Goal: Task Accomplishment & Management: Manage account settings

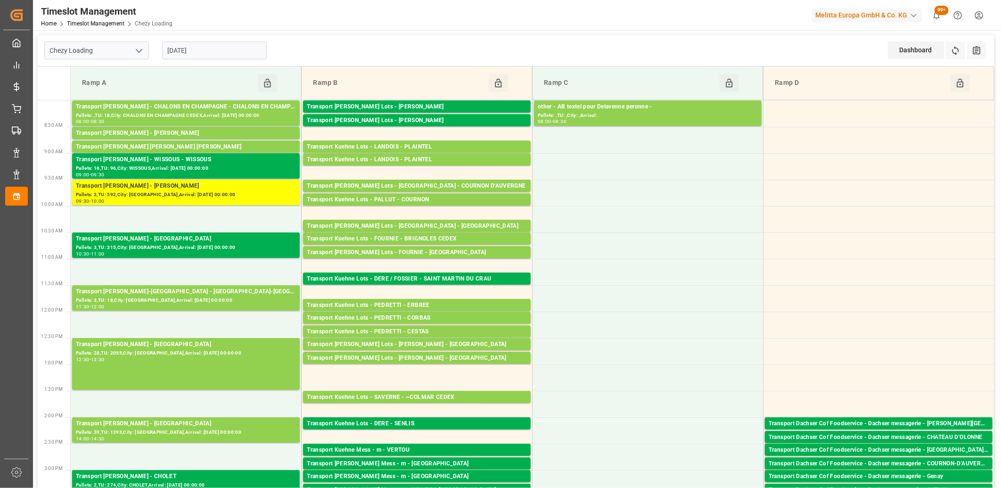
click at [205, 45] on input "[DATE]" at bounding box center [214, 50] width 105 height 18
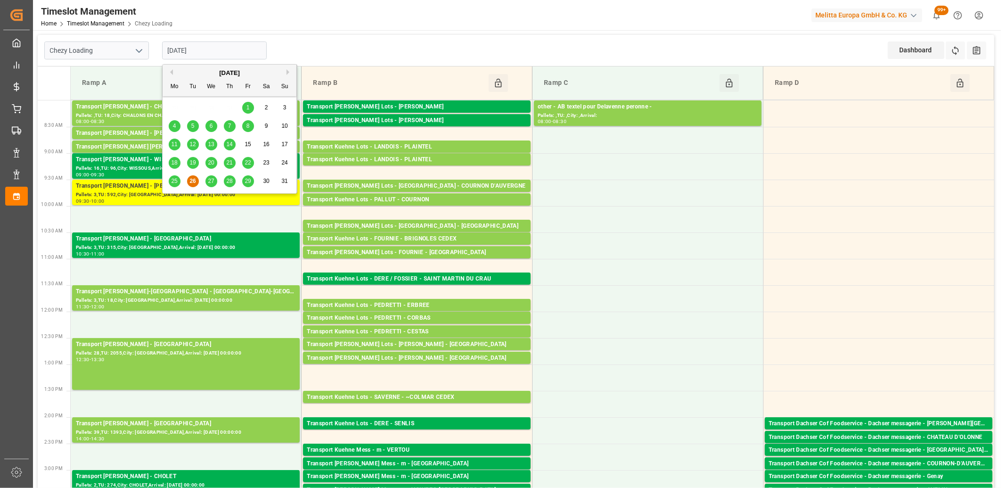
click at [210, 182] on span "27" at bounding box center [211, 181] width 6 height 7
type input "[DATE]"
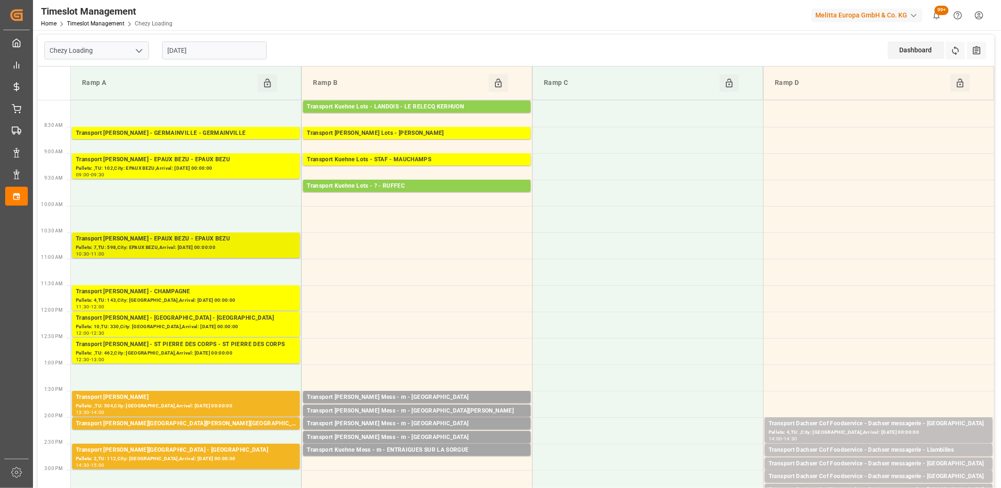
click at [178, 252] on div "10:30 - 11:00" at bounding box center [186, 254] width 220 height 5
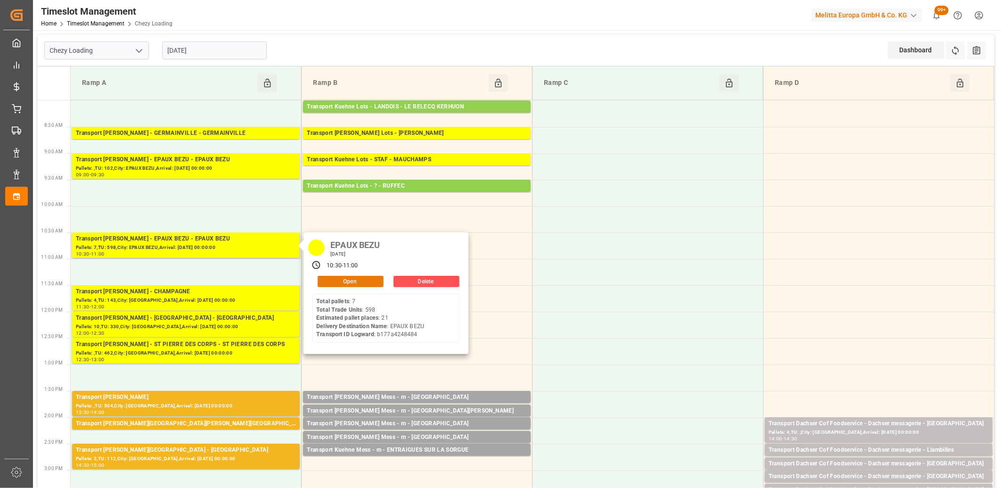
click at [365, 282] on button "Open" at bounding box center [351, 281] width 66 height 11
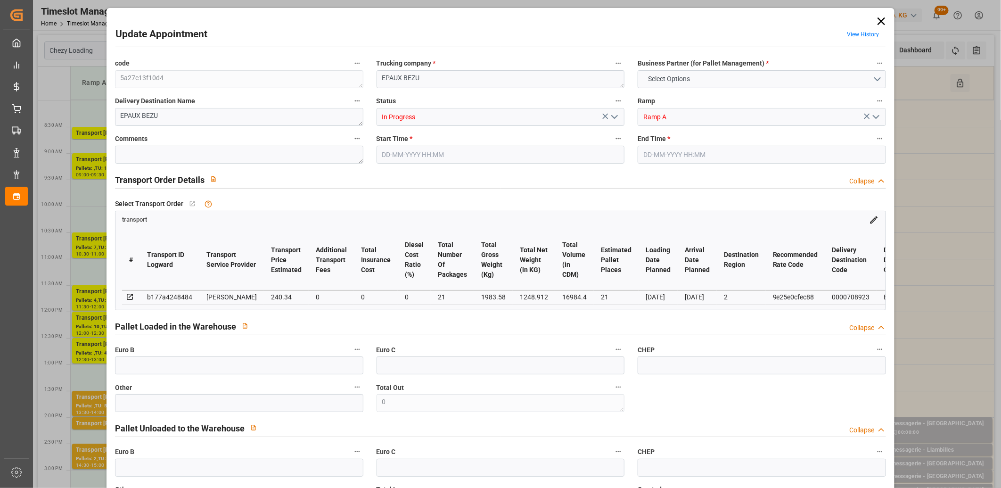
type input "21"
type input "240.34"
type input "0"
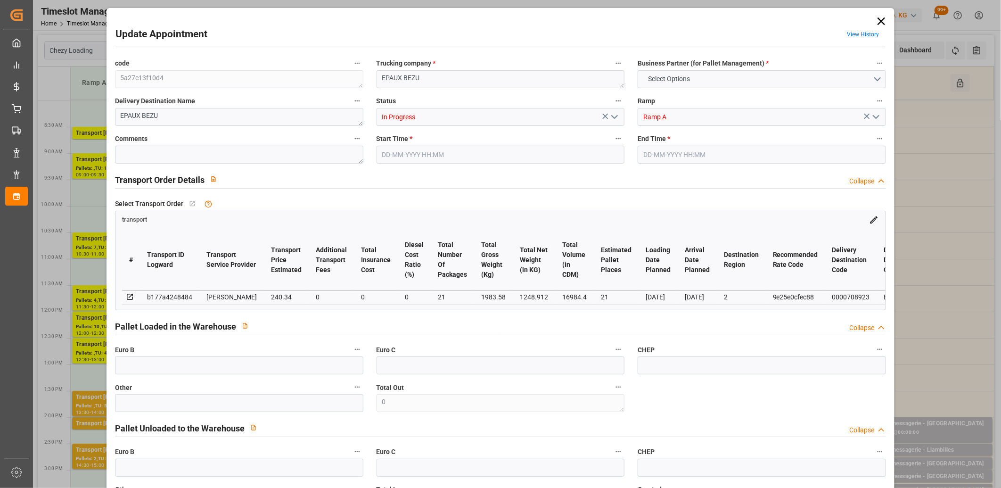
type input "230.6062"
type input "-9.7338"
type input "21"
type input "1248.912"
type input "2488.24"
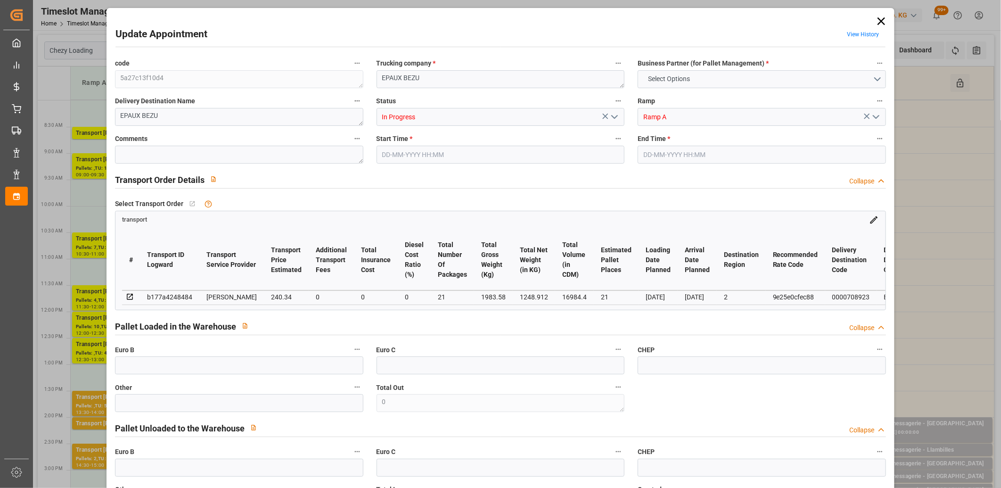
type input "16984.4"
type input "2"
type input "7"
type input "598"
type input "21"
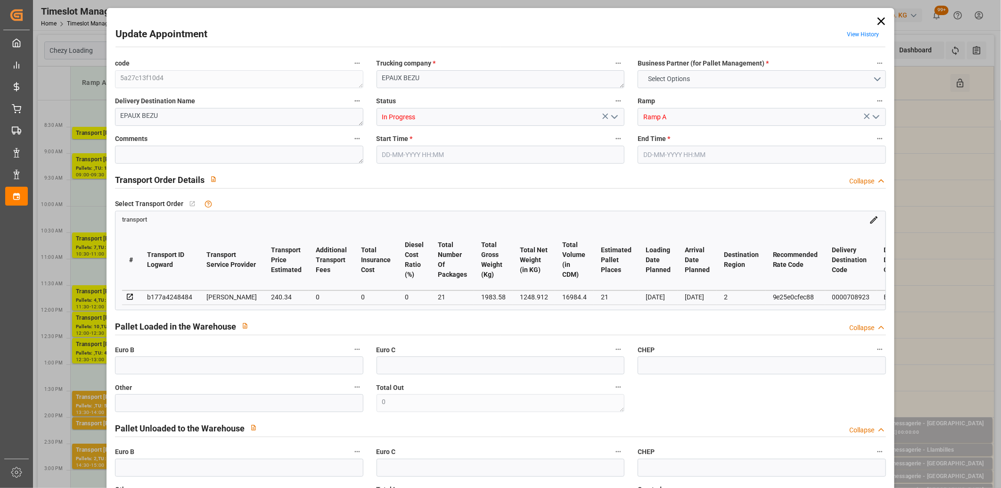
type input "101"
type input "1983.58"
type input "0"
type input "4710.8598"
type input "0"
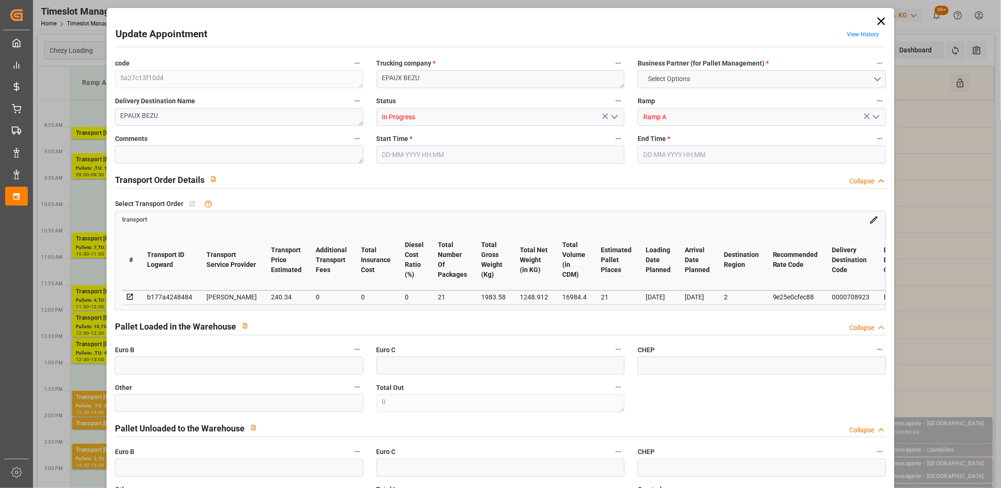
type input "0"
type input "21"
type input "35"
type input "27-08-2025 10:30"
type input "27-08-2025 11:00"
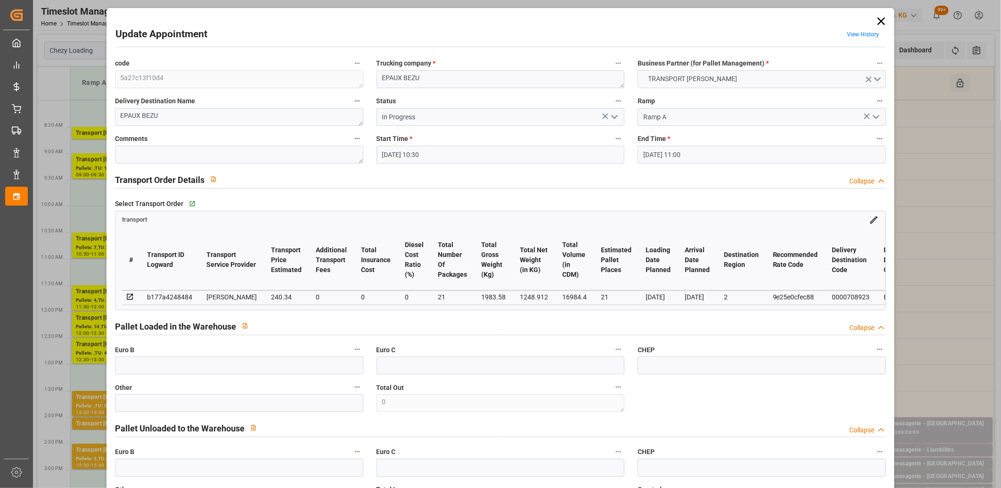
type input "21-08-2025 16:25"
type input "21-08-2025 11:45"
type input "[DATE]"
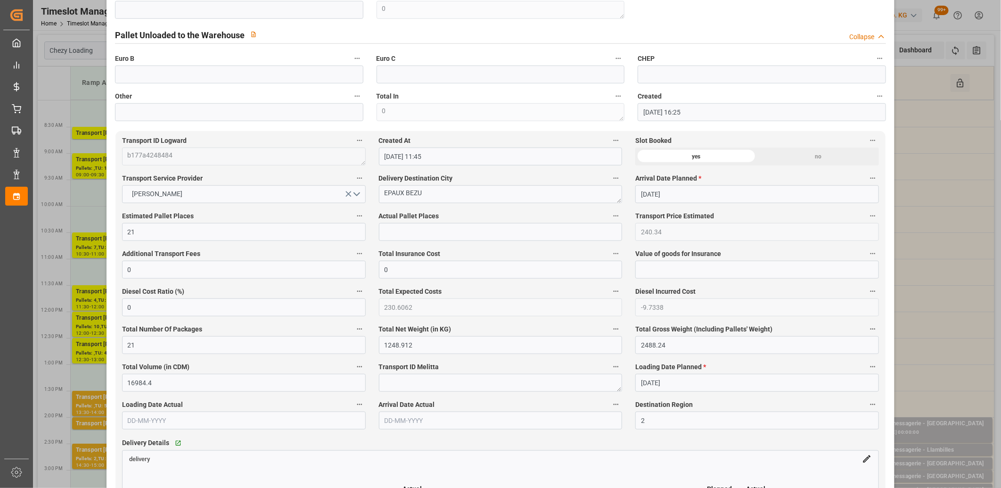
scroll to position [471, 0]
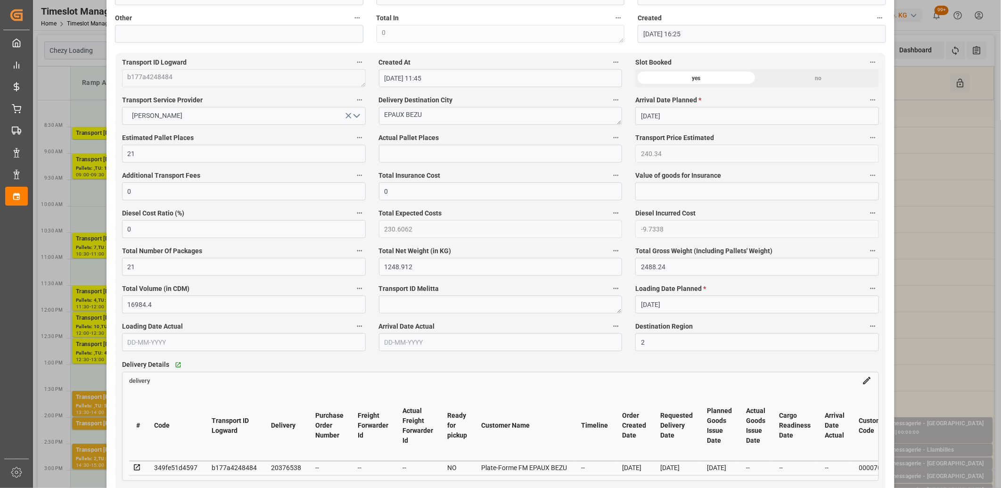
click at [134, 468] on icon at bounding box center [137, 467] width 6 height 6
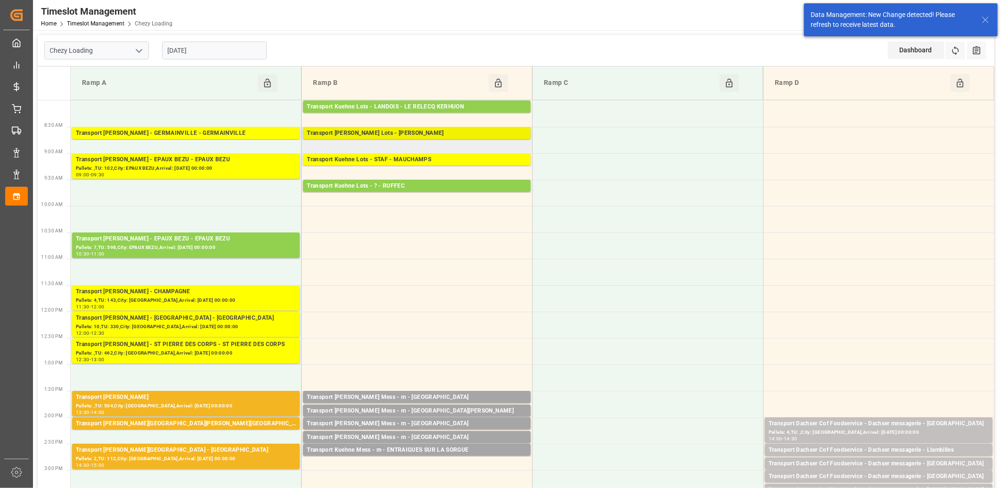
click at [390, 132] on div "Transport [PERSON_NAME] Lots - [PERSON_NAME]" at bounding box center [417, 133] width 220 height 9
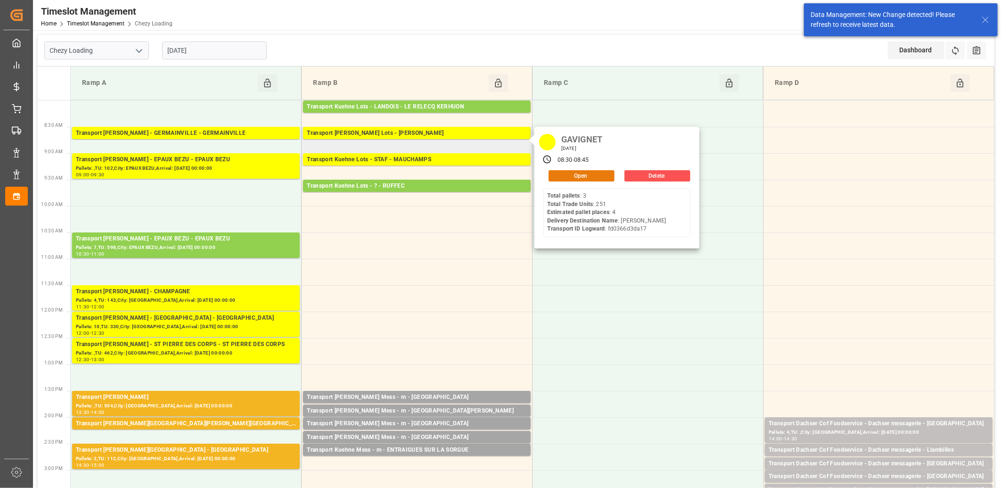
click at [560, 173] on button "Open" at bounding box center [582, 175] width 66 height 11
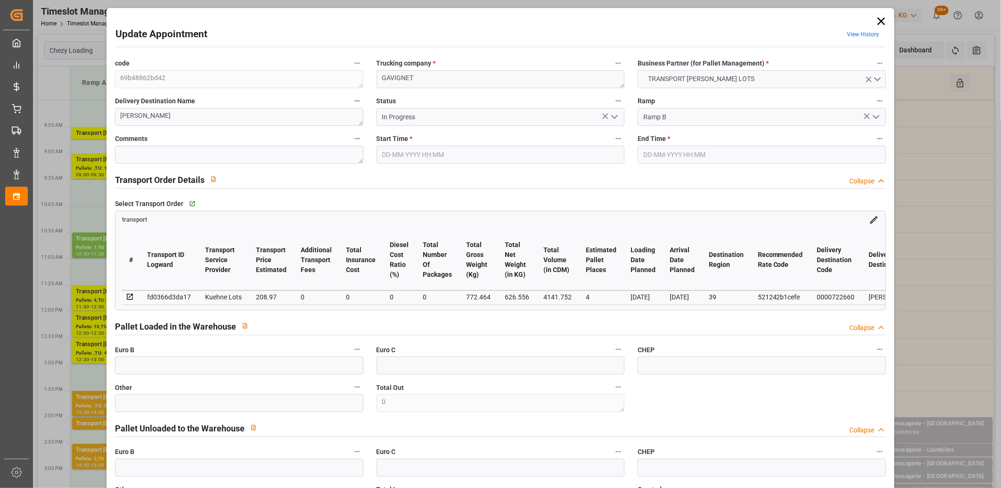
type input "27-08-2025 08:30"
type input "27-08-2025 08:45"
type input "25-08-2025 12:36"
type input "25-08-2025 11:30"
type input "[DATE]"
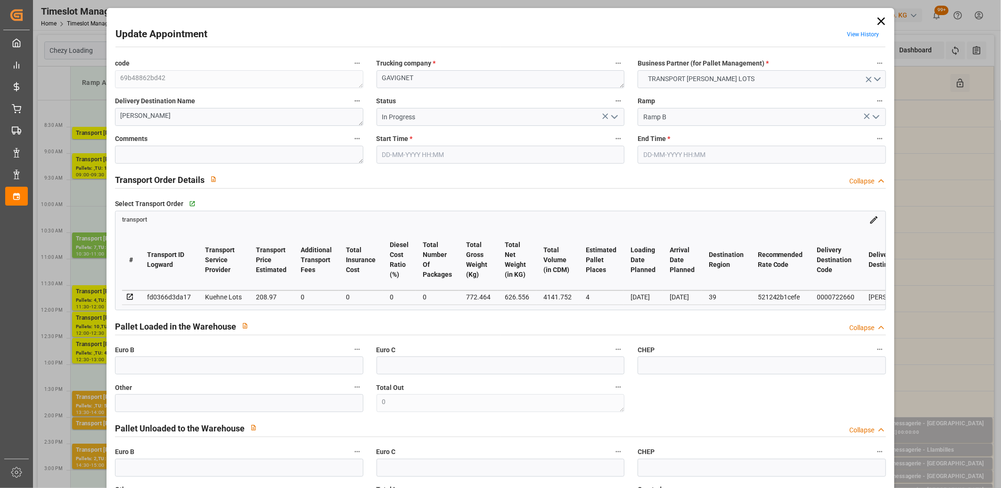
type input "[DATE]"
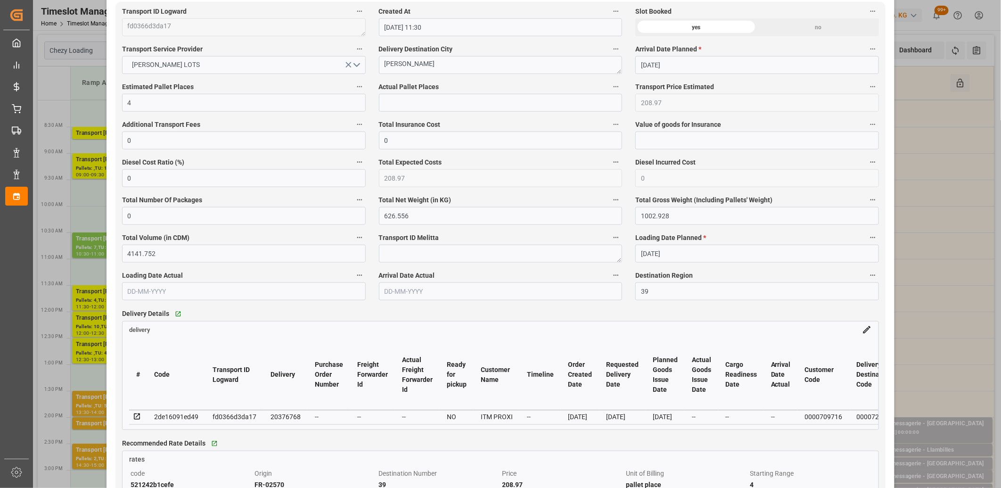
scroll to position [524, 0]
click at [135, 418] on icon at bounding box center [137, 415] width 8 height 8
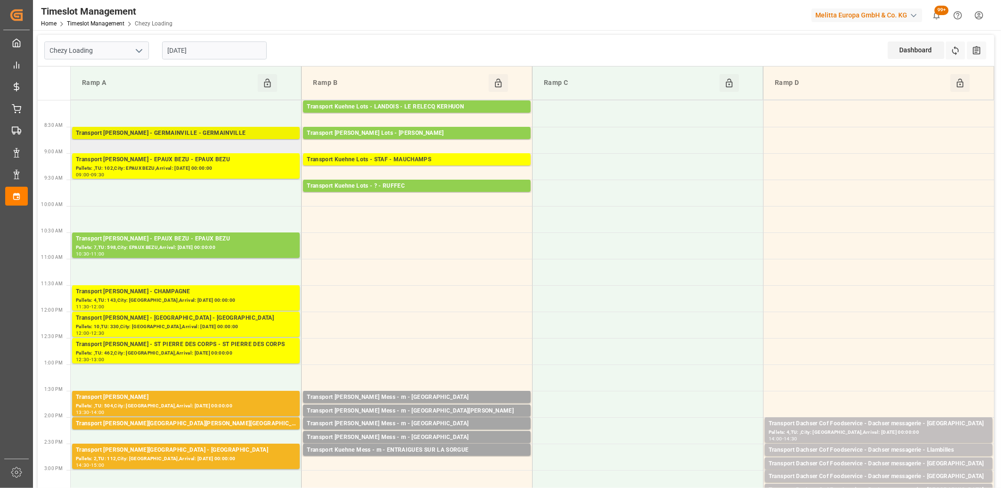
click at [189, 132] on div "Transport Delisle - GERMAINVILLE - GERMAINVILLE" at bounding box center [186, 133] width 220 height 9
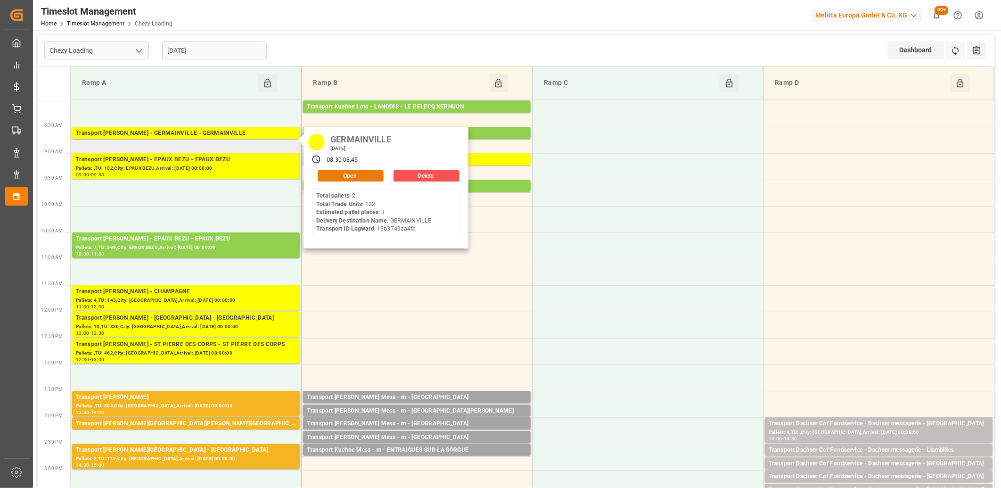
click at [328, 174] on button "Open" at bounding box center [351, 175] width 66 height 11
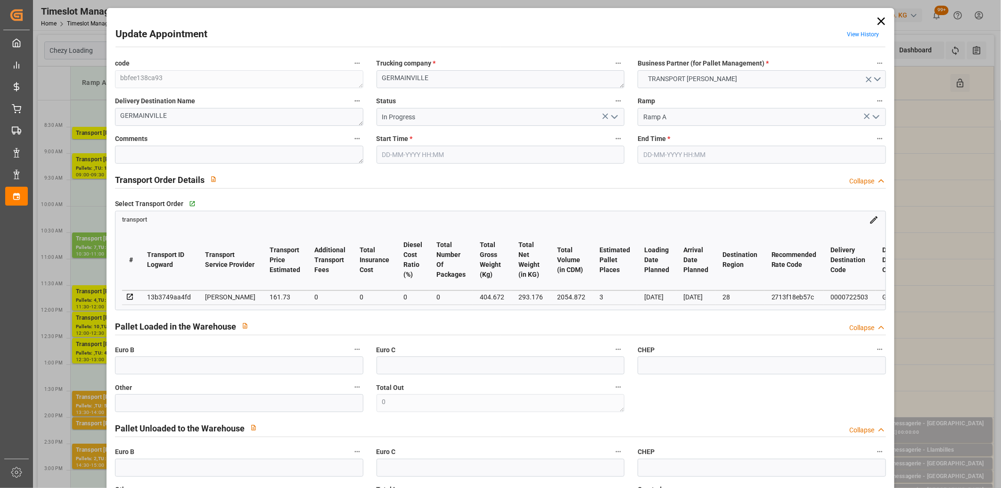
type input "27-08-2025 08:30"
type input "27-08-2025 08:45"
type input "21-08-2025 16:11"
type input "21-08-2025 11:46"
type input "[DATE]"
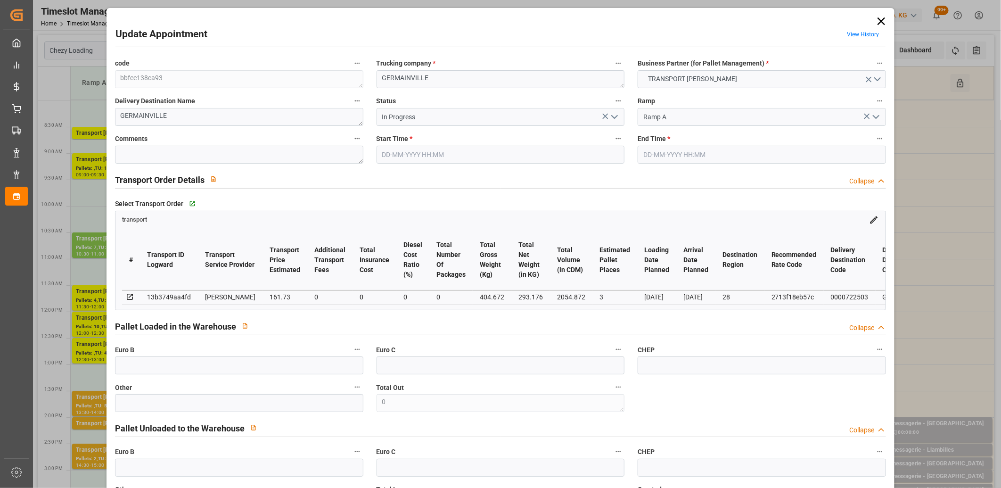
type input "27-08-2025"
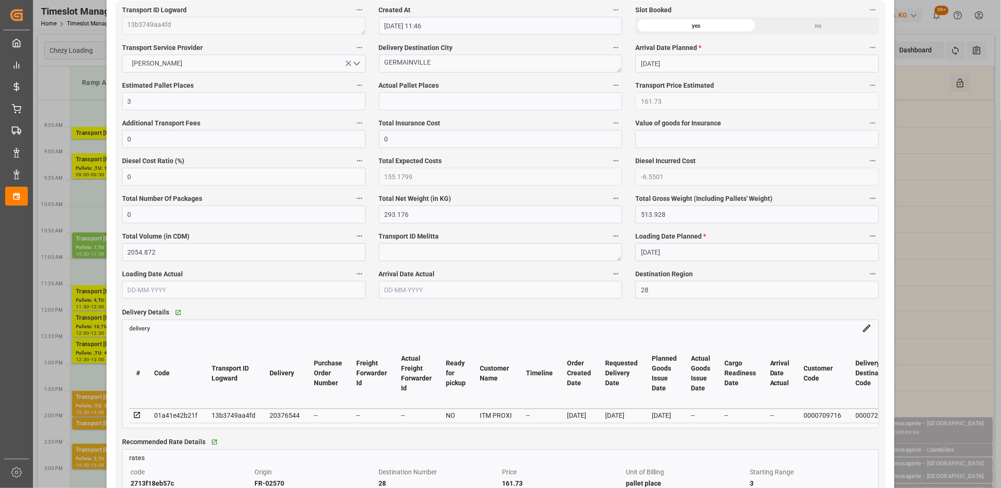
click at [137, 418] on icon at bounding box center [137, 415] width 8 height 8
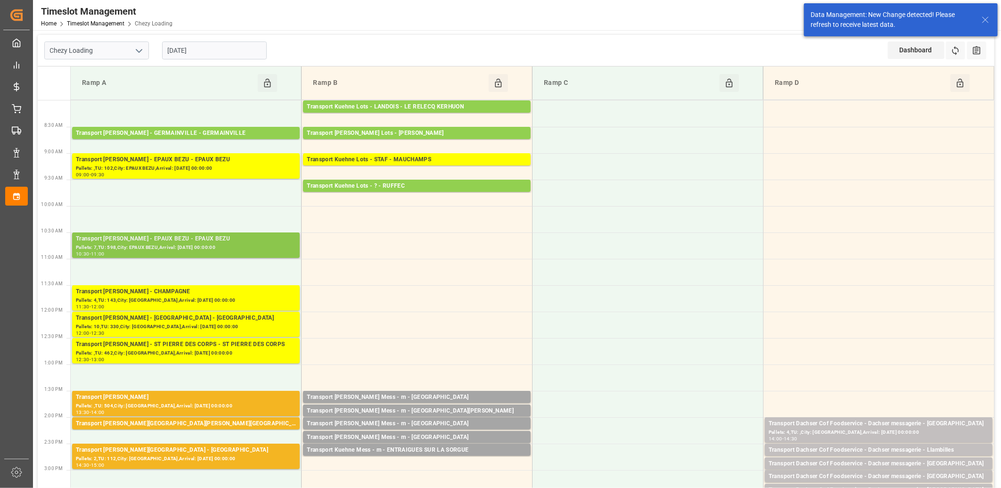
scroll to position [52, 0]
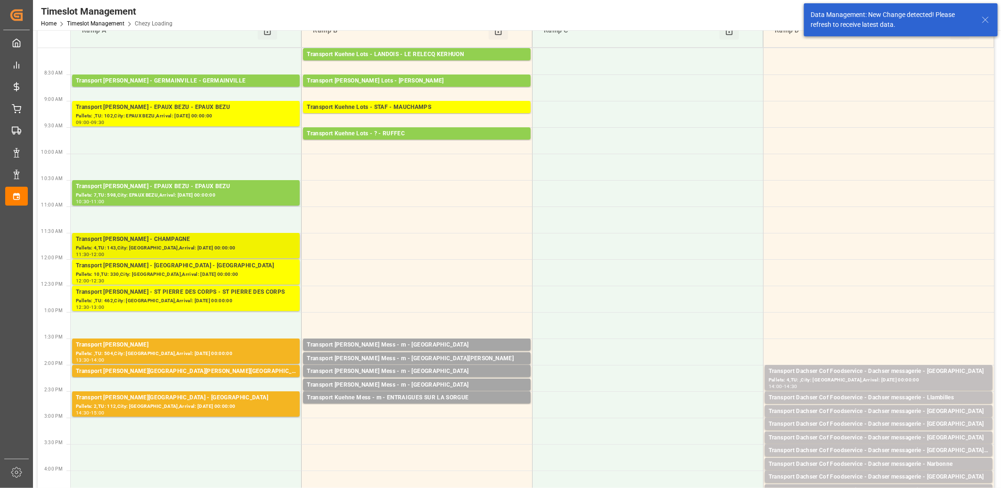
click at [162, 245] on div "Pallets: 4,TU: 143,City: [GEOGRAPHIC_DATA],Arrival: [DATE] 00:00:00" at bounding box center [186, 248] width 220 height 8
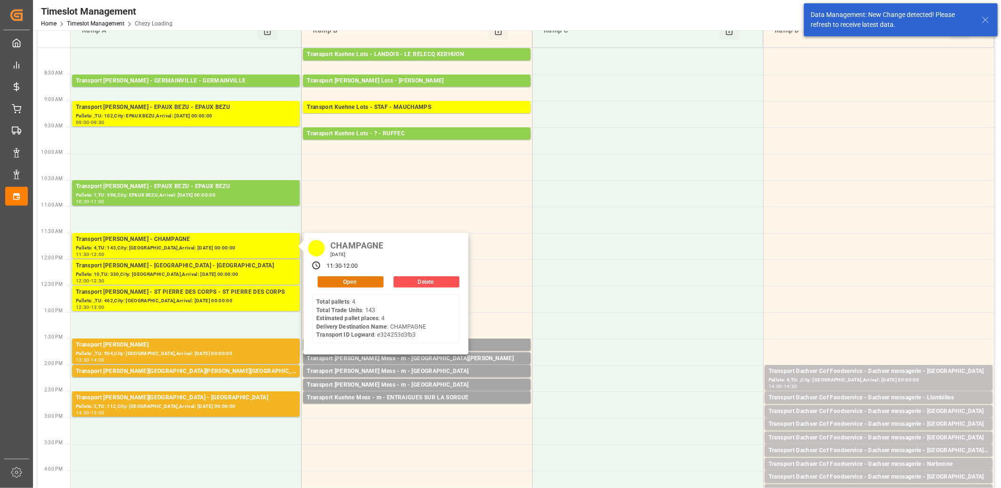
click at [352, 276] on button "Open" at bounding box center [351, 281] width 66 height 11
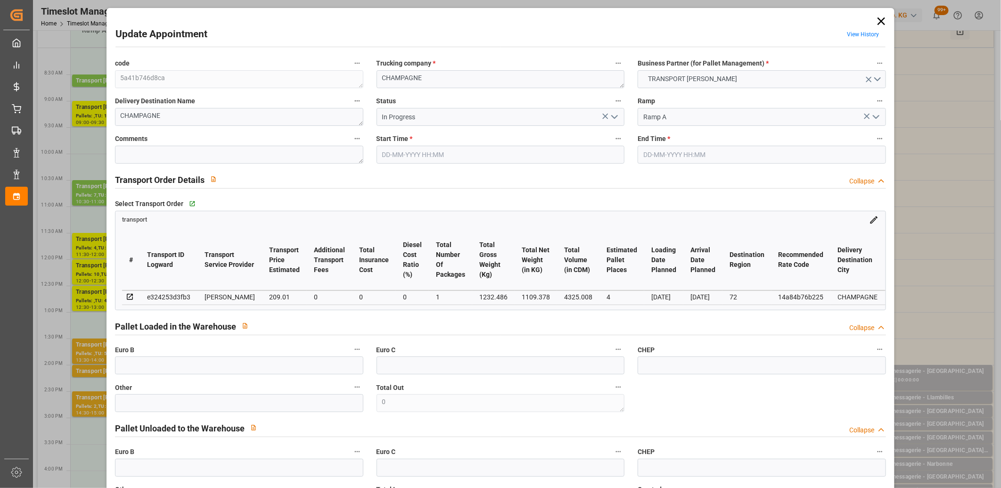
type input "4"
type input "209.01"
type input "0"
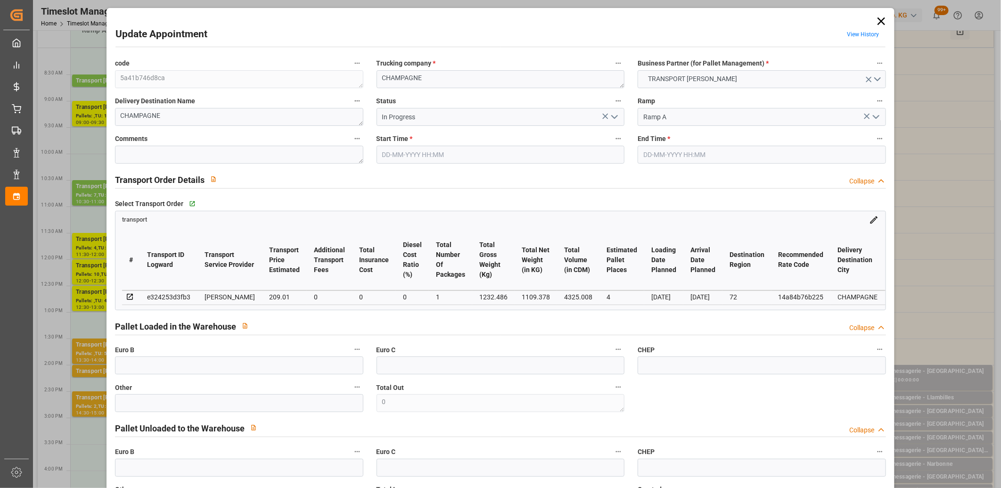
type input "200.5451"
type input "-8.4649"
type input "1"
type input "1109.378"
type input "1414.39"
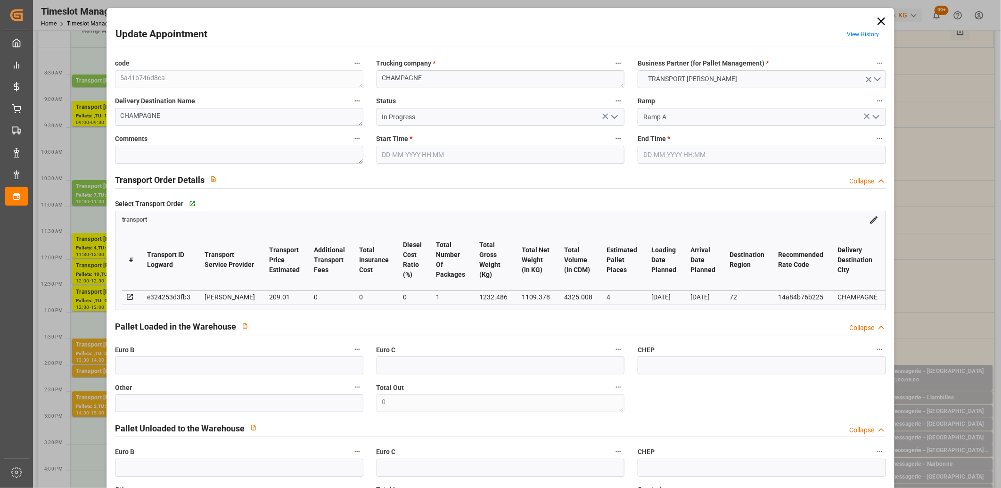
type input "4325.008"
type input "72"
type input "4"
type input "143"
type input "6"
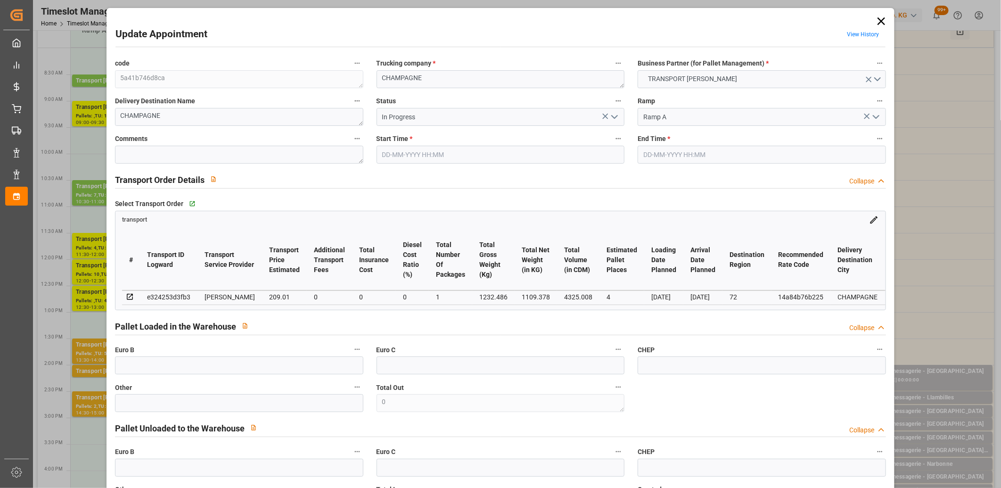
type input "101"
type input "1232.486"
type input "0"
type input "4710.8598"
type input "0"
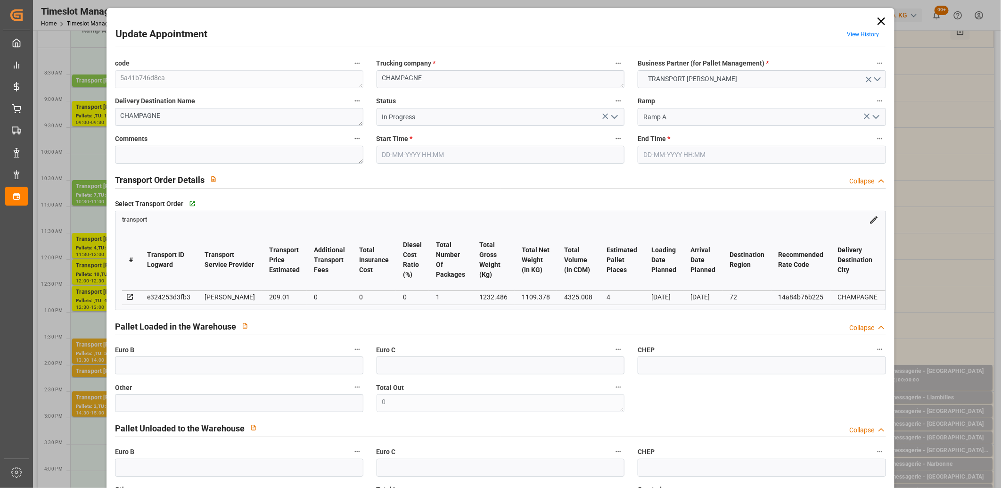
type input "0"
type input "21"
type input "35"
type input "27-08-2025 11:30"
type input "27-08-2025 12:00"
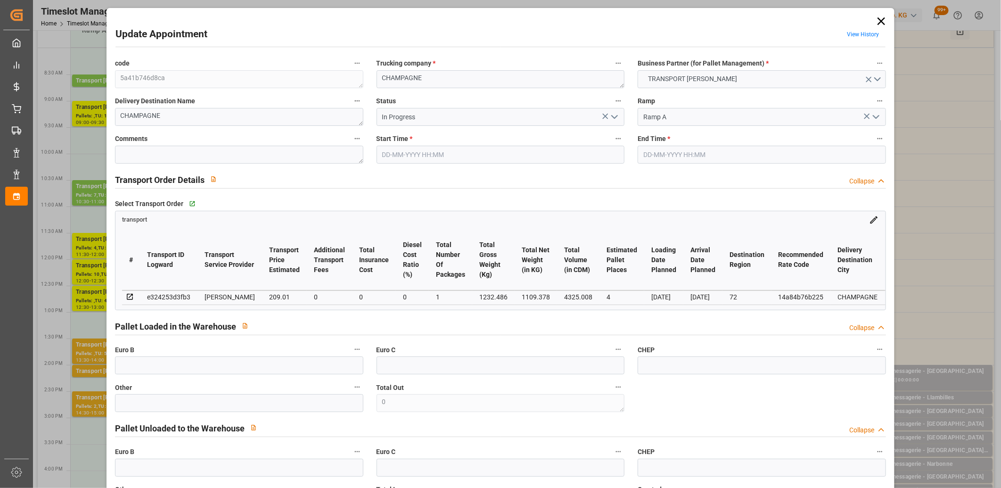
type input "21-08-2025 16:26"
type input "21-08-2025 11:49"
type input "[DATE]"
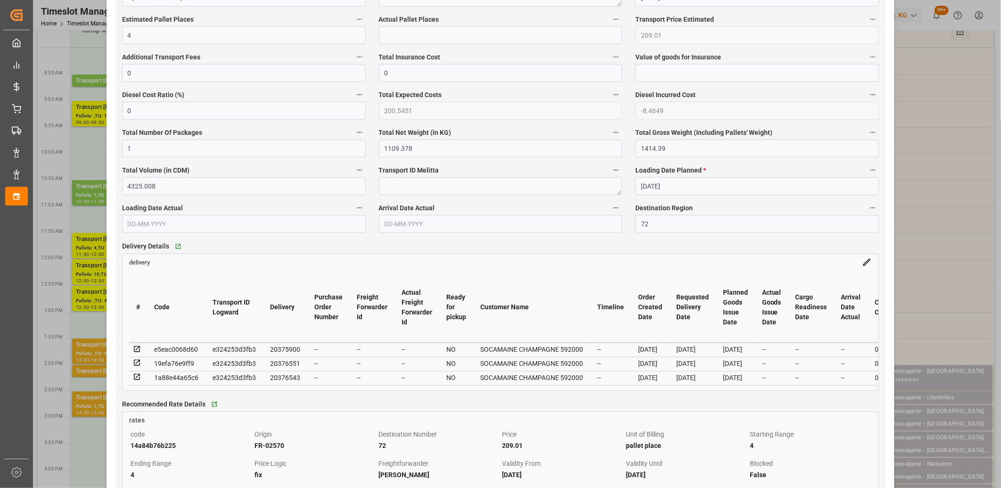
scroll to position [628, 0]
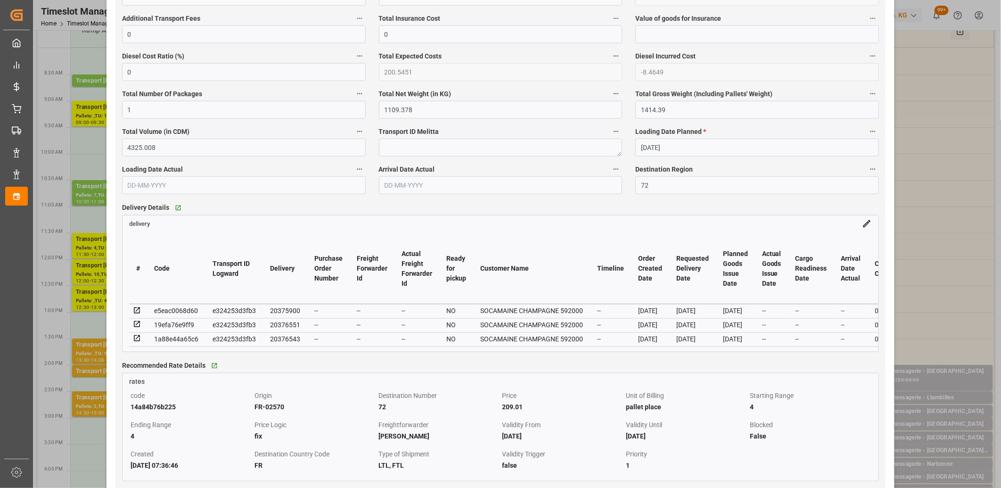
click at [136, 311] on icon at bounding box center [137, 310] width 8 height 8
click at [137, 326] on icon at bounding box center [137, 324] width 6 height 6
click at [134, 341] on icon at bounding box center [137, 338] width 8 height 8
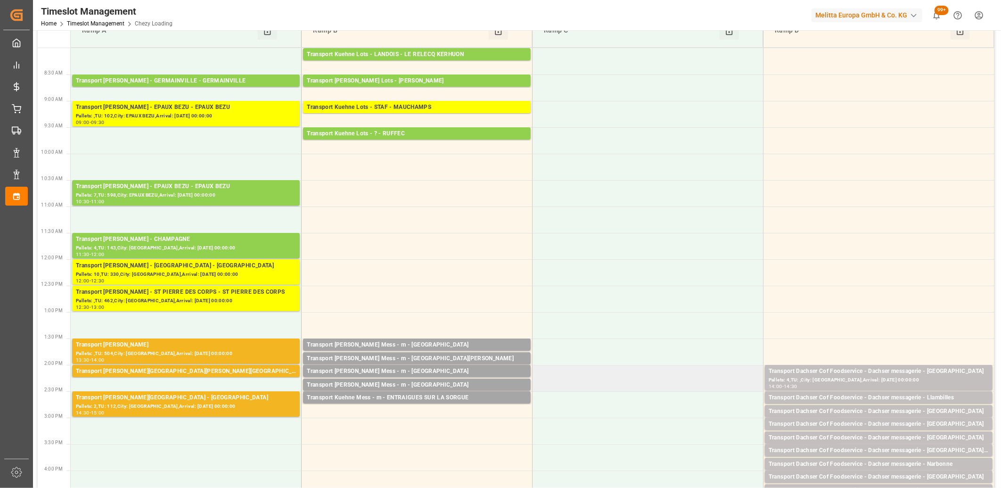
scroll to position [0, 0]
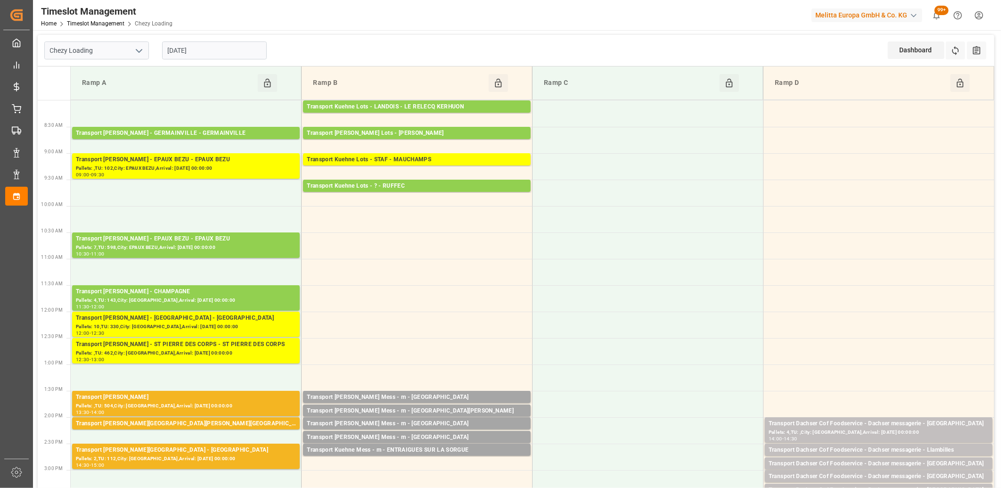
click at [232, 52] on input "[DATE]" at bounding box center [214, 50] width 105 height 18
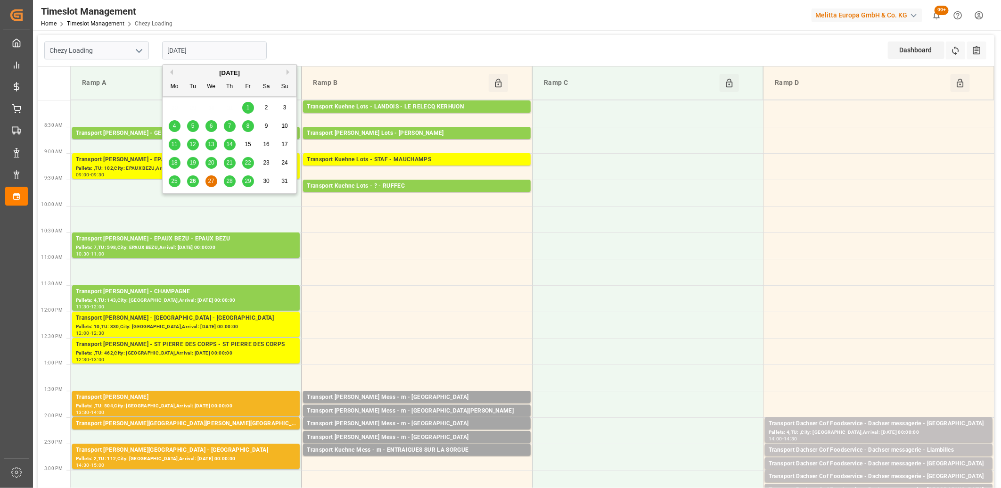
click at [231, 182] on span "28" at bounding box center [229, 181] width 6 height 7
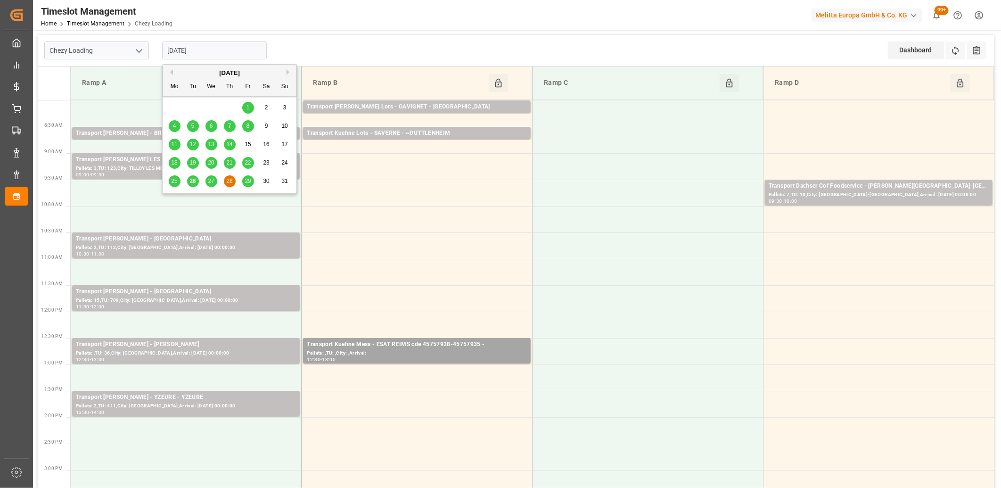
drag, startPoint x: 231, startPoint y: 48, endPoint x: 238, endPoint y: 71, distance: 24.2
click at [231, 49] on input "[DATE]" at bounding box center [214, 50] width 105 height 18
click at [247, 180] on span "29" at bounding box center [248, 181] width 6 height 7
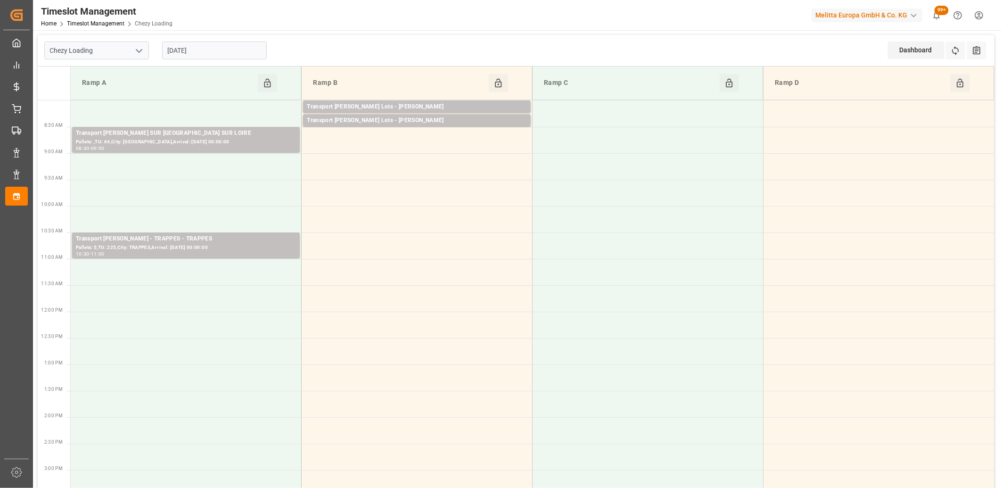
click at [223, 48] on input "[DATE]" at bounding box center [214, 50] width 105 height 18
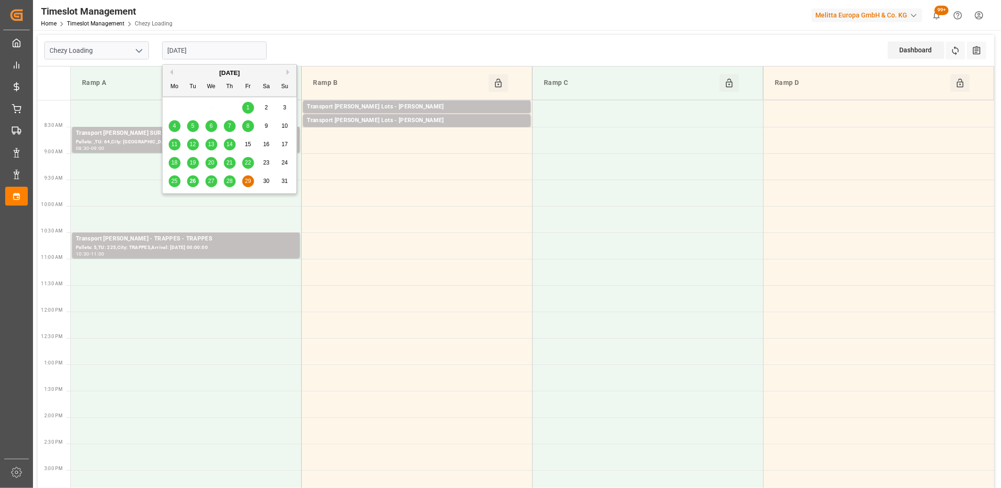
click at [210, 180] on span "27" at bounding box center [211, 181] width 6 height 7
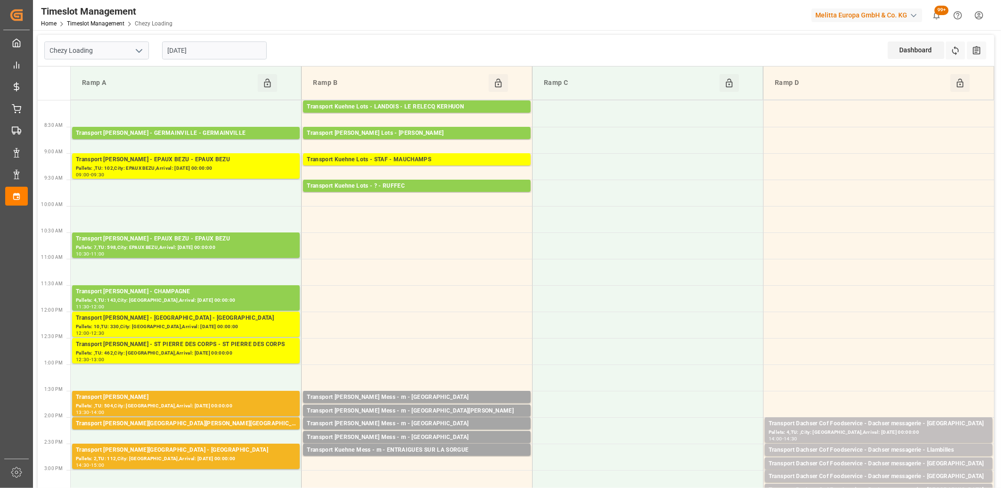
click at [236, 53] on input "[DATE]" at bounding box center [214, 50] width 105 height 18
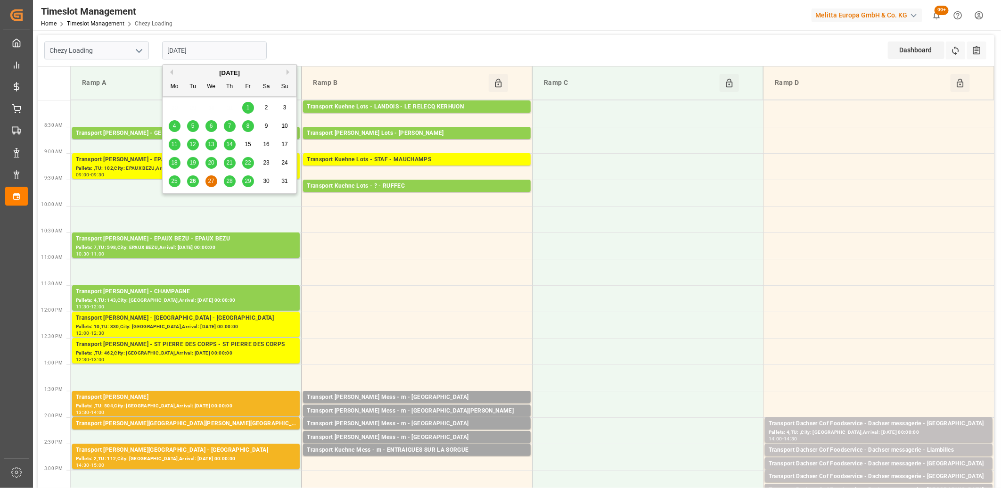
click at [230, 180] on span "28" at bounding box center [229, 181] width 6 height 7
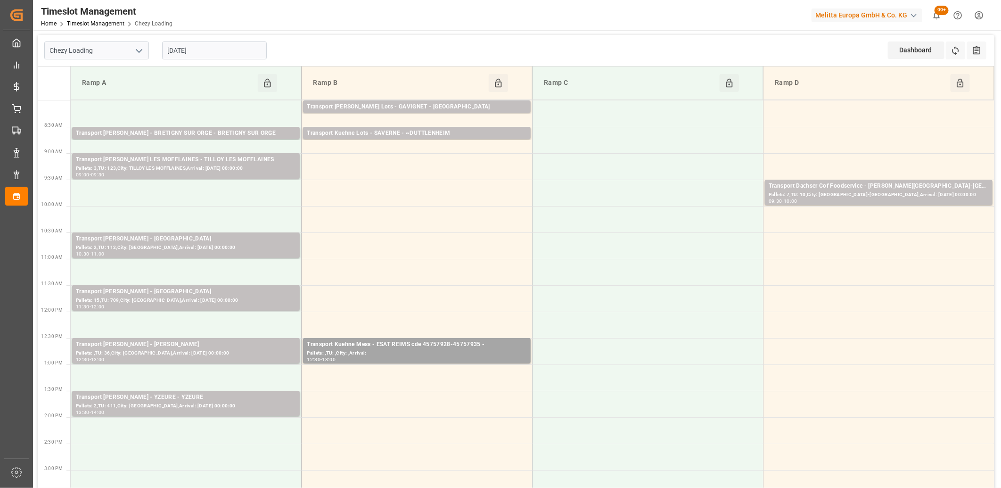
click at [224, 53] on input "[DATE]" at bounding box center [214, 50] width 105 height 18
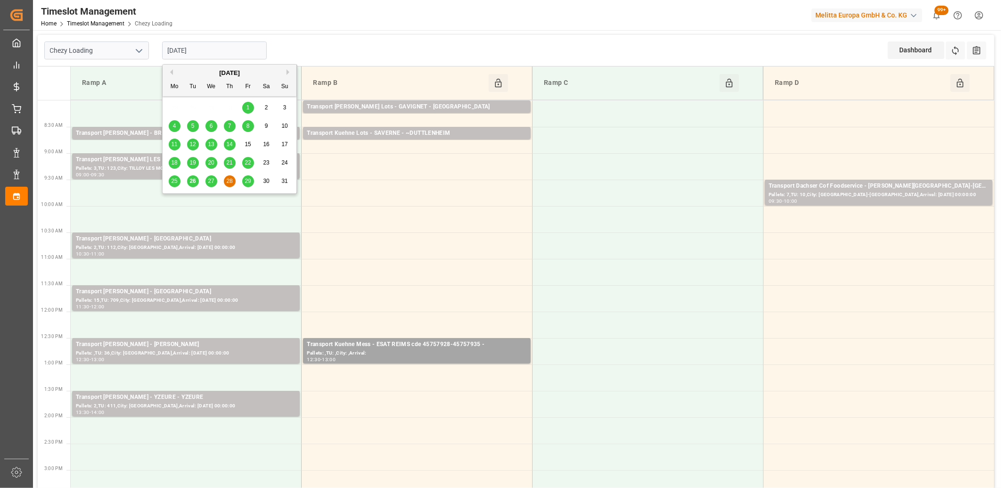
click at [247, 181] on span "29" at bounding box center [248, 181] width 6 height 7
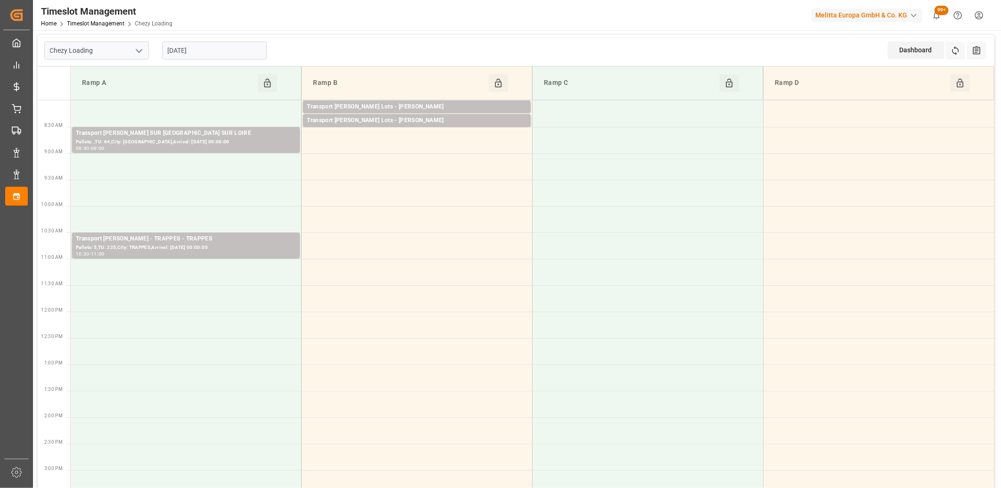
click at [230, 54] on input "[DATE]" at bounding box center [214, 50] width 105 height 18
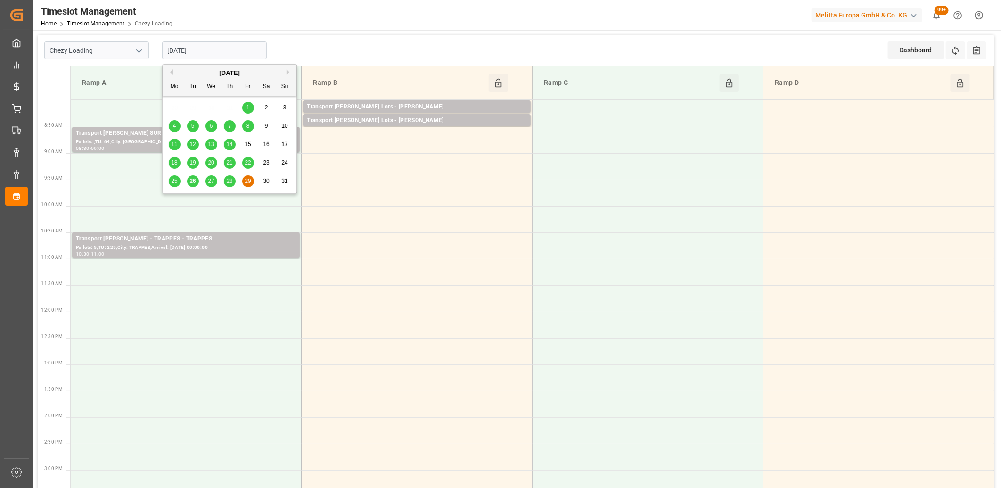
click at [213, 184] on span "27" at bounding box center [211, 181] width 6 height 7
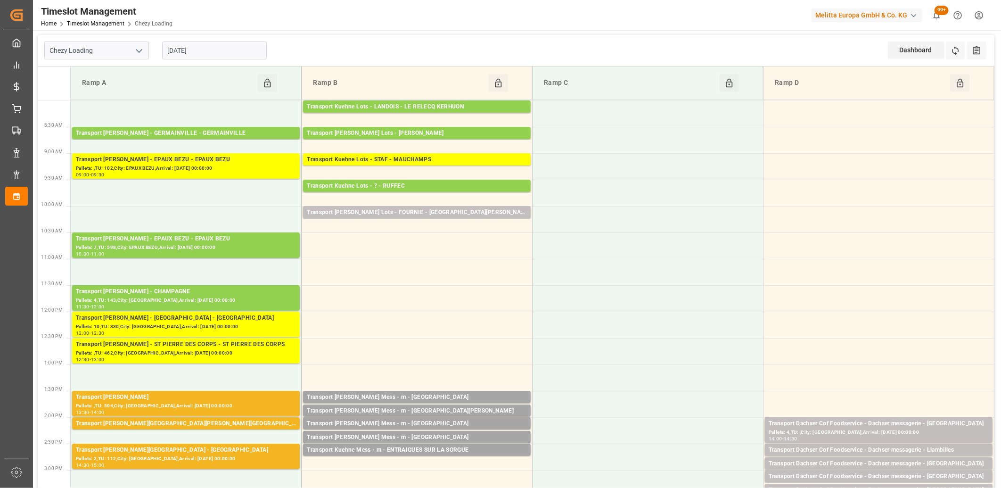
click at [243, 49] on input "[DATE]" at bounding box center [214, 50] width 105 height 18
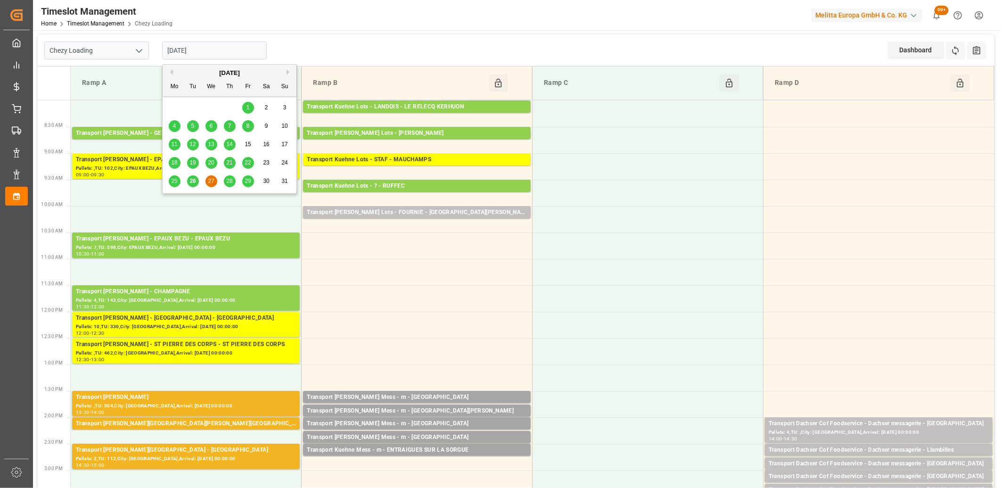
click at [192, 183] on span "26" at bounding box center [192, 181] width 6 height 7
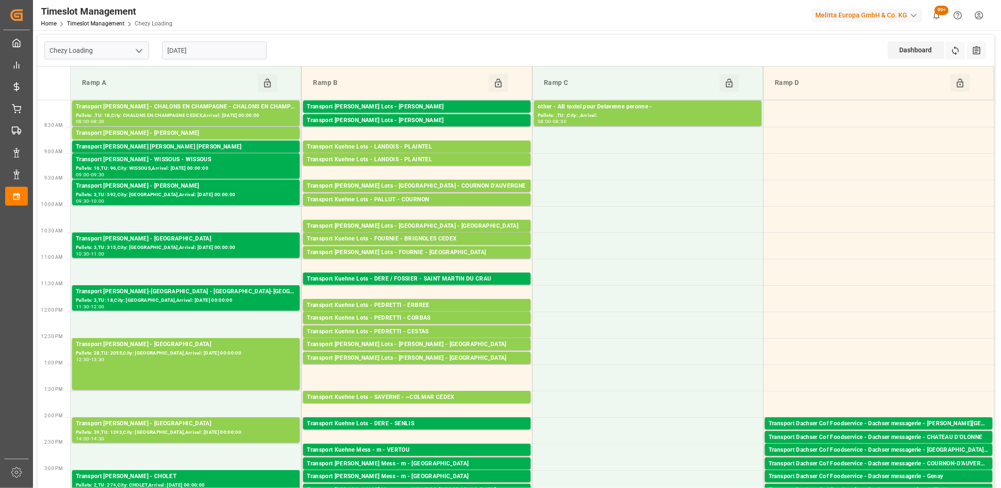
click at [247, 50] on input "[DATE]" at bounding box center [214, 50] width 105 height 18
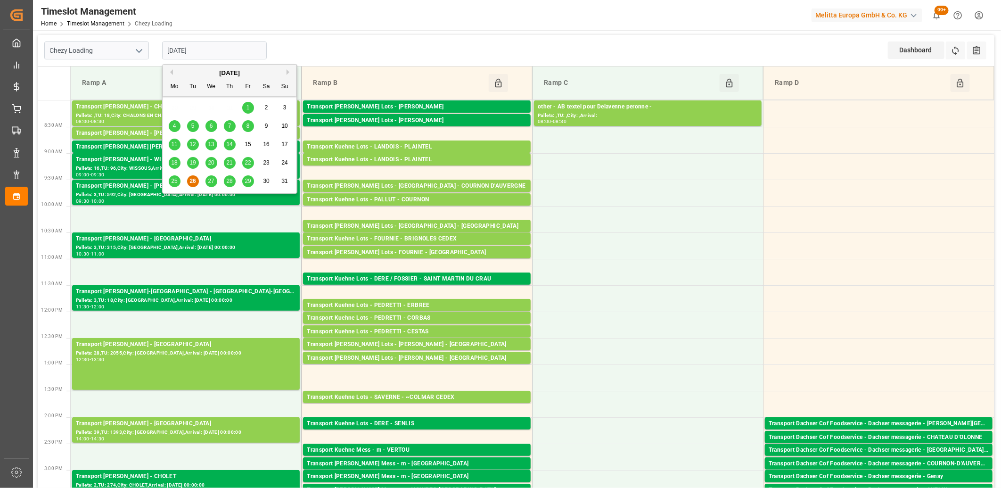
click at [211, 181] on span "27" at bounding box center [211, 181] width 6 height 7
type input "[DATE]"
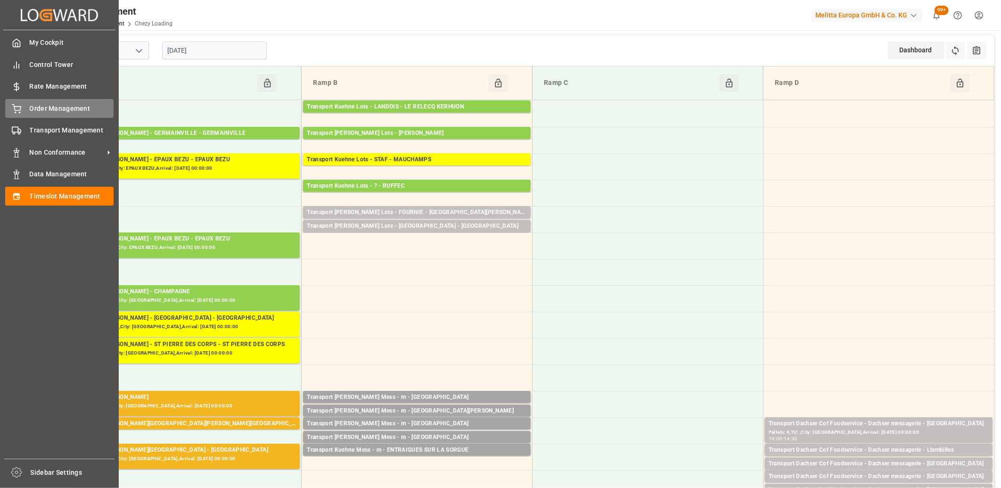
click at [17, 106] on icon at bounding box center [16, 108] width 9 height 9
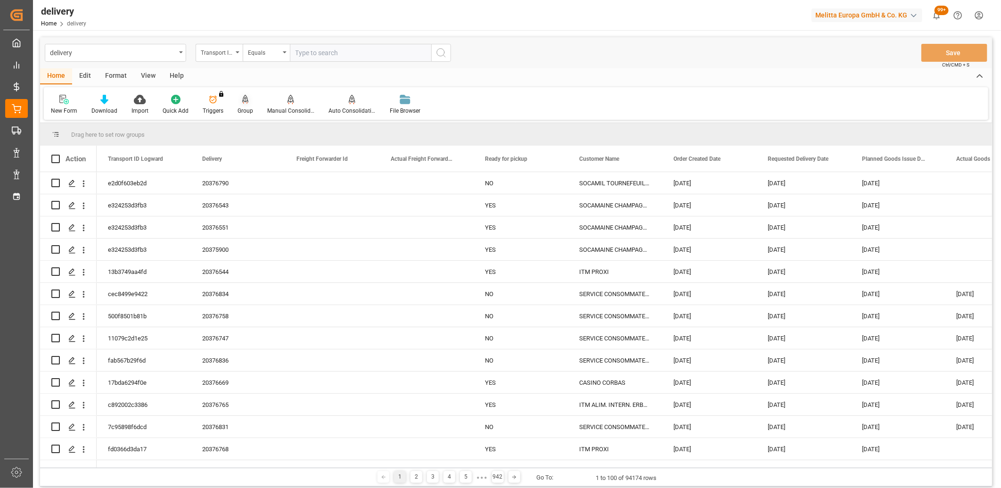
click at [243, 101] on icon at bounding box center [245, 99] width 7 height 8
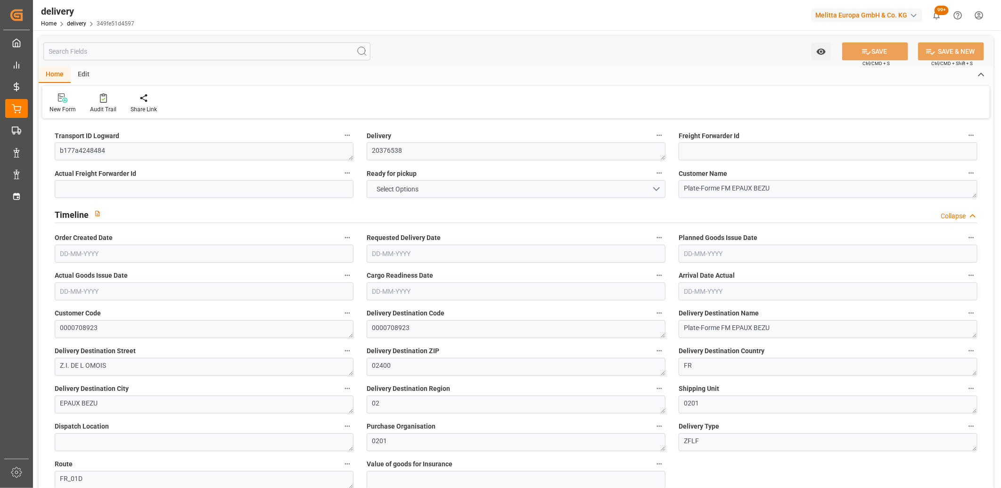
type input "21"
type input "1248.912"
type input "2488.24"
type input "16984.4"
type input "598"
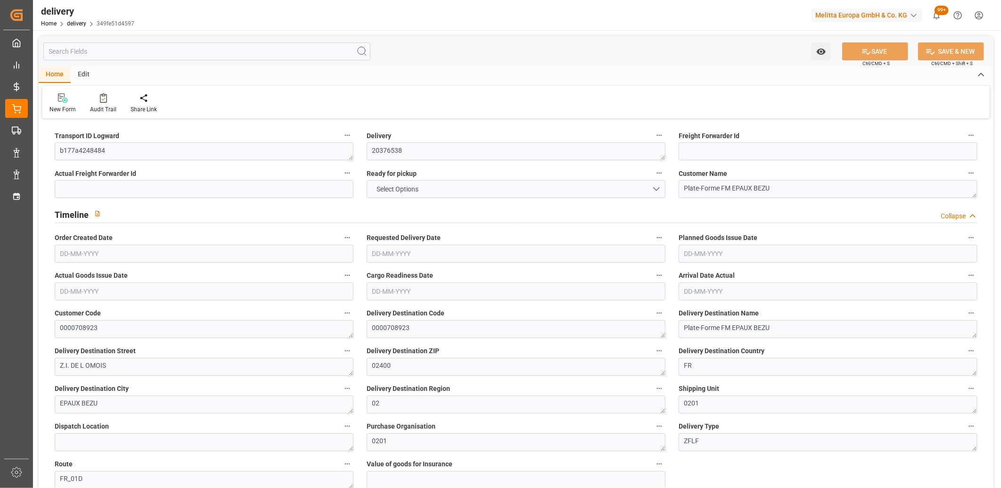
type input "21"
type input "7"
type input "21"
type input "0"
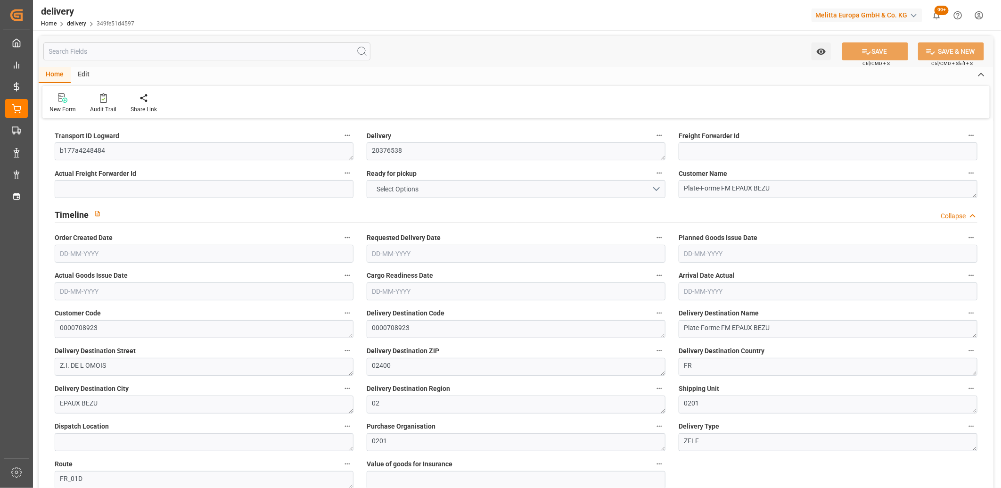
type input "-9.7338"
type input "240.34"
type input "230.6062"
type input "17.15"
type input "215.28"
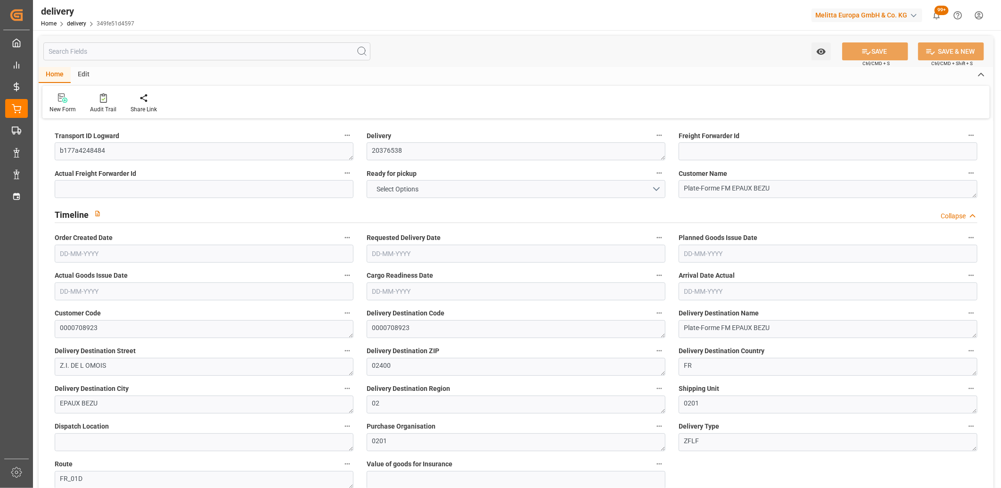
type input "1.5"
type input "1.3"
type input "0"
type input "31.5"
type input "1983.58"
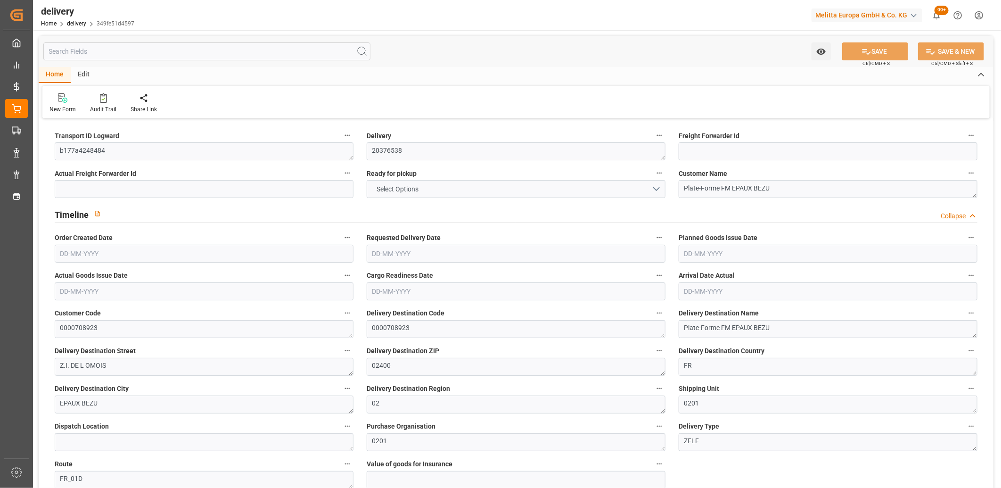
type input "101"
type input "31.841"
type input "0.002"
type input "0"
type input "[DATE]"
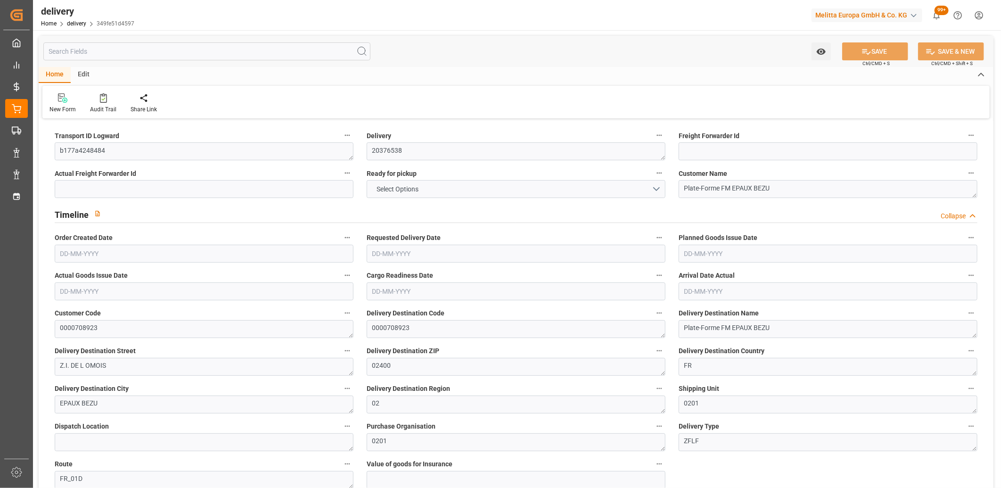
type input "[DATE]"
type input "20-08-2025 11:01"
click at [427, 189] on button "NO" at bounding box center [516, 189] width 299 height 18
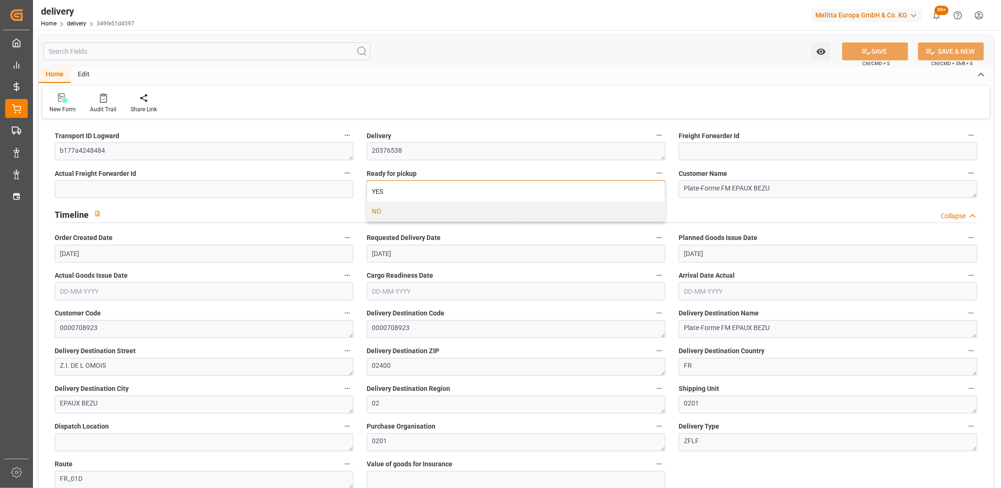
click at [427, 189] on div "YES" at bounding box center [516, 191] width 298 height 20
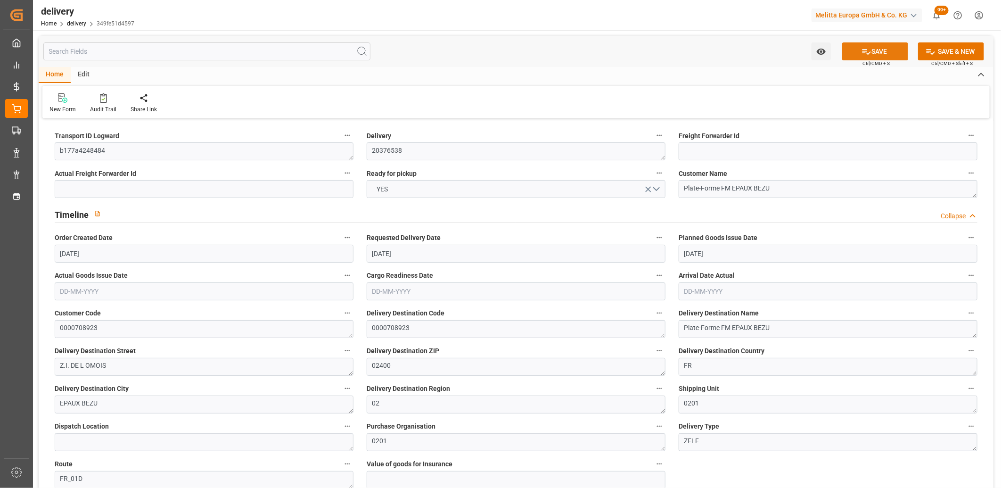
click at [894, 55] on button "SAVE" at bounding box center [875, 51] width 66 height 18
type input "626.556"
type input "1002.928"
type input "4141.752"
type input "251"
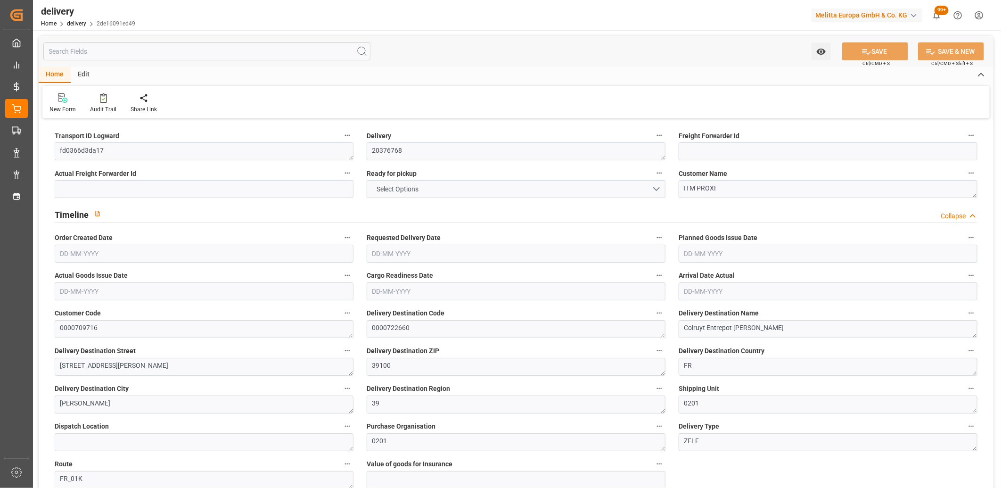
type input "9"
type input "3"
type input "4"
type input "0"
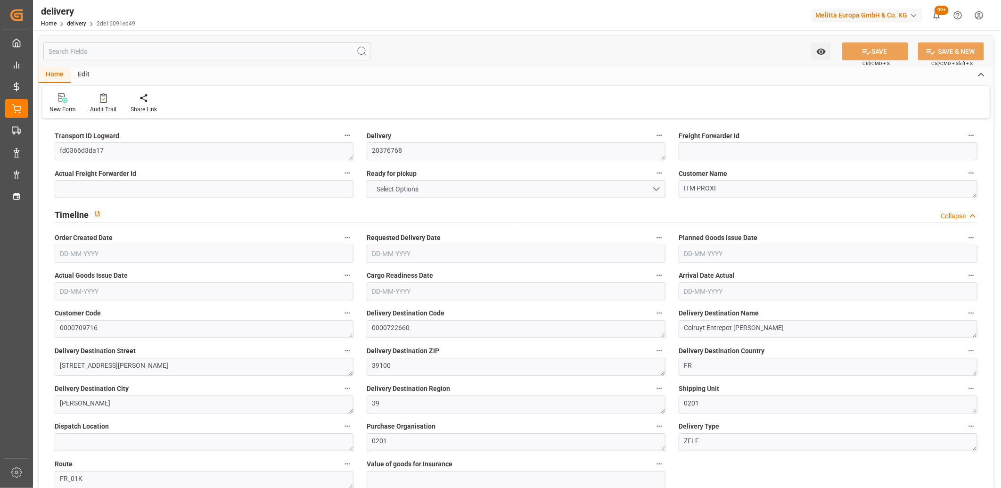
type input "0"
type input "208.97"
type input "7.35"
type input "90.36"
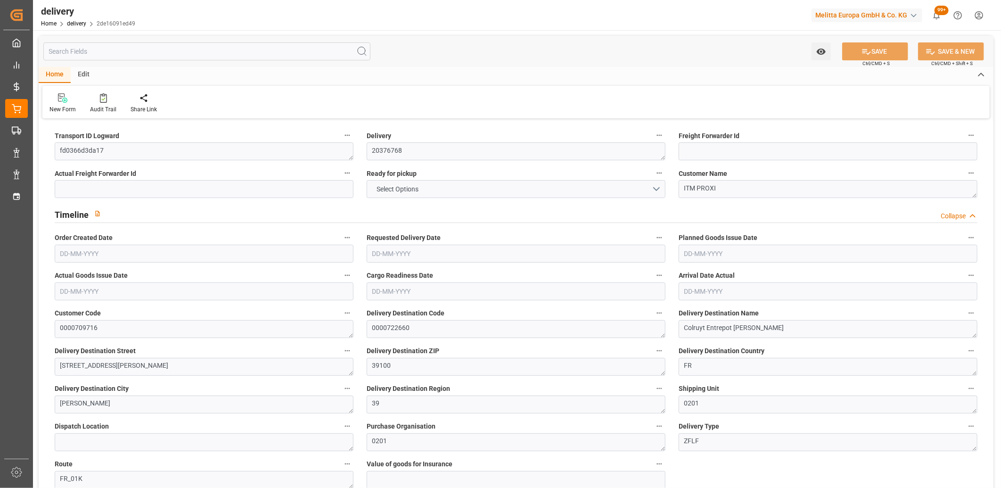
type input "1.5"
type input "1.3"
type input "0"
type input "13.5"
type input "772.464"
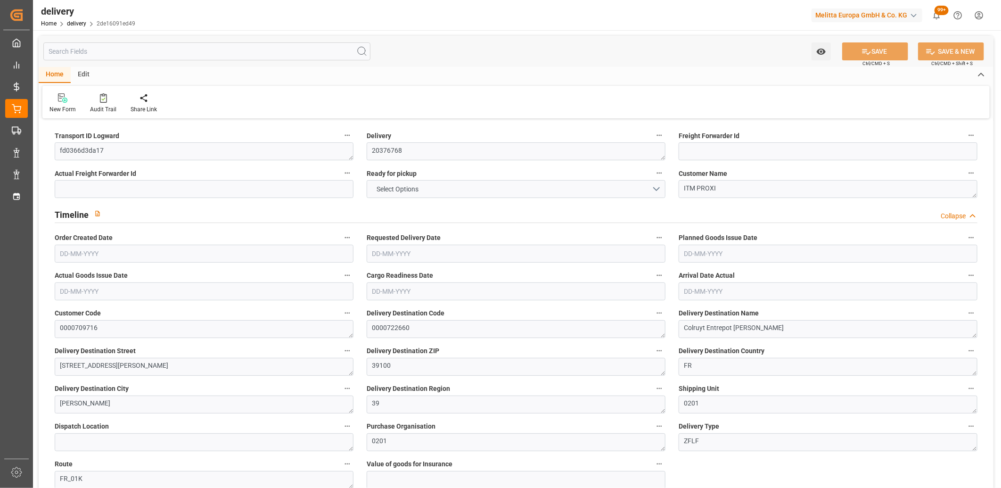
type input "101"
type input "2193.6876"
type input "0.1408"
type input "0"
type input "[DATE]"
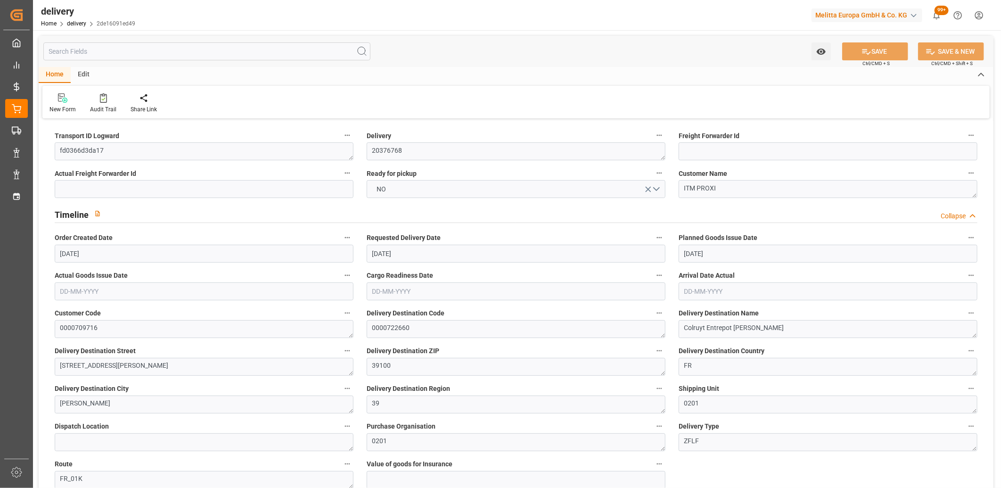
type input "[DATE]"
type input "25-08-2025 11:01"
click at [399, 191] on button "NO" at bounding box center [516, 189] width 299 height 18
click at [888, 50] on button "SAVE" at bounding box center [875, 51] width 66 height 18
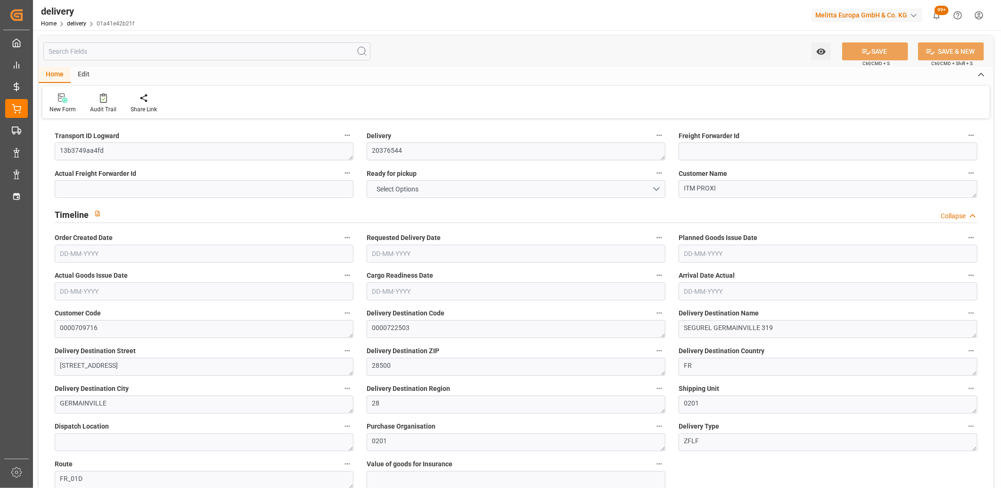
type input "293.176"
type input "513.928"
type input "2054.872"
type input "122"
type input "4"
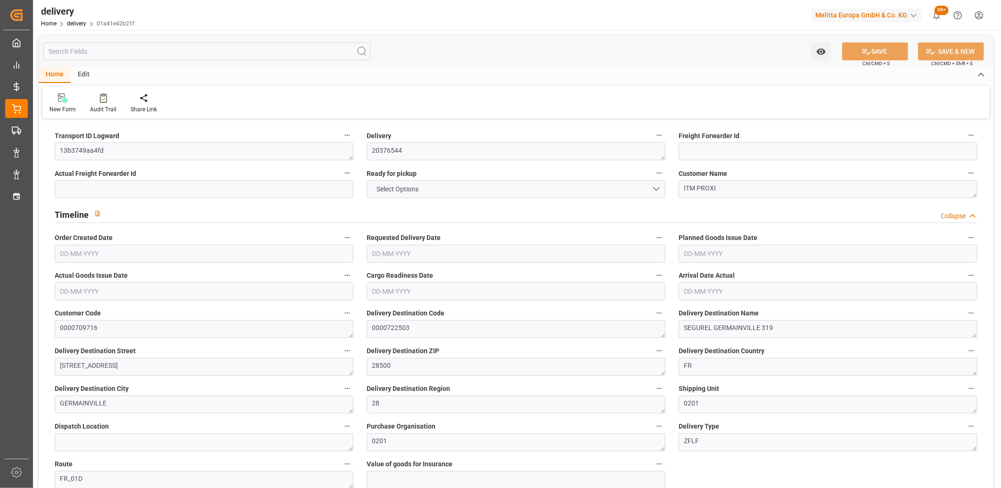
type input "2"
type input "3"
type input "0"
type input "-6.5501"
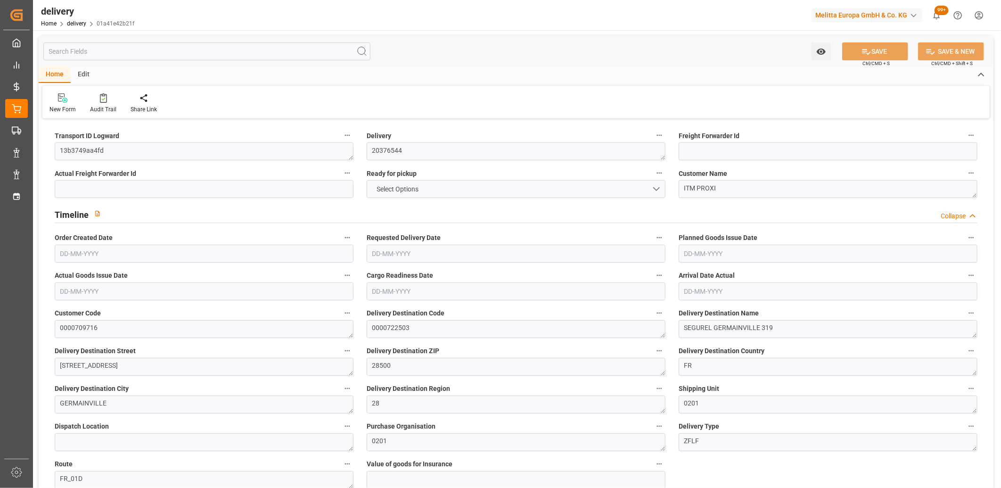
type input "161.73"
type input "155.1799"
type input "4.9"
type input "43.92"
type input "1.5"
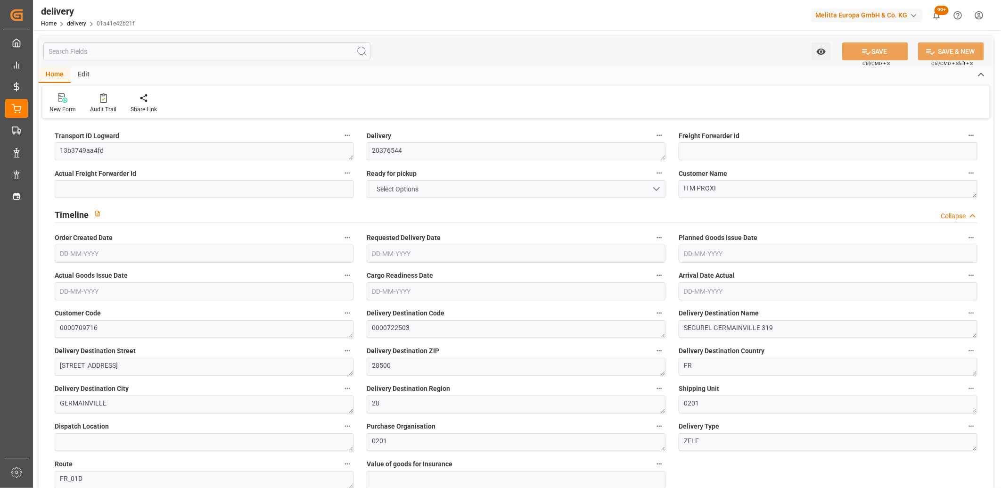
type input "1.3"
type input "0"
type input "6"
type input "404.672"
type input "101"
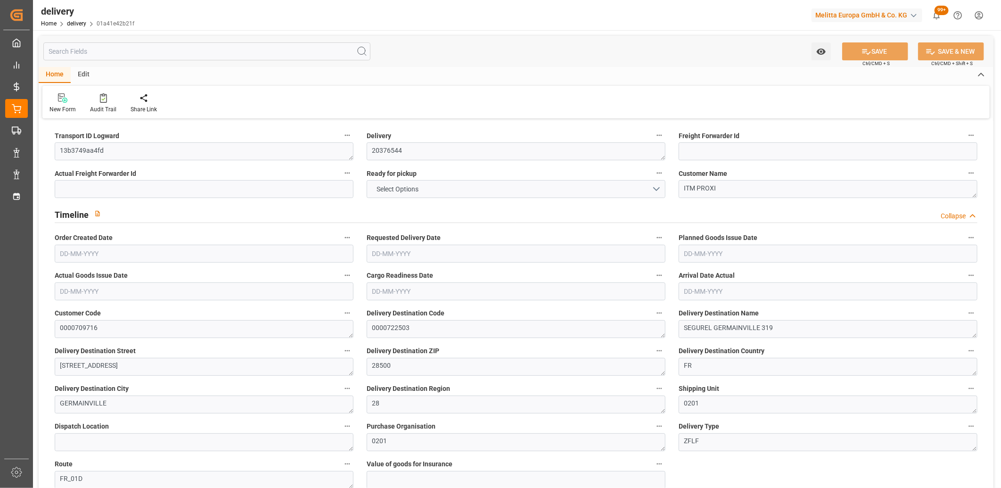
type input "616.8039"
type input "0.0396"
type input "0"
type input "20-08-2025"
type input "[DATE]"
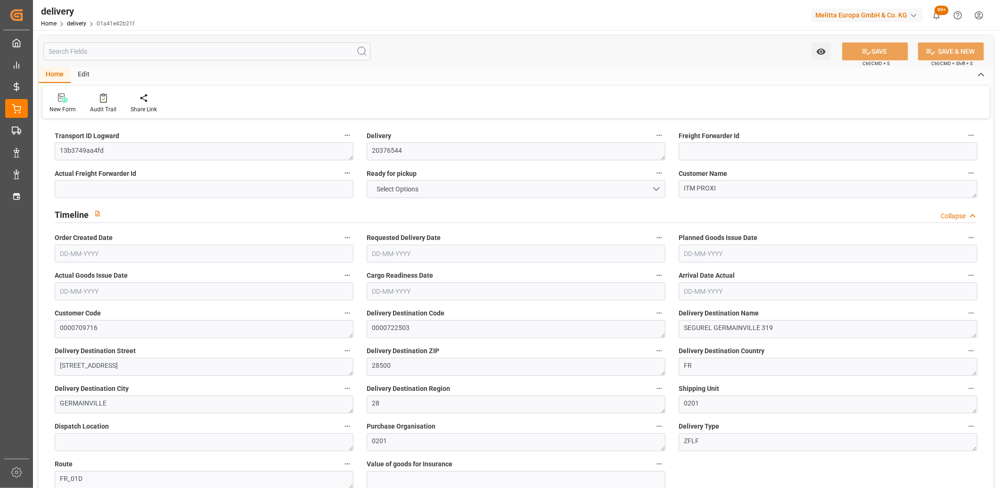
type input "[DATE]"
type input "20-08-2025 11:01"
click at [386, 195] on button "NO" at bounding box center [516, 189] width 299 height 18
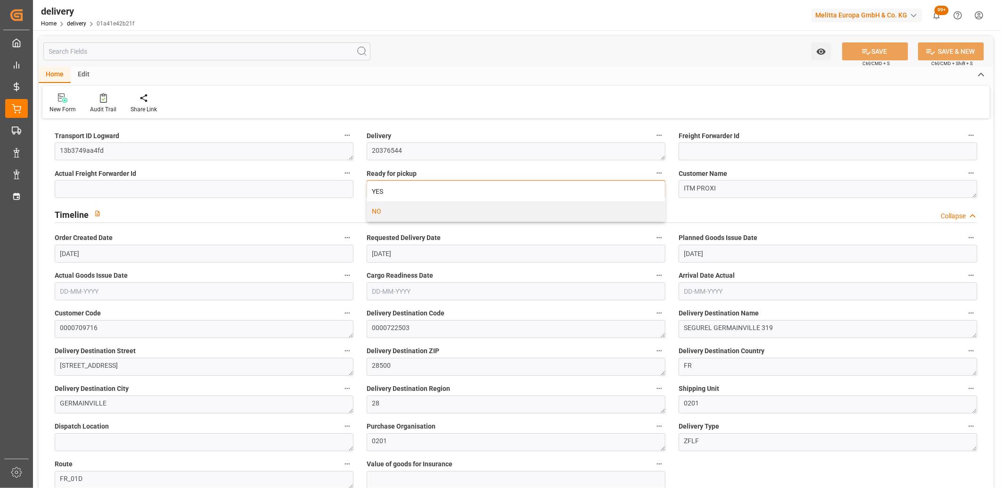
click at [386, 195] on div "YES" at bounding box center [516, 191] width 298 height 20
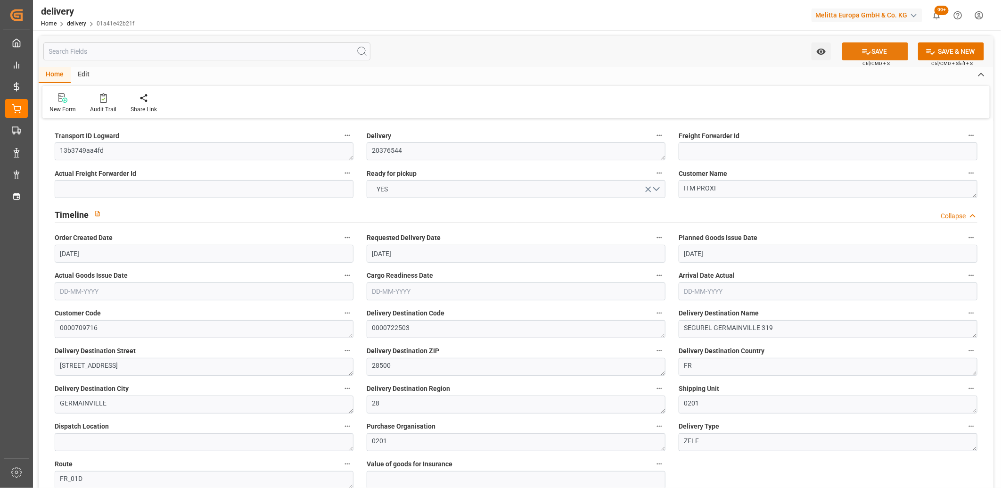
click at [863, 53] on icon at bounding box center [867, 52] width 8 height 6
type input "1"
type input "325.29"
type input "352.39"
type input "772.4"
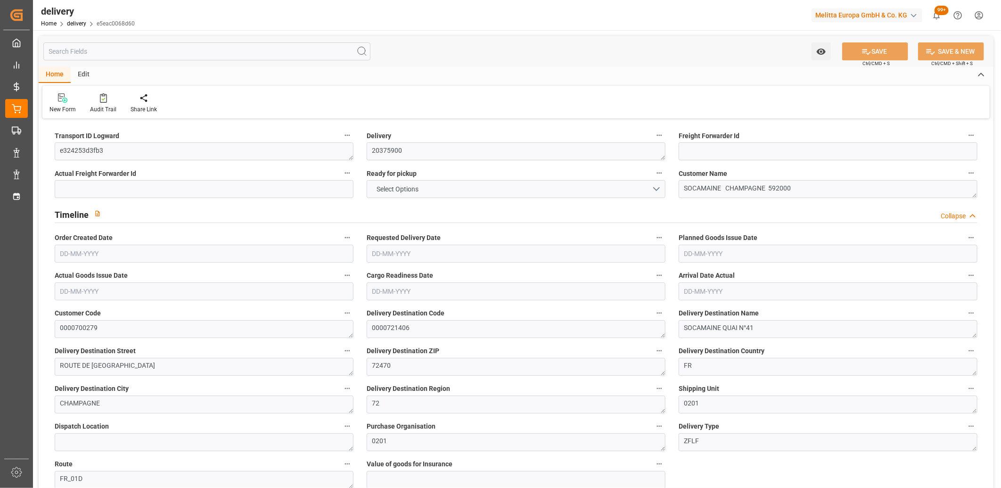
type input "79"
type input "1"
type input "0"
type input "1"
type input "0"
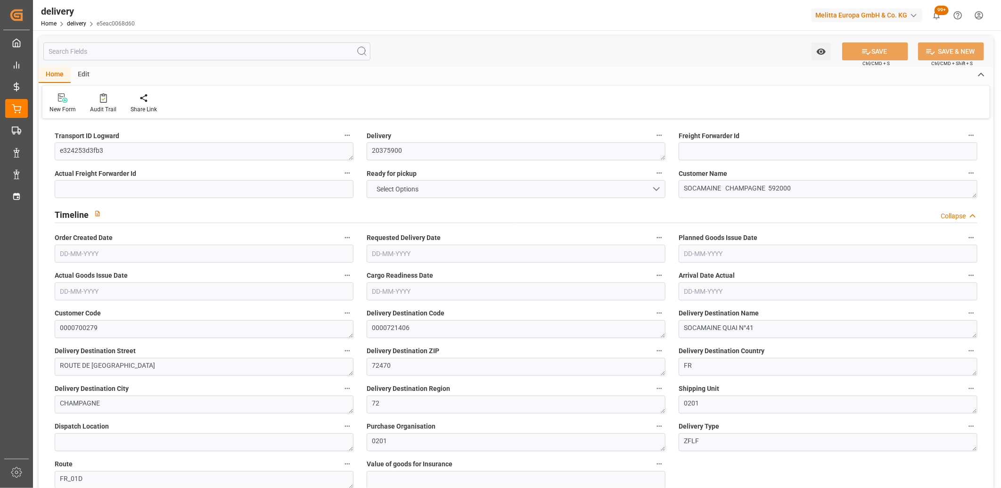
type input "0"
type input "-2.1162"
type input "52.2525"
type input "50.1363"
type input "0"
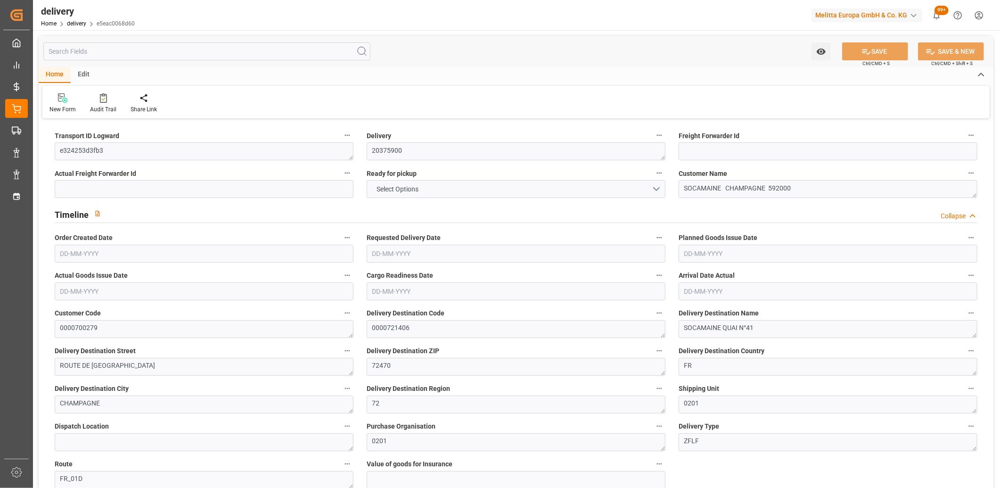
type input "28.44"
type input "1.5"
type input "1.3"
type input "0"
type input "1.5"
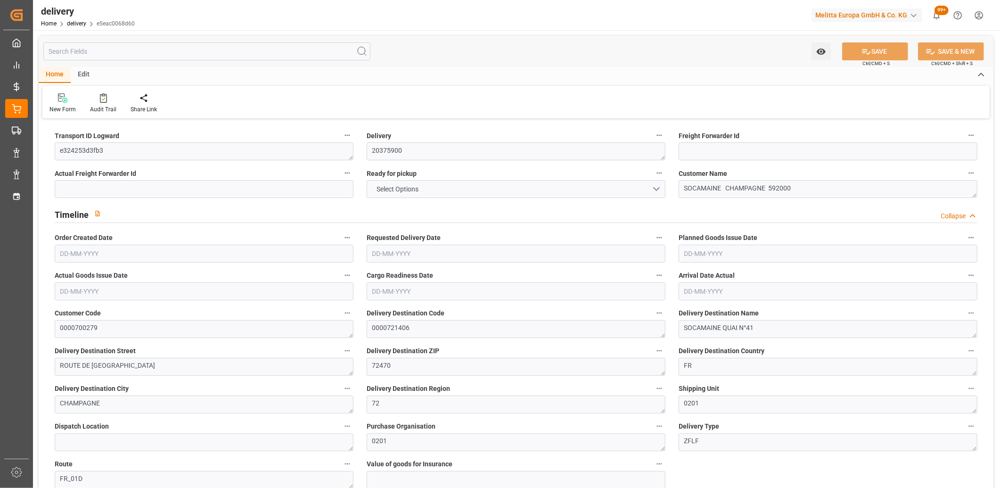
type input "329.39"
type input "101"
type input "555.7032"
type input "0.0356"
type input "0"
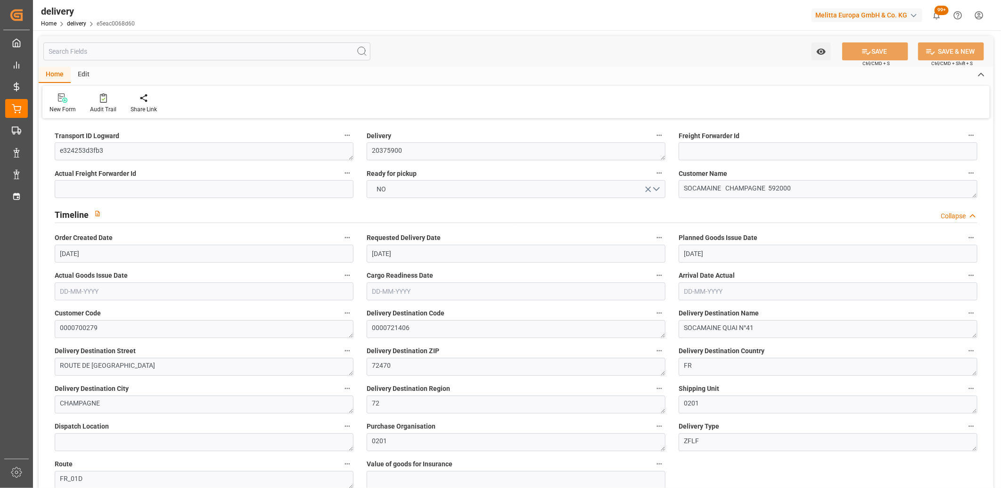
type input "[DATE]"
type input "[DATE] 13:00"
click at [410, 189] on button "NO" at bounding box center [516, 189] width 299 height 18
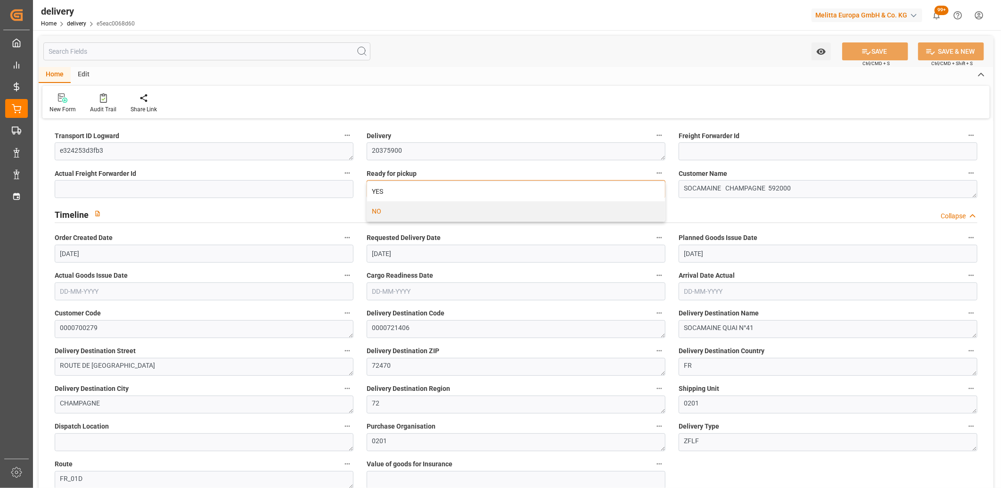
click at [410, 189] on div "YES" at bounding box center [516, 191] width 298 height 20
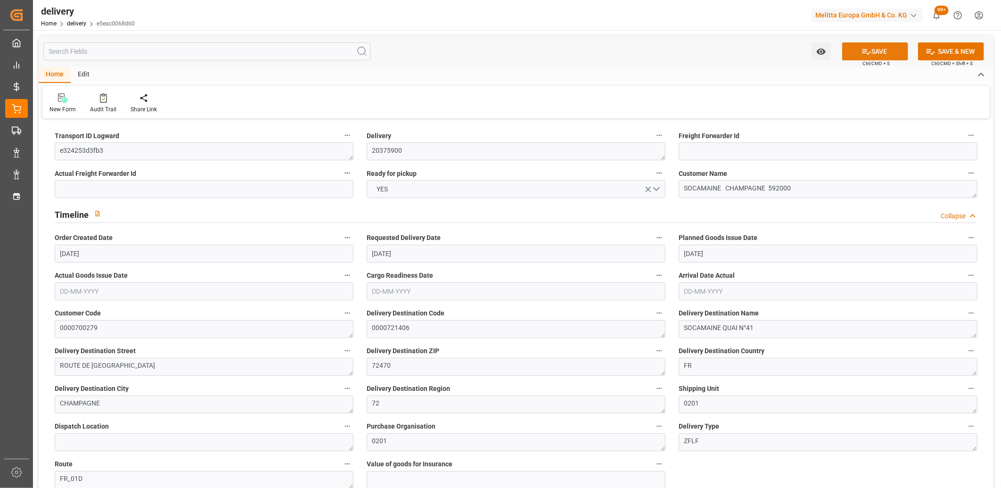
click at [863, 50] on icon at bounding box center [867, 52] width 8 height 6
type input "[DATE]"
type input "20-08-2025 12:00"
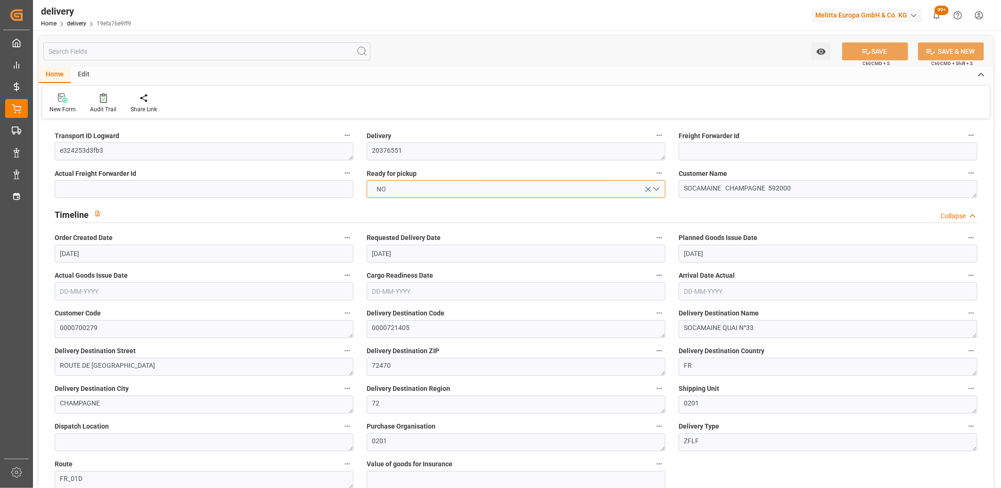
click at [444, 189] on button "NO" at bounding box center [516, 189] width 299 height 18
click at [444, 189] on div "YES" at bounding box center [516, 191] width 298 height 20
click at [879, 46] on button "SAVE" at bounding box center [875, 51] width 66 height 18
type input "[DATE]"
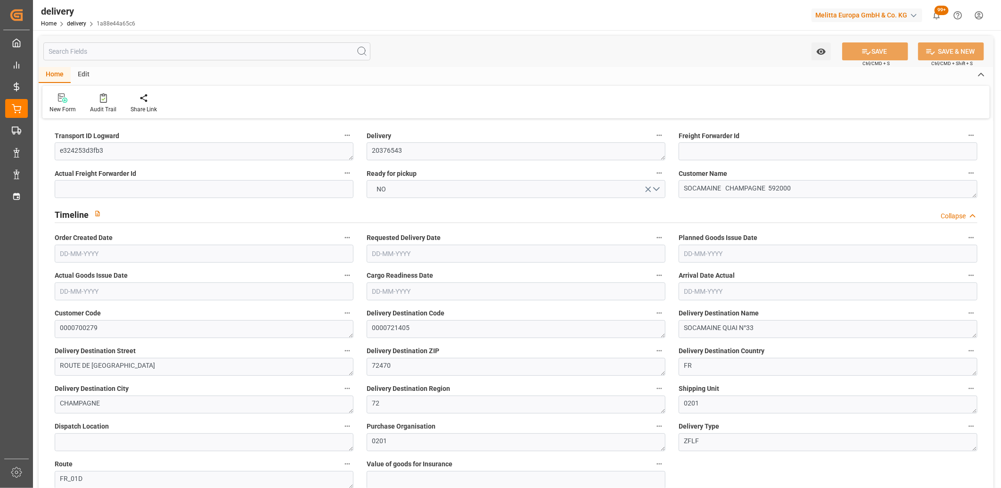
type input "[DATE]"
type input "[DATE] 11:00"
click at [413, 192] on button "NO" at bounding box center [516, 189] width 299 height 18
click at [413, 192] on div "YES" at bounding box center [516, 191] width 298 height 20
click at [868, 54] on icon at bounding box center [867, 52] width 10 height 10
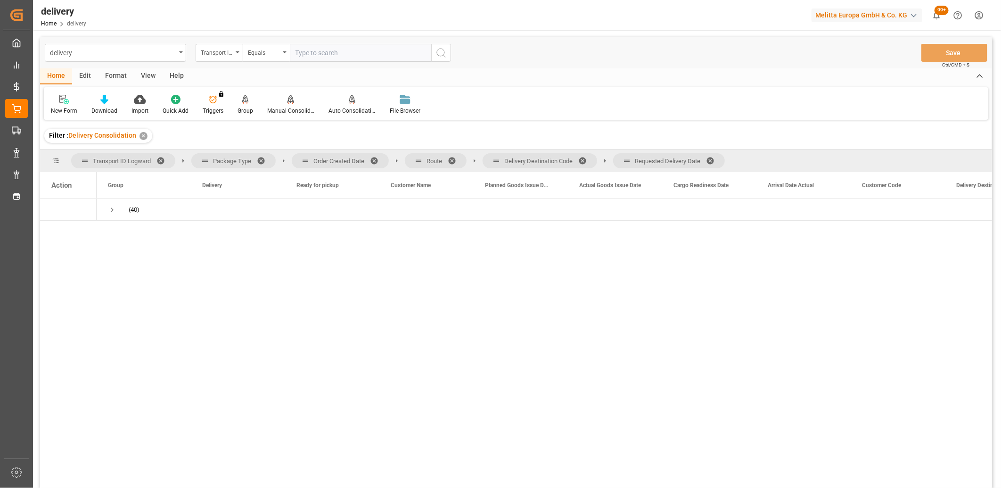
click at [713, 159] on span at bounding box center [713, 160] width 15 height 8
click at [585, 159] on span at bounding box center [585, 160] width 15 height 8
click at [457, 158] on span at bounding box center [455, 160] width 15 height 8
click at [373, 161] on span at bounding box center [377, 160] width 15 height 8
click at [110, 209] on span "Press SPACE to select this row." at bounding box center [112, 209] width 8 height 8
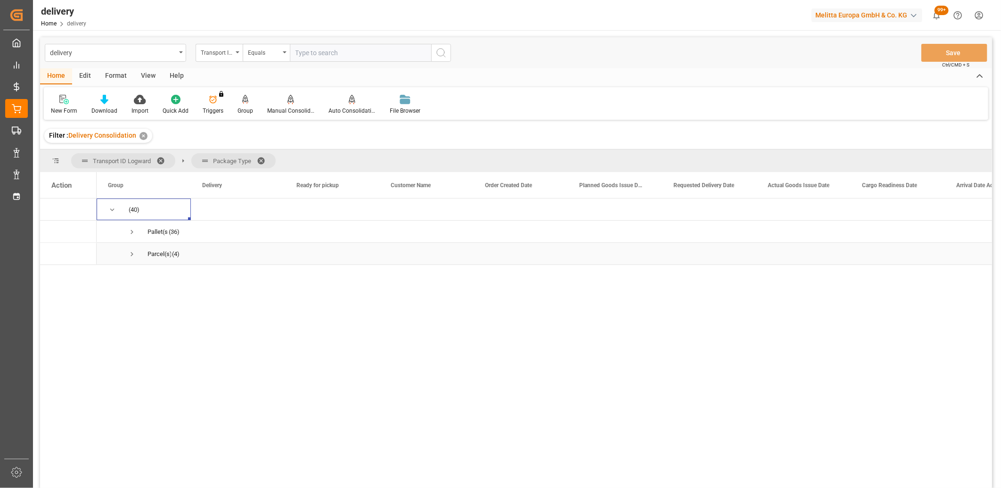
click at [133, 255] on span "Press SPACE to select this row." at bounding box center [132, 254] width 8 height 8
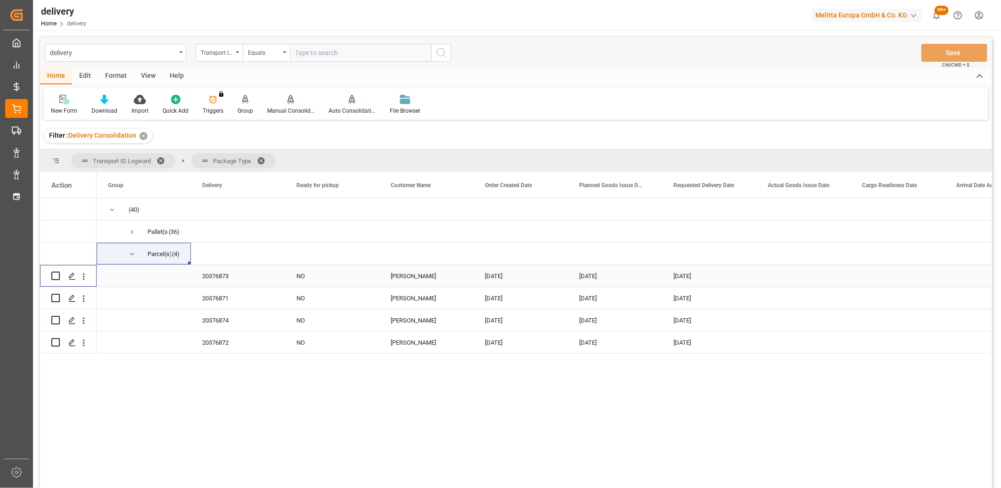
click at [53, 277] on input "Press Space to toggle row selection (unchecked)" at bounding box center [55, 275] width 8 height 8
checkbox input "true"
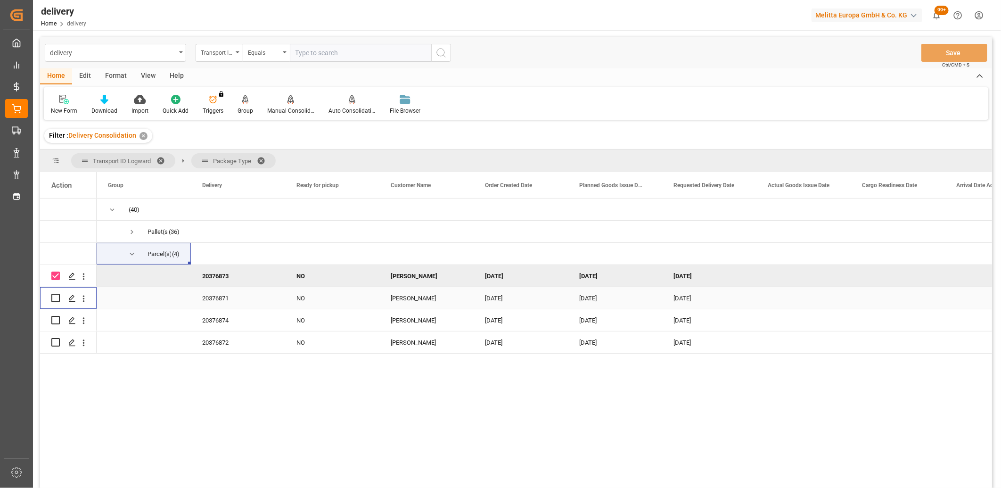
click at [52, 297] on input "Press Space to toggle row selection (unchecked)" at bounding box center [55, 298] width 8 height 8
checkbox input "true"
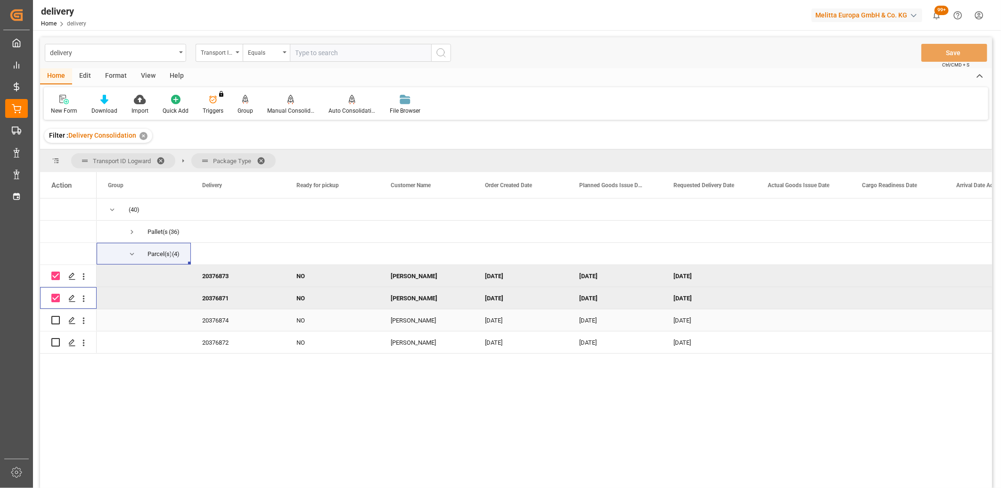
click at [53, 320] on input "Press Space to toggle row selection (unchecked)" at bounding box center [55, 320] width 8 height 8
checkbox input "true"
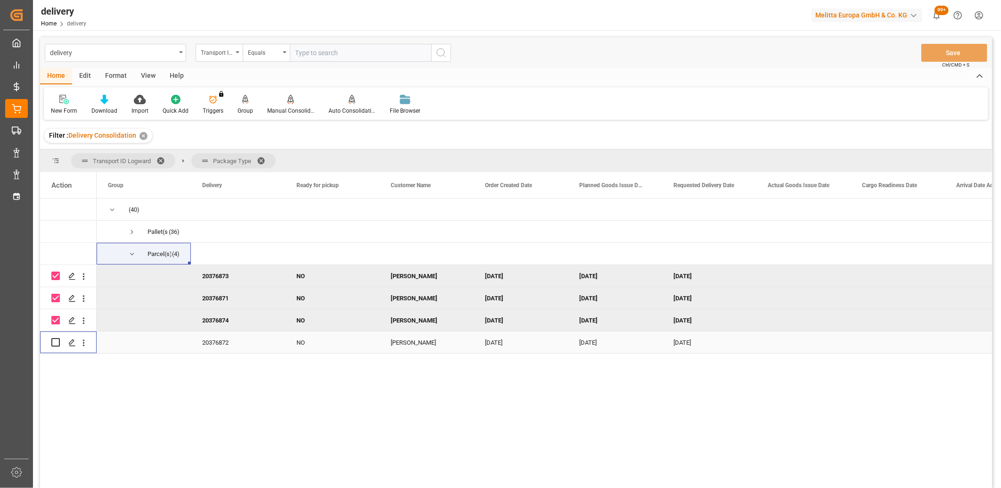
click at [53, 341] on input "Press Space to toggle row selection (unchecked)" at bounding box center [55, 342] width 8 height 8
checkbox input "true"
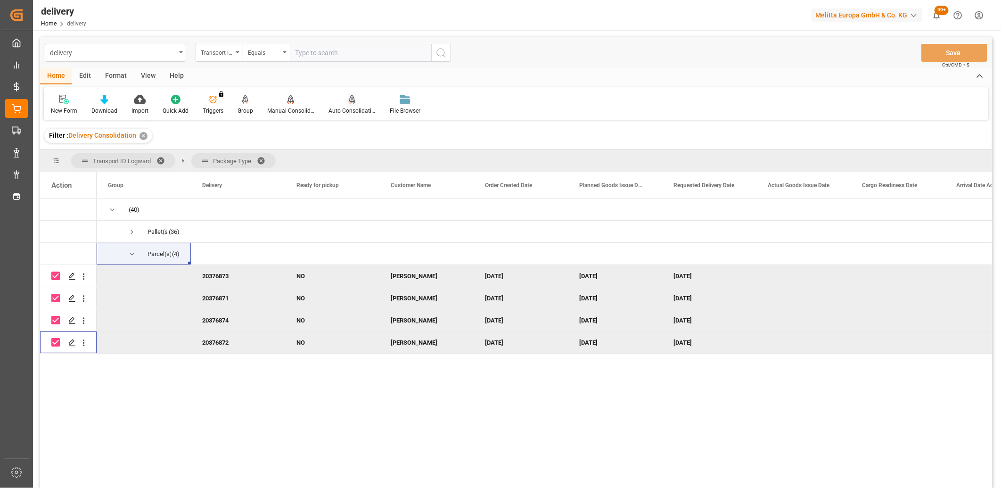
click at [346, 105] on div "Auto Consolidation" at bounding box center [351, 104] width 61 height 21
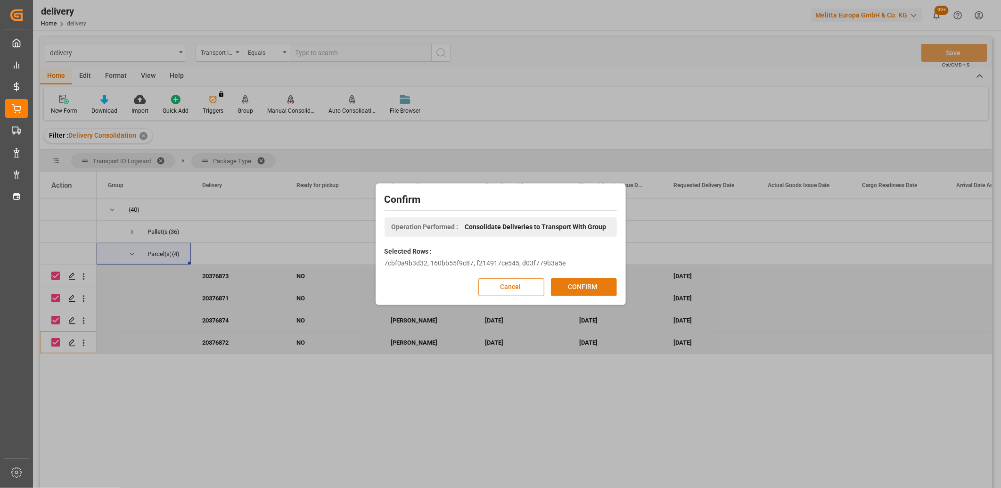
click at [571, 291] on button "CONFIRM" at bounding box center [584, 287] width 66 height 18
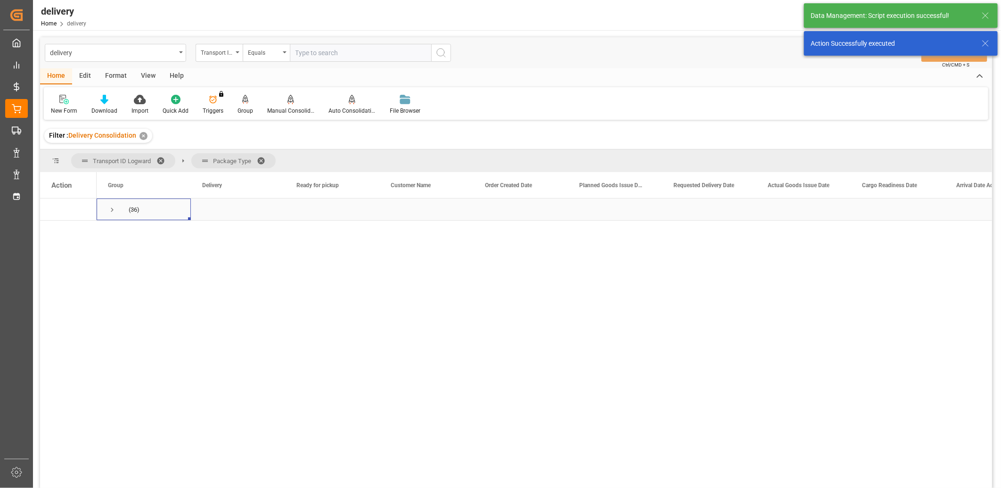
click at [110, 210] on span "Press SPACE to select this row." at bounding box center [112, 209] width 8 height 8
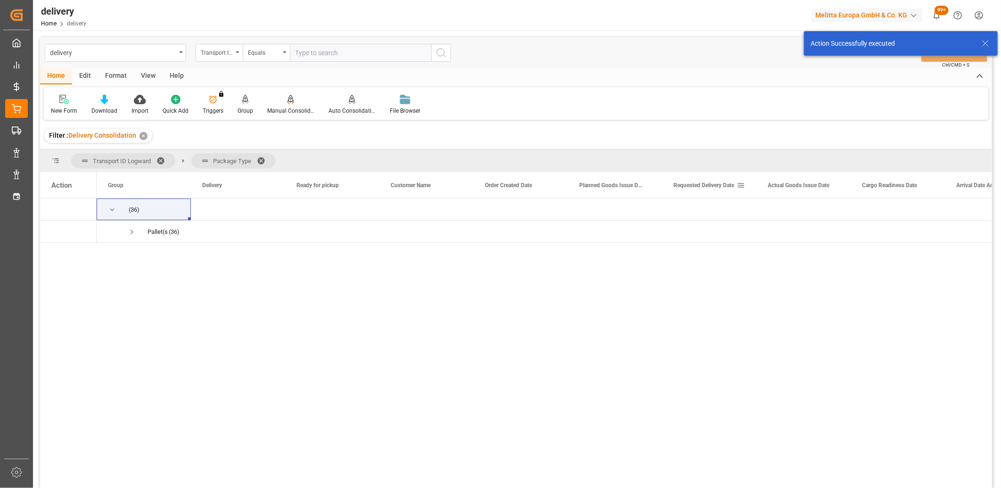
click at [690, 187] on span "Requested Delivery Date" at bounding box center [704, 185] width 61 height 7
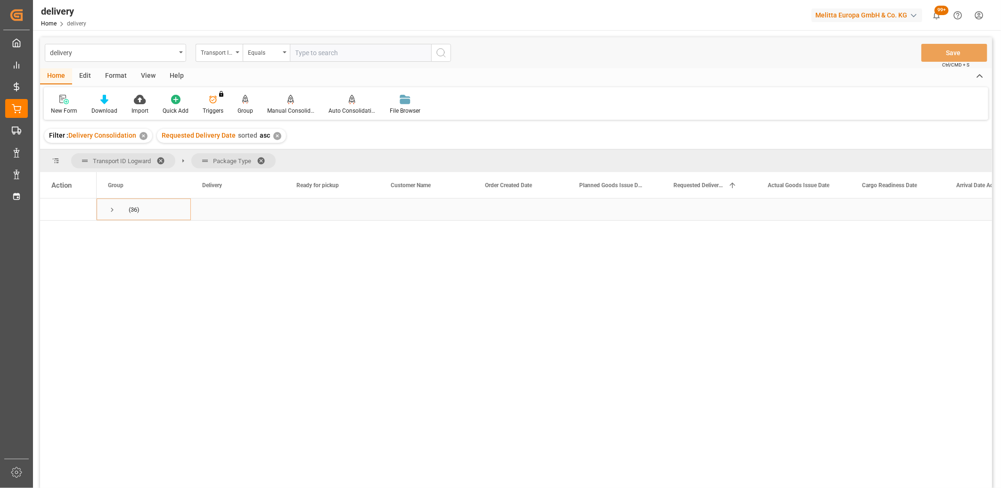
click at [109, 209] on span "Press SPACE to select this row." at bounding box center [112, 209] width 8 height 8
click at [132, 233] on span "Press SPACE to select this row." at bounding box center [132, 232] width 8 height 8
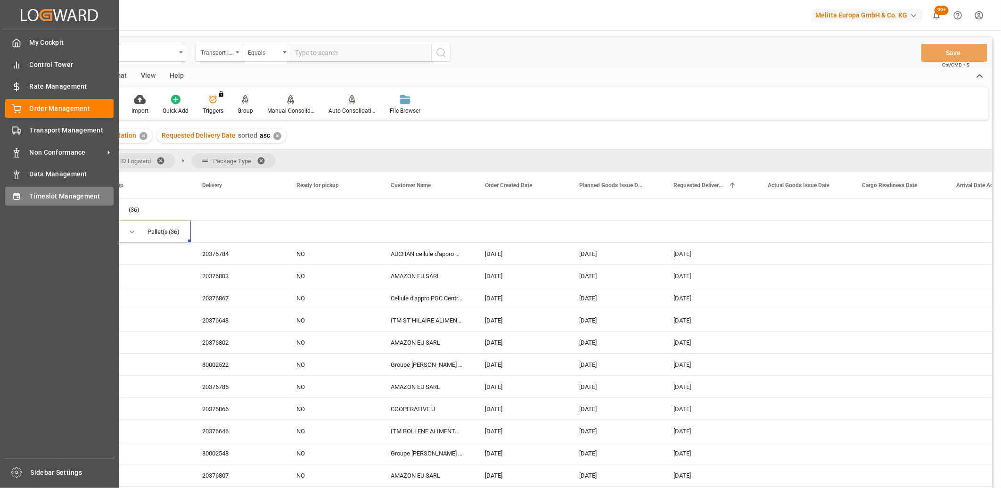
click at [29, 197] on div "Timeslot Management Timeslot Management" at bounding box center [59, 196] width 108 height 18
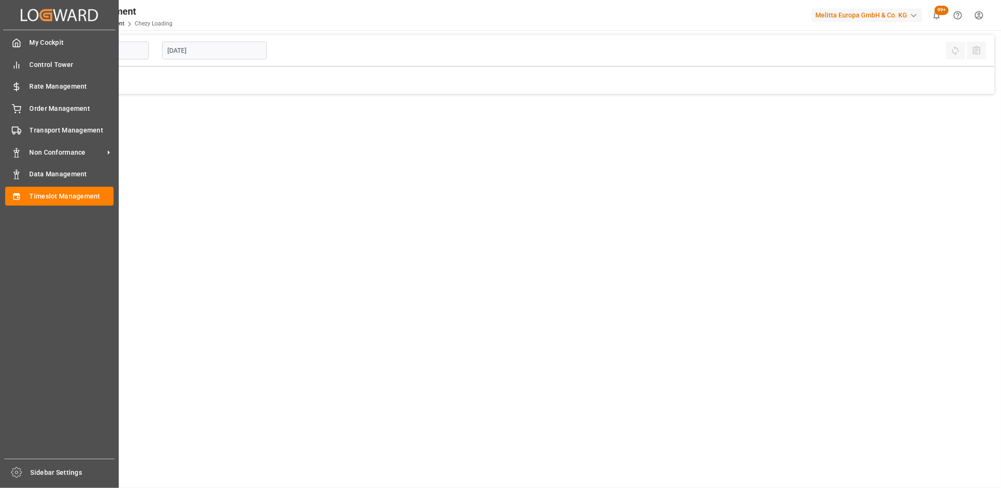
type input "Chezy Loading"
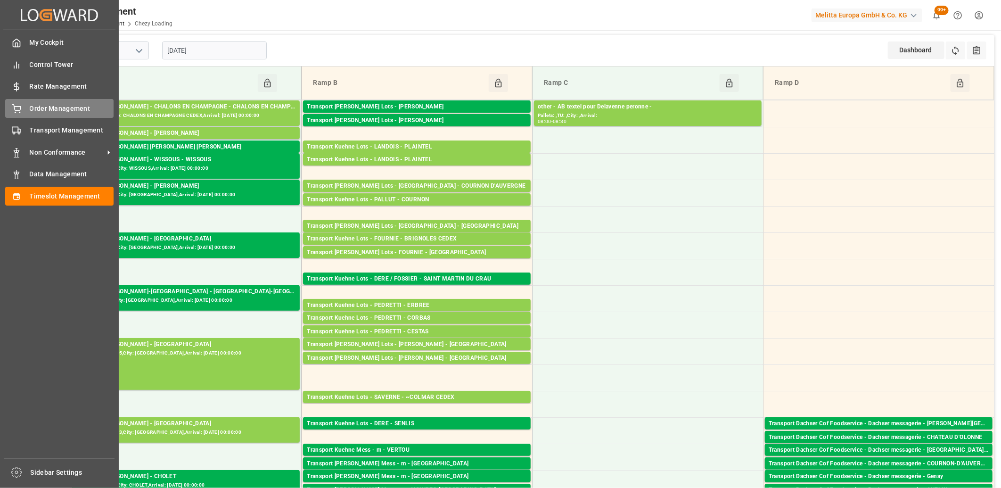
click at [28, 115] on div "Order Management Order Management" at bounding box center [59, 108] width 108 height 18
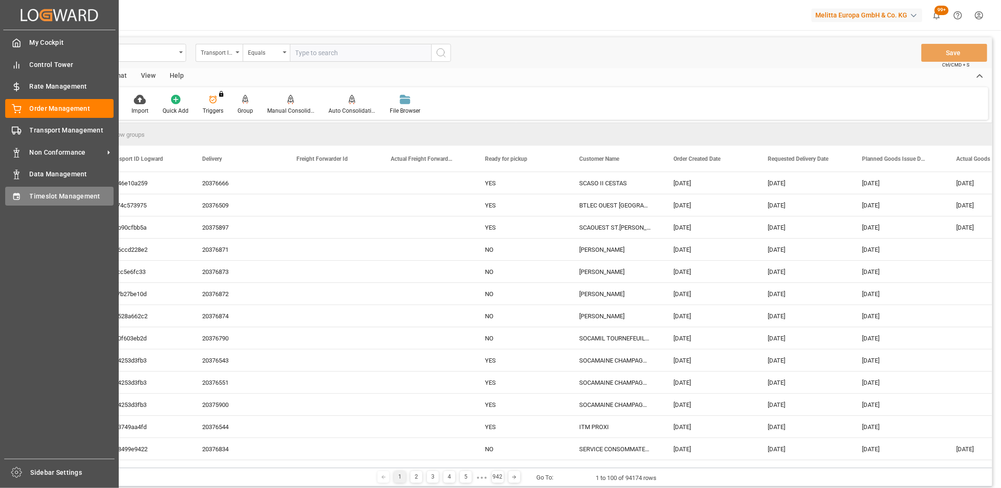
click at [27, 193] on div "Timeslot Management Timeslot Management" at bounding box center [59, 196] width 108 height 18
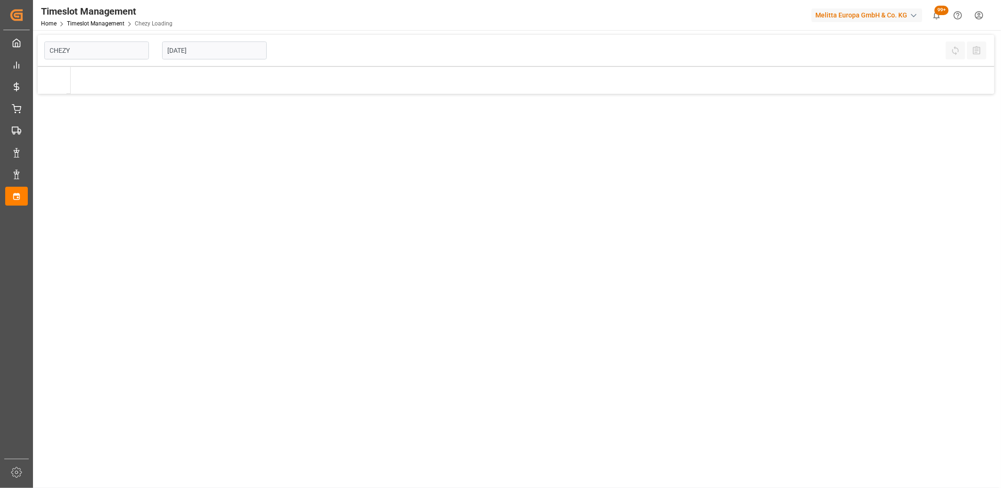
type input "Chezy Loading"
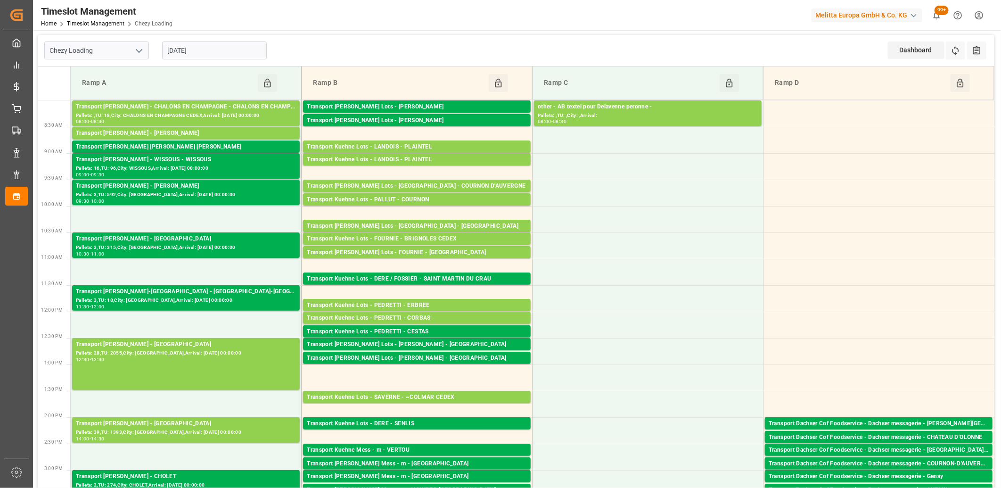
click at [247, 58] on input "[DATE]" at bounding box center [214, 50] width 105 height 18
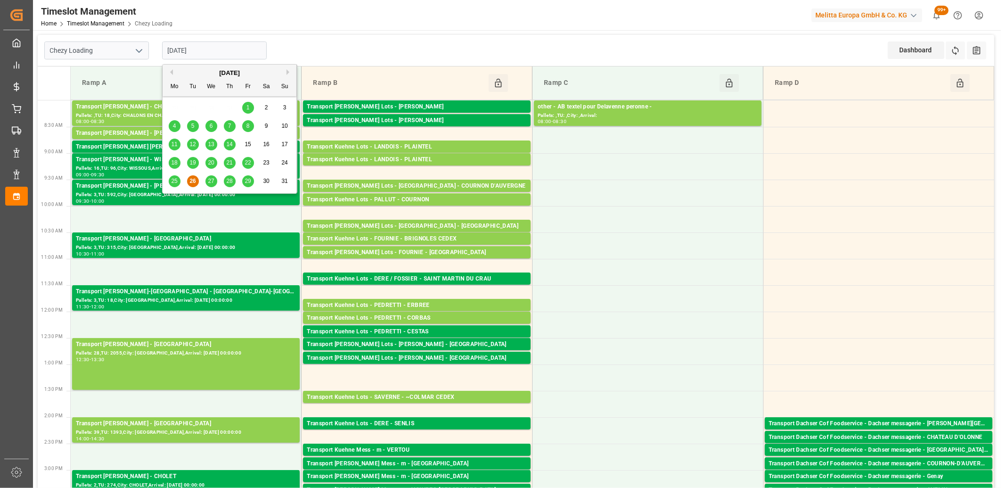
click at [236, 47] on input "[DATE]" at bounding box center [214, 50] width 105 height 18
click at [208, 183] on span "27" at bounding box center [211, 181] width 6 height 7
type input "27-08-2025"
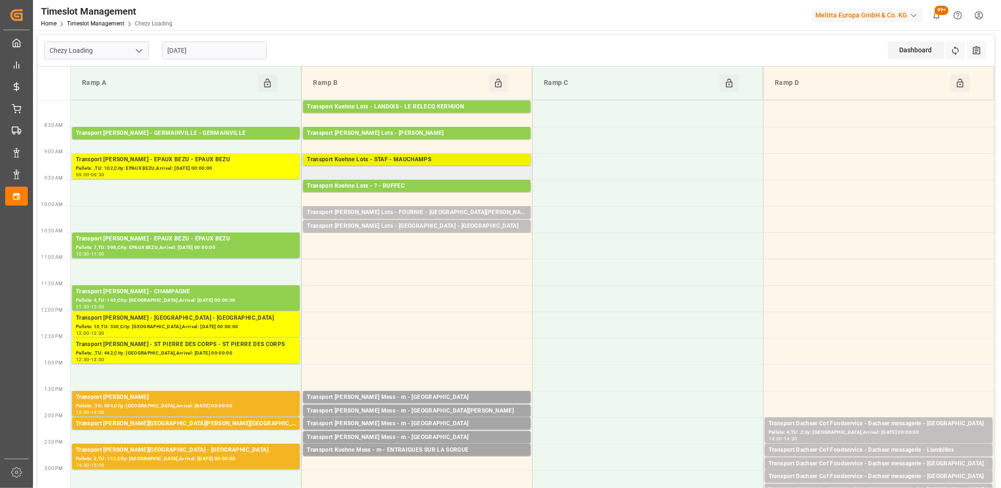
click at [376, 161] on div "Transport Kuehne Lots - STAF - MAUCHAMPS" at bounding box center [417, 159] width 220 height 9
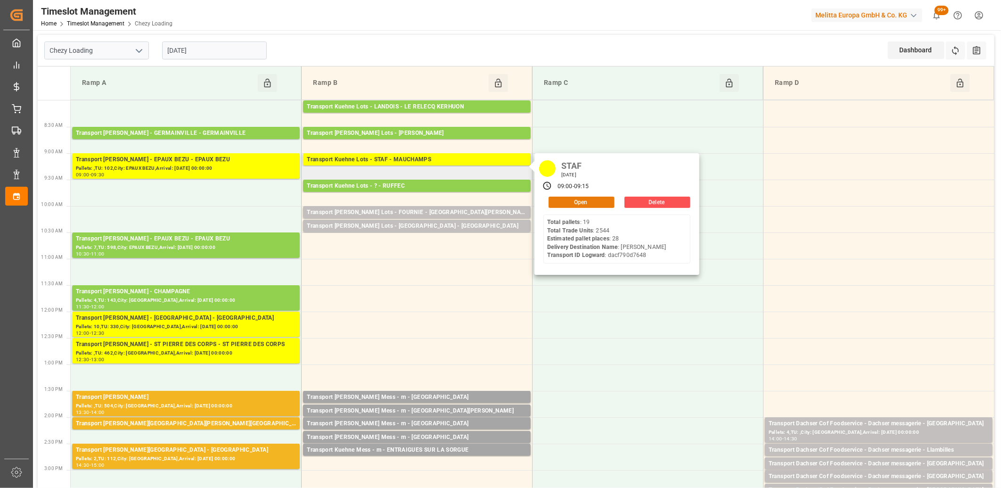
click at [567, 198] on button "Open" at bounding box center [582, 202] width 66 height 11
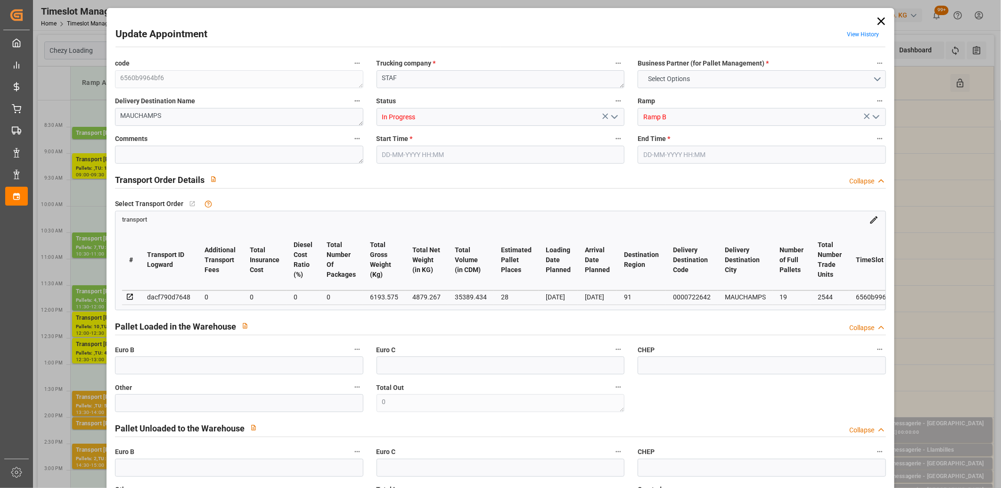
type input "28"
type input "0"
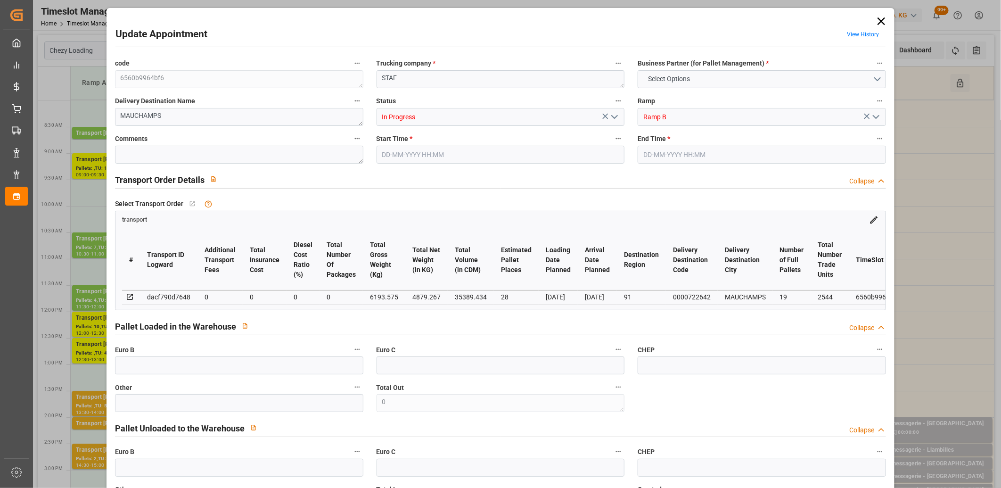
type input "0"
type input "4879.267"
type input "7630.507"
type input "35389.434"
type input "91"
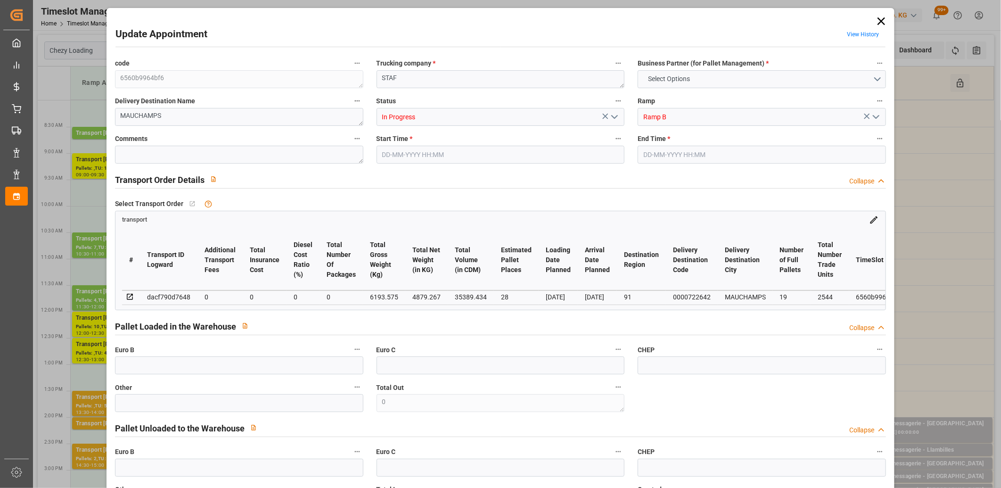
type input "19"
type input "2544"
type input "50"
type input "101"
type input "6193.575"
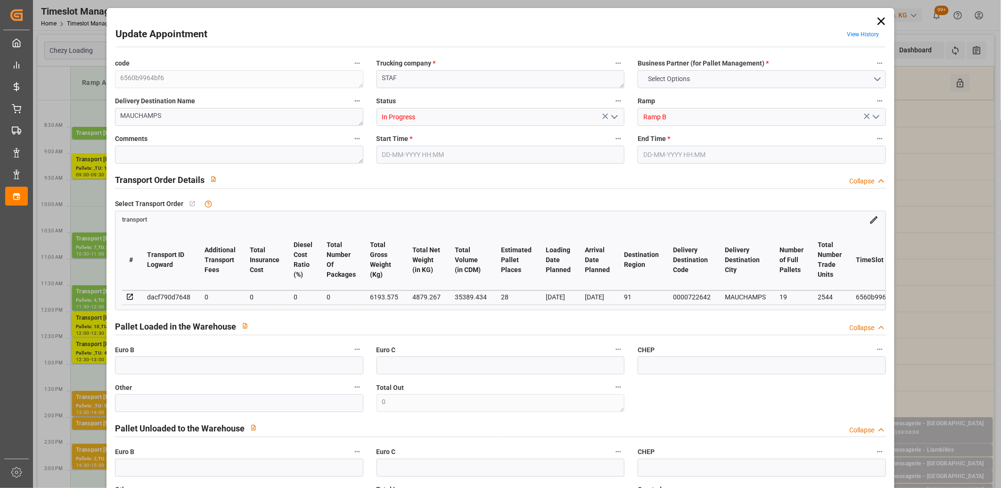
type input "0"
type input "4710.8598"
type input "0"
type input "21"
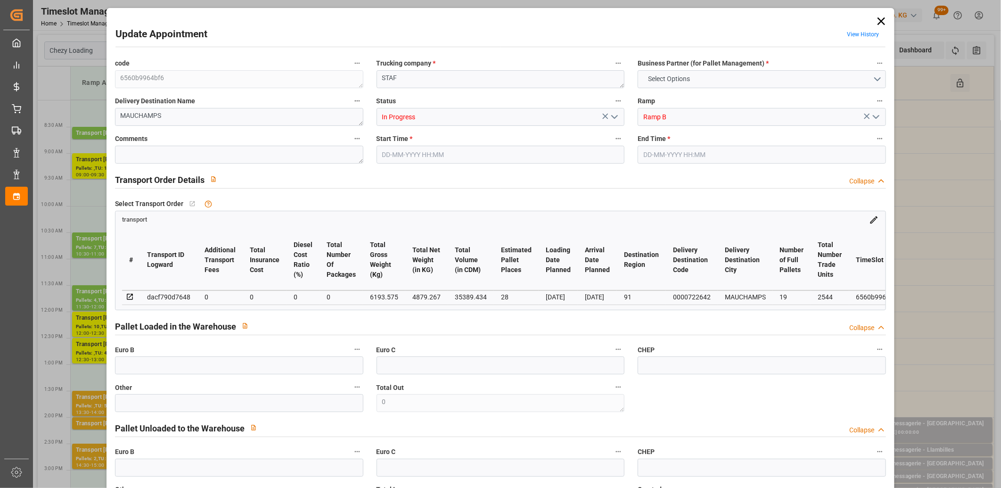
type input "35"
type input "27-08-2025 09:00"
type input "27-08-2025 09:15"
type input "25-08-2025 12:43"
type input "25-08-2025 11:31"
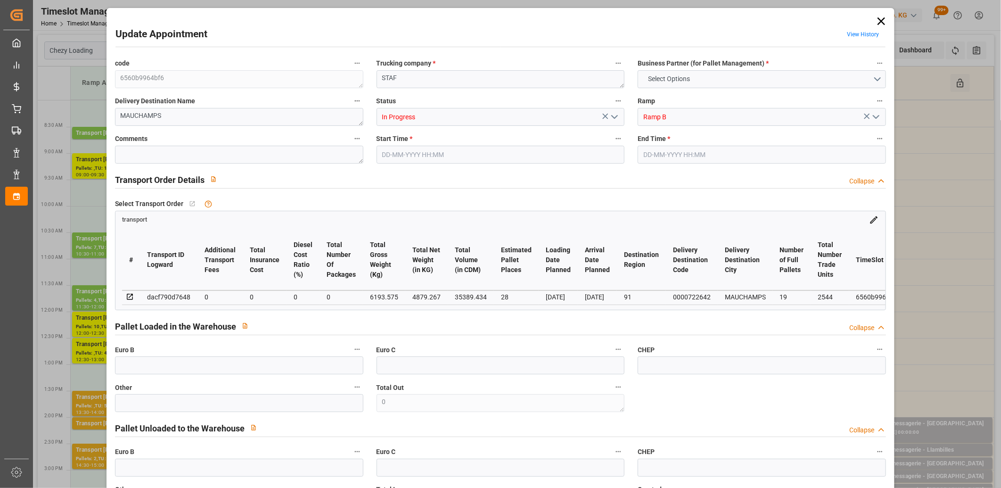
type input "[DATE]"
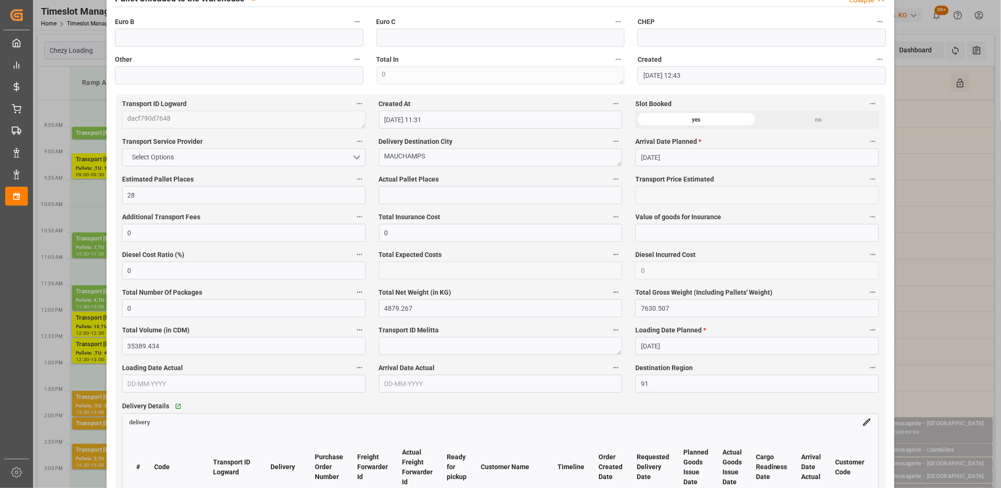
scroll to position [576, 0]
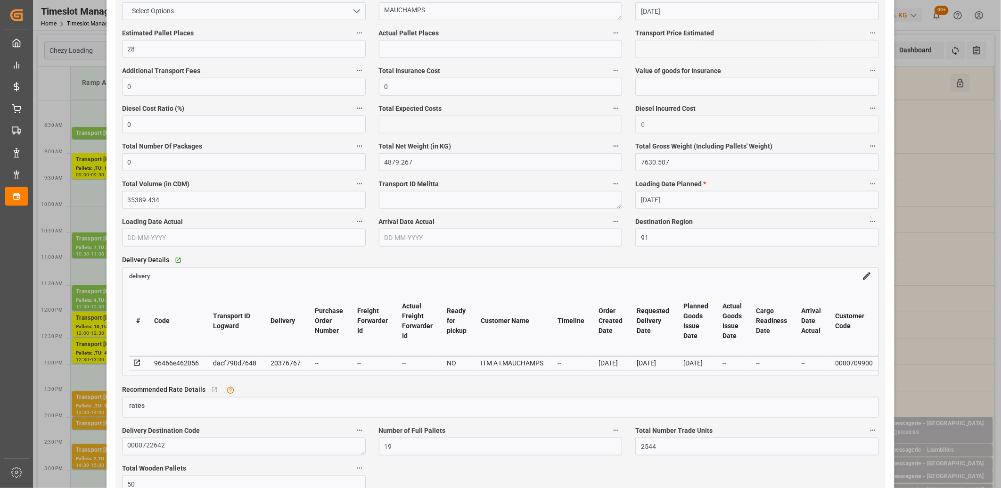
click at [135, 366] on icon at bounding box center [137, 363] width 8 height 8
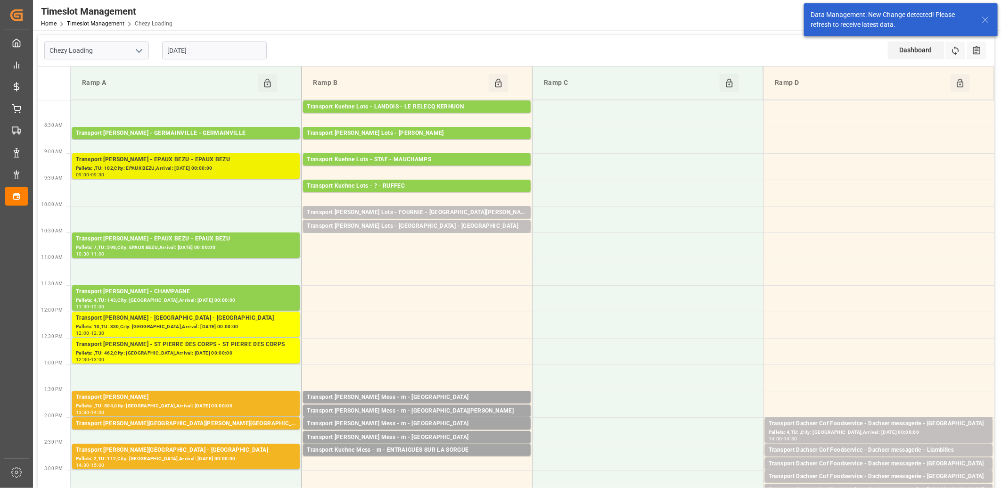
click at [195, 172] on div "Pallets: ,TU: 102,City: EPAUX BEZU,Arrival: [DATE] 00:00:00" at bounding box center [186, 168] width 220 height 8
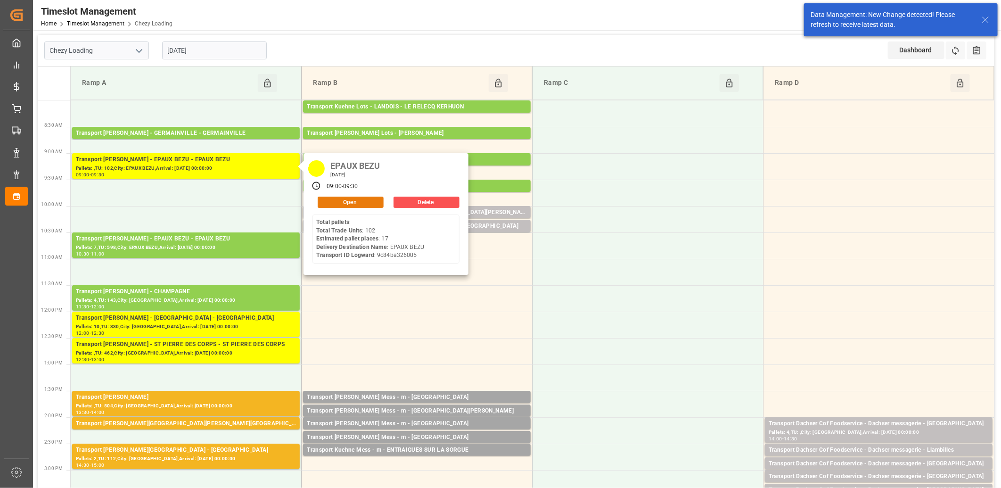
click at [325, 205] on button "Open" at bounding box center [351, 202] width 66 height 11
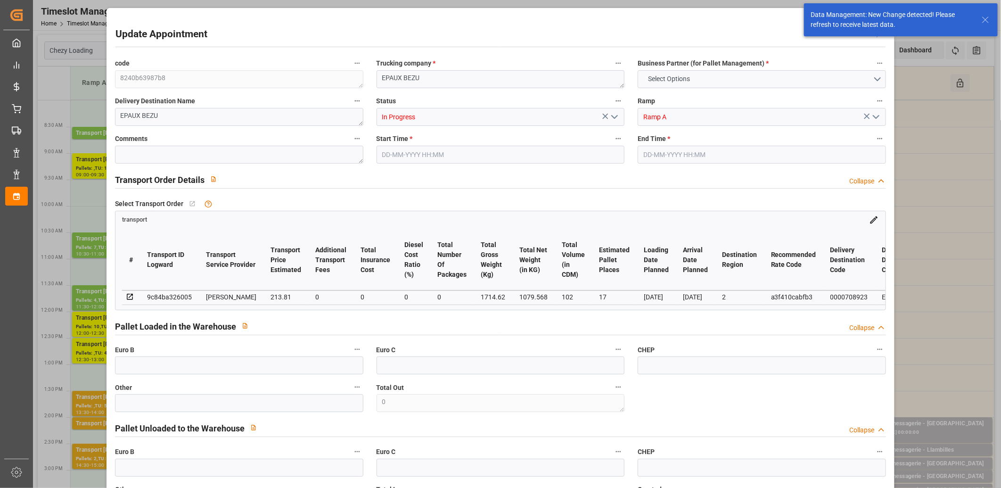
type input "17"
type input "213.81"
type input "0"
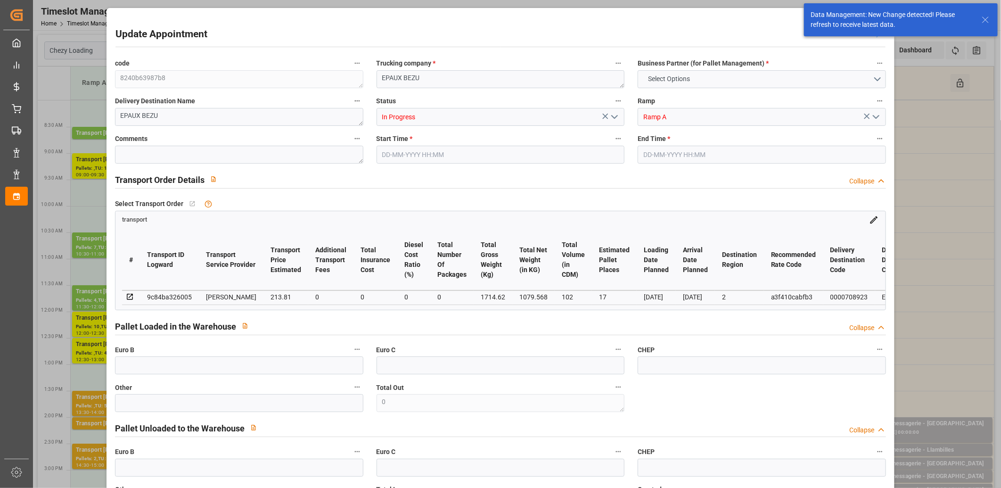
type input "205.1507"
type input "-8.6593"
type input "0"
type input "1079.568"
type input "2125"
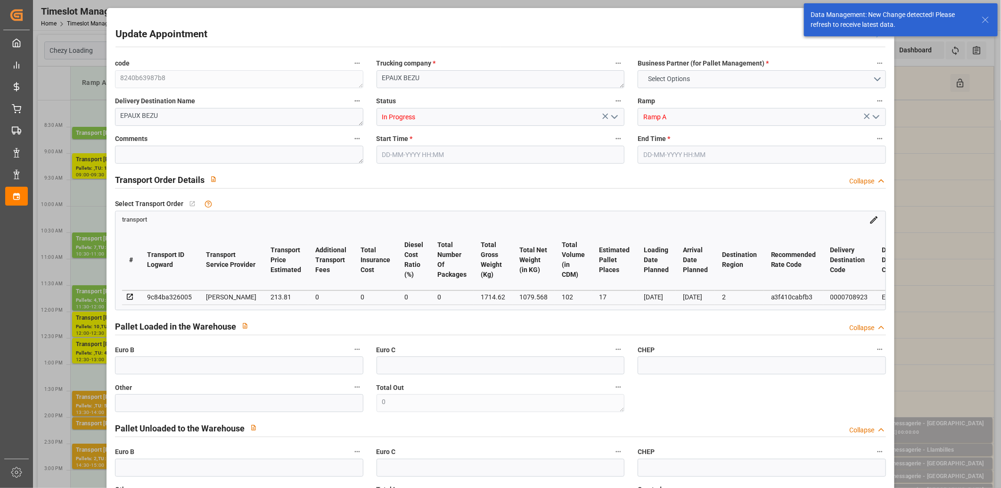
type input "102"
type input "2"
type input "0"
type input "102"
type input "17"
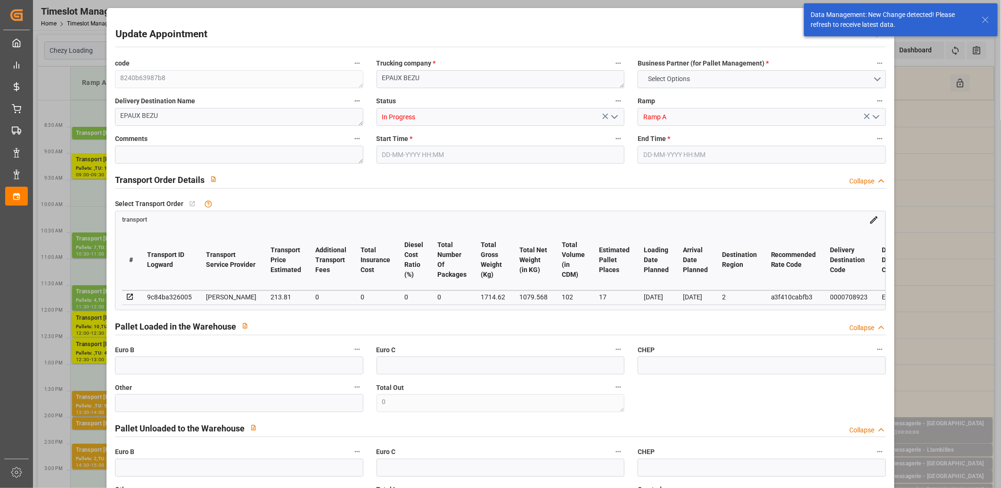
type input "101"
type input "1714.62"
type input "0"
type input "4710.8598"
type input "0"
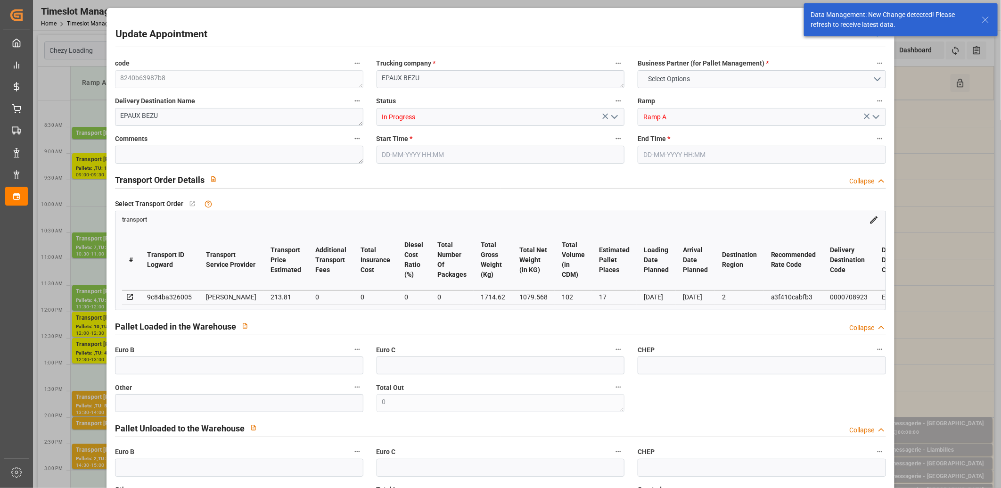
type input "0"
type input "21"
type input "35"
type input "27-08-2025 09:00"
type input "27-08-2025 09:30"
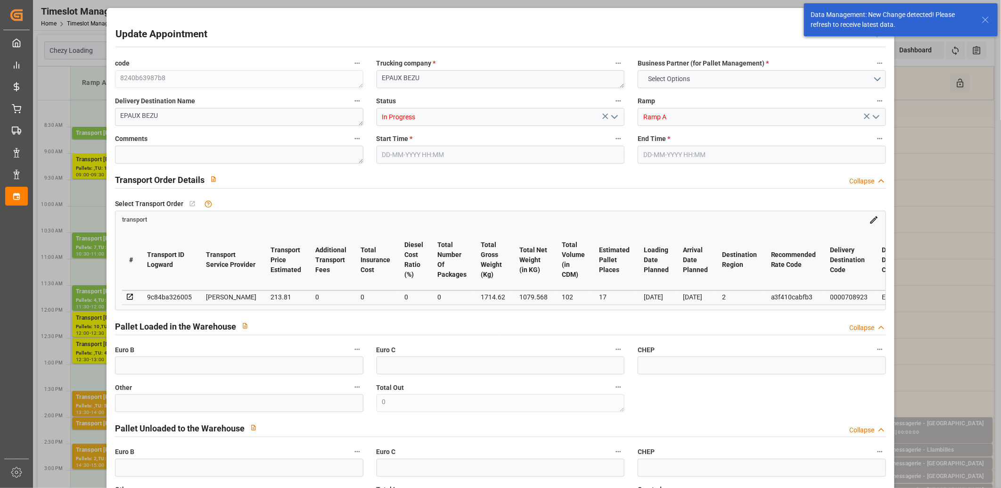
type input "21-08-2025 16:23"
type input "21-08-2025 11:45"
type input "[DATE]"
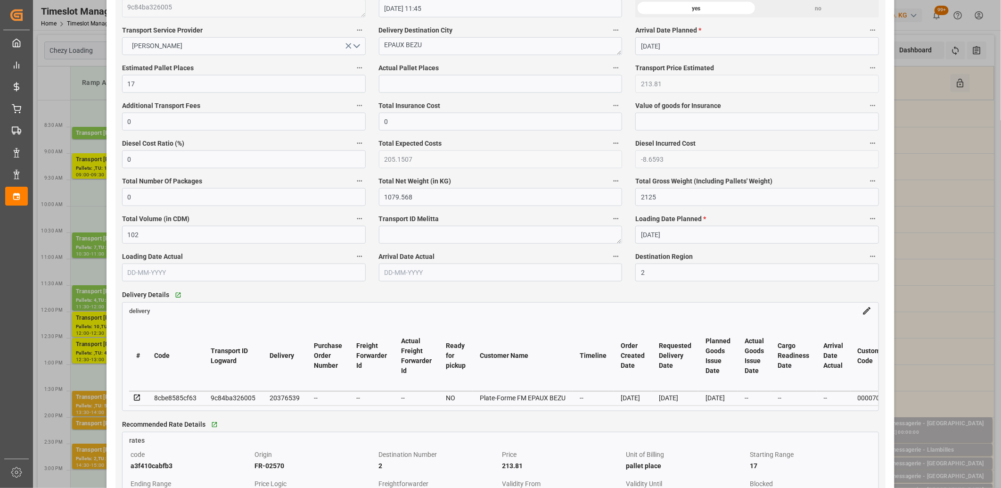
scroll to position [681, 0]
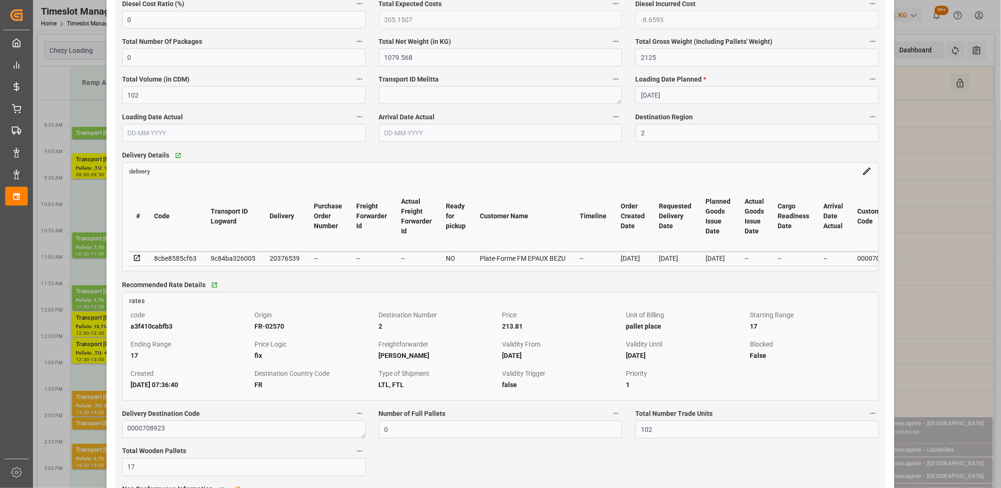
click at [137, 258] on icon at bounding box center [137, 258] width 8 height 8
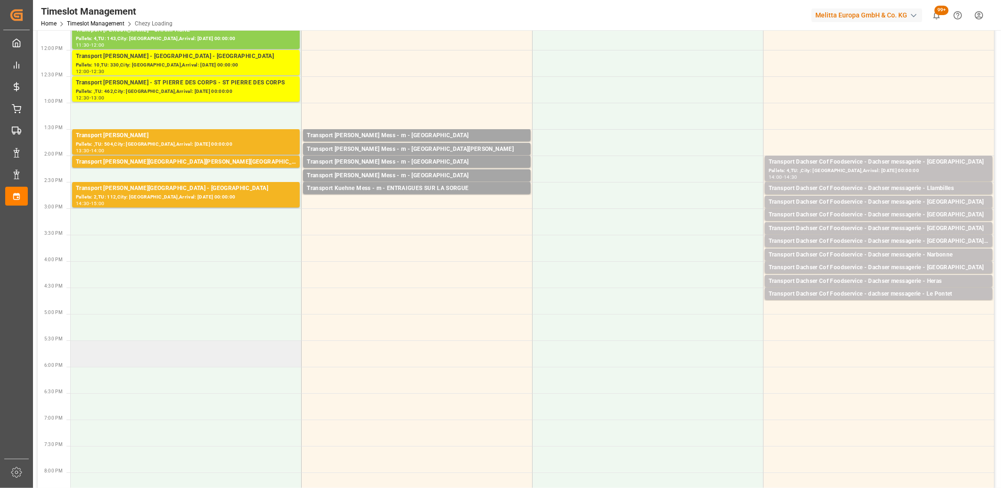
scroll to position [0, 0]
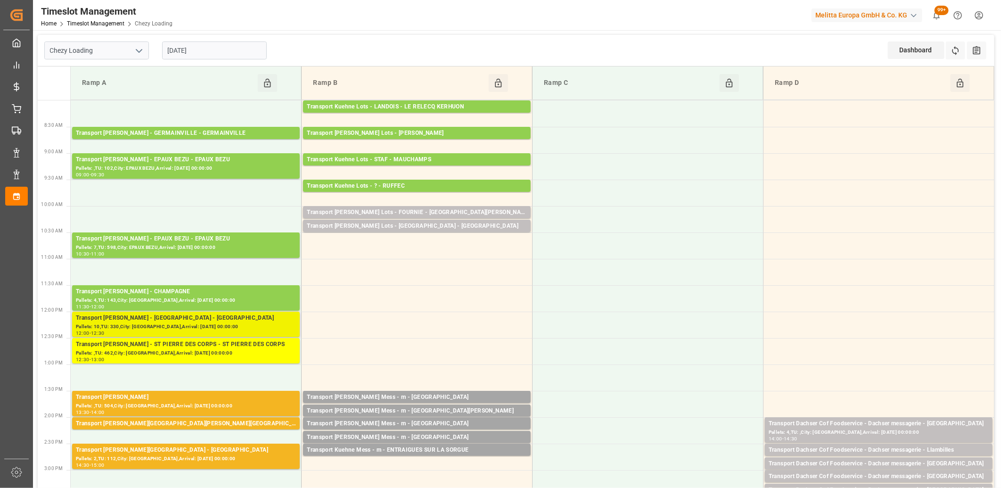
click at [111, 328] on div "Pallets: 10,TU: 330,City: [GEOGRAPHIC_DATA],Arrival: [DATE] 00:00:00" at bounding box center [186, 327] width 220 height 8
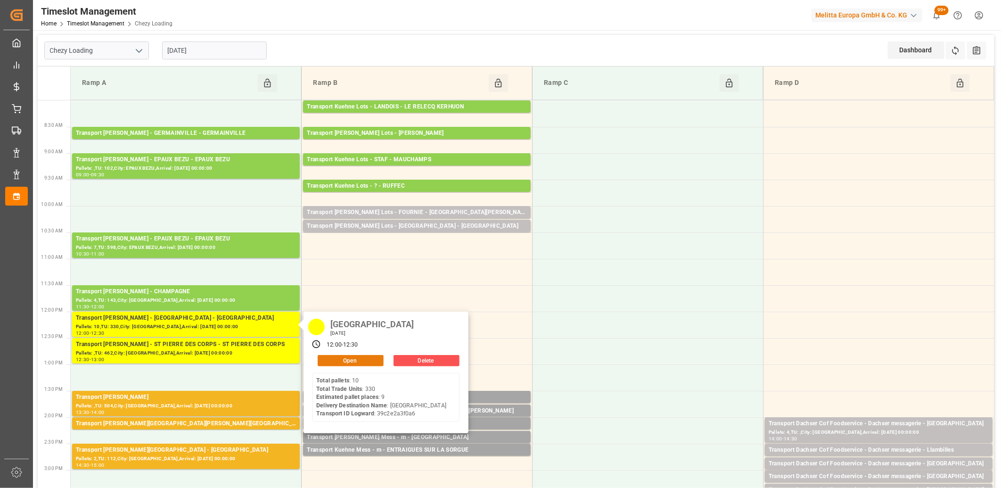
click at [346, 356] on button "Open" at bounding box center [351, 360] width 66 height 11
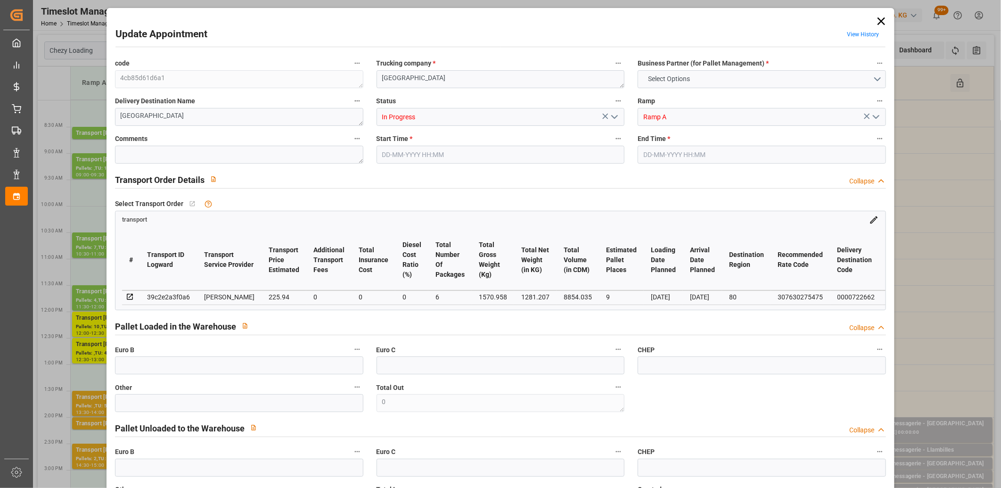
type input "9"
type input "225.94"
type input "0"
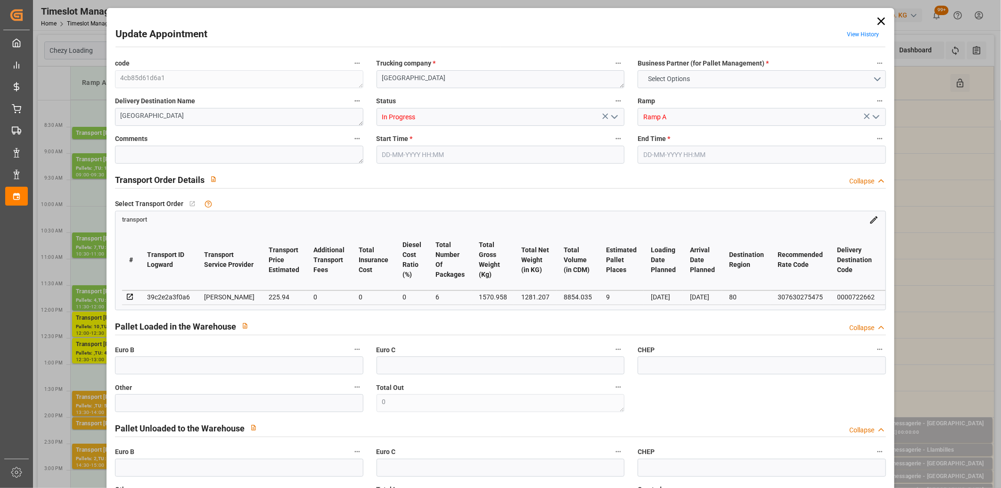
type input "216.7894"
type input "-9.1506"
type input "6"
type input "1281.207"
type input "2075.27"
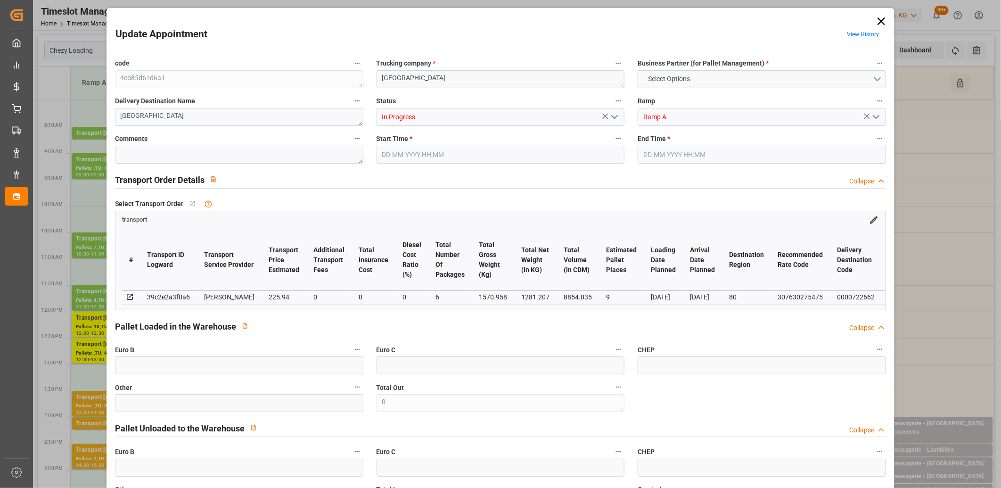
type input "8854.035"
type input "80"
type input "10"
type input "330"
type input "20"
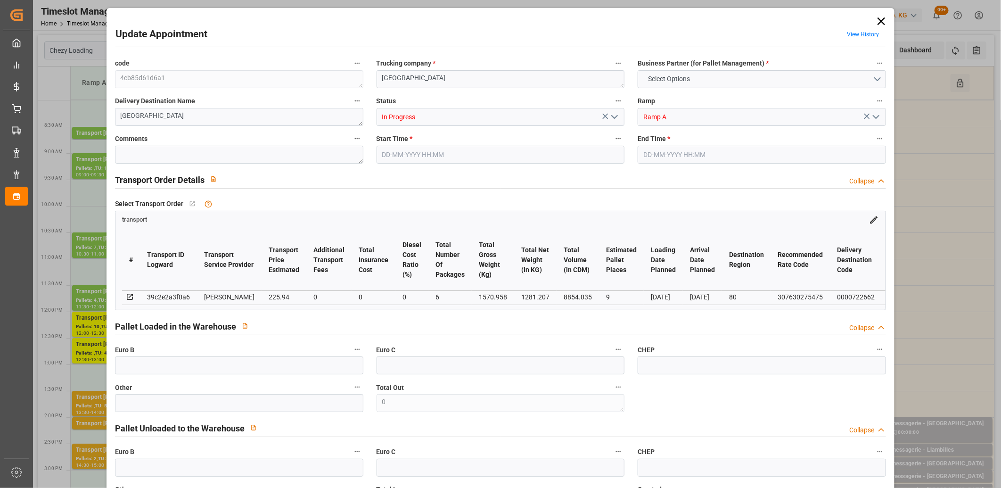
type input "101"
type input "1570.958"
type input "0"
type input "4710.8598"
type input "0"
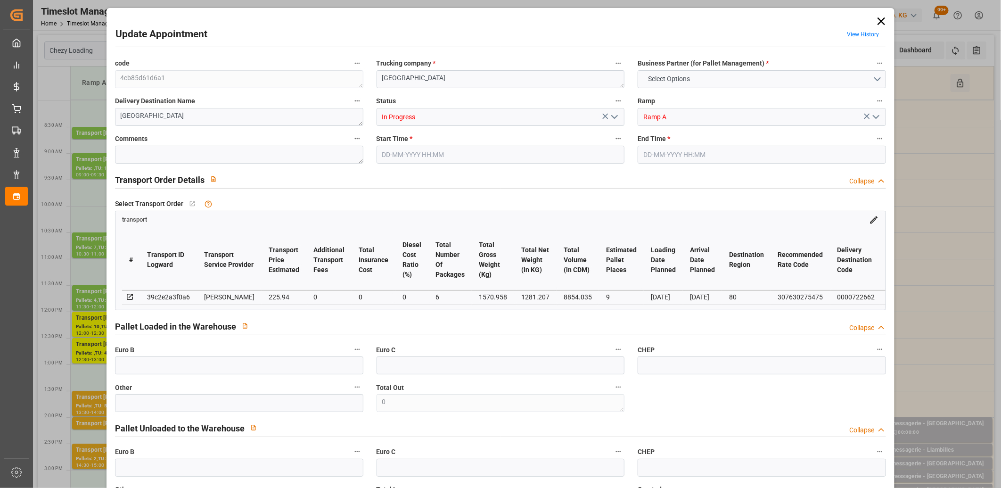
type input "0"
type input "21"
type input "35"
type input "27-08-2025 12:00"
type input "27-08-2025 12:30"
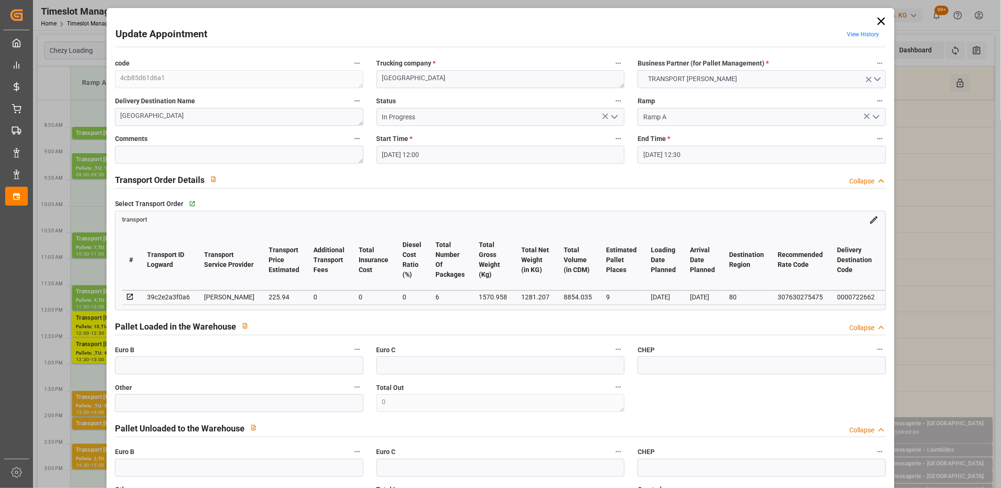
type input "22-08-2025 15:20"
type input "22-08-2025 11:28"
type input "[DATE]"
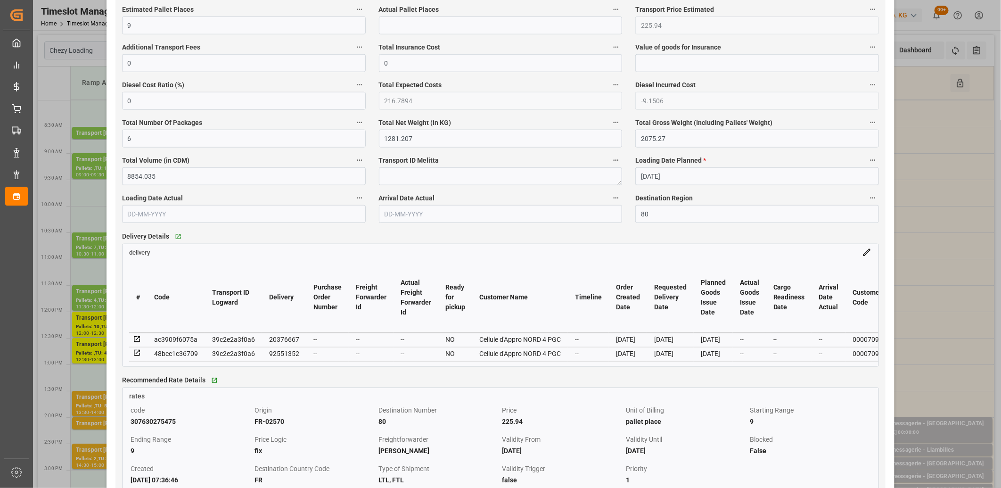
scroll to position [681, 0]
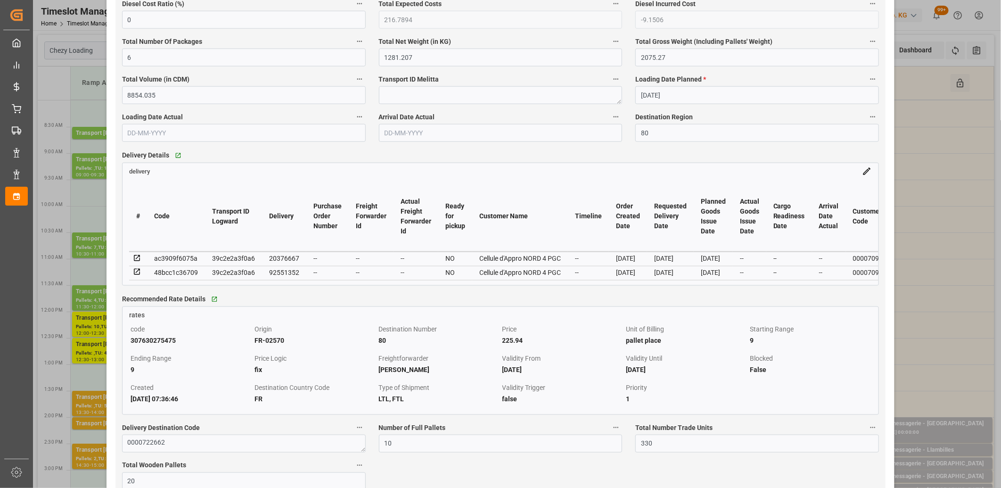
click at [135, 258] on icon at bounding box center [137, 258] width 8 height 8
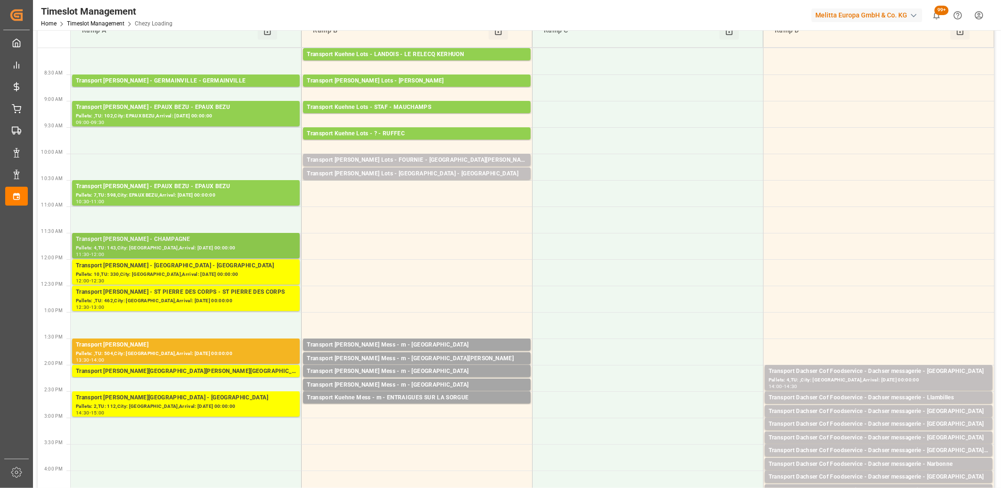
scroll to position [0, 0]
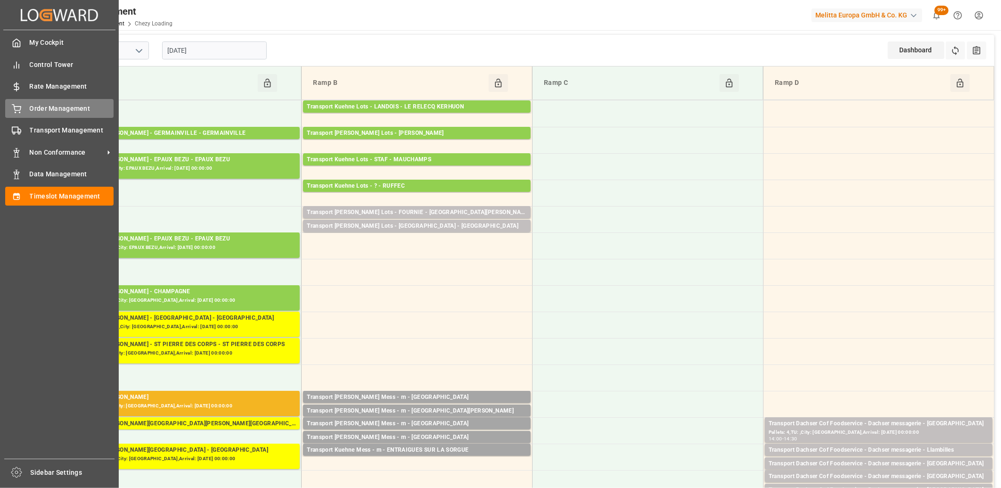
click at [16, 104] on icon at bounding box center [16, 108] width 9 height 9
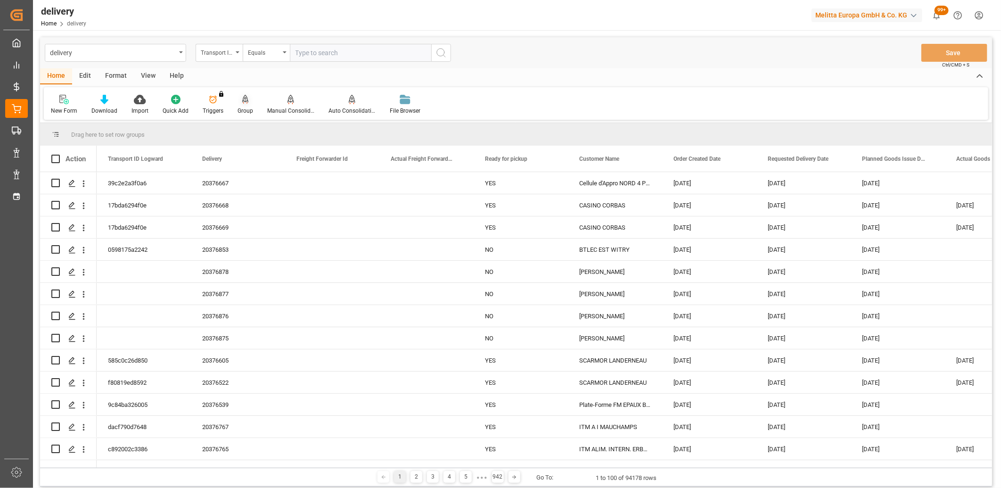
click at [243, 99] on icon at bounding box center [245, 99] width 7 height 8
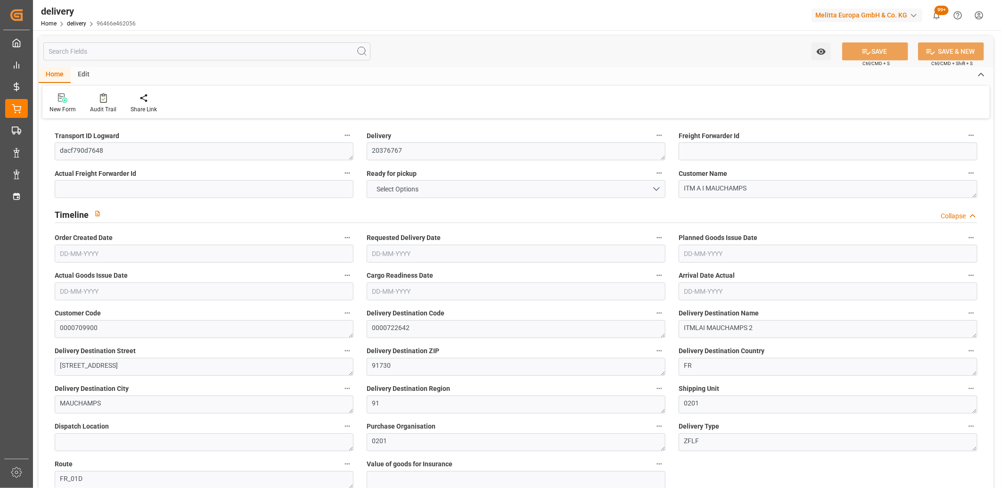
type input "4879.267"
type input "7630.507"
type input "35389.434"
type input "2544"
type input "50"
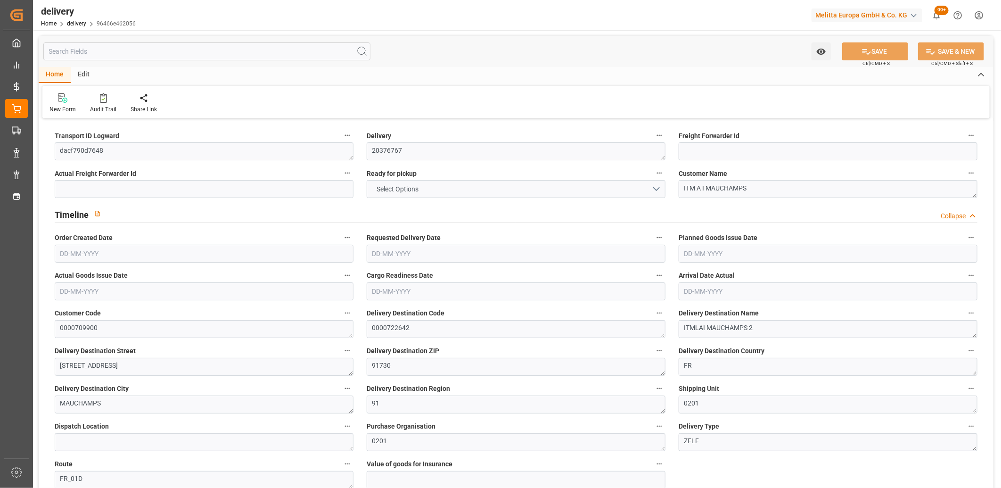
type input "19"
type input "28"
type input "0"
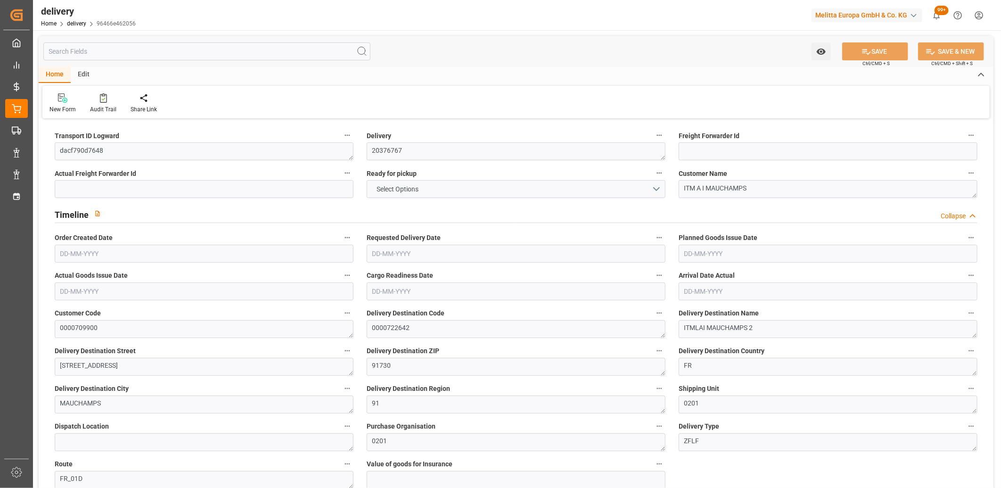
type input "366.26"
type input "46.55"
type input "915.84"
type input "1.5"
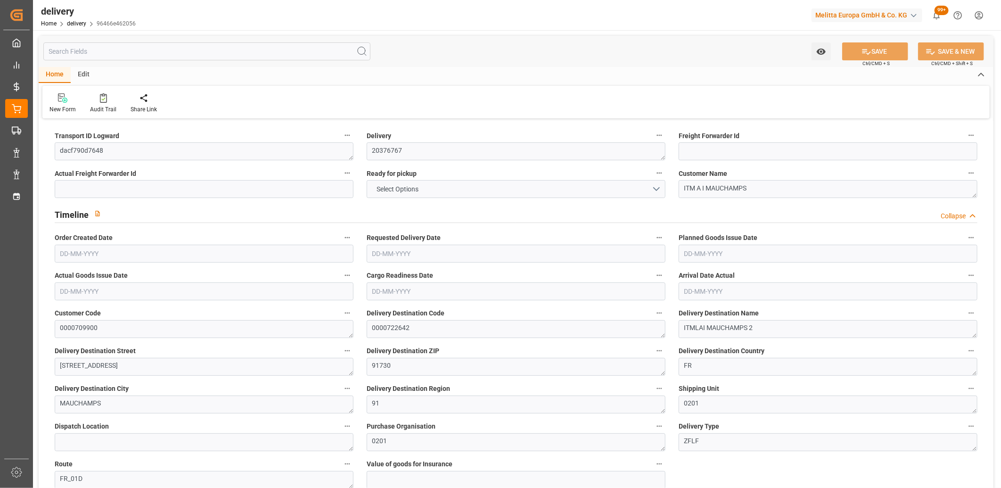
type input "1.3"
type input "0"
type input "75"
type input "6193.575"
type input "101"
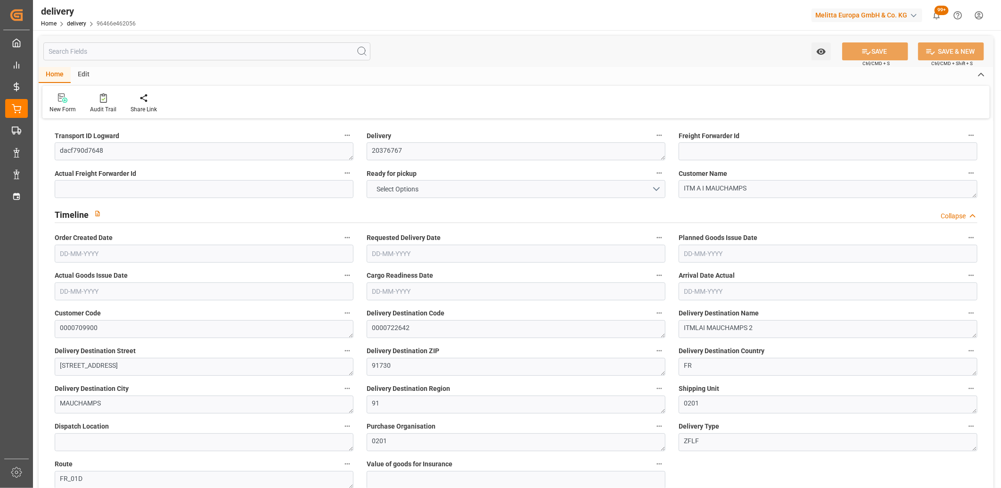
type input "7109.5739"
type input "0.4562"
type input "0"
type input "25-08-2025"
type input "29-08-2025"
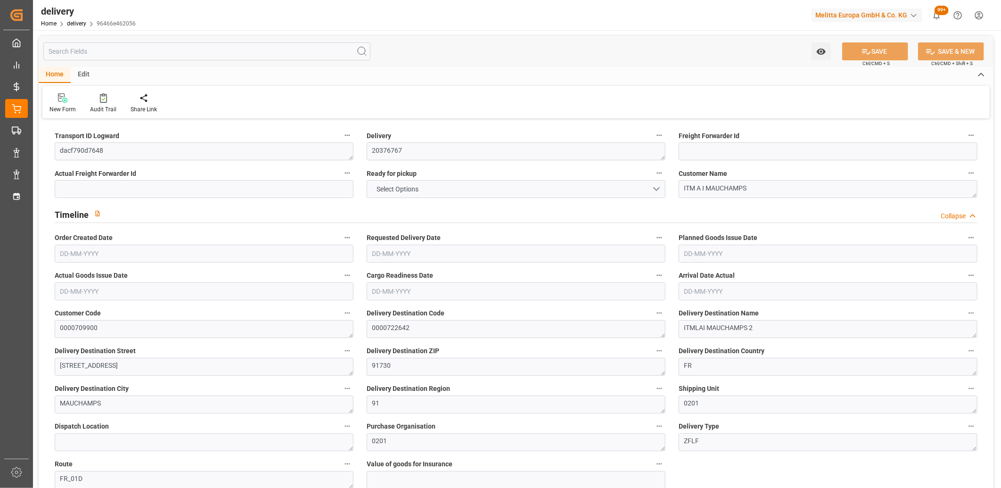
type input "[DATE]"
type input "25-08-2025 11:01"
click at [503, 191] on button "NO" at bounding box center [516, 189] width 299 height 18
click at [860, 52] on button "SAVE" at bounding box center [875, 51] width 66 height 18
type input "[DATE]"
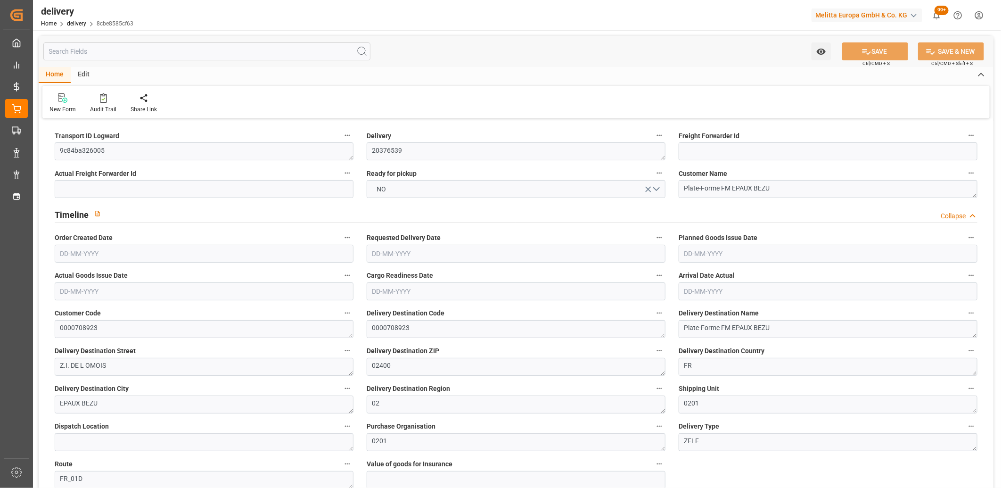
type input "[DATE]"
type input "[DATE] 11:00"
drag, startPoint x: 0, startPoint y: 0, endPoint x: 394, endPoint y: 186, distance: 435.6
click at [394, 186] on button "NO" at bounding box center [516, 189] width 299 height 18
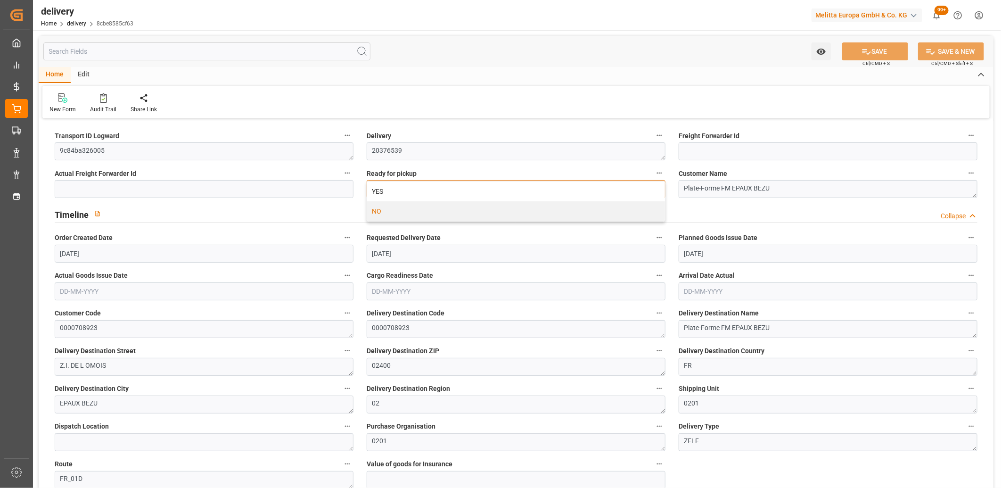
click at [394, 186] on div "YES" at bounding box center [516, 191] width 298 height 20
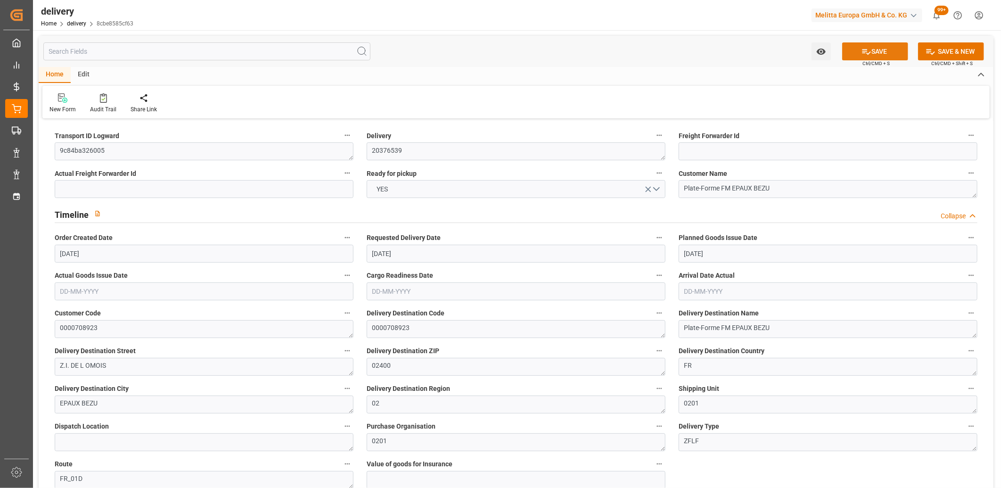
click at [856, 46] on button "SAVE" at bounding box center [875, 51] width 66 height 18
type input "[DATE]"
type input "[DATE] 11:01"
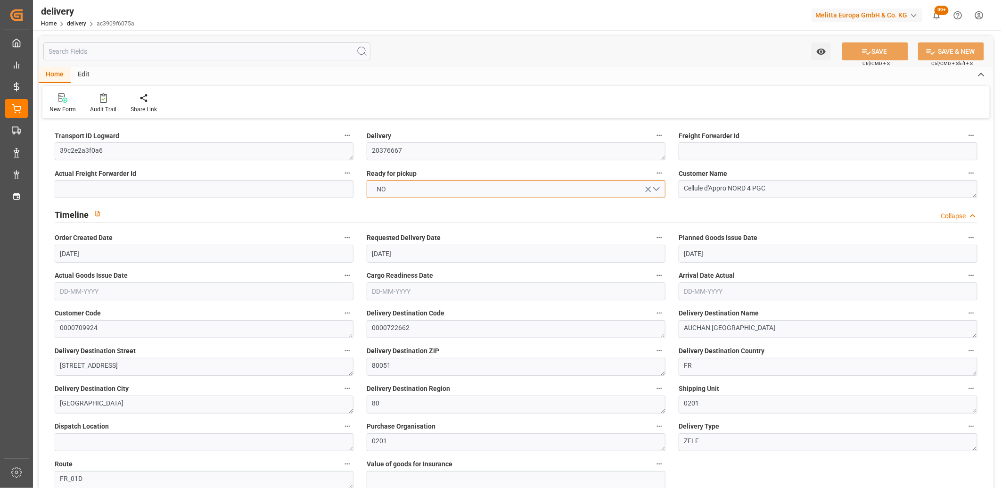
click at [403, 190] on button "NO" at bounding box center [516, 189] width 299 height 18
drag, startPoint x: 403, startPoint y: 190, endPoint x: 413, endPoint y: 185, distance: 11.2
click at [403, 190] on div "YES" at bounding box center [516, 191] width 298 height 20
click at [859, 52] on button "SAVE" at bounding box center [875, 51] width 66 height 18
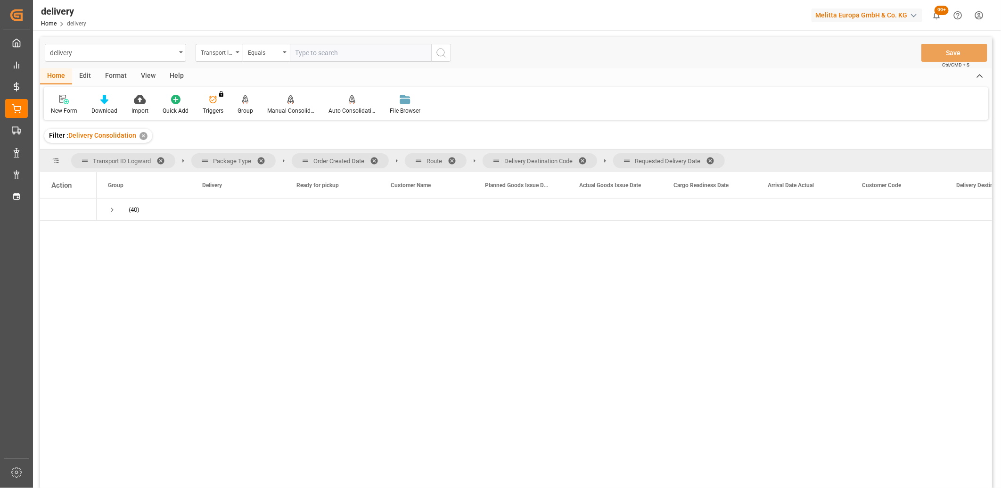
click at [713, 159] on span at bounding box center [713, 160] width 15 height 8
click at [585, 158] on span at bounding box center [585, 160] width 15 height 8
click at [454, 159] on span at bounding box center [455, 160] width 15 height 8
click at [376, 161] on span at bounding box center [377, 160] width 15 height 8
click at [115, 210] on span "Press SPACE to select this row." at bounding box center [112, 209] width 8 height 8
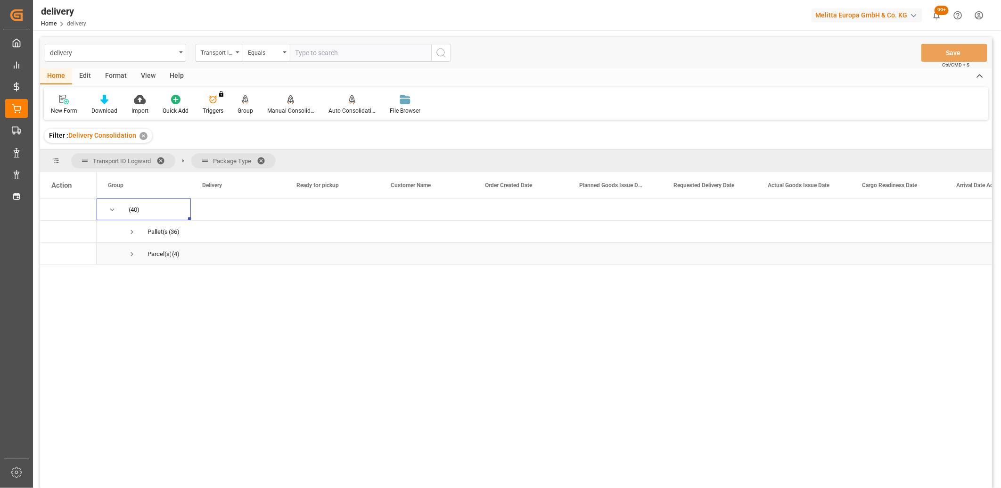
click at [130, 254] on span "Press SPACE to select this row." at bounding box center [132, 254] width 8 height 8
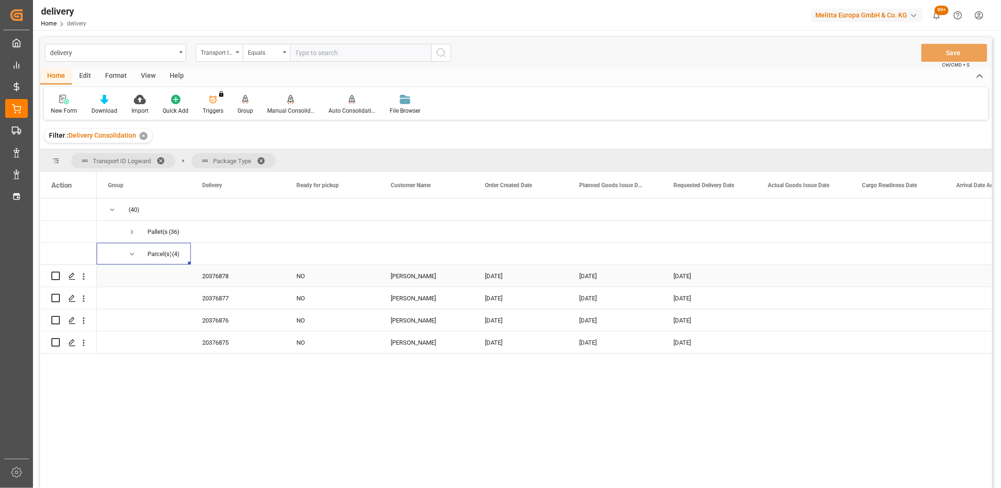
click at [54, 277] on input "Press Space to toggle row selection (unchecked)" at bounding box center [55, 275] width 8 height 8
checkbox input "true"
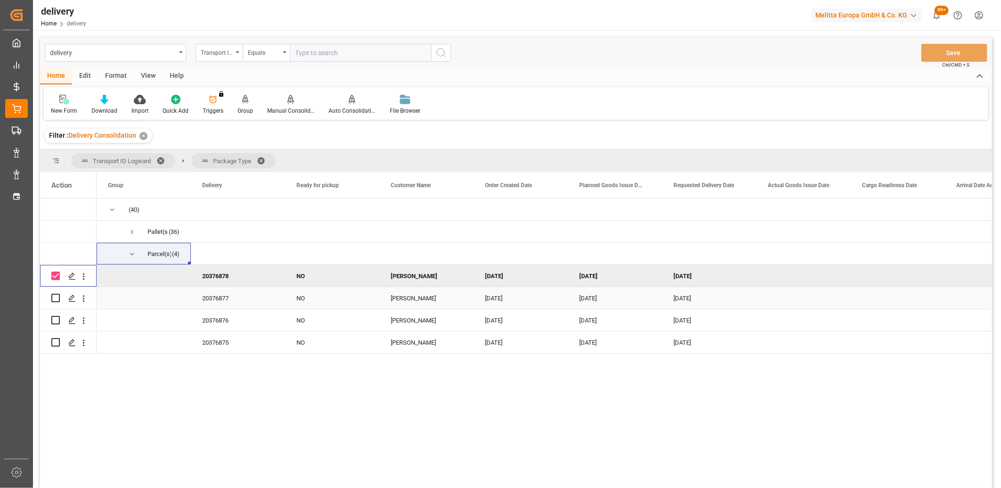
click at [57, 297] on input "Press Space to toggle row selection (unchecked)" at bounding box center [55, 298] width 8 height 8
checkbox input "true"
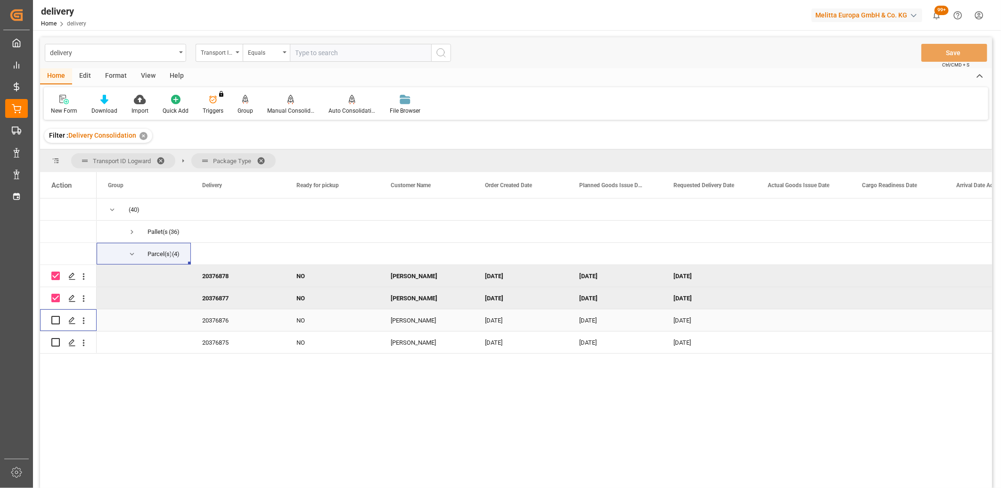
click at [56, 319] on input "Press Space to toggle row selection (unchecked)" at bounding box center [55, 320] width 8 height 8
checkbox input "true"
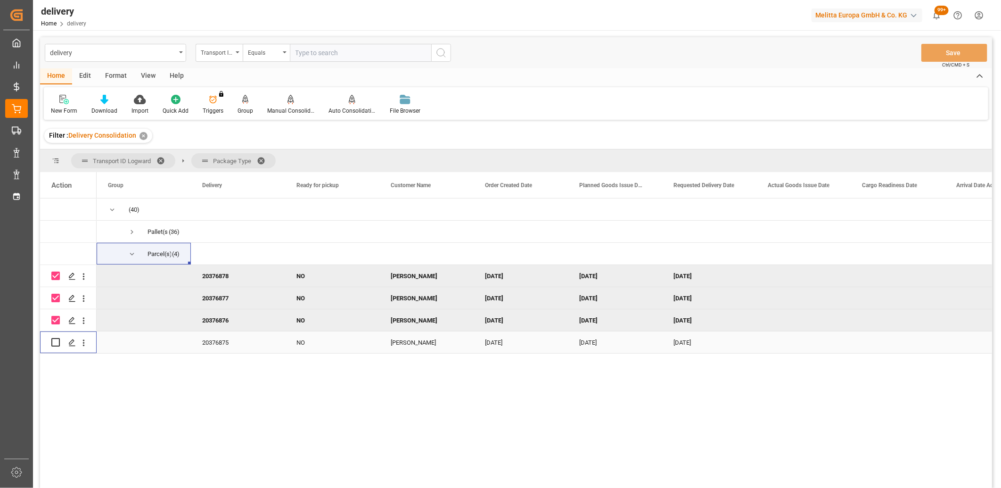
click at [54, 346] on input "Press Space to toggle row selection (unchecked)" at bounding box center [55, 342] width 8 height 8
checkbox input "true"
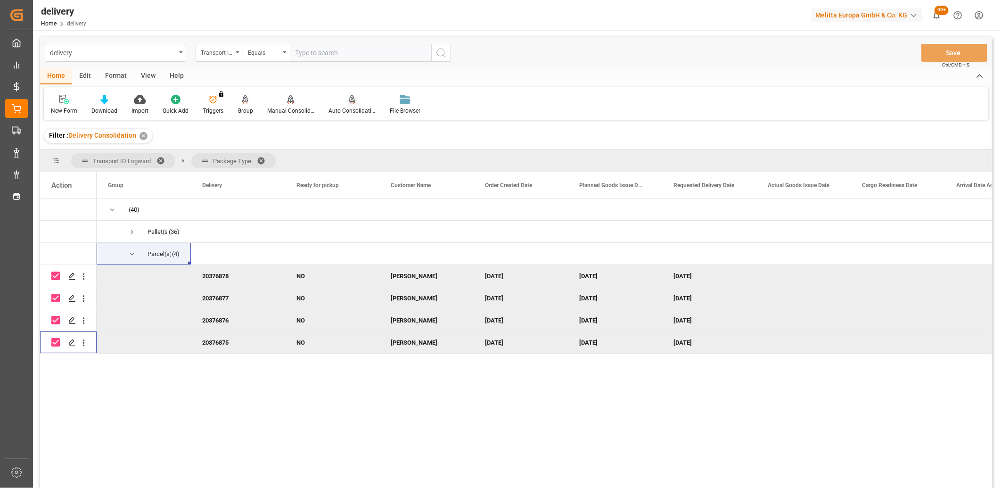
click at [349, 101] on icon at bounding box center [352, 99] width 7 height 9
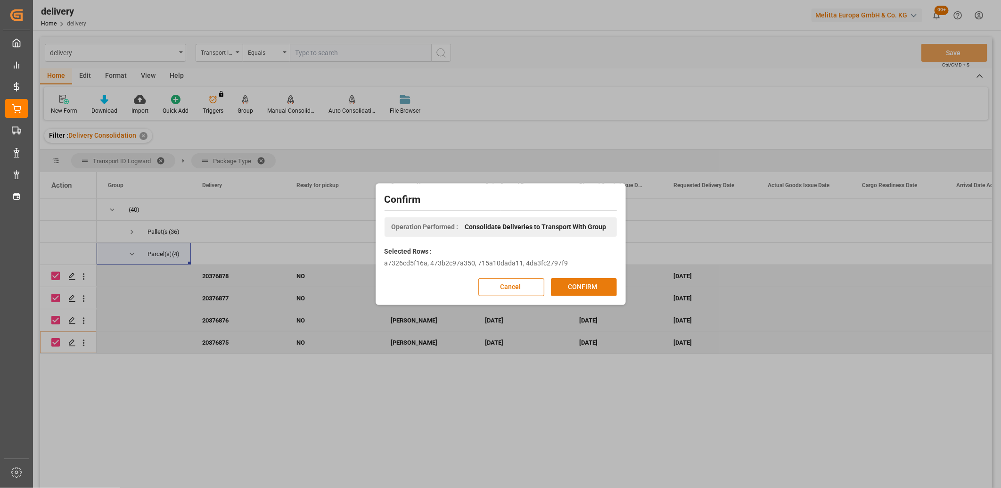
click at [591, 283] on button "CONFIRM" at bounding box center [584, 287] width 66 height 18
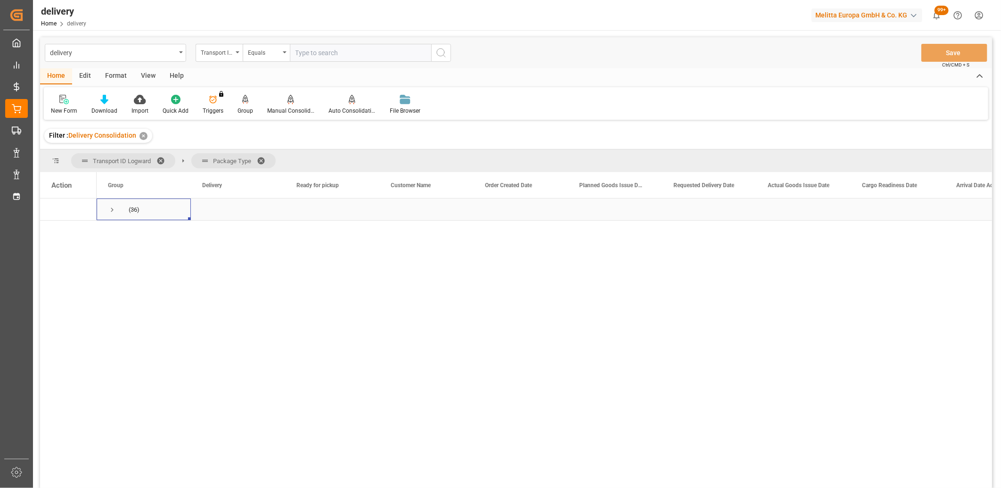
click at [112, 211] on span "Press SPACE to select this row." at bounding box center [112, 209] width 8 height 8
click at [132, 232] on span "Press SPACE to select this row." at bounding box center [132, 232] width 8 height 8
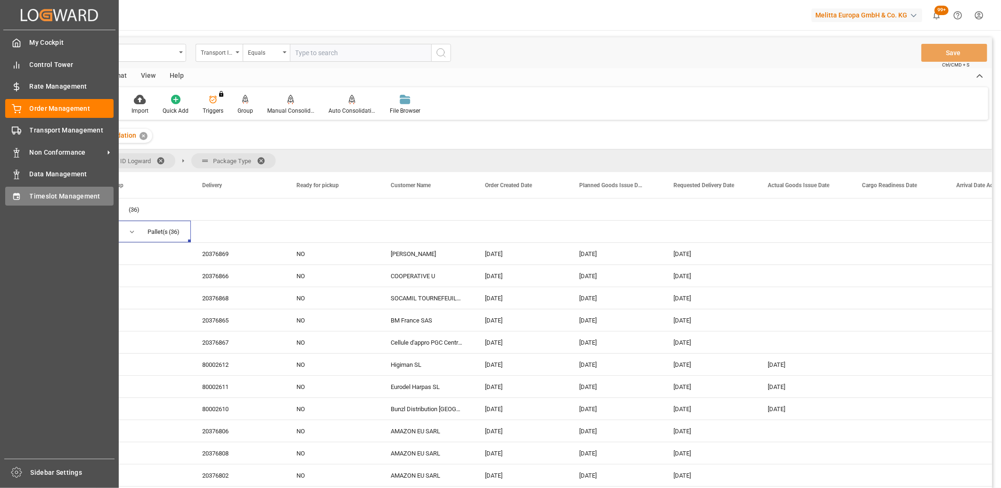
click at [28, 198] on div "Timeslot Management Timeslot Management" at bounding box center [59, 196] width 108 height 18
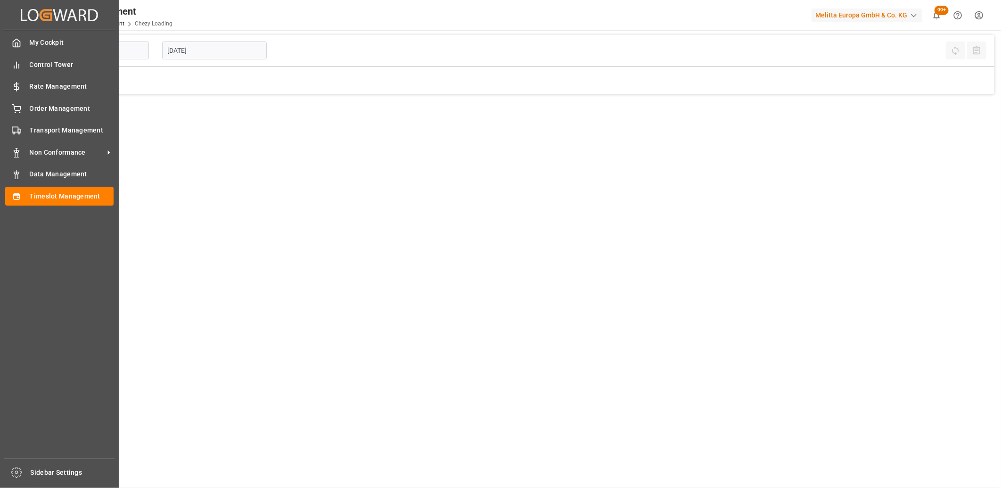
type input "Chezy Loading"
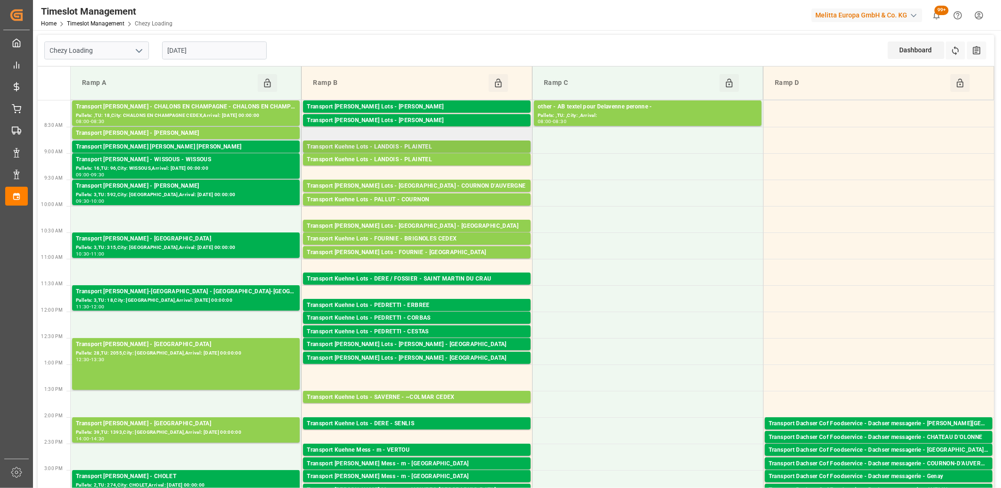
click at [395, 143] on div "Transport Kuehne Lots - LANDOIS - PLAINTEL" at bounding box center [417, 146] width 220 height 9
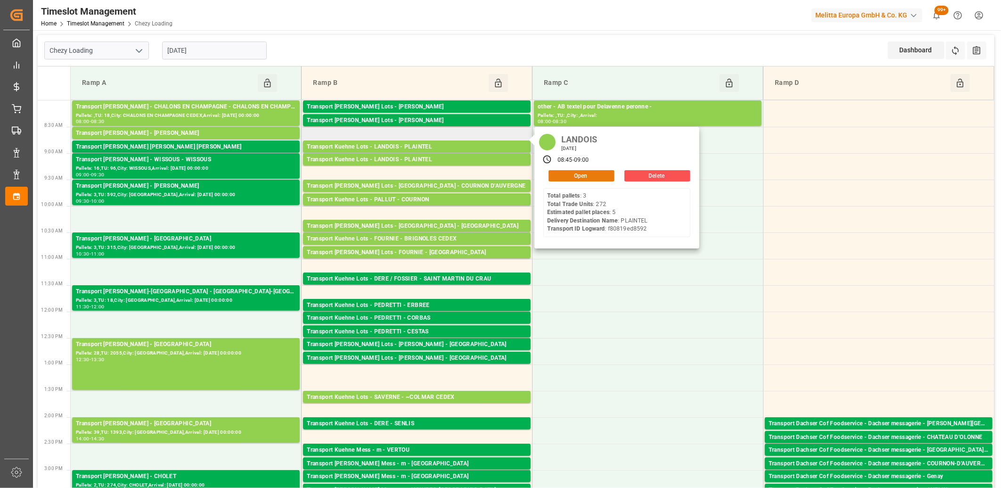
click at [583, 178] on button "Open" at bounding box center [582, 175] width 66 height 11
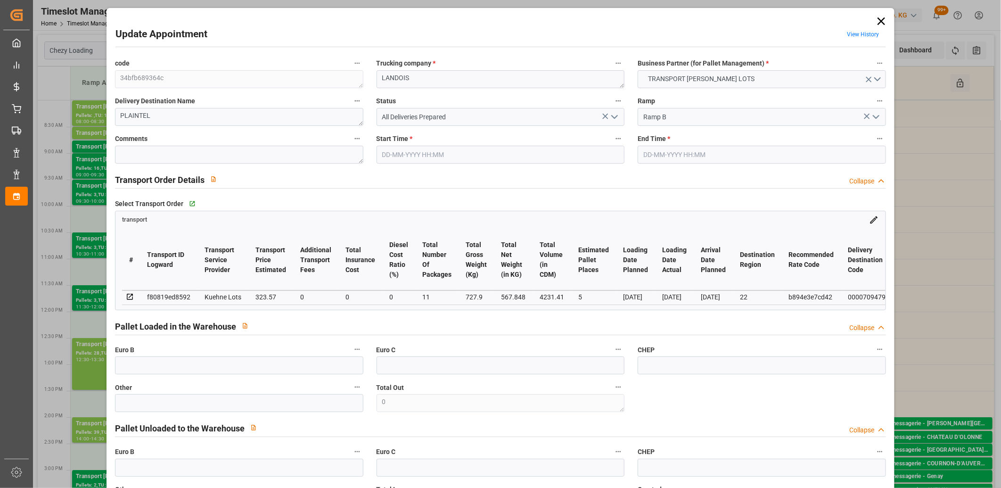
type input "5"
type input "323.57"
type input "0"
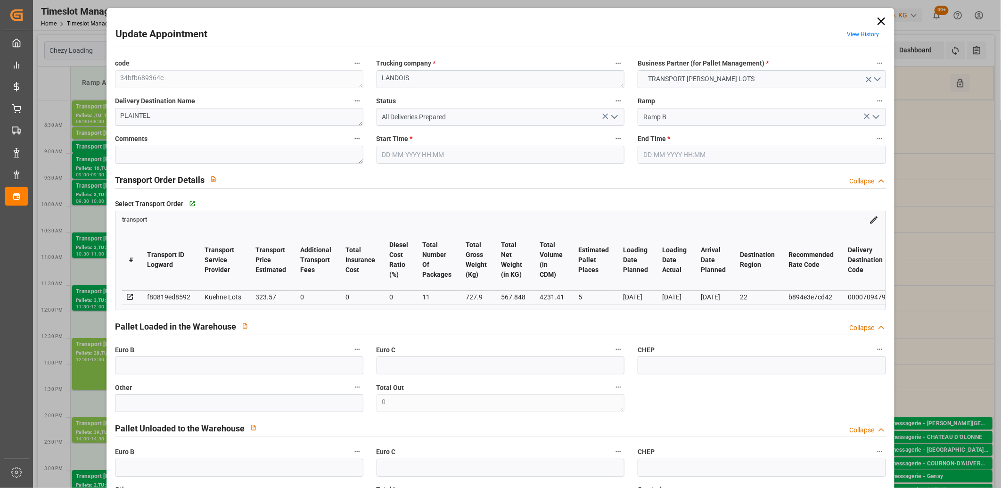
type input "323.57"
type input "0"
type input "11"
type input "567.848"
type input "1114.204"
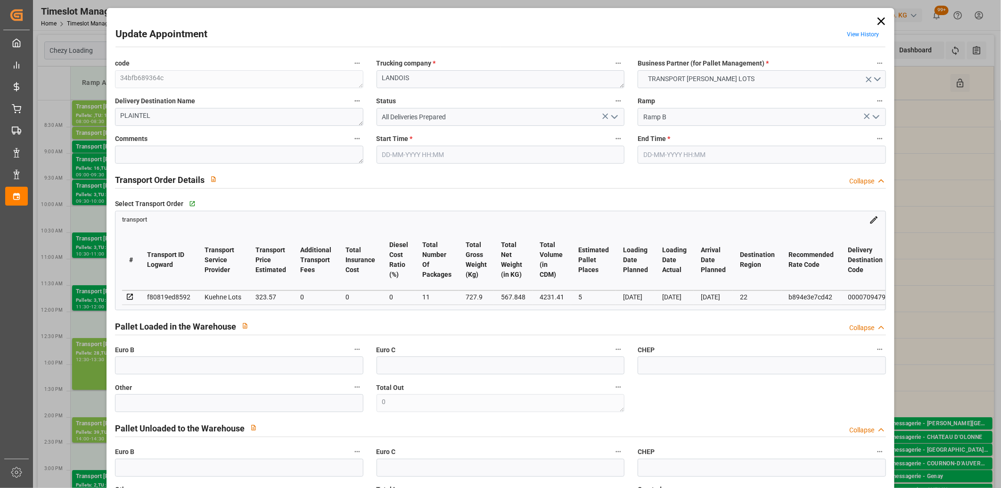
type input "4231.41"
type input "22"
type input "3"
type input "272"
type input "16"
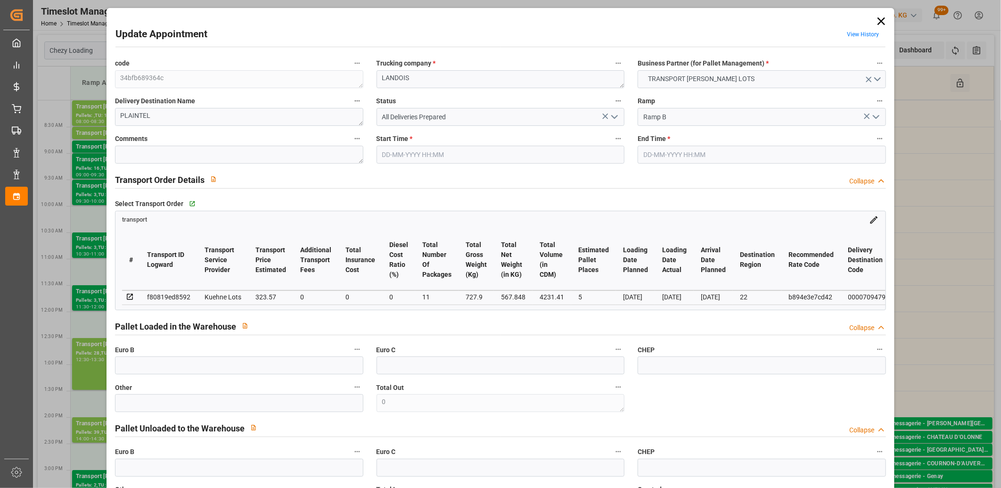
type input "101"
type input "727.9"
type input "0"
type input "4710.8598"
type input "0"
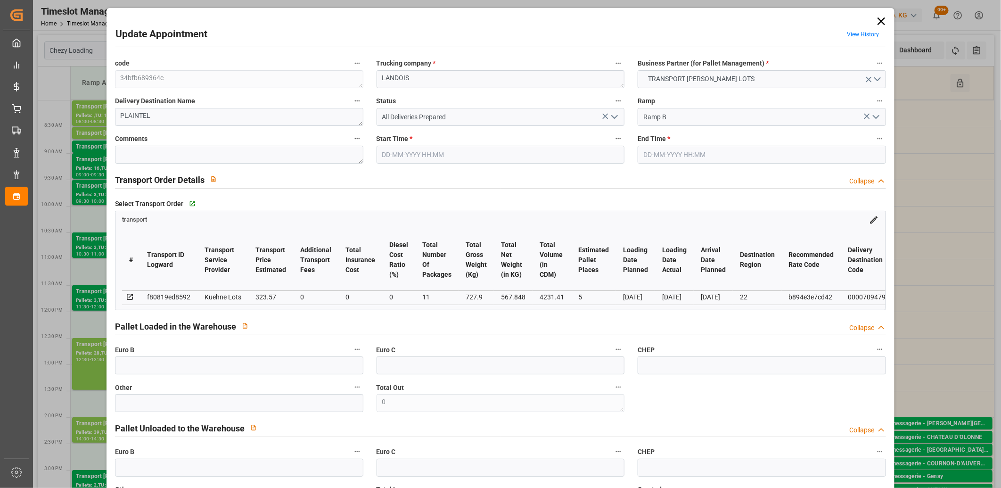
type input "0"
type input "21"
type input "35"
type input "26-08-2025 08:45"
type input "26-08-2025 09:00"
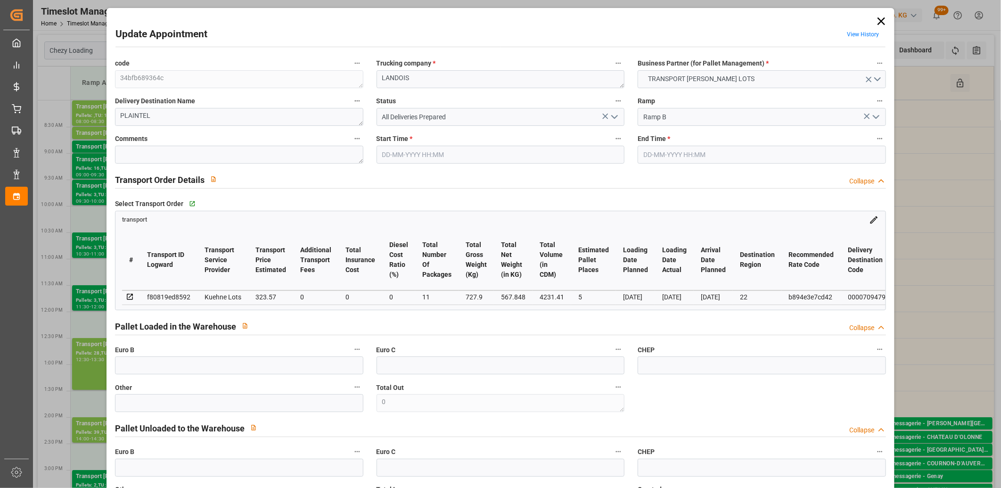
type input "20-08-2025 12:44"
type input "20-08-2025 11:47"
type input "[DATE]"
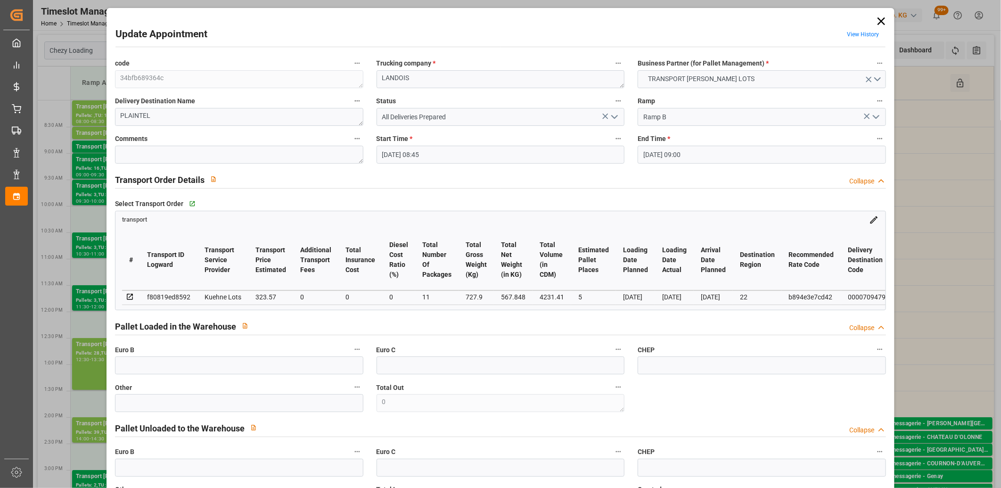
click at [879, 25] on icon at bounding box center [881, 21] width 13 height 13
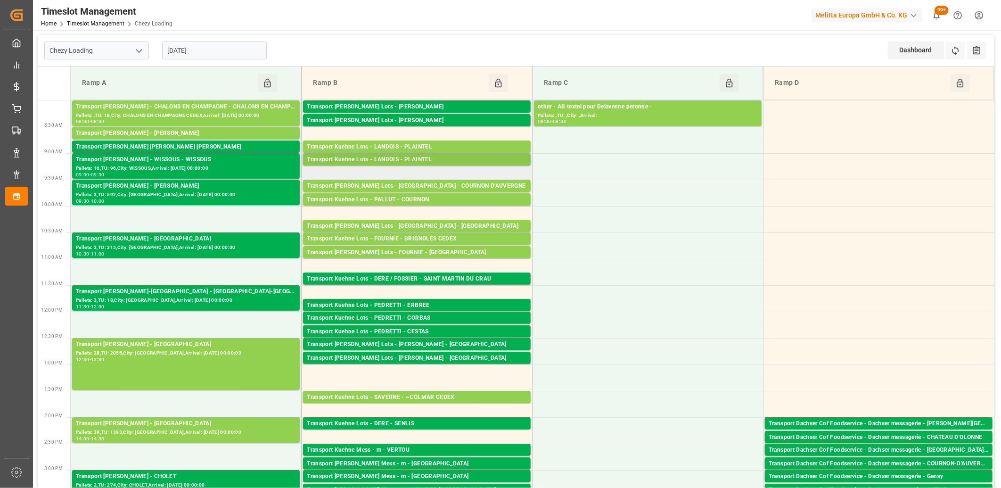
click at [415, 159] on div "Transport Kuehne Lots - LANDOIS - PLAINTEL" at bounding box center [417, 159] width 220 height 9
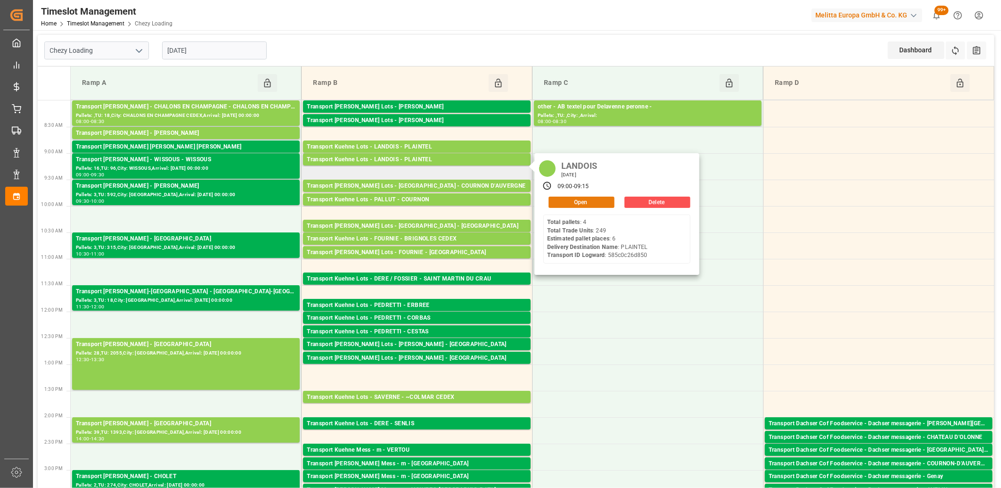
click at [561, 204] on button "Open" at bounding box center [582, 202] width 66 height 11
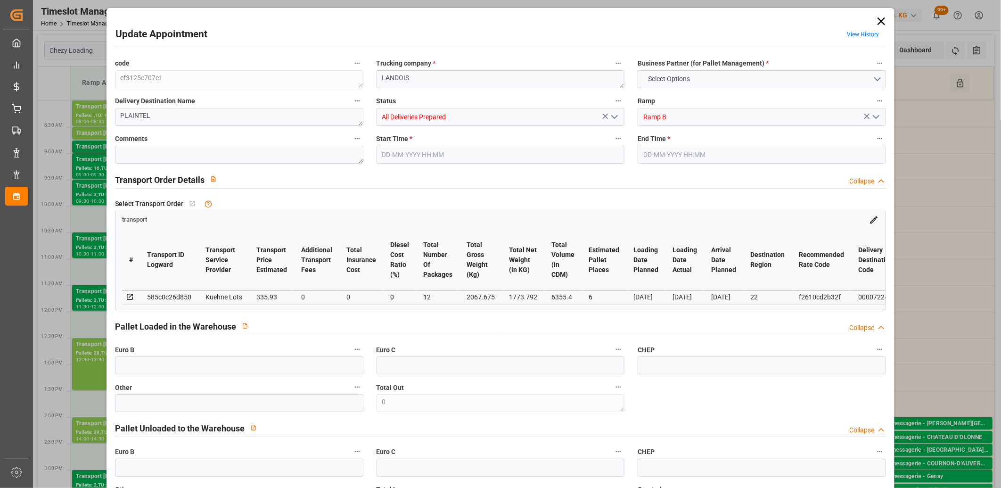
type input "6"
type input "335.93"
type input "0"
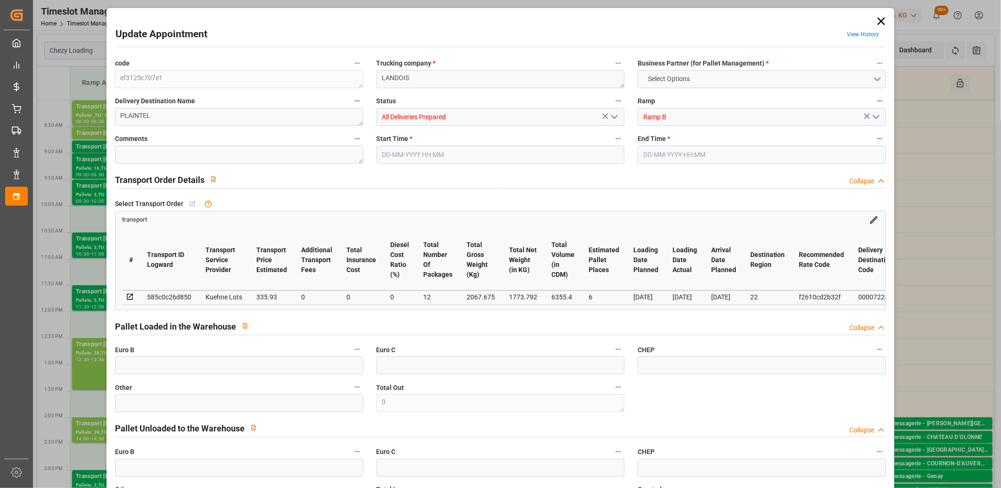
type input "335.93"
type input "0"
type input "12"
type input "1773.792"
type input "2406.291"
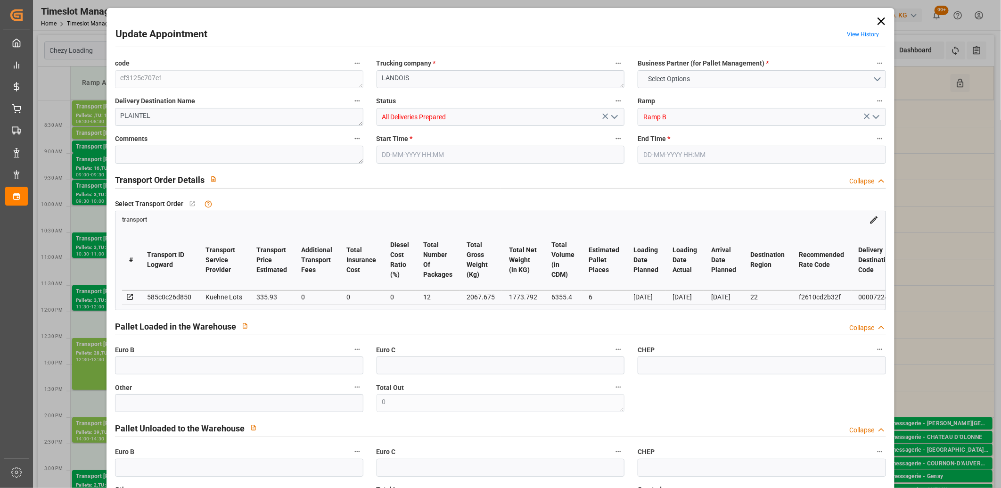
type input "6355.4"
type input "22"
type input "4"
type input "249"
type input "12"
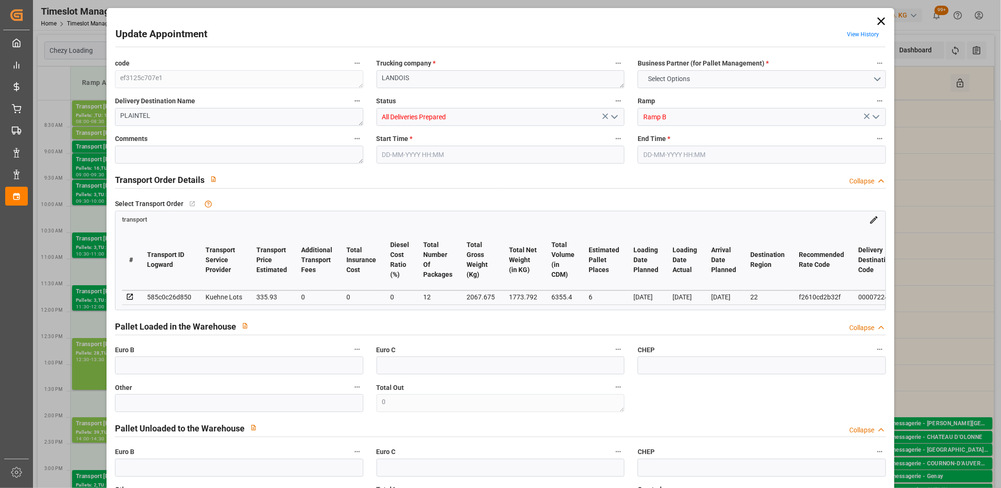
type input "101"
type input "2067.675"
type input "0"
type input "4710.8598"
type input "0"
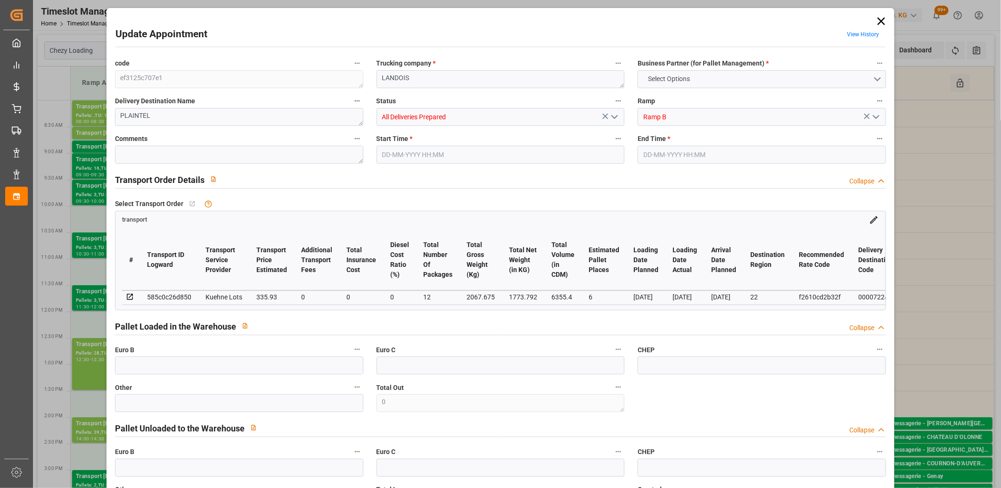
type input "0"
type input "21"
type input "35"
type input "26-08-2025 09:00"
type input "26-08-2025 09:15"
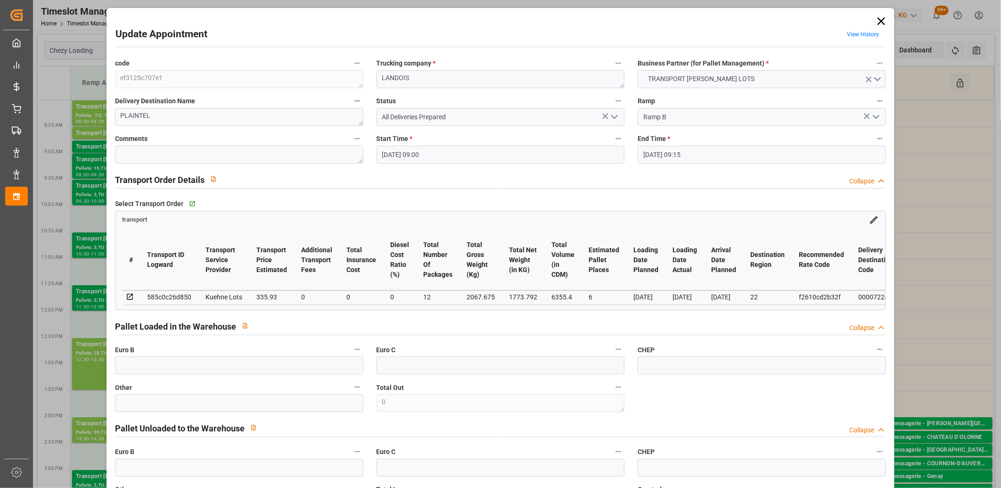
type input "21-08-2025 13:17"
type input "21-08-2025 11:59"
type input "[DATE]"
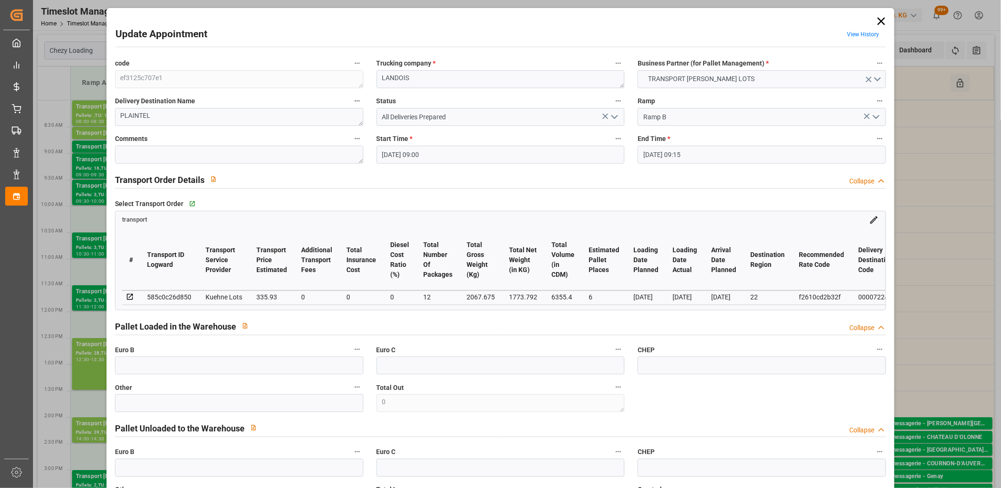
click at [878, 22] on icon at bounding box center [882, 21] width 8 height 8
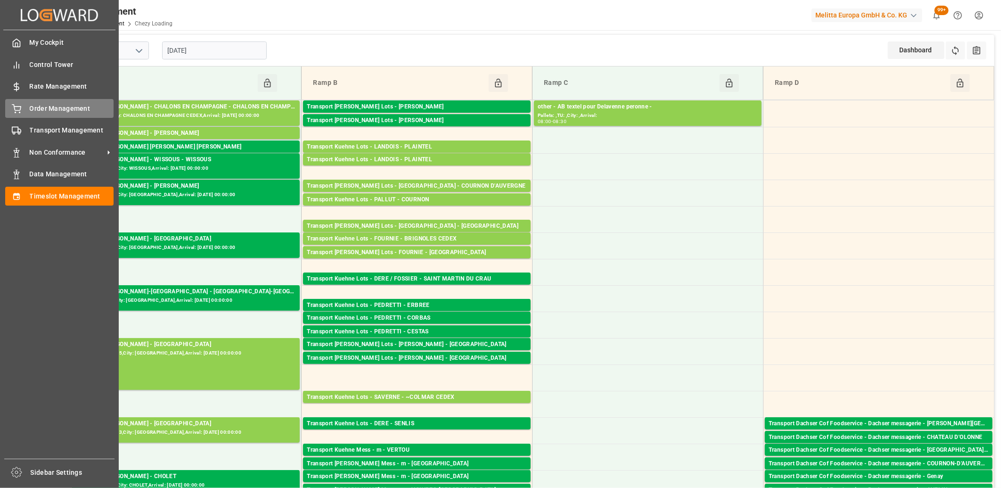
click at [22, 115] on div "Order Management Order Management" at bounding box center [59, 108] width 108 height 18
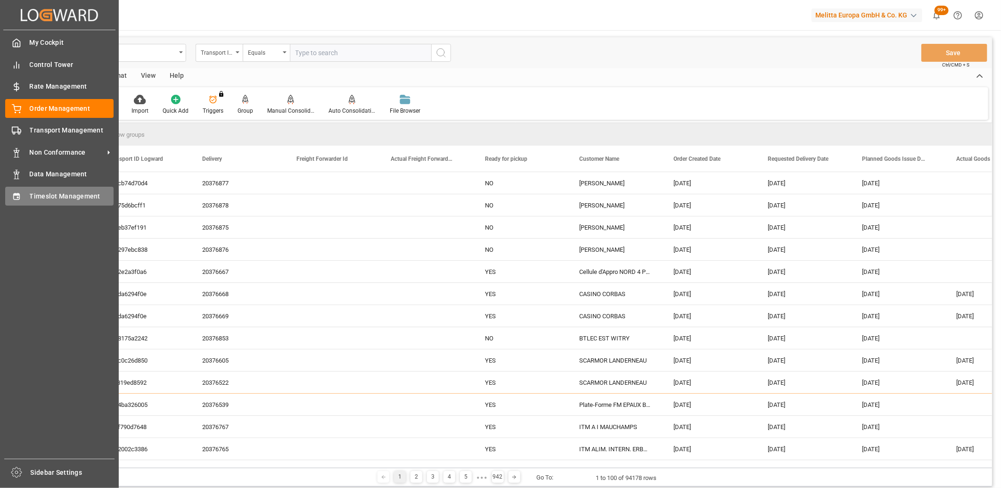
click at [20, 195] on icon at bounding box center [16, 196] width 9 height 9
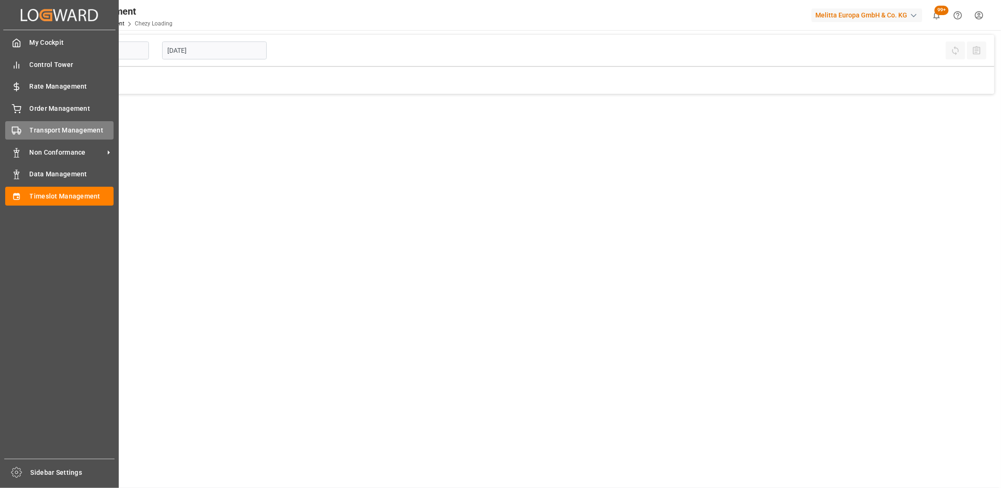
type input "Chezy Loading"
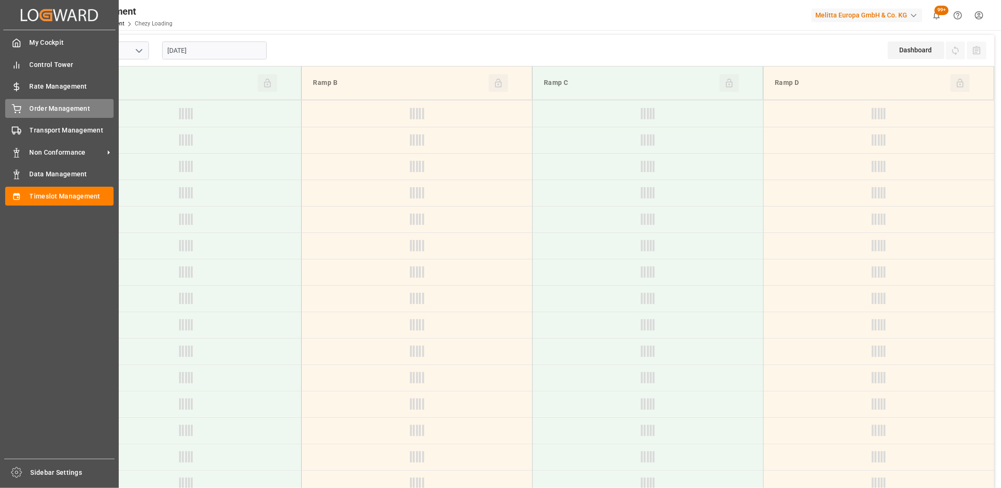
click at [26, 110] on div "Order Management Order Management" at bounding box center [59, 108] width 108 height 18
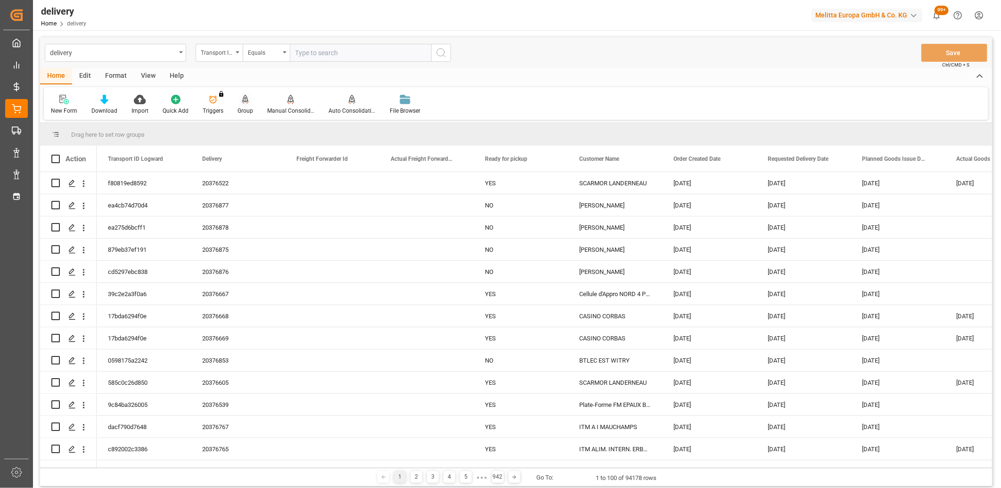
click at [244, 97] on icon at bounding box center [245, 99] width 7 height 9
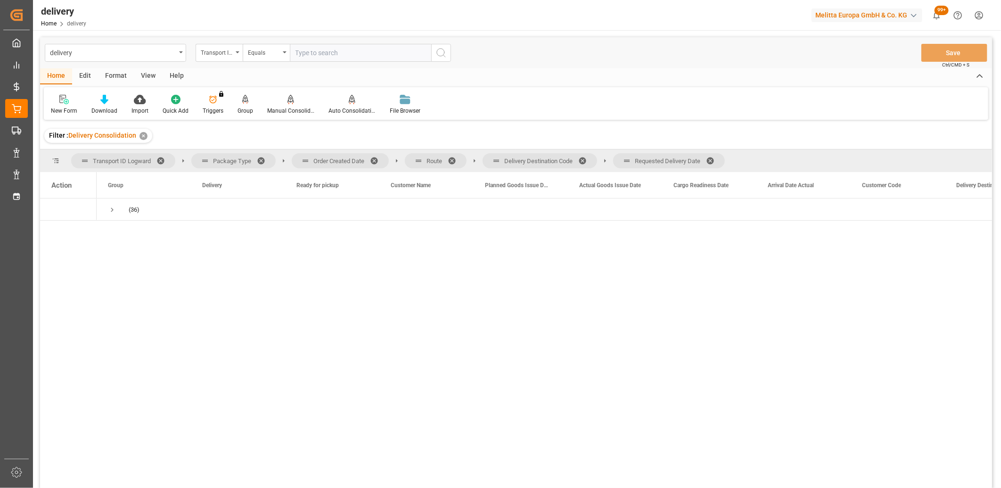
click at [712, 158] on span at bounding box center [713, 160] width 15 height 8
click at [585, 160] on span at bounding box center [585, 160] width 15 height 8
click at [452, 159] on span at bounding box center [455, 160] width 15 height 8
click at [377, 158] on span at bounding box center [377, 160] width 15 height 8
click at [686, 183] on span "Requested Delivery Date" at bounding box center [704, 185] width 61 height 7
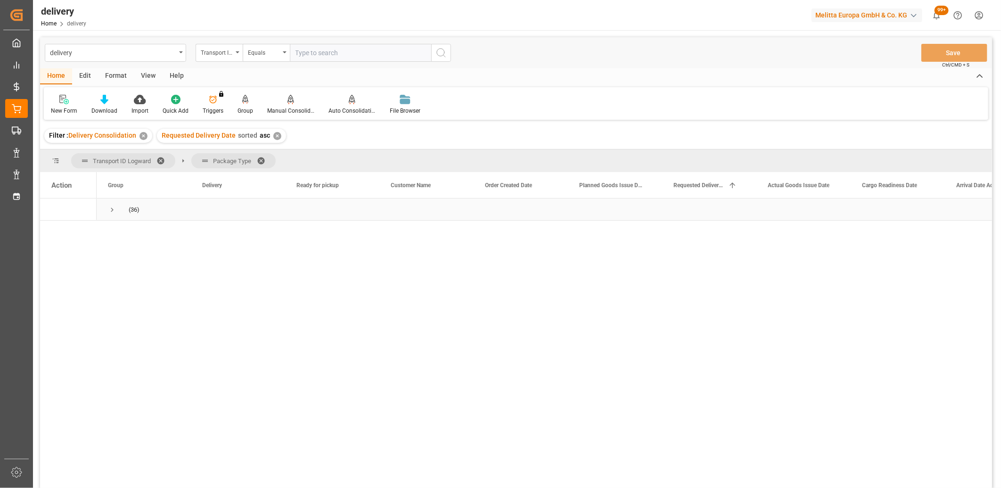
click at [109, 212] on span "Press SPACE to select this row." at bounding box center [112, 209] width 8 height 8
click at [129, 237] on span "Press SPACE to select this row." at bounding box center [132, 232] width 8 height 22
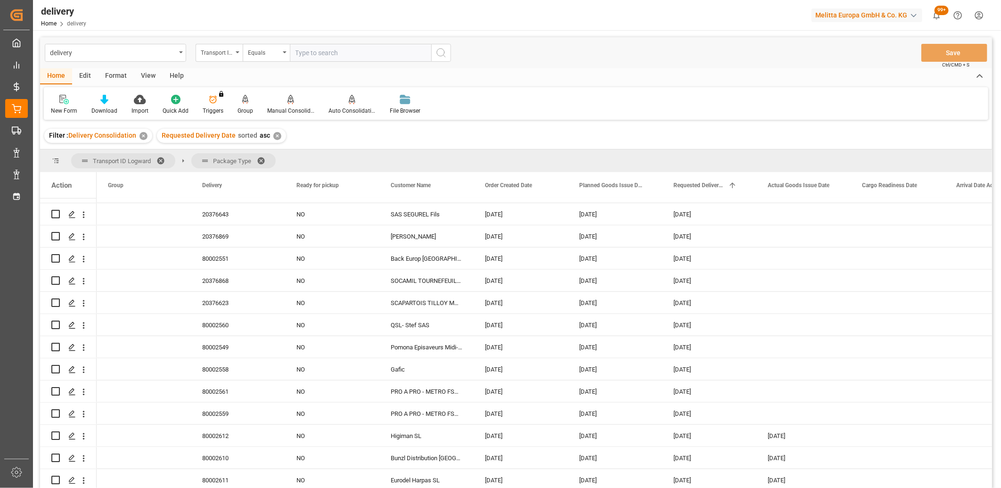
scroll to position [552, 0]
click at [69, 435] on icon "Press SPACE to select this row." at bounding box center [72, 436] width 8 height 8
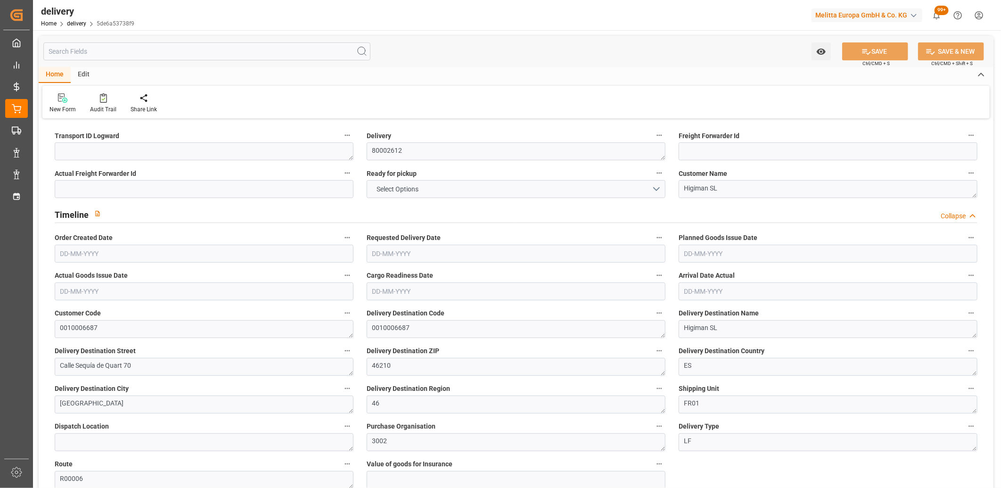
type input "1"
type input "374.22"
type input "480.94"
type input "1255.89"
type input "30"
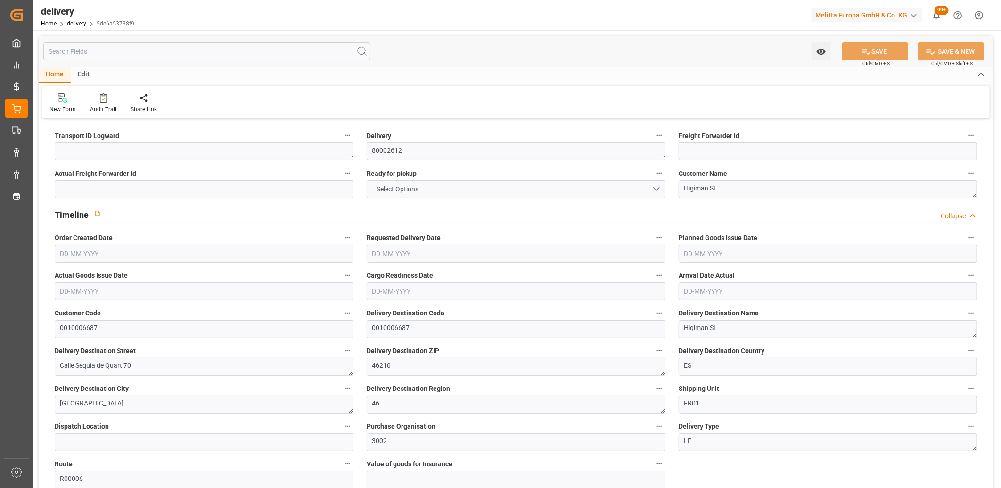
type input "2"
type input "1"
type input "2"
type input "0"
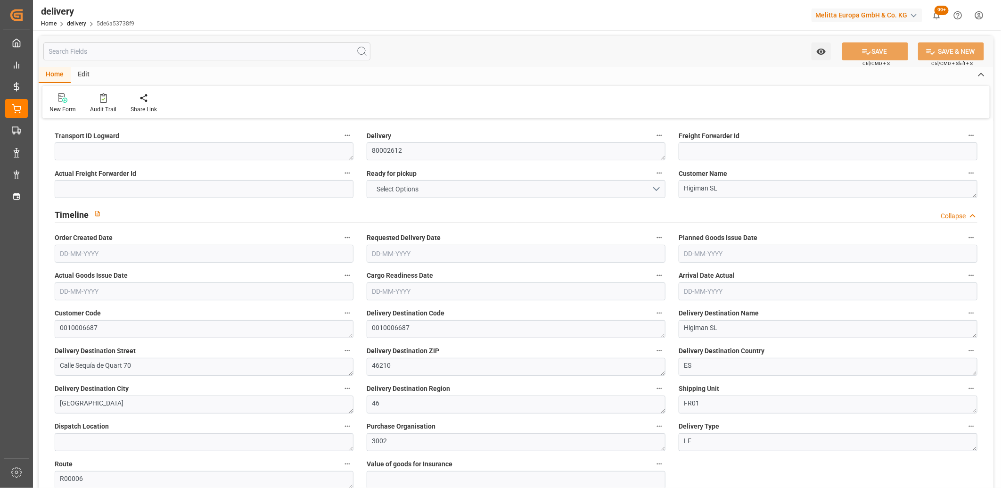
type input "0"
type input "2.45"
type input "10.8"
type input "1.5"
type input "1.3"
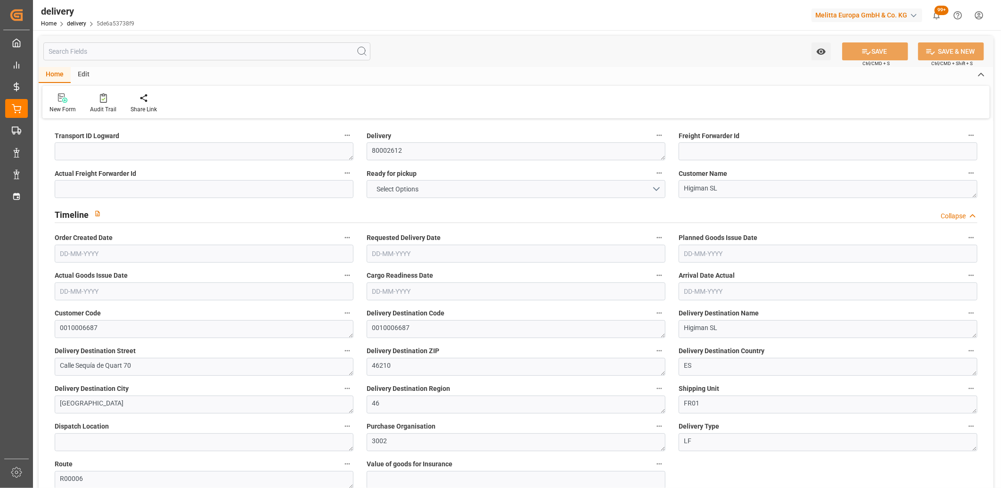
type input "0"
type input "3"
type input "432.05"
type input "101"
type input "0"
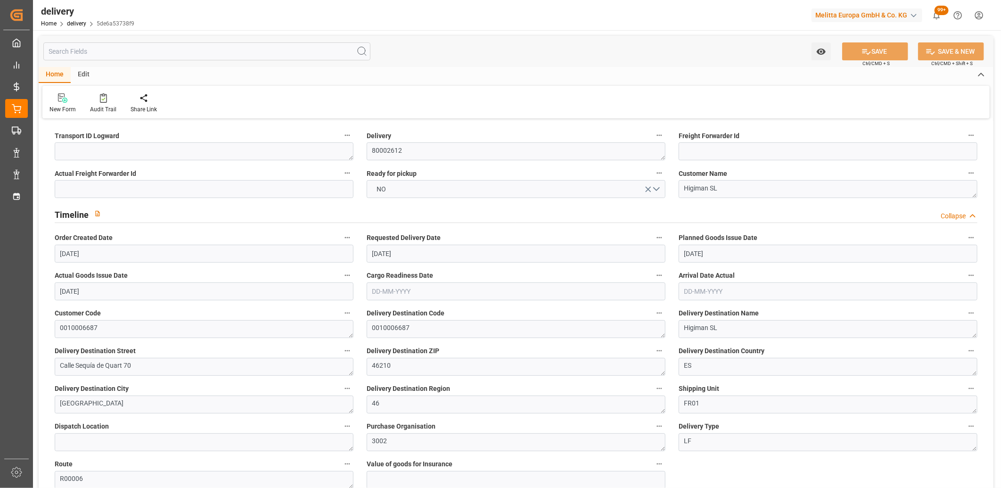
type input "[DATE]"
type input "[DATE] 10:50"
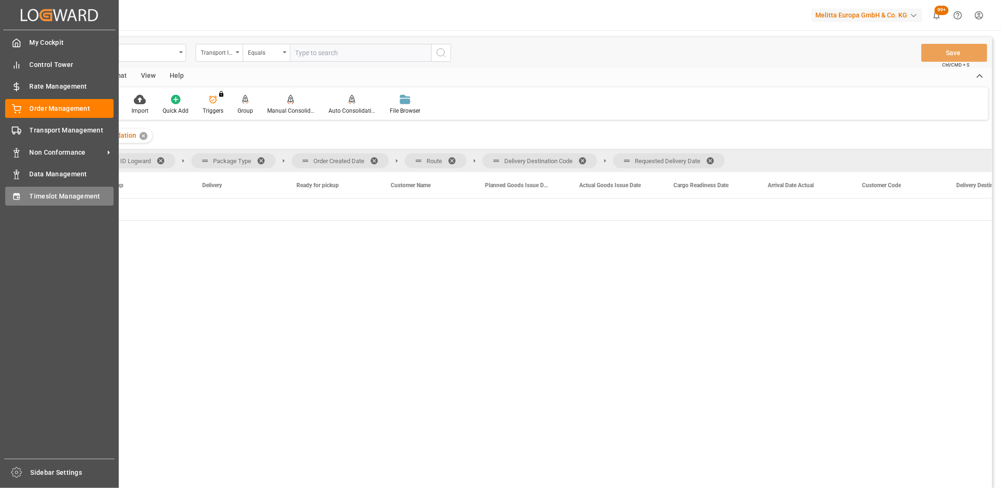
click at [21, 196] on icon at bounding box center [16, 196] width 9 height 9
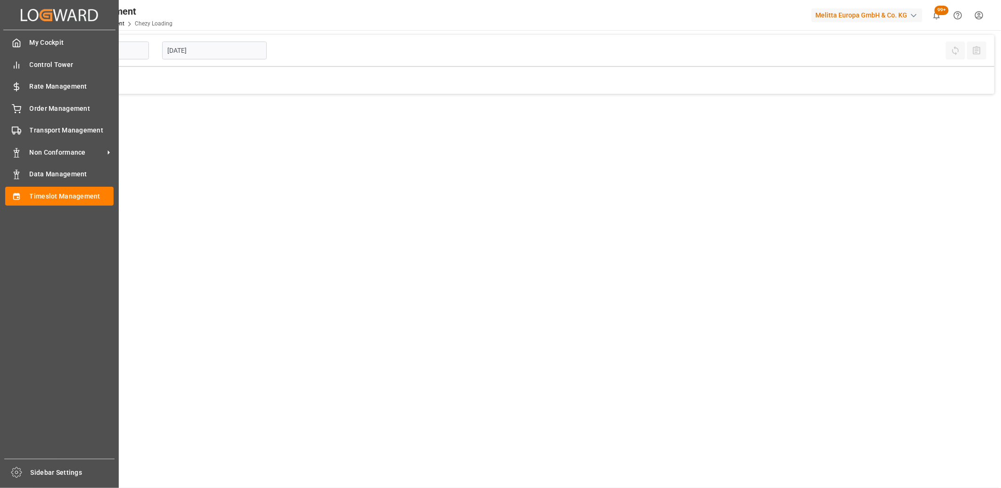
type input "Chezy Loading"
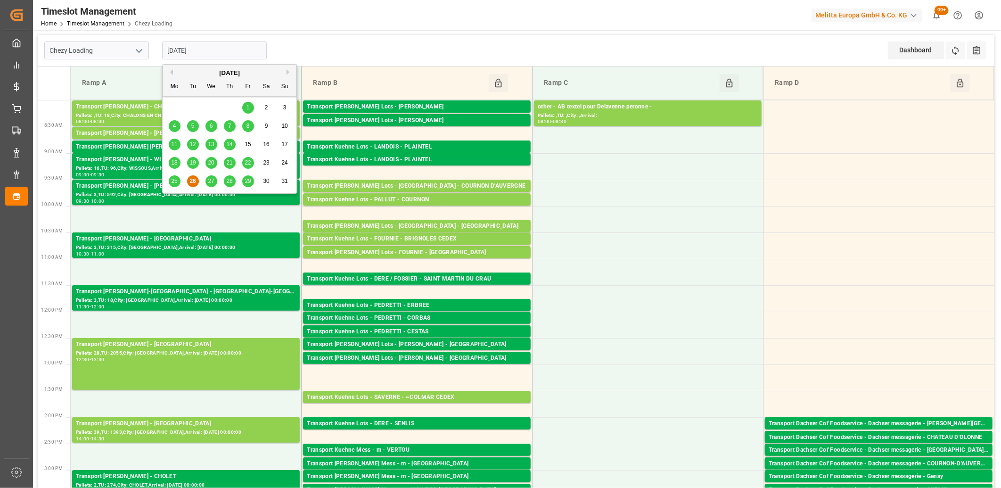
click at [252, 56] on input "[DATE]" at bounding box center [214, 50] width 105 height 18
click at [213, 181] on span "27" at bounding box center [211, 181] width 6 height 7
type input "[DATE]"
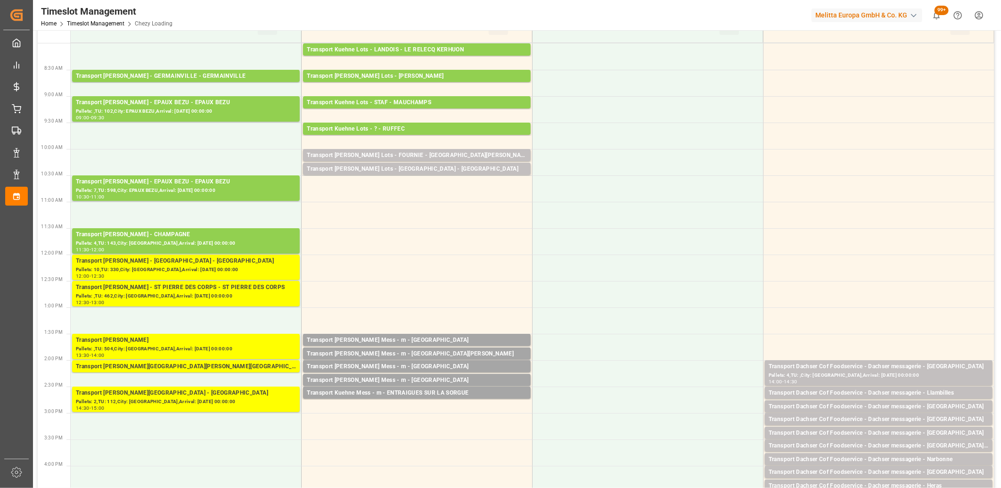
scroll to position [105, 0]
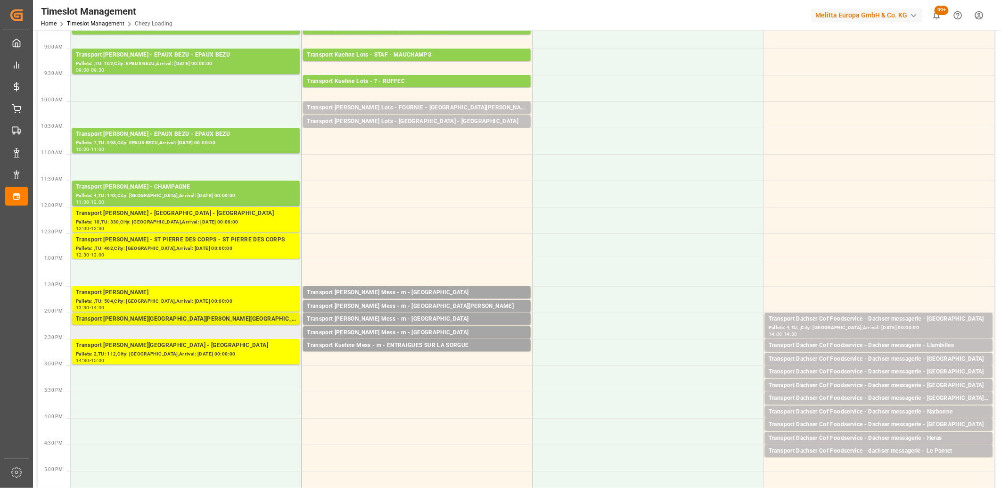
click at [156, 319] on div "Transport [PERSON_NAME][GEOGRAPHIC_DATA][PERSON_NAME][GEOGRAPHIC_DATA][PERSON_N…" at bounding box center [186, 318] width 220 height 9
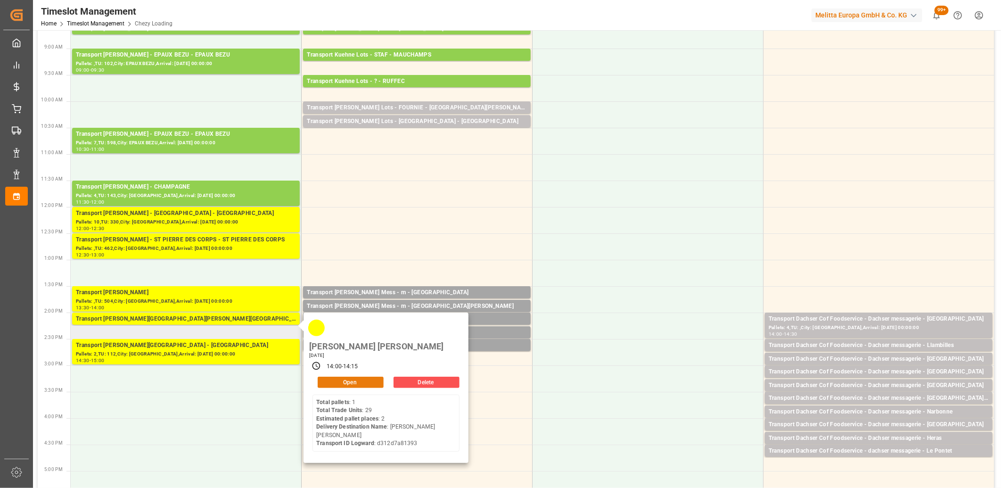
click at [337, 377] on button "Open" at bounding box center [351, 382] width 66 height 11
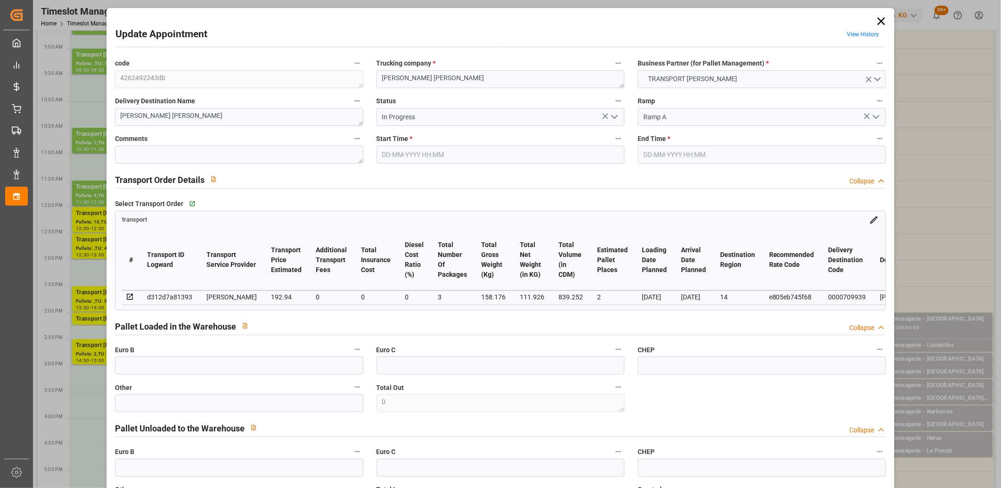
type input "[DATE] 14:00"
type input "27-08-2025 14:15"
type input "22-08-2025 15:27"
type input "22-08-2025 11:28"
type input "[DATE]"
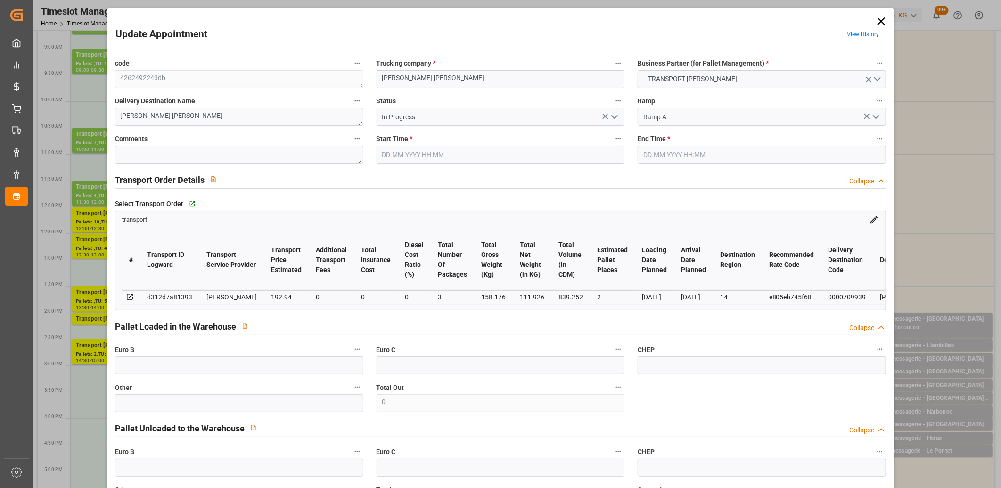
type input "[DATE]"
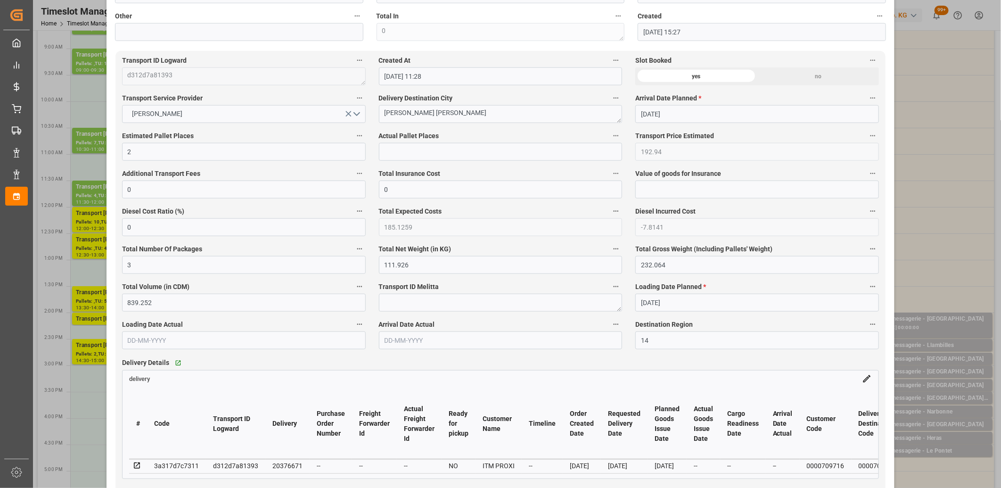
scroll to position [628, 0]
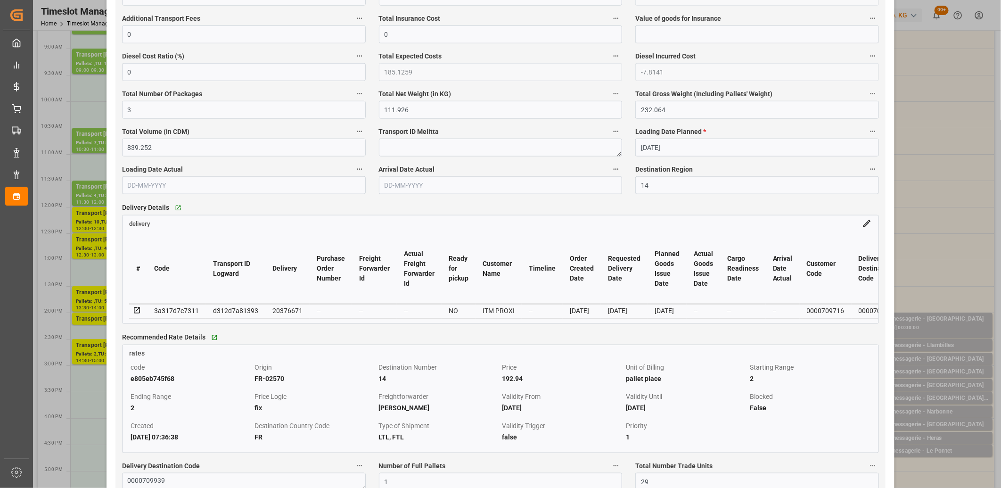
drag, startPoint x: 131, startPoint y: 312, endPoint x: 135, endPoint y: 313, distance: 4.8
click at [136, 313] on icon at bounding box center [137, 310] width 8 height 8
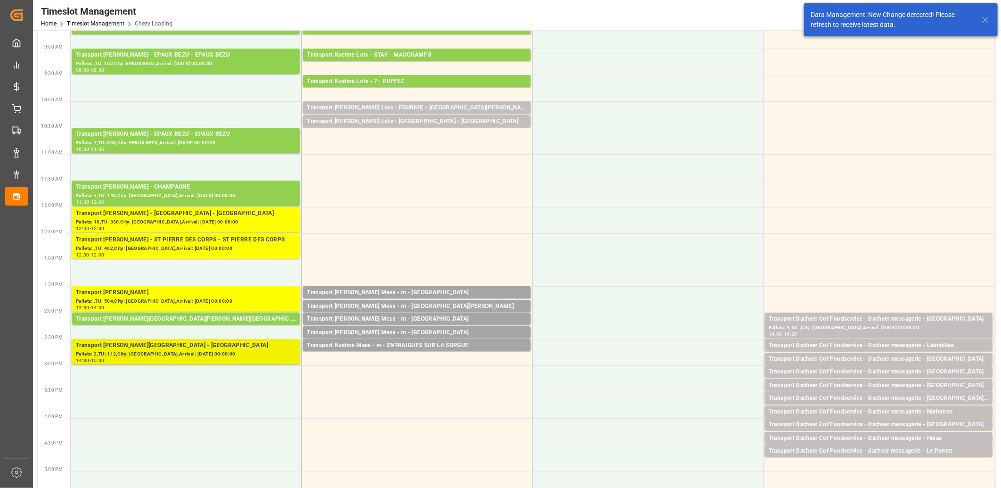
click at [190, 350] on div "Pallets: 2,TU: 112,City: BOURGES,Arrival: 2025-08-29 00:00:00" at bounding box center [186, 354] width 220 height 8
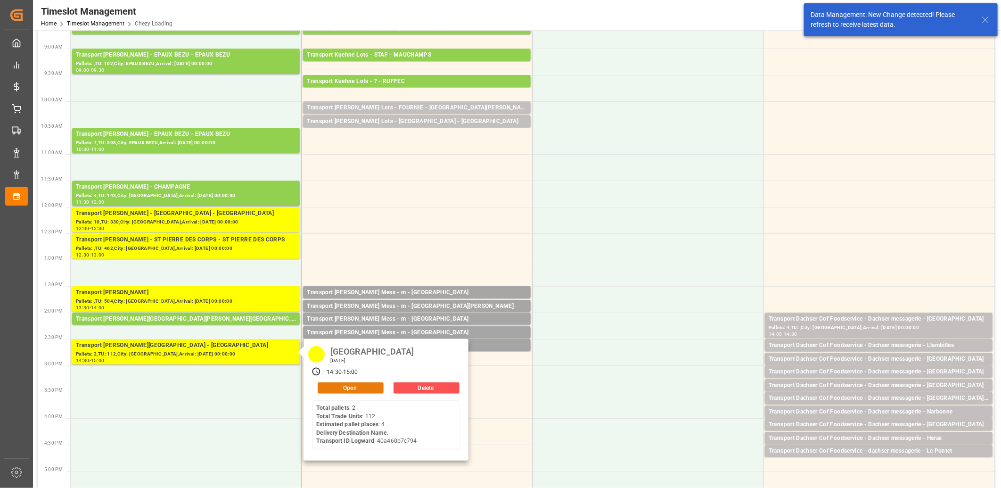
click at [342, 387] on button "Open" at bounding box center [351, 387] width 66 height 11
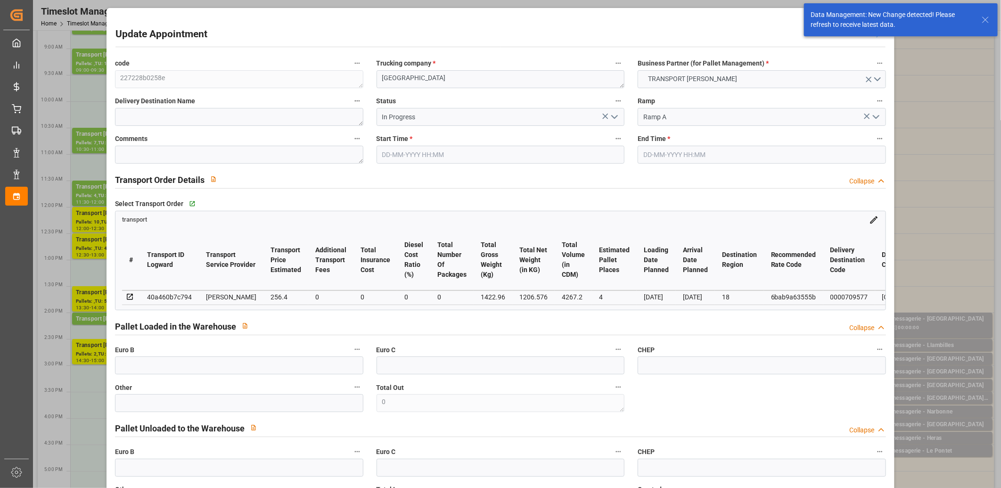
type input "27-08-2025 14:30"
type input "27-08-2025 15:00"
type input "25-08-2025 13:51"
type input "25-08-2025 11:36"
type input "[DATE]"
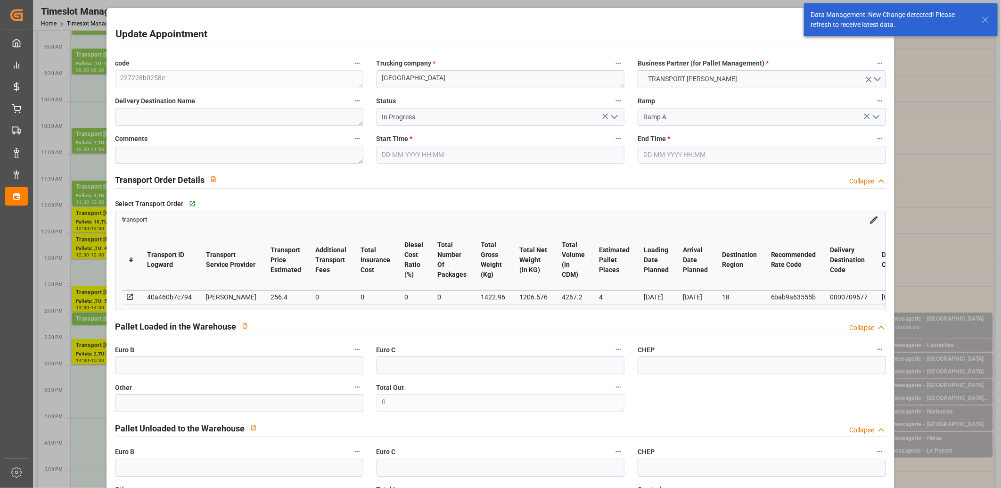
type input "[DATE]"
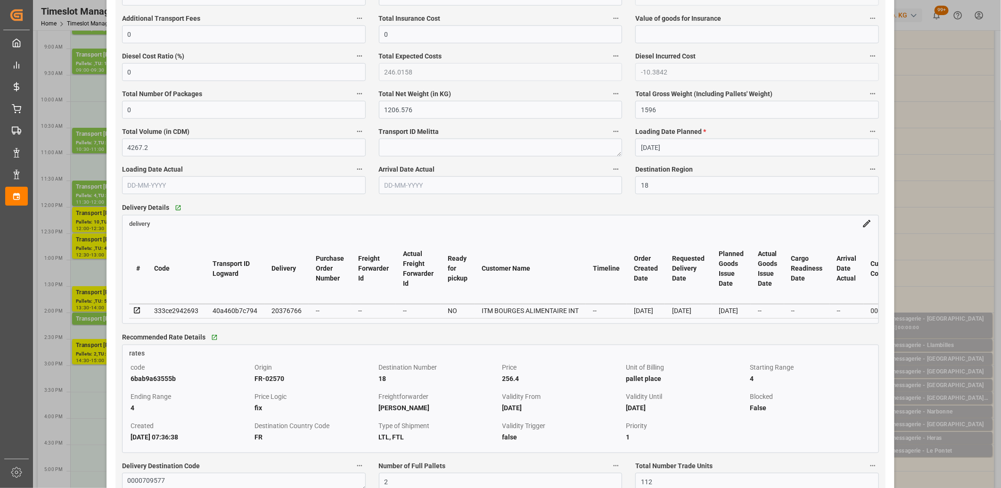
click at [139, 312] on icon at bounding box center [137, 310] width 8 height 8
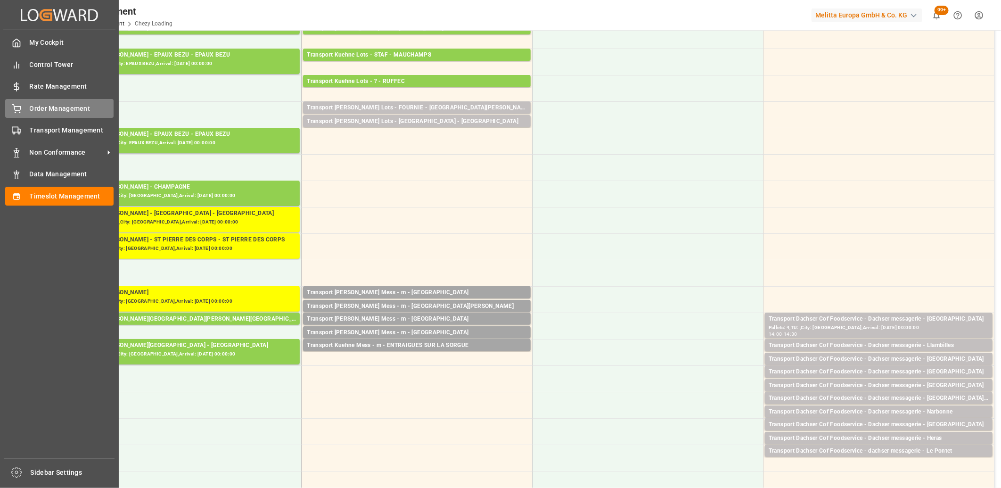
click at [24, 107] on div "Order Management Order Management" at bounding box center [59, 108] width 108 height 18
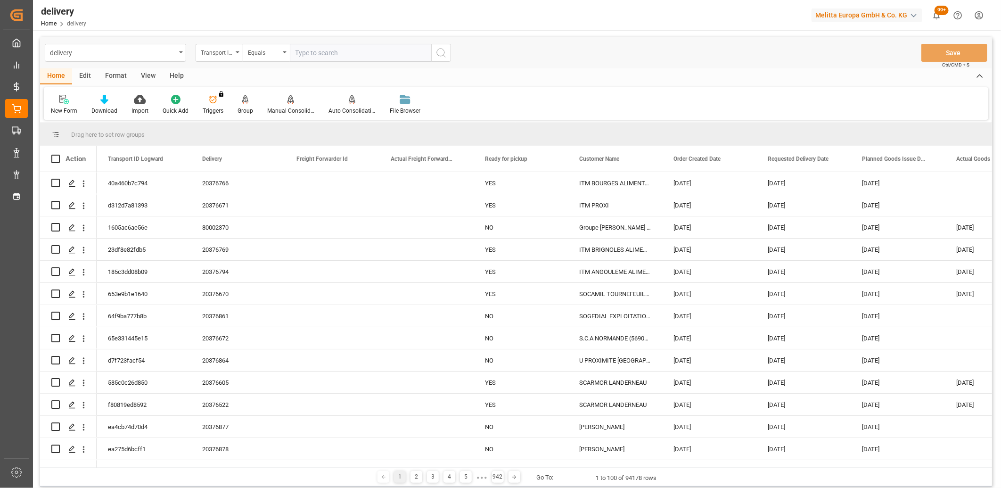
click at [226, 53] on div "Transport ID Logward" at bounding box center [217, 51] width 32 height 11
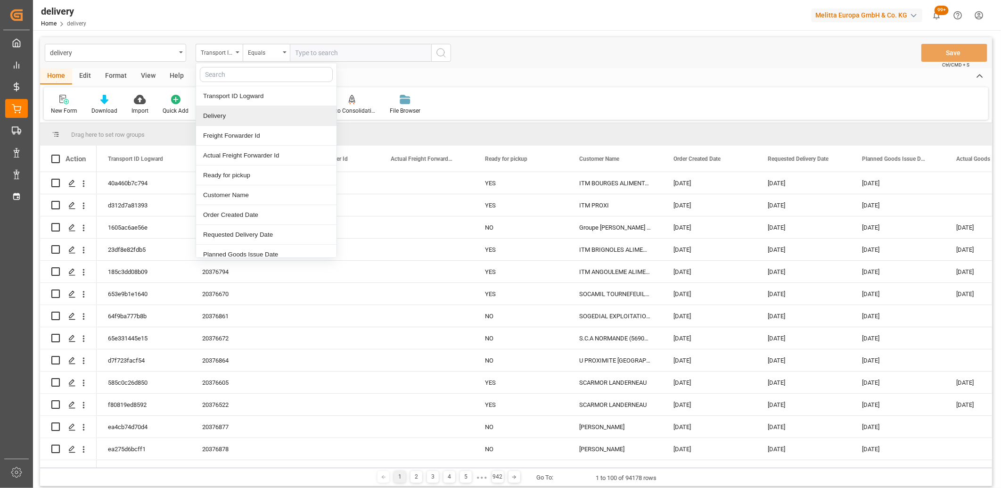
click at [222, 111] on div "Delivery" at bounding box center [266, 116] width 140 height 20
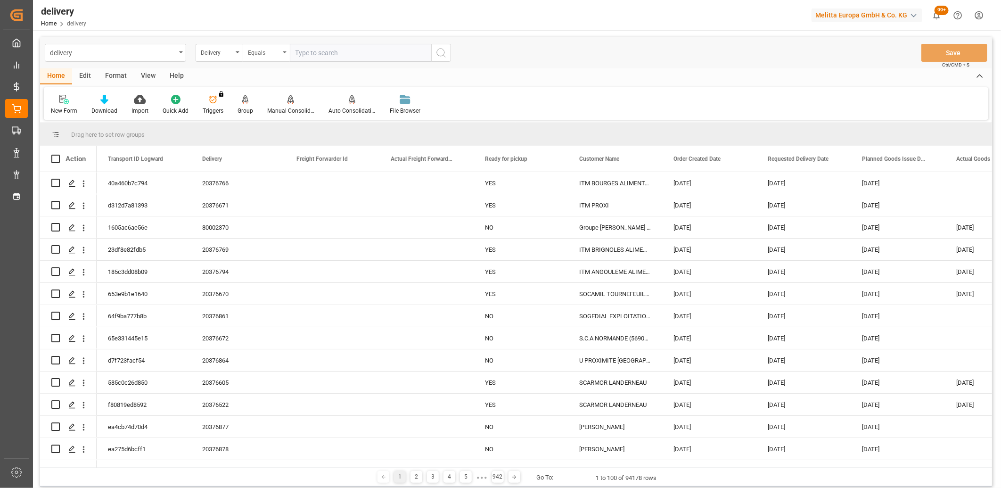
click at [271, 53] on div "Equals" at bounding box center [264, 51] width 32 height 11
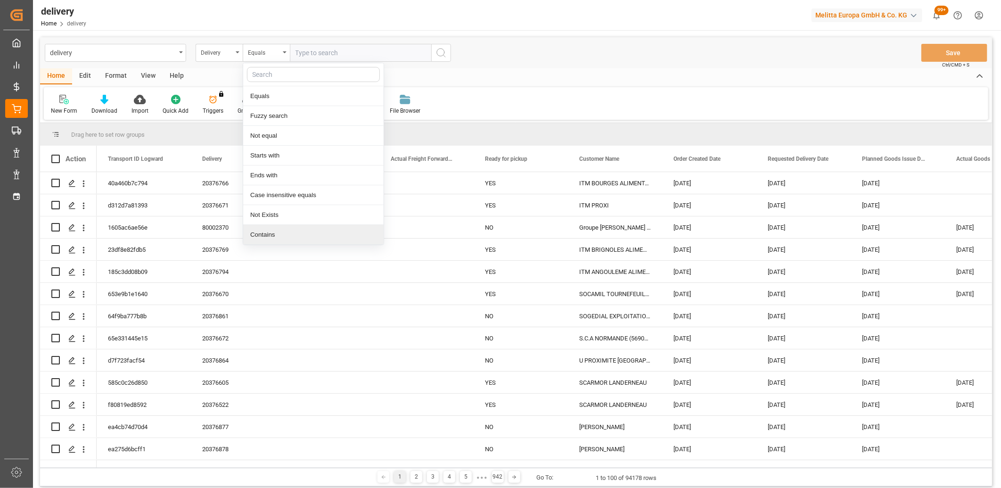
click at [272, 237] on div "Contains" at bounding box center [313, 235] width 140 height 20
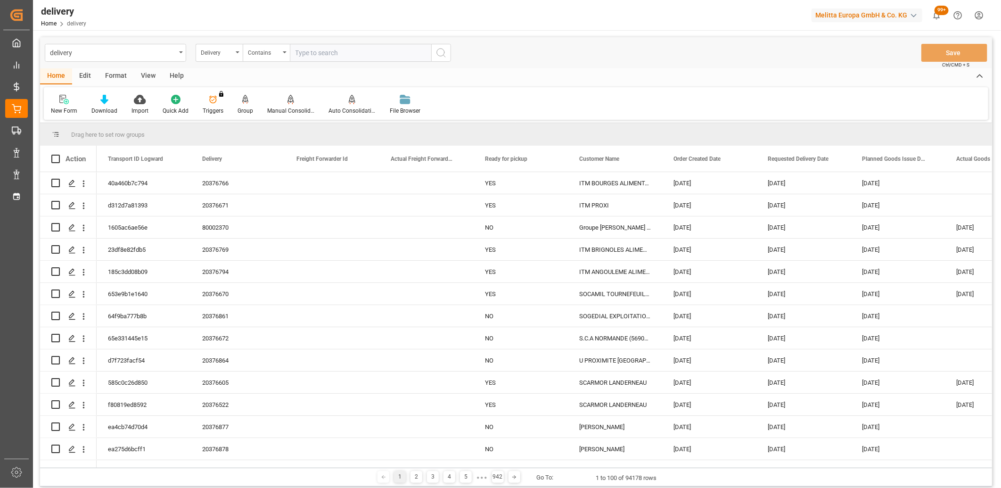
click at [321, 54] on input "text" at bounding box center [360, 53] width 141 height 18
type input "2"
type input "80002322"
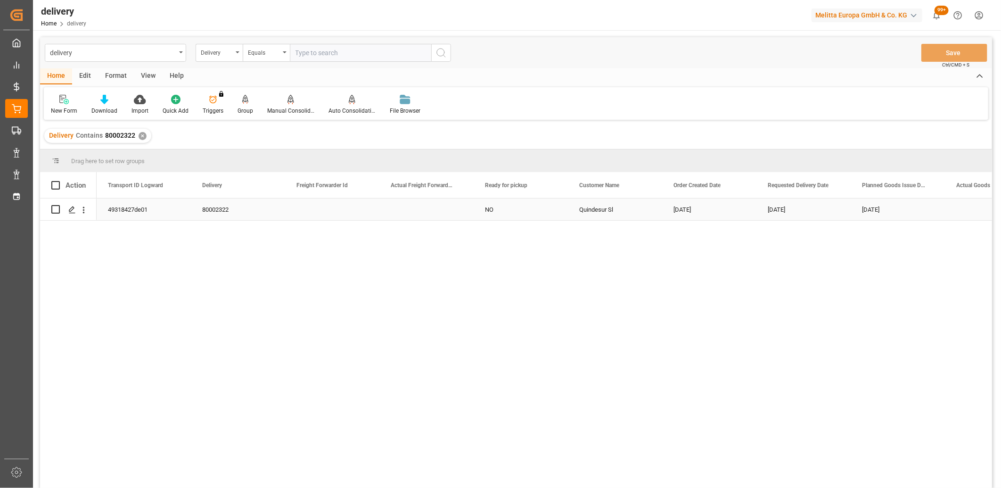
click at [116, 214] on div "49318427de01" at bounding box center [144, 209] width 94 height 22
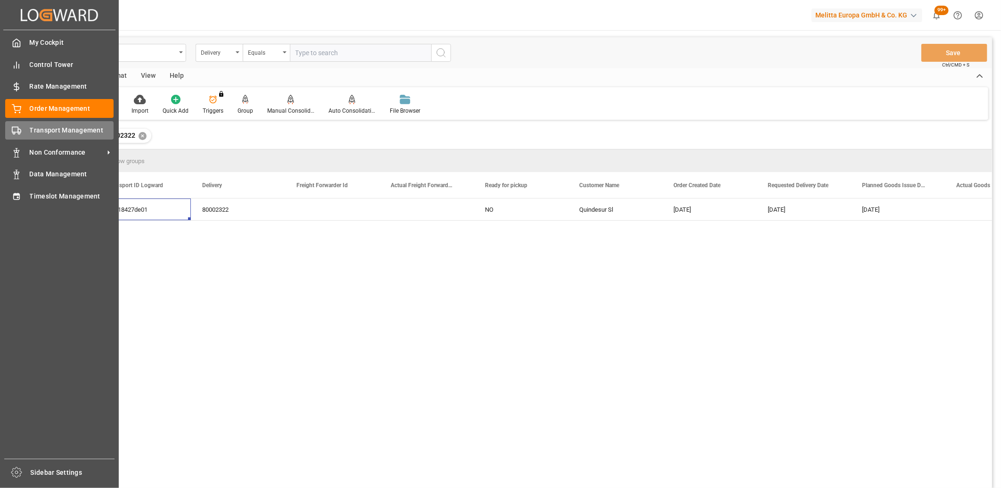
click at [17, 137] on div "Transport Management Transport Management" at bounding box center [59, 130] width 108 height 18
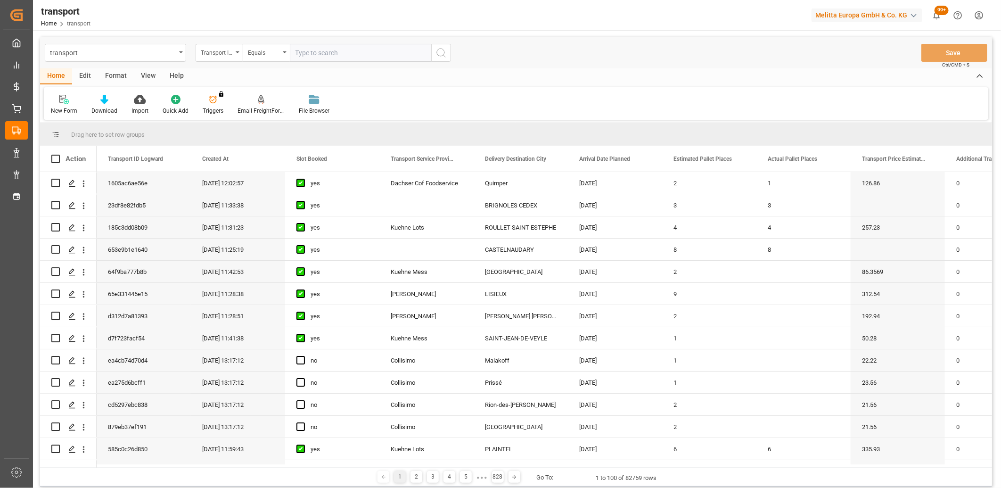
click at [333, 55] on input "text" at bounding box center [360, 53] width 141 height 18
paste input "49318427de01"
type input "49318427de01"
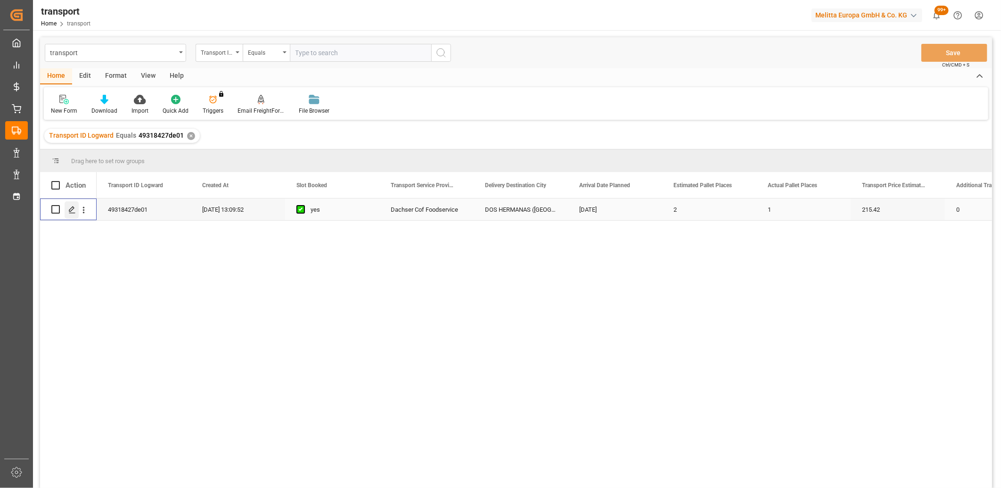
click at [76, 212] on div "Press SPACE to select this row." at bounding box center [72, 209] width 14 height 17
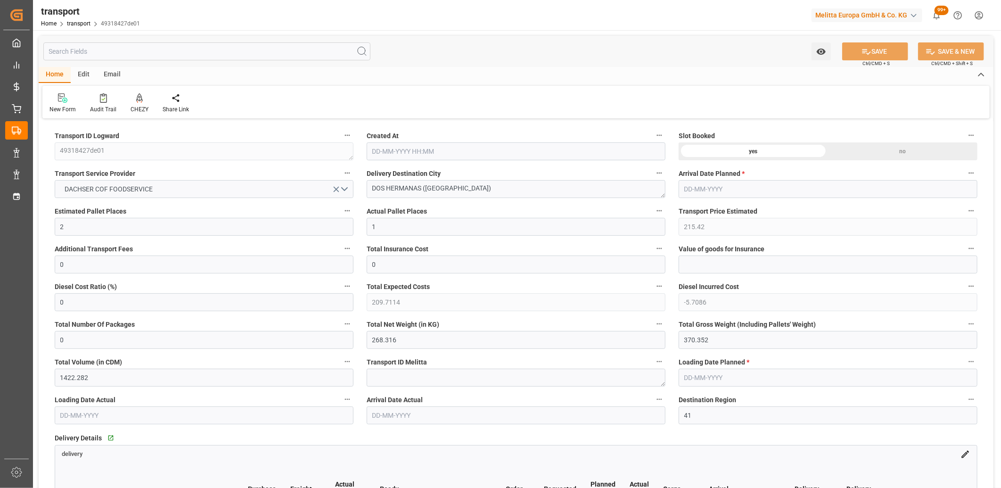
type input "14-08-2025 13:09"
type input "[DATE]"
type input "13-08-2025"
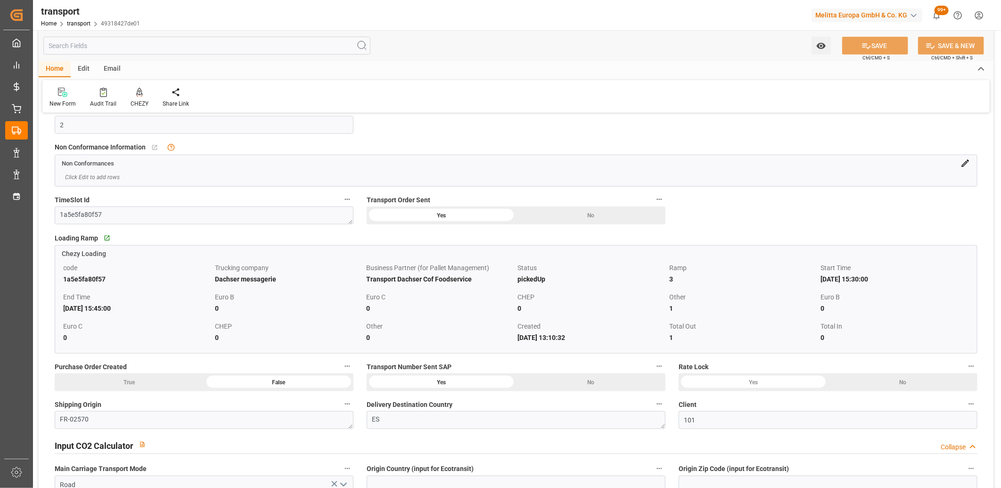
scroll to position [681, 0]
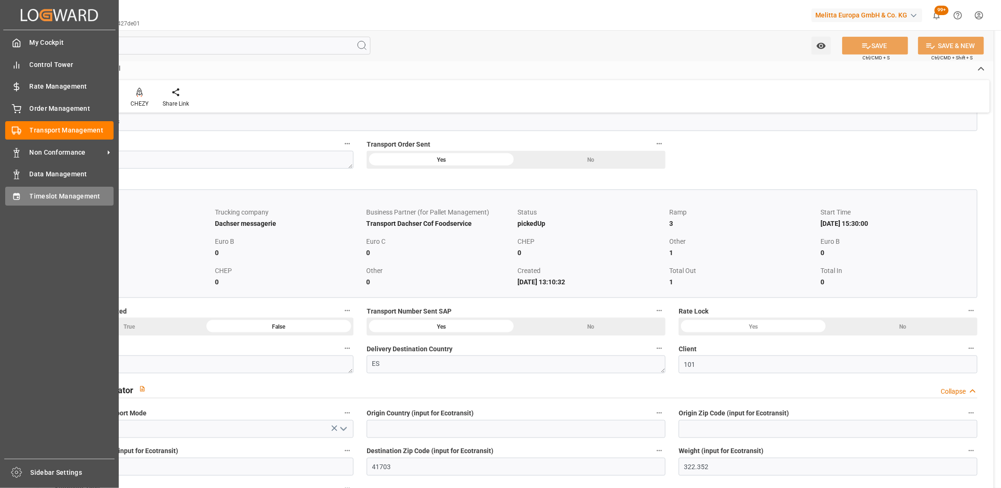
click at [25, 199] on div "Timeslot Management Timeslot Management" at bounding box center [59, 196] width 108 height 18
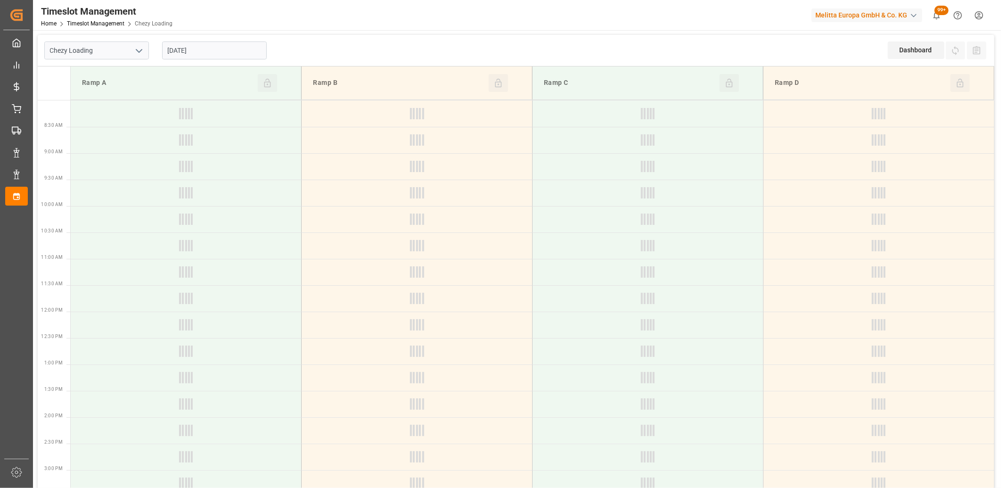
click at [247, 54] on input "[DATE]" at bounding box center [214, 50] width 105 height 18
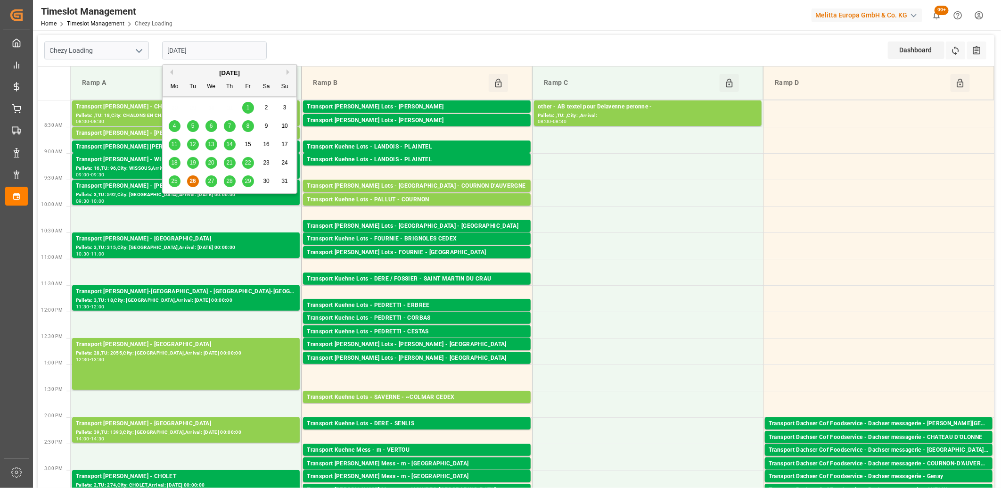
click at [173, 163] on span "18" at bounding box center [174, 162] width 6 height 7
type input "18-08-2025"
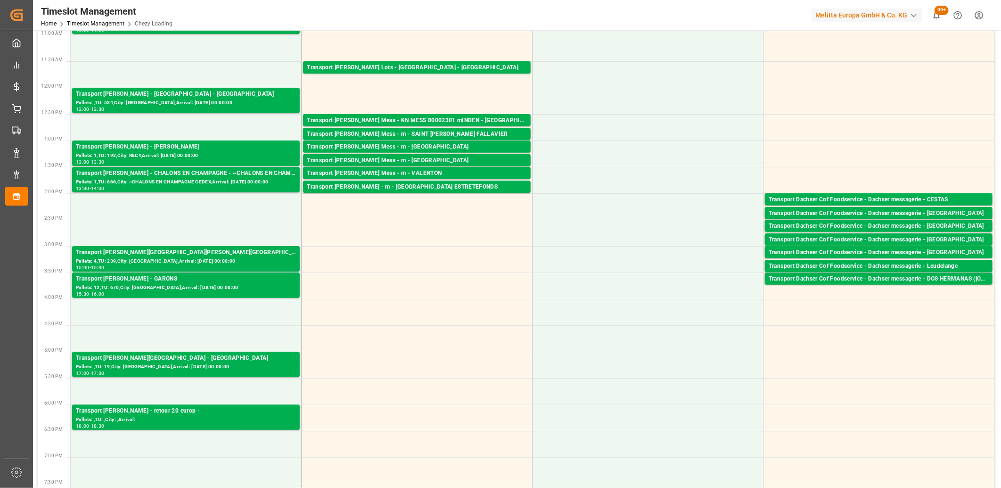
scroll to position [262, 0]
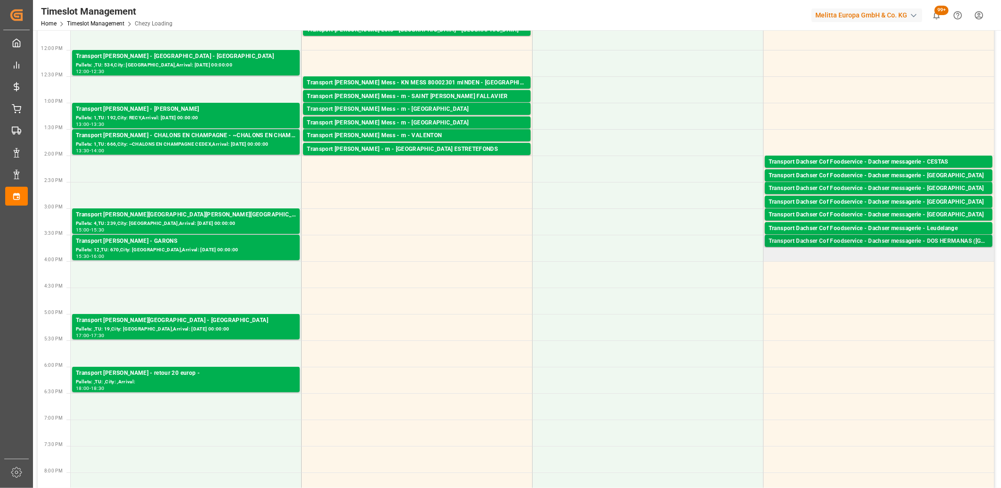
click at [813, 243] on div "Transport Dachser Cof Foodservice - Dachser messagerie - DOS HERMANAS (SEVILLA)" at bounding box center [879, 241] width 220 height 9
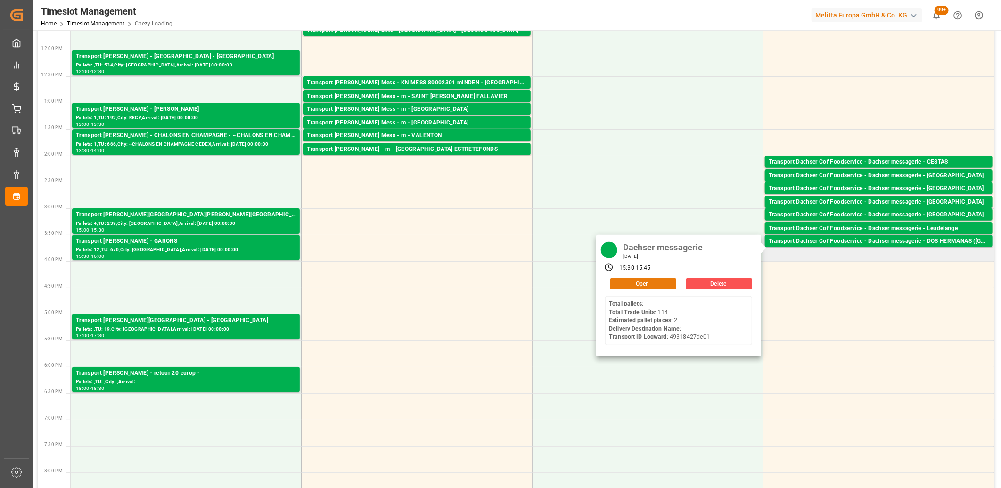
click at [646, 286] on button "Open" at bounding box center [643, 283] width 66 height 11
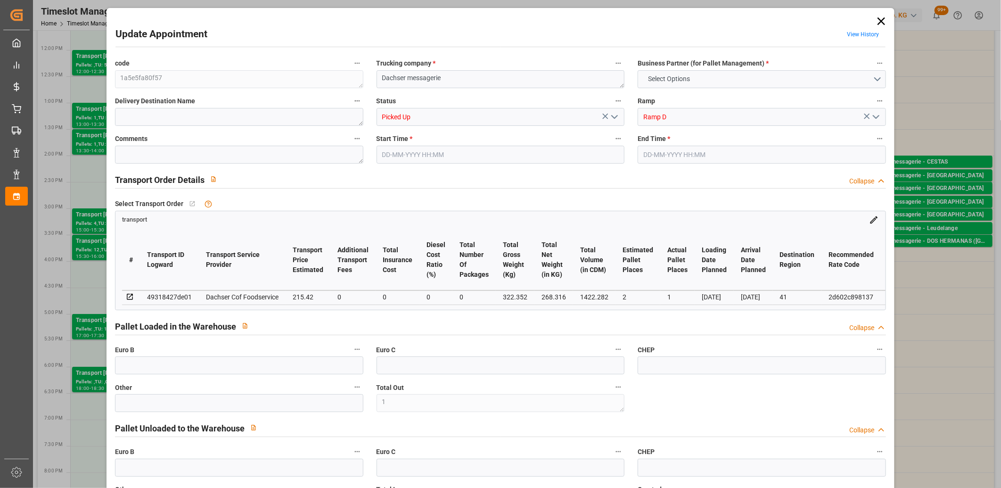
type input "0"
type input "1"
type input "0"
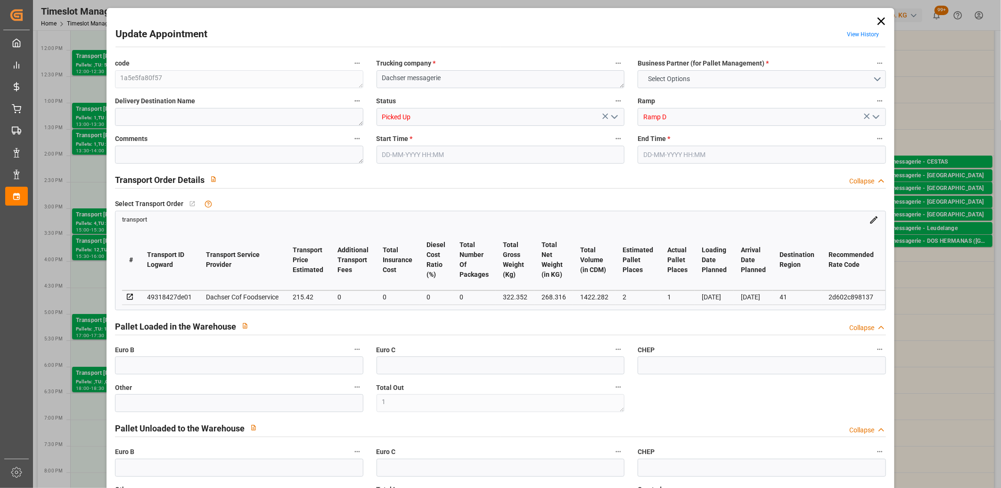
type input "0"
type input "2"
type input "1"
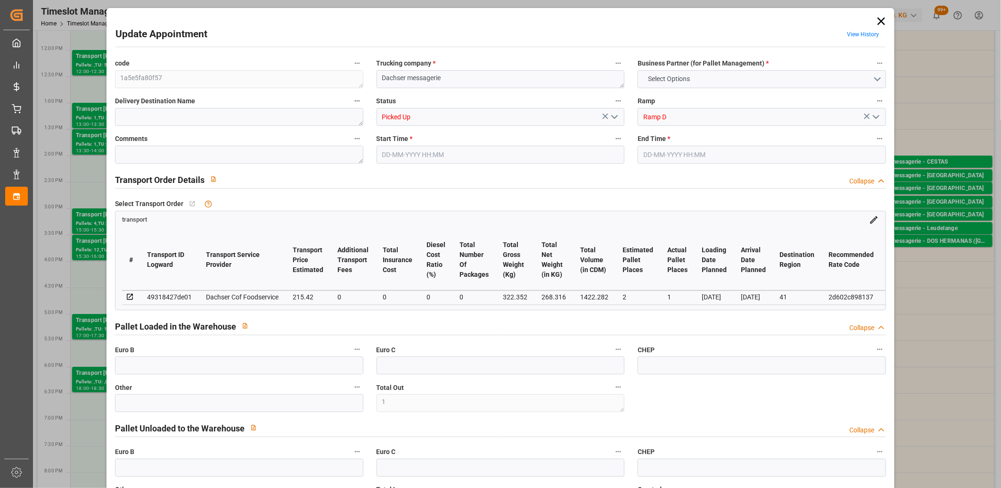
type input "215.42"
type input "0"
type input "209.7114"
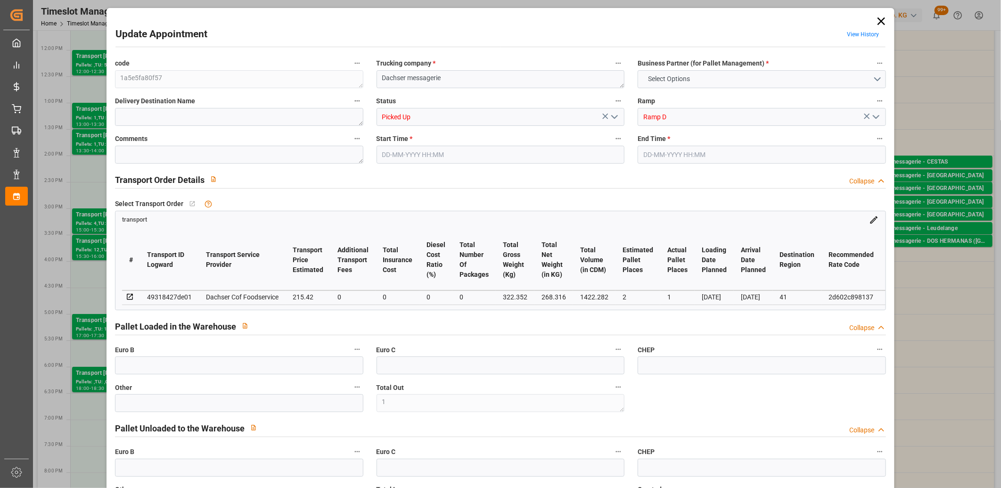
type input "-5.7086"
type input "0"
type input "268.316"
type input "370.352"
type input "1422.282"
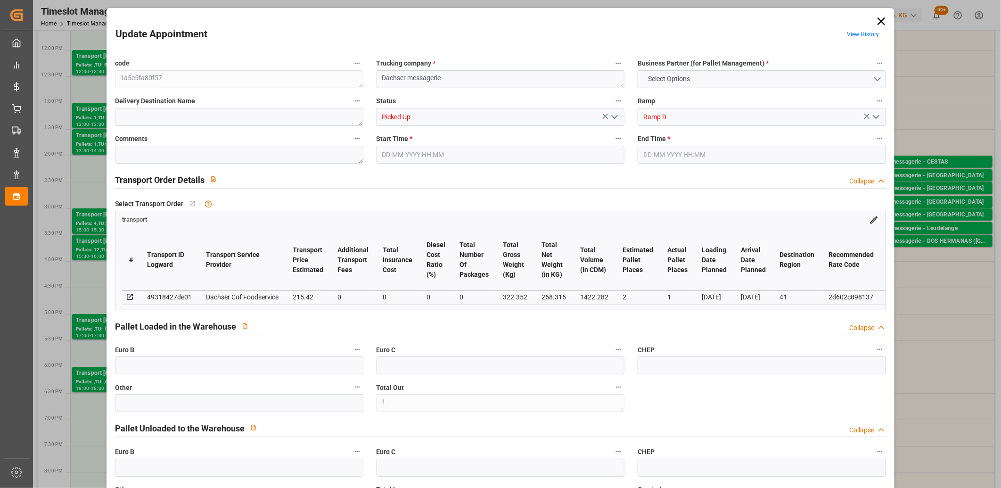
type input "41"
type input "0"
type input "114"
type input "2"
type input "101"
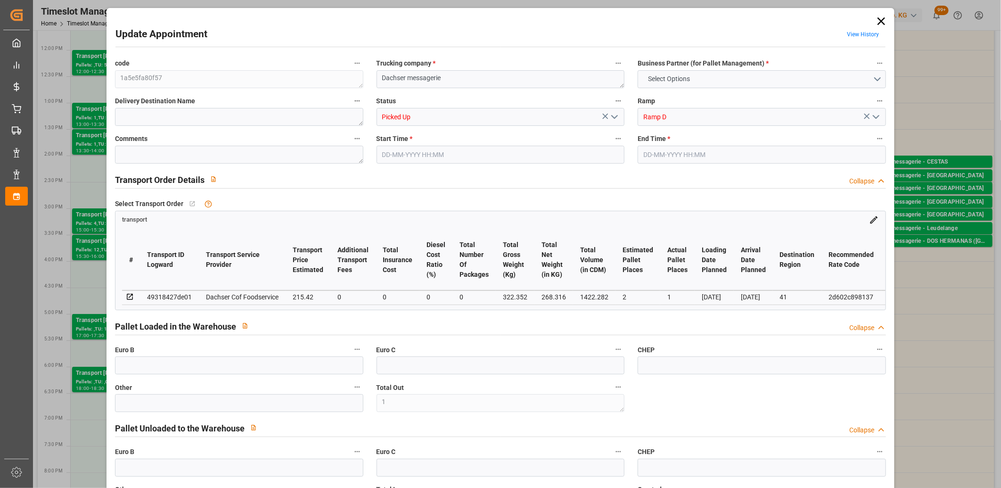
type input "322.352"
type input "0"
type input "4710.8598"
type input "0"
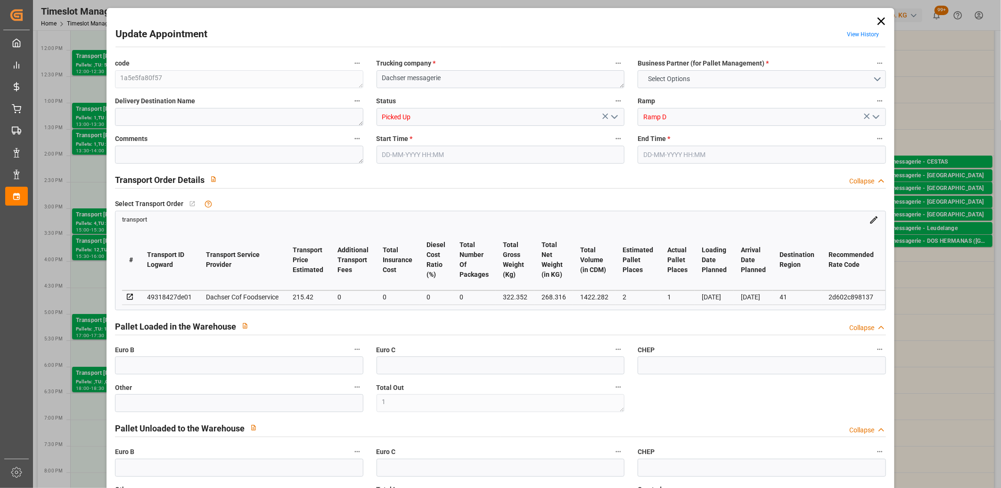
type input "21"
type input "35"
type input "18-08-2025 15:30"
type input "18-08-2025 15:45"
type input "14-08-2025 13:10"
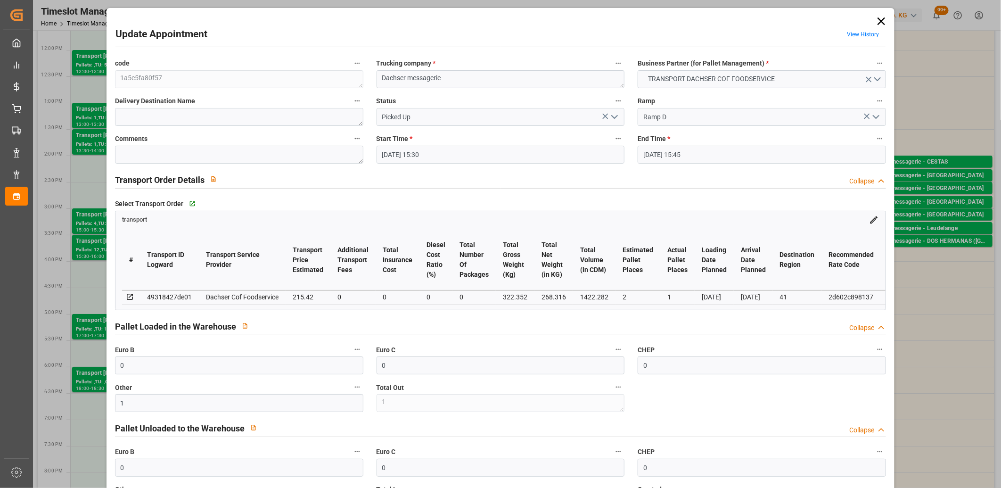
type input "14-08-2025 13:09"
type input "22-08-2025"
type input "13-08-2025"
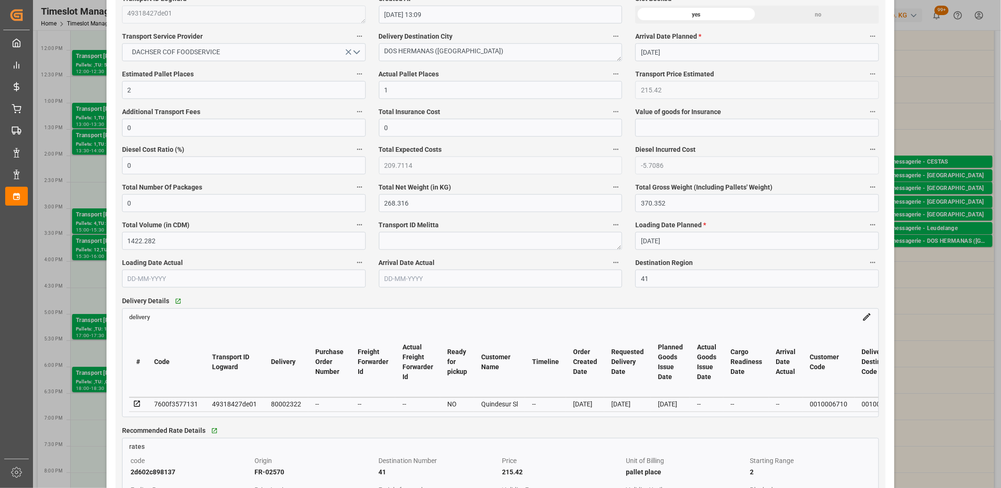
scroll to position [576, 0]
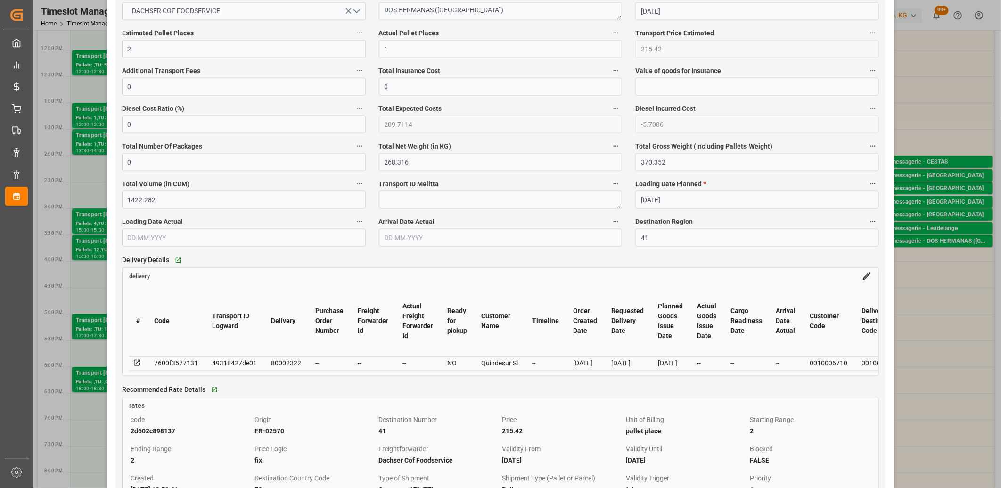
click at [288, 364] on div "80002322" at bounding box center [286, 362] width 30 height 11
copy div "80002322"
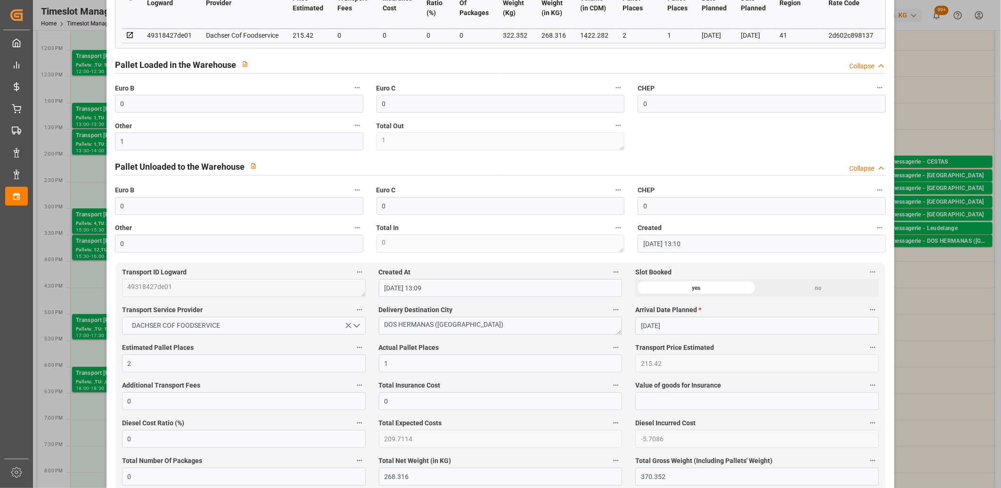
scroll to position [0, 0]
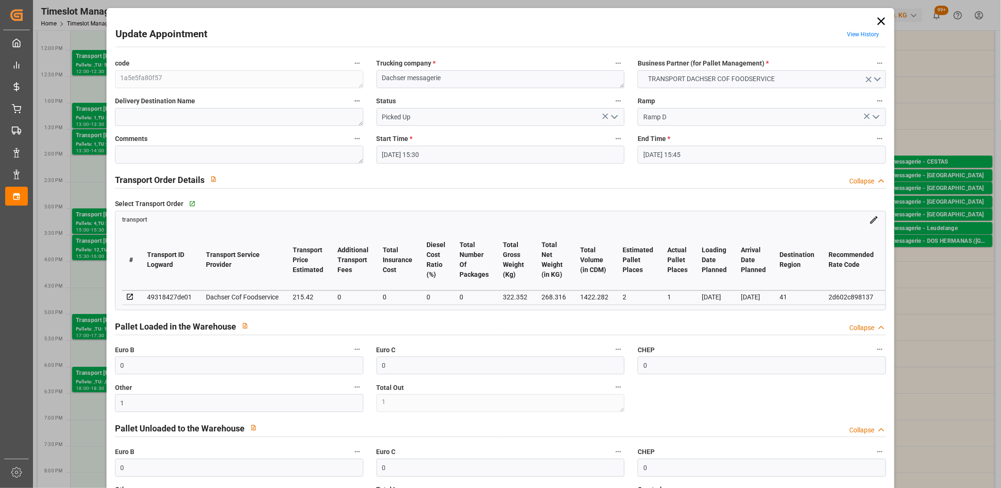
click at [878, 20] on icon at bounding box center [882, 21] width 8 height 8
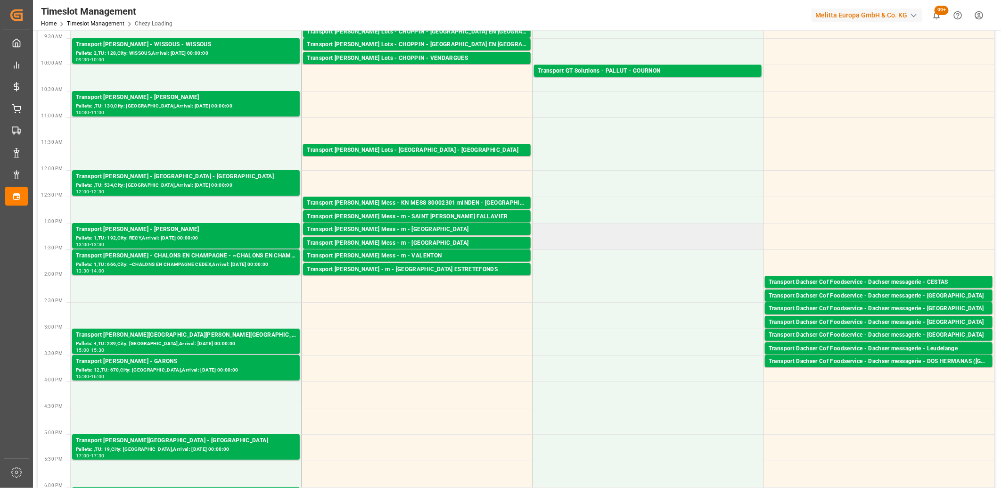
scroll to position [157, 0]
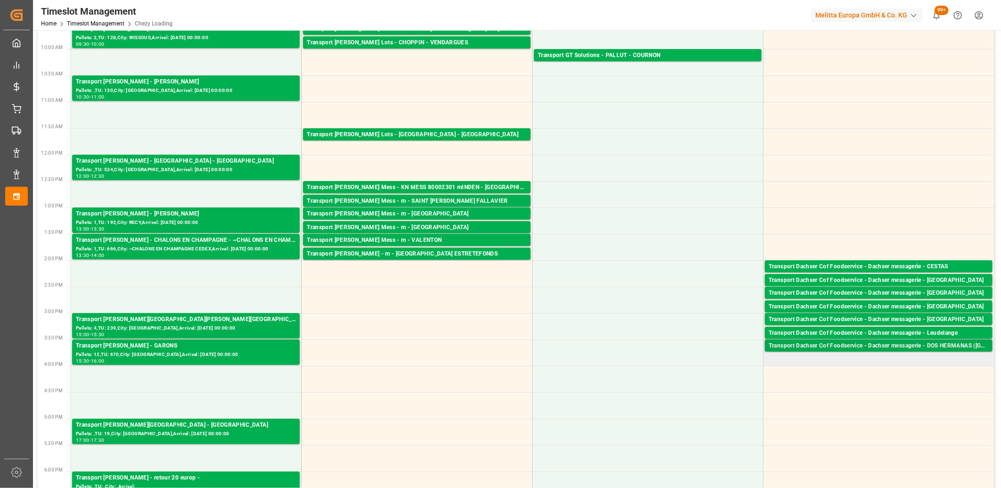
click at [835, 346] on div "Transport Dachser Cof Foodservice - Dachser messagerie - DOS HERMANAS (SEVILLA)" at bounding box center [879, 345] width 220 height 9
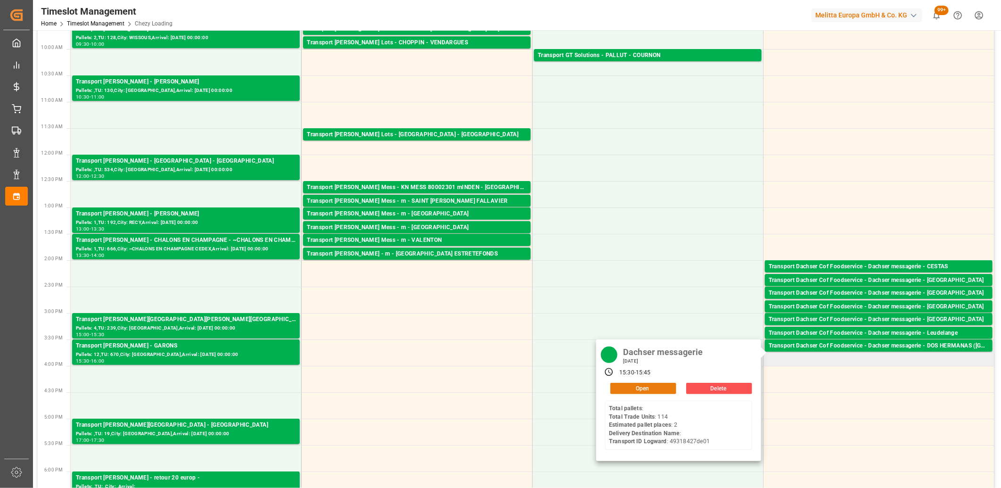
click at [634, 384] on button "Open" at bounding box center [643, 388] width 66 height 11
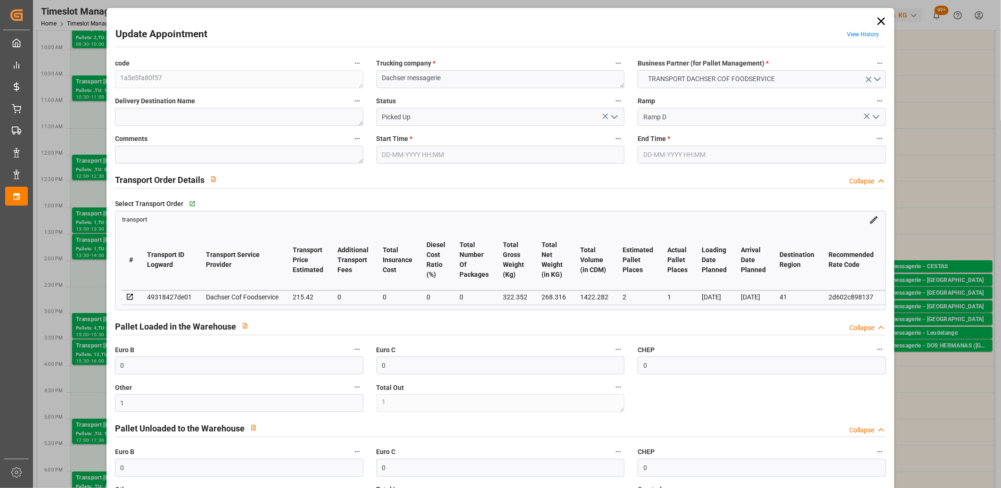
type input "18-08-2025 15:30"
type input "18-08-2025 15:45"
type input "14-08-2025 13:10"
type input "14-08-2025 13:09"
type input "22-08-2025"
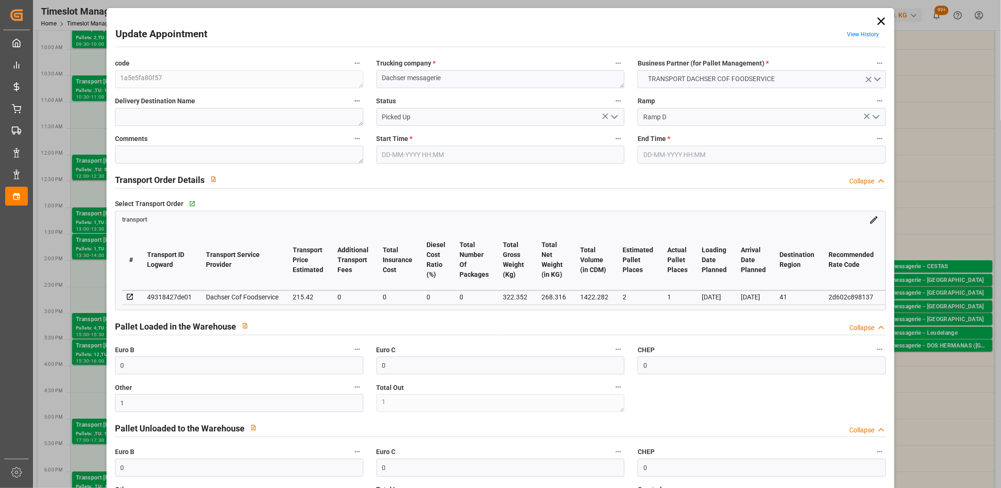
type input "13-08-2025"
click at [175, 299] on div "49318427de01" at bounding box center [169, 296] width 45 height 11
copy div "49318427de01"
click at [878, 22] on icon at bounding box center [881, 21] width 13 height 13
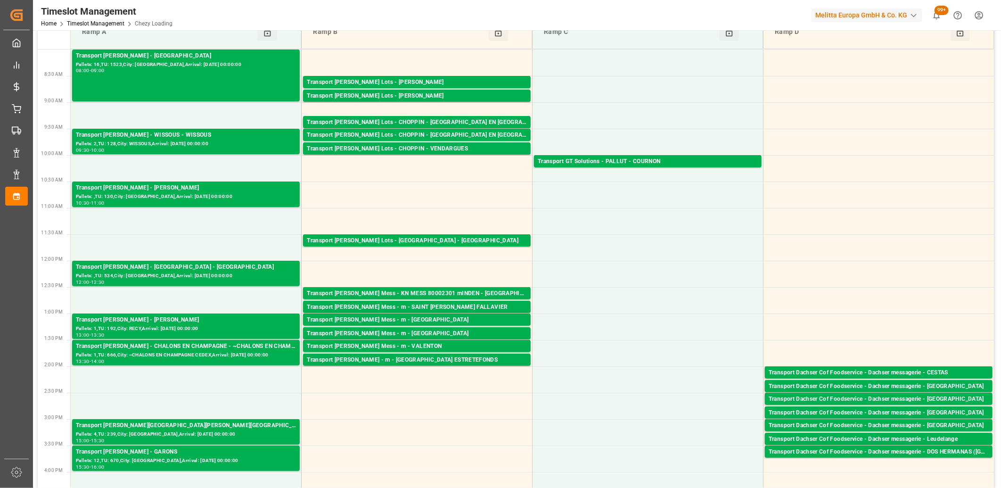
scroll to position [0, 0]
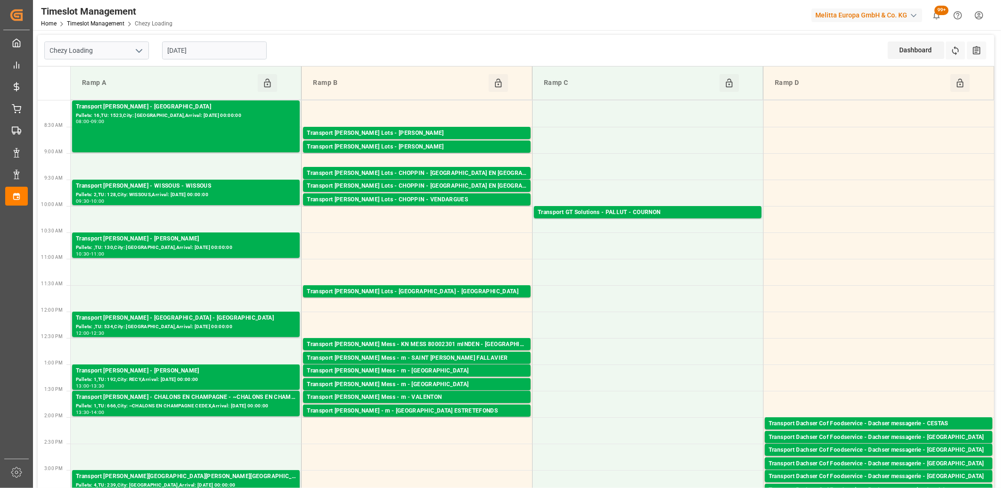
click at [246, 43] on input "18-08-2025" at bounding box center [214, 50] width 105 height 18
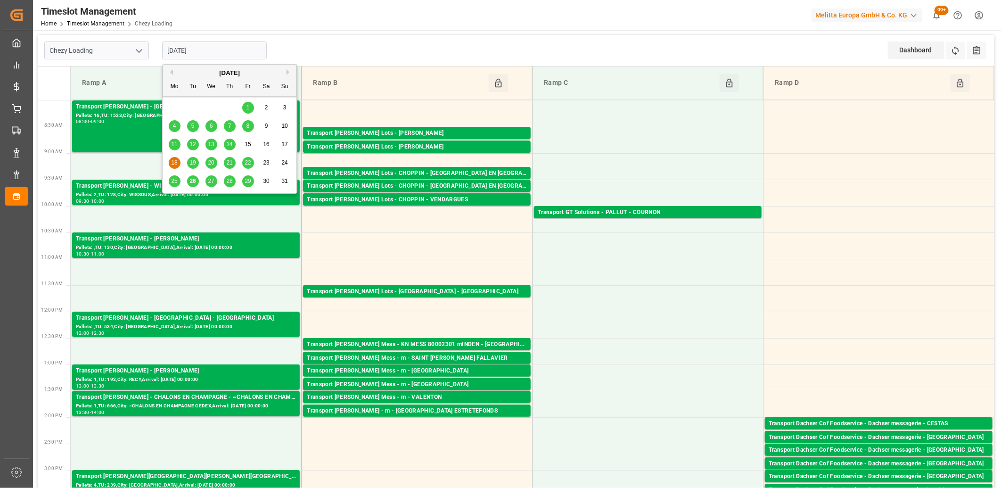
click at [194, 181] on span "26" at bounding box center [192, 181] width 6 height 7
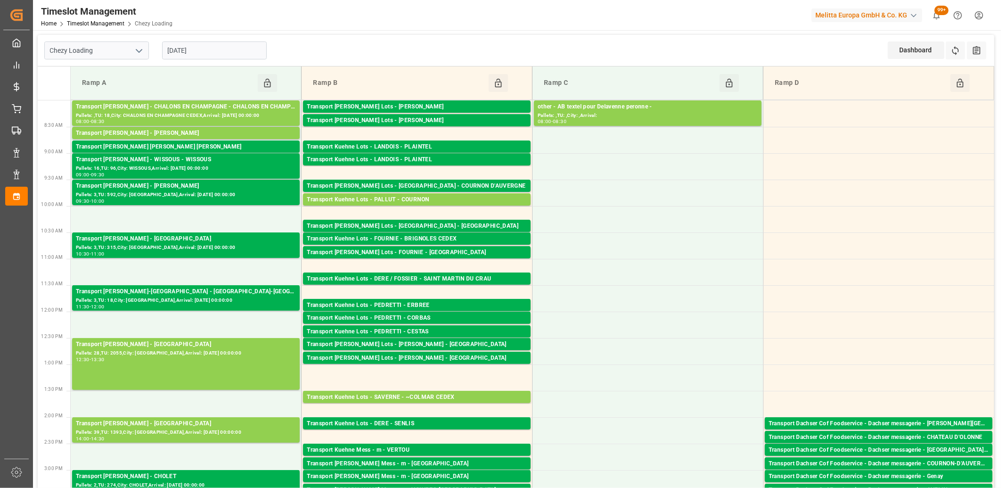
click at [251, 53] on input "[DATE]" at bounding box center [214, 50] width 105 height 18
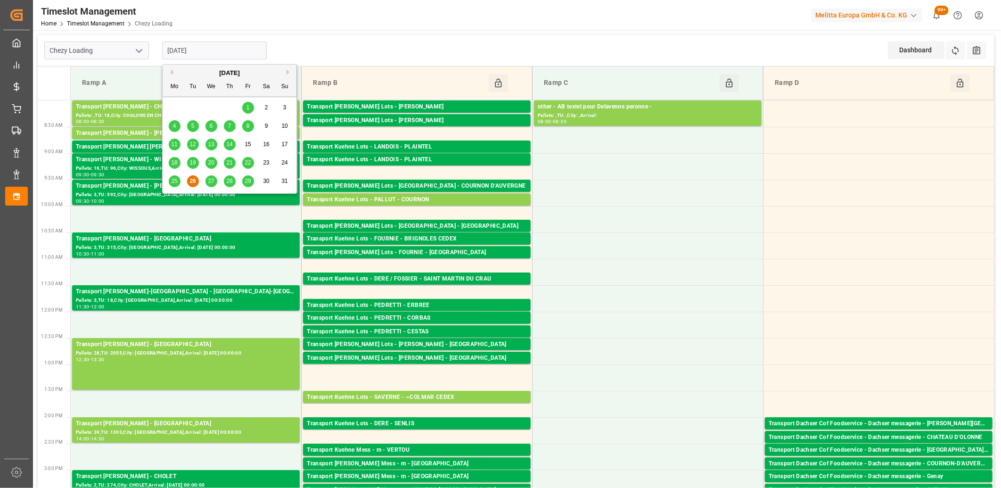
click at [208, 182] on span "27" at bounding box center [211, 181] width 6 height 7
type input "[DATE]"
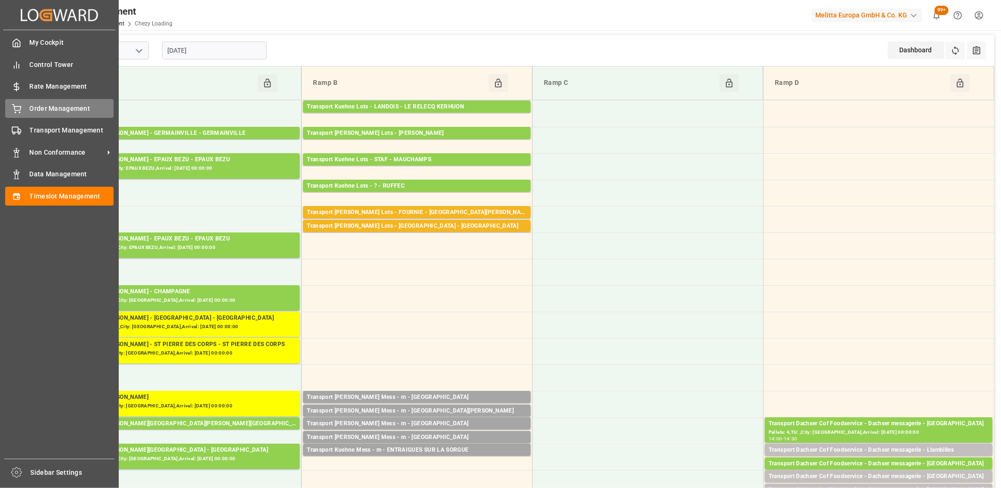
click at [14, 109] on icon at bounding box center [16, 108] width 9 height 9
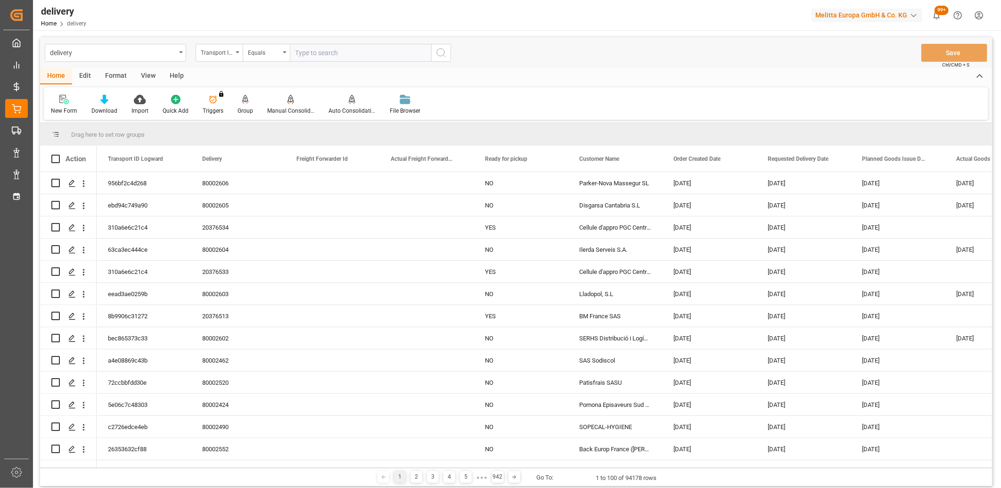
click at [234, 53] on div "Transport ID Logward" at bounding box center [219, 53] width 47 height 18
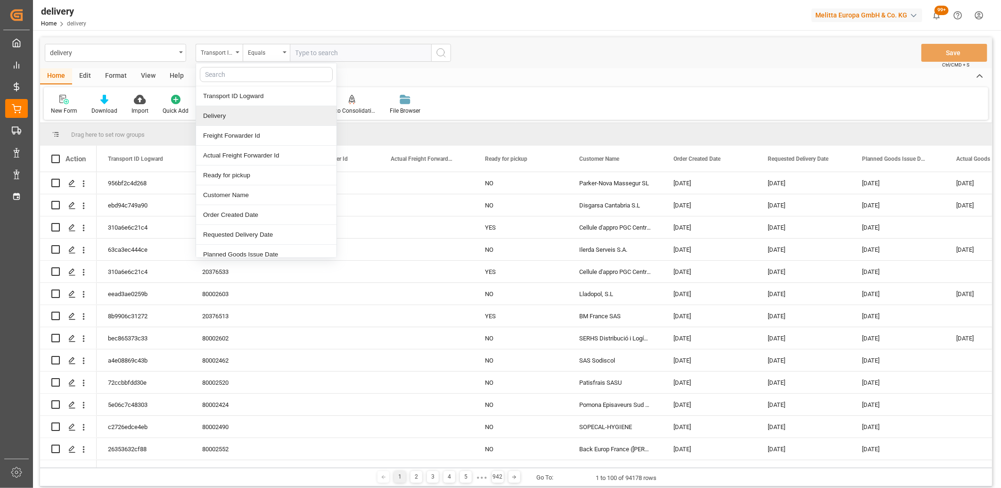
click at [228, 109] on div "Delivery" at bounding box center [266, 116] width 140 height 20
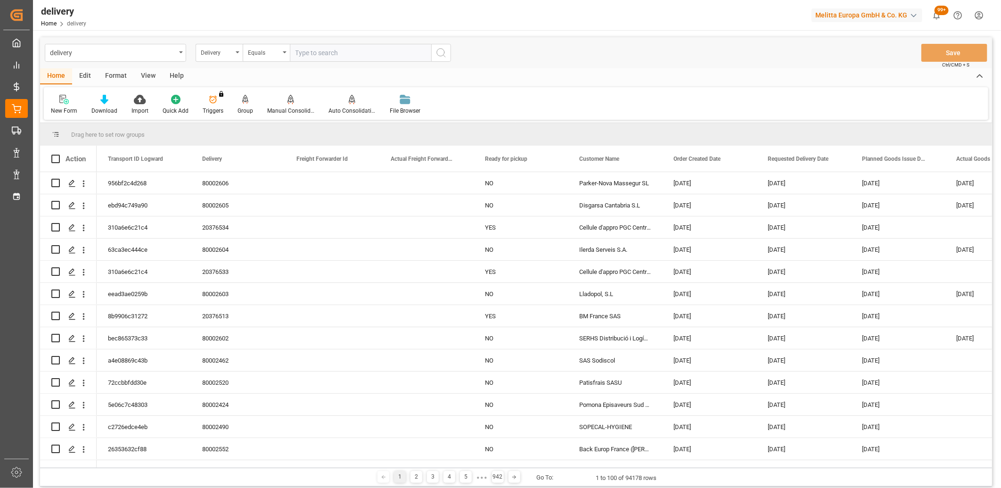
click at [304, 50] on input "text" at bounding box center [360, 53] width 141 height 18
type input "80002198"
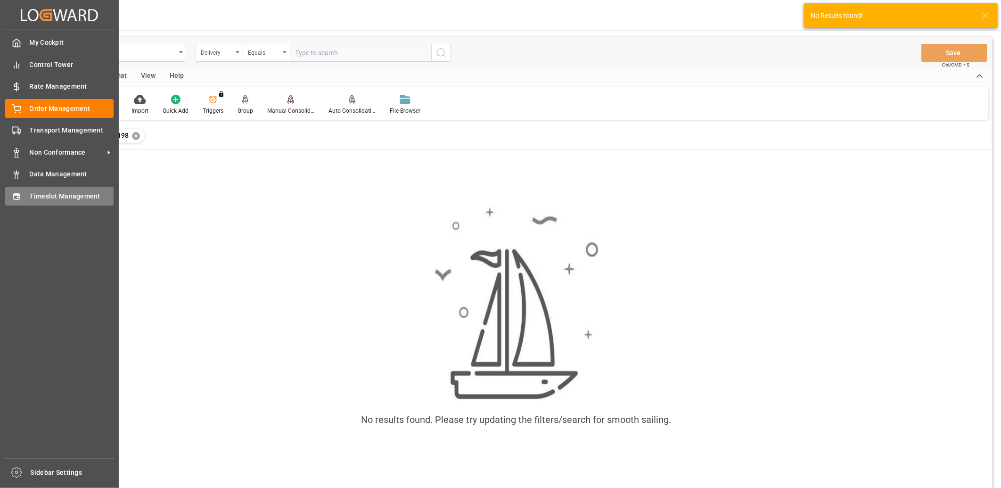
click at [16, 195] on icon at bounding box center [16, 196] width 9 height 9
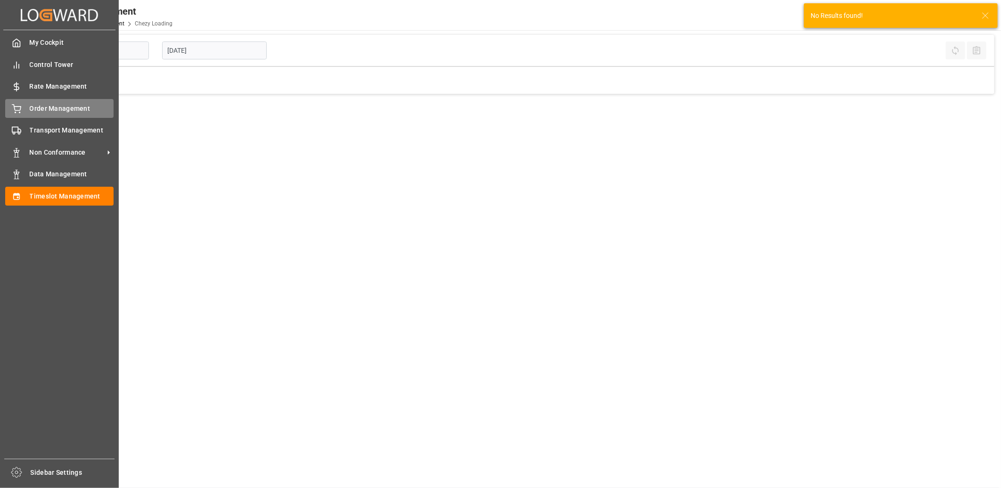
type input "Chezy Loading"
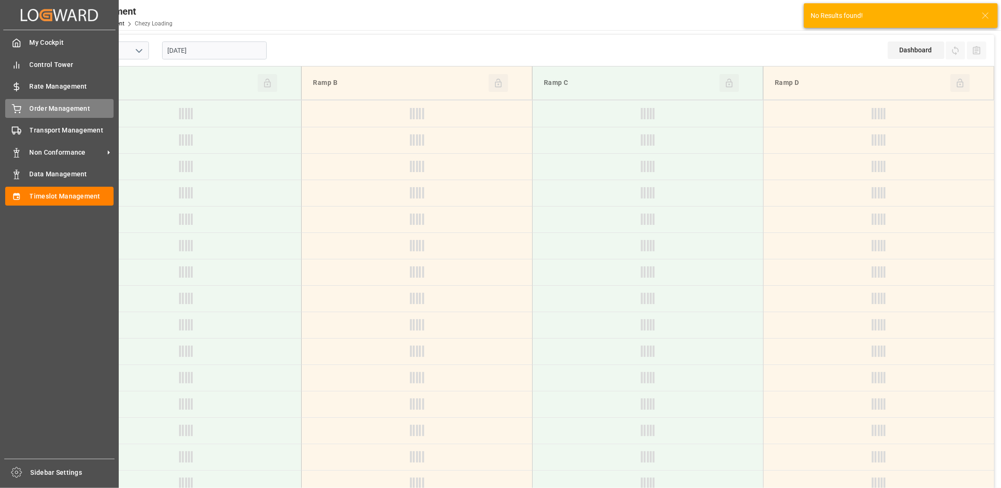
click at [22, 115] on div "Order Management Order Management" at bounding box center [59, 108] width 108 height 18
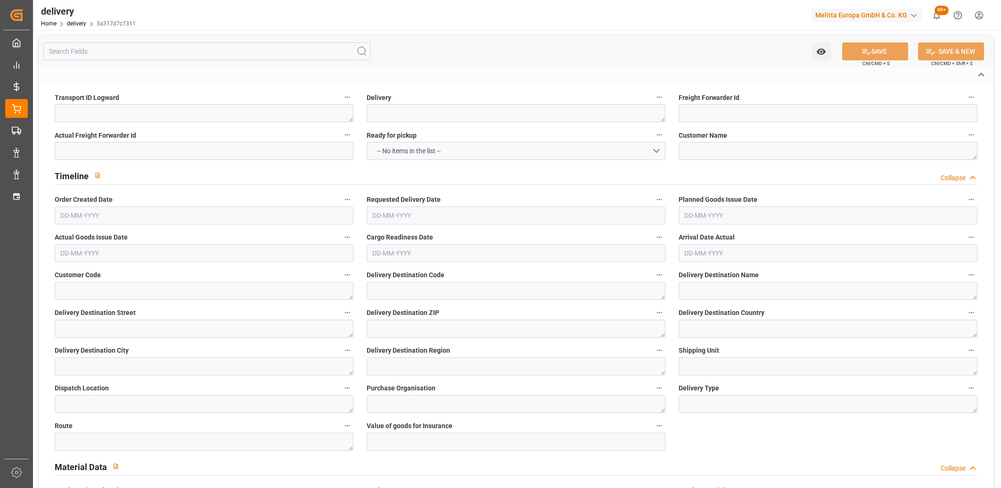
type textarea "d312d7a81393"
type textarea "20376671"
type textarea "ITM PROXI"
type textarea "0000709716"
type textarea "0000709939"
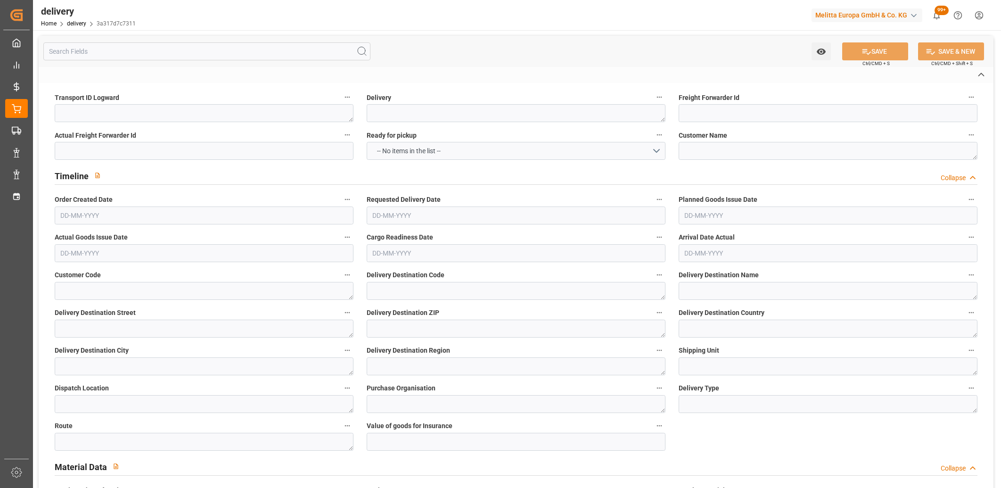
type textarea "CODIFRANCE [PERSON_NAME] [PERSON_NAME]"
type textarea "21 BOULEVARD DU 13 JUIN 1944"
type textarea "14310"
type textarea "FR"
type textarea "[PERSON_NAME] [PERSON_NAME]"
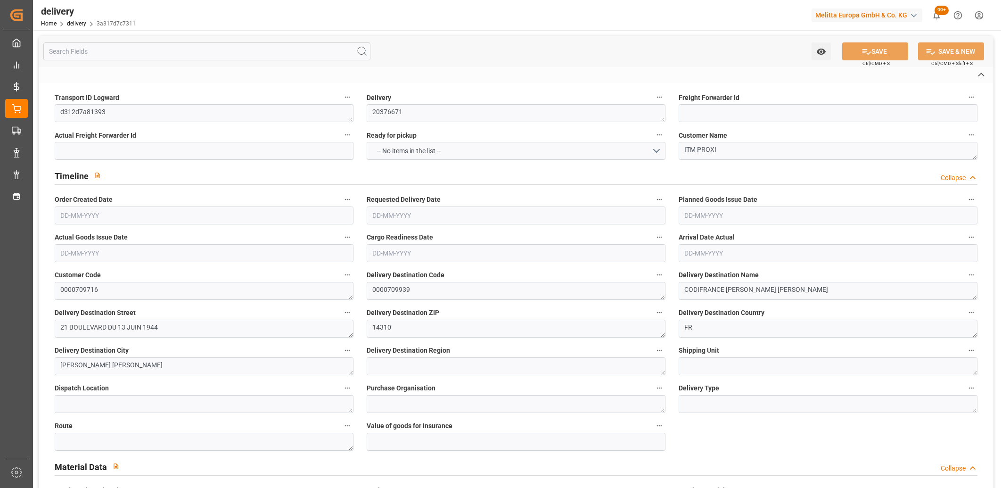
type textarea "14"
type textarea "0201"
type textarea "ZFLF"
type textarea "FR_01D"
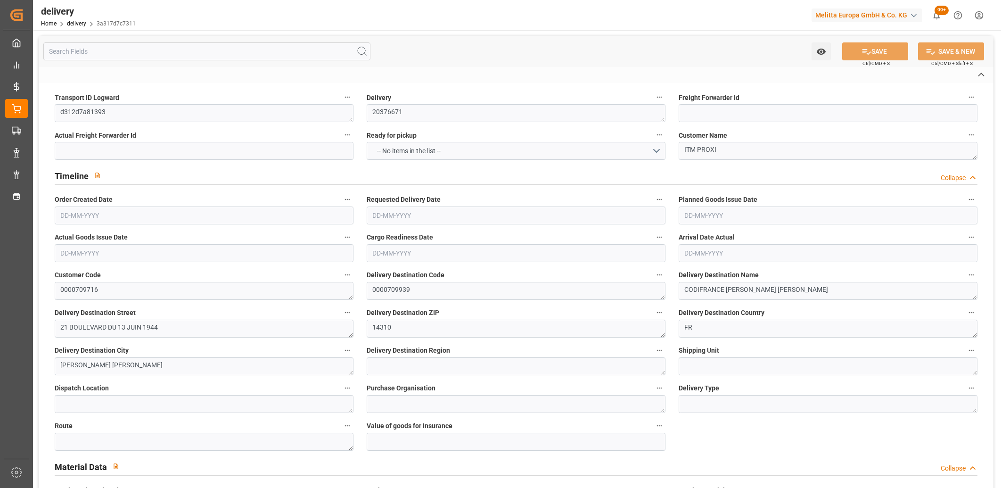
type textarea "[PERSON_NAME]"
type textarea "00617776"
type input "H180"
type textarea "Hauteur max pal avec palette bois : 1,8m"
type input "FR02"
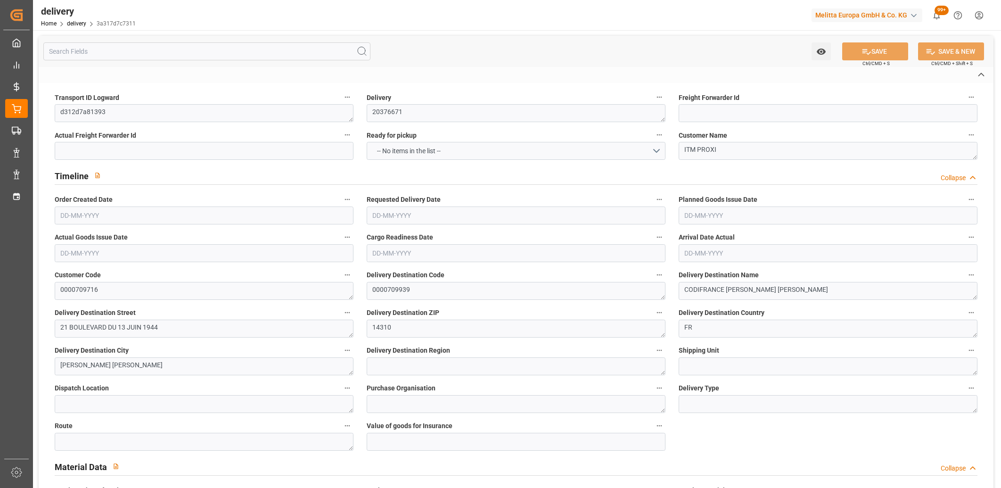
type textarea "Préparer une référence par palette, une etiquette palette par palette mono refe…"
type input "EPQC"
type textarea "Palette europe type C"
type textarea "RDV fixed"
type textarea "RDVF"
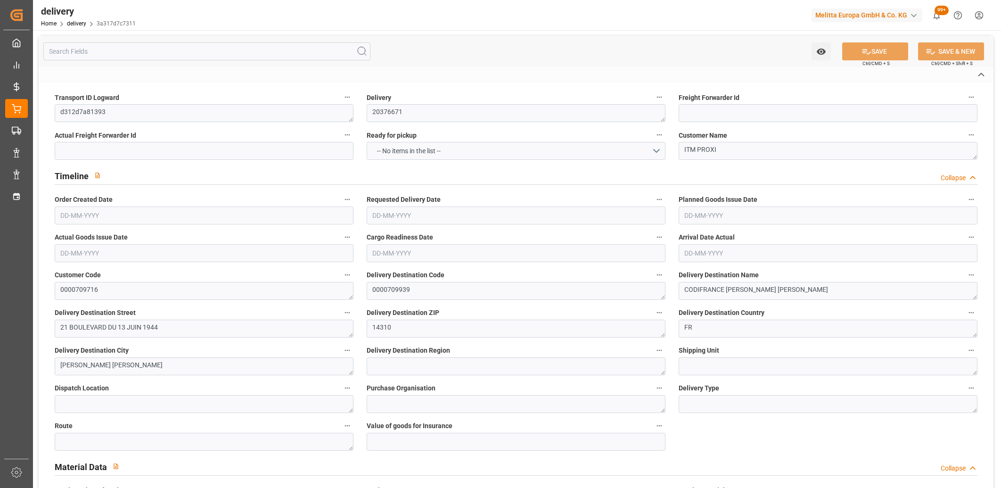
type textarea "Livraison le [DATE] a 07:00"
type textarea "0201"
type textarea "d312d7a81393 ~ Pallet(s) ~ [DATE] 00:00:00 ~ FR_01D ~ [DATE] 00:00:00~0000709939"
type input "EUR"
type textarea "Cofresco chez [PERSON_NAME][GEOGRAPHIC_DATA]"
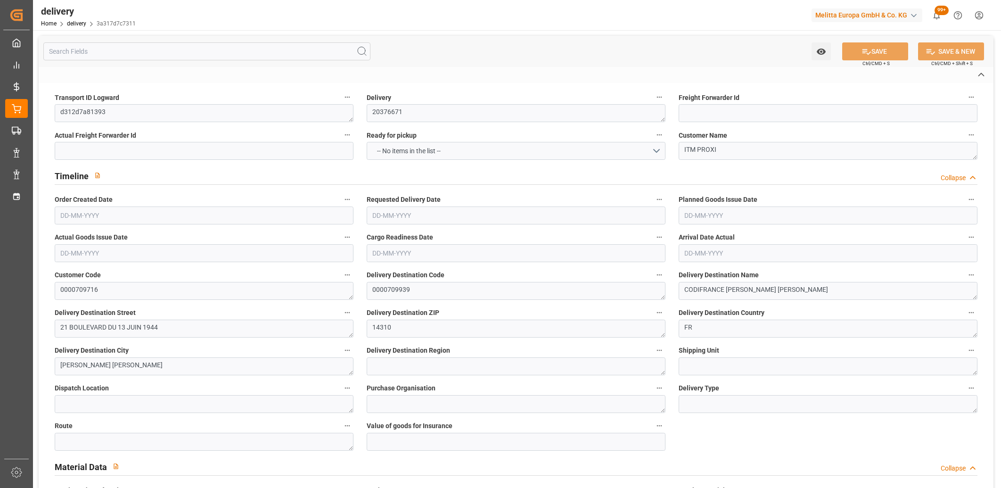
type textarea "[STREET_ADDRESS]"
type textarea "Chézy sur Marne"
type textarea "02570"
type textarea "FR"
type input "DAP"
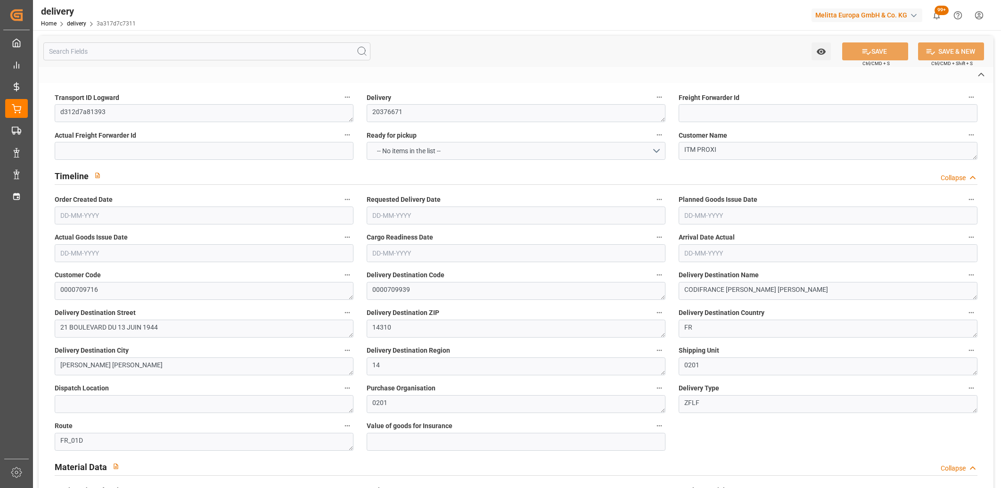
type input "3"
type input "111.926"
type input "232.064"
type input "839.252"
type input "29"
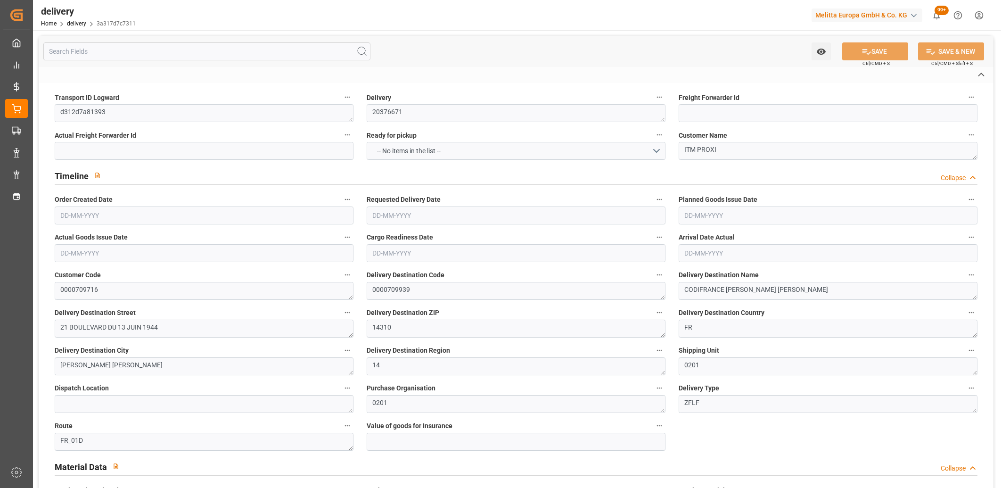
type input "3"
type input "1"
type input "2"
type input "0"
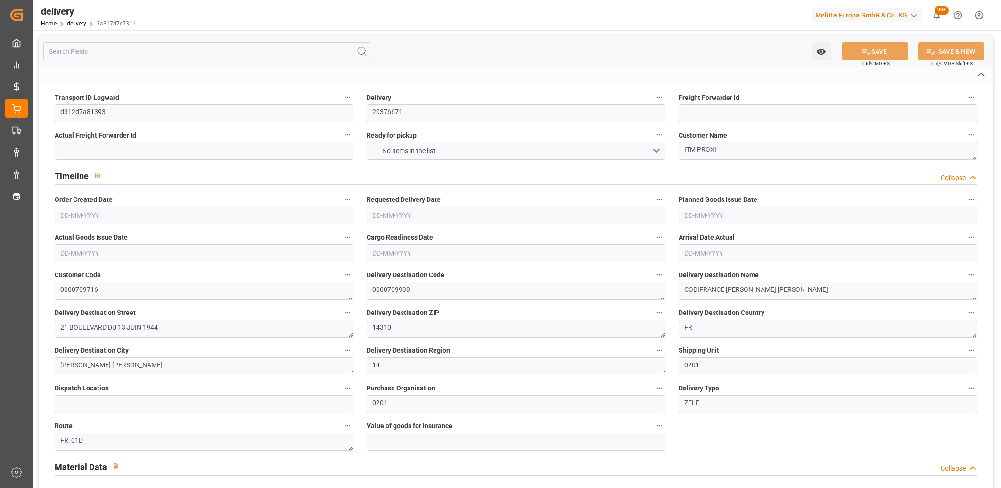
type input "-7.8141"
type input "192.94"
type input "185.1259"
type input "2.45"
type input "10.44"
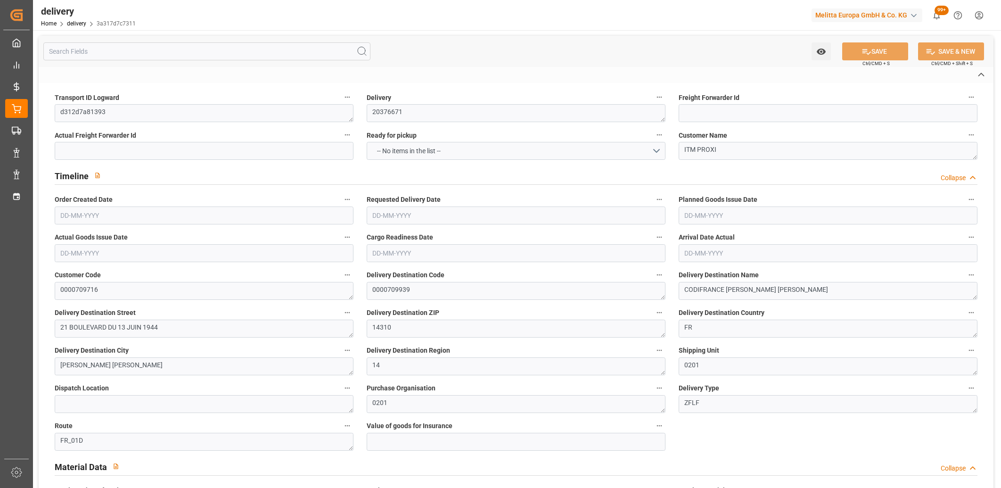
type input "1.5"
type input "1.3"
type input "0"
type input "4.5"
type input "158.176"
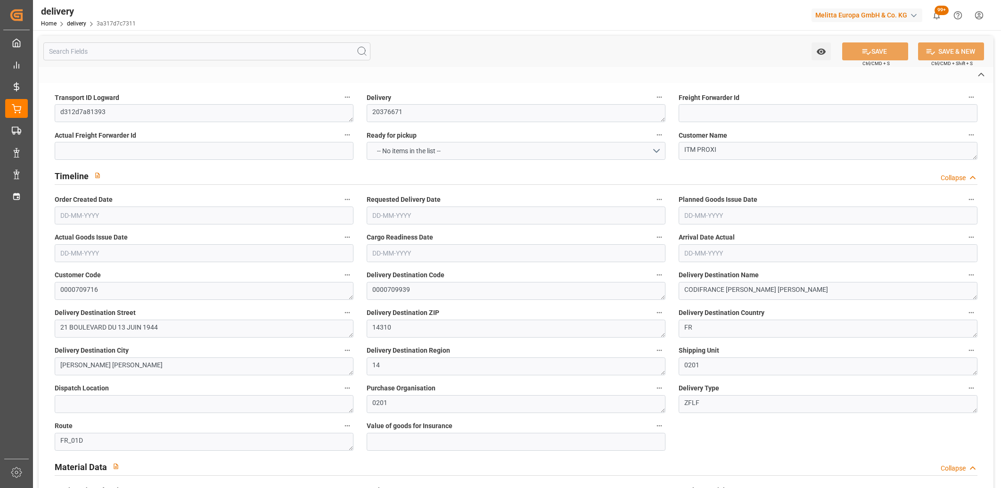
type input "101"
type input "509.1717"
type input "0.0327"
type input "0"
type input "[DATE]"
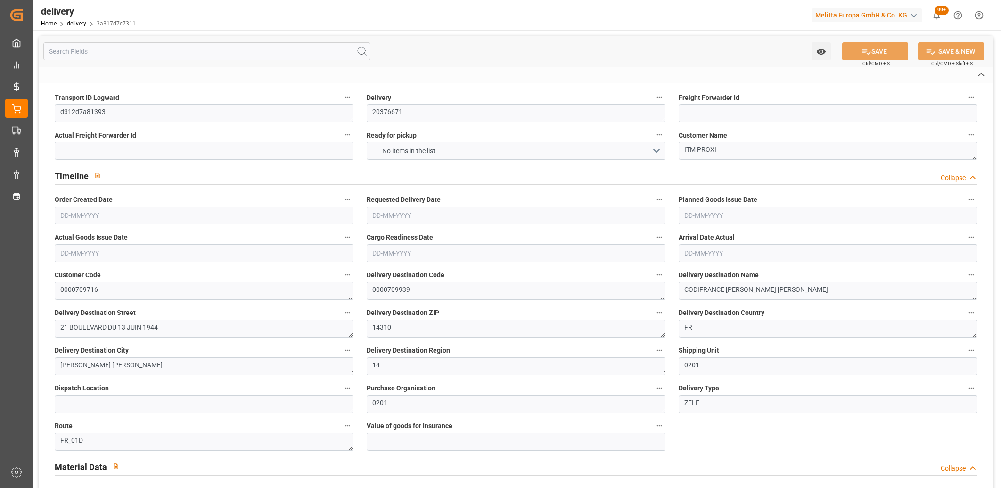
type input "[DATE]"
type input "[DATE] 11:01"
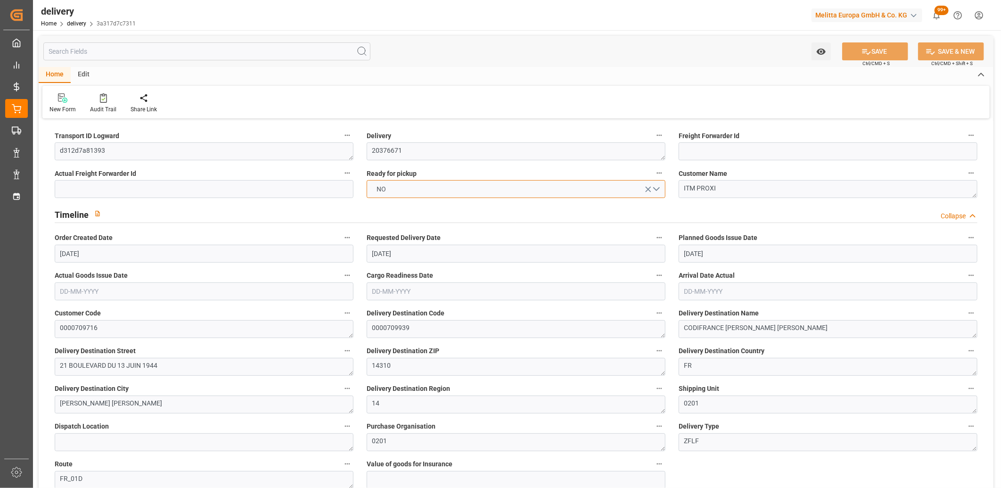
click at [446, 195] on button "NO" at bounding box center [516, 189] width 299 height 18
click at [446, 195] on div "YES" at bounding box center [516, 191] width 298 height 20
click at [882, 49] on button "SAVE" at bounding box center [875, 51] width 66 height 18
type input "1206.576"
type input "1596"
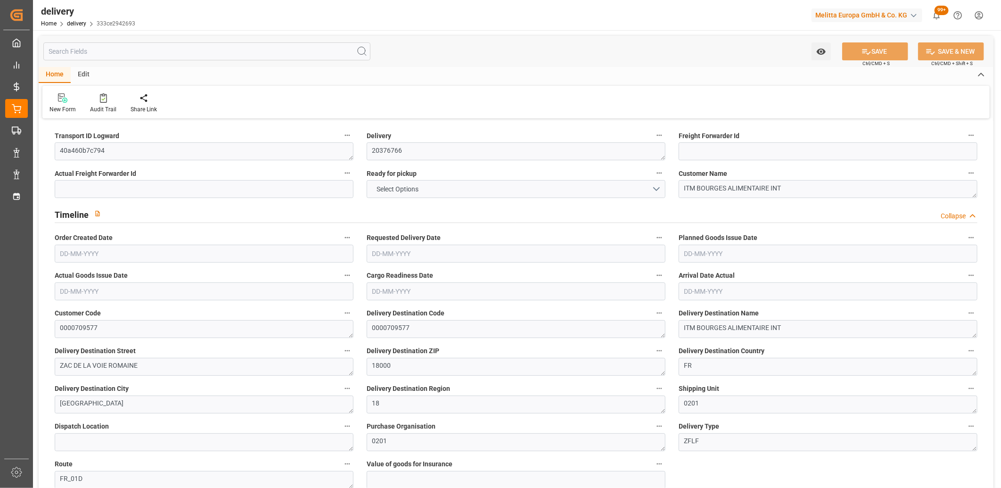
type input "4267.2"
type input "112"
type input "4"
type input "2"
type input "4"
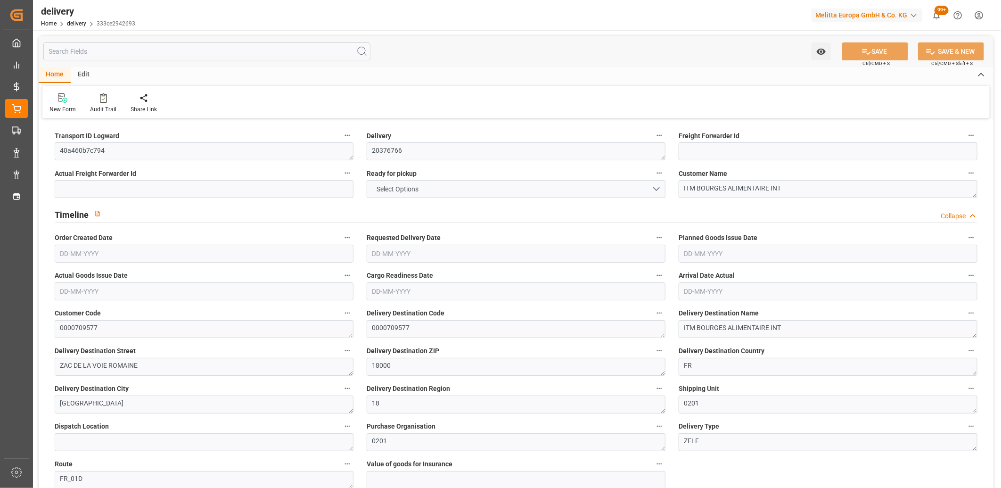
type input "0"
type input "-10.3842"
type input "256.4"
type input "246.0158"
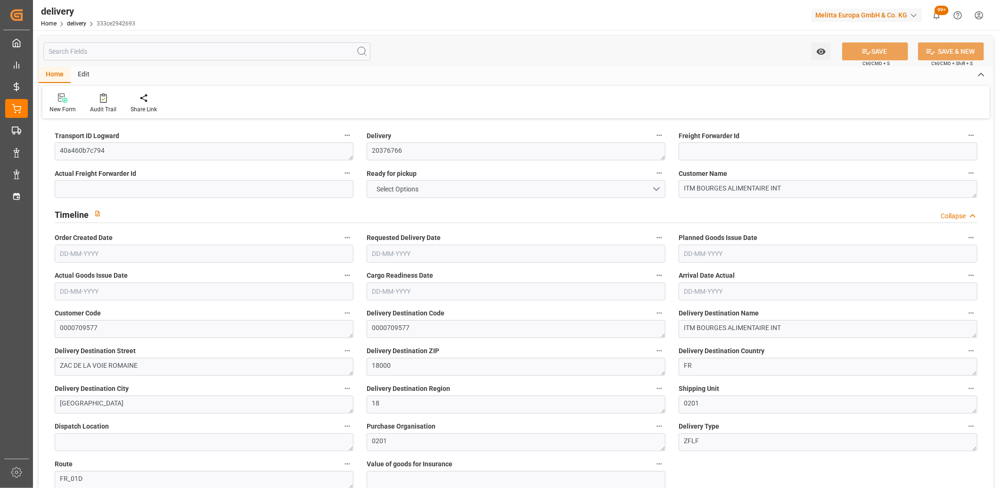
type input "4.9"
type input "40.32"
type input "1.5"
type input "1.3"
type input "0"
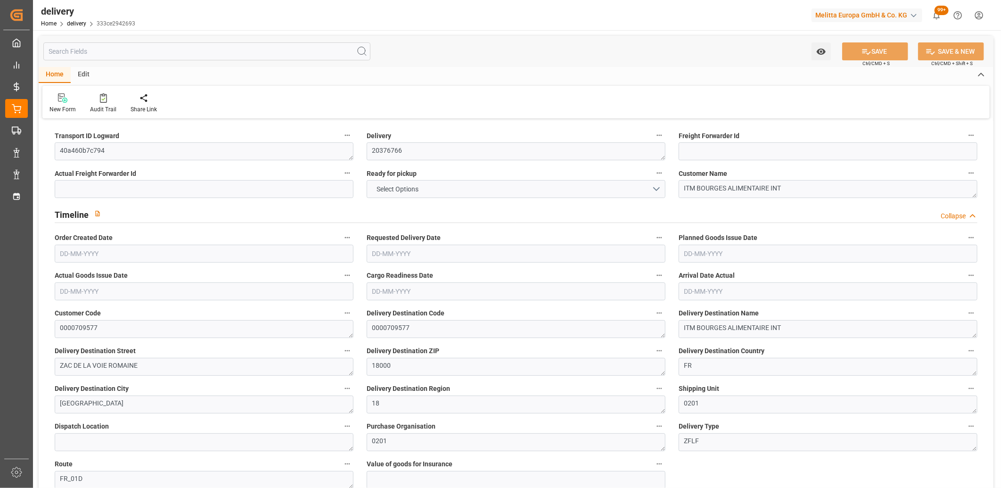
type input "6"
type input "1422.96"
type input "101"
type input "3464.4255"
type input "0.2224"
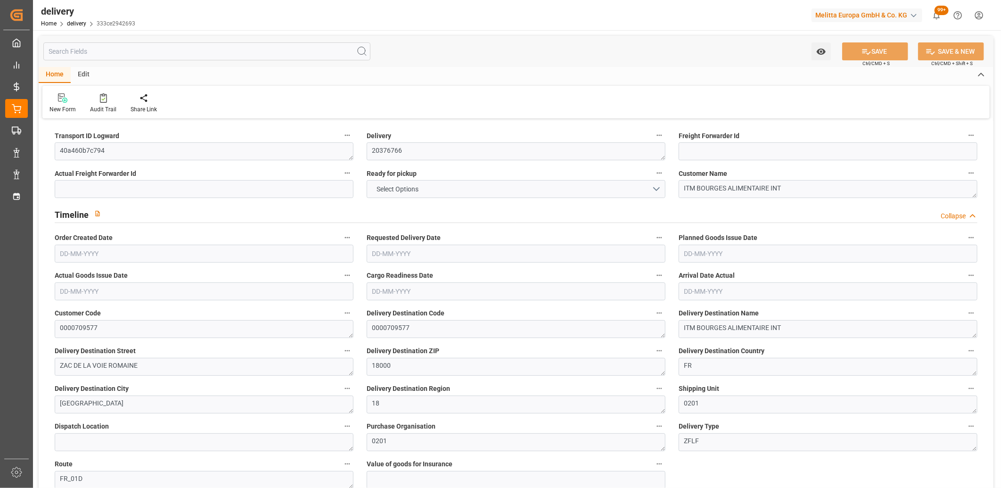
type input "0"
type input "[DATE]"
type input "[DATE] 11:01"
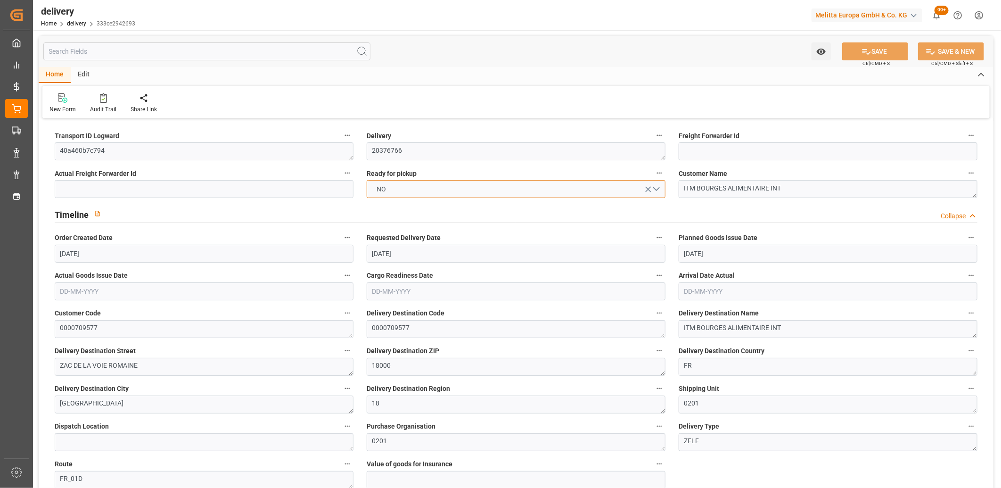
click at [482, 189] on button "NO" at bounding box center [516, 189] width 299 height 18
click at [482, 189] on div "YES" at bounding box center [516, 191] width 298 height 20
click at [863, 52] on icon at bounding box center [867, 52] width 8 height 6
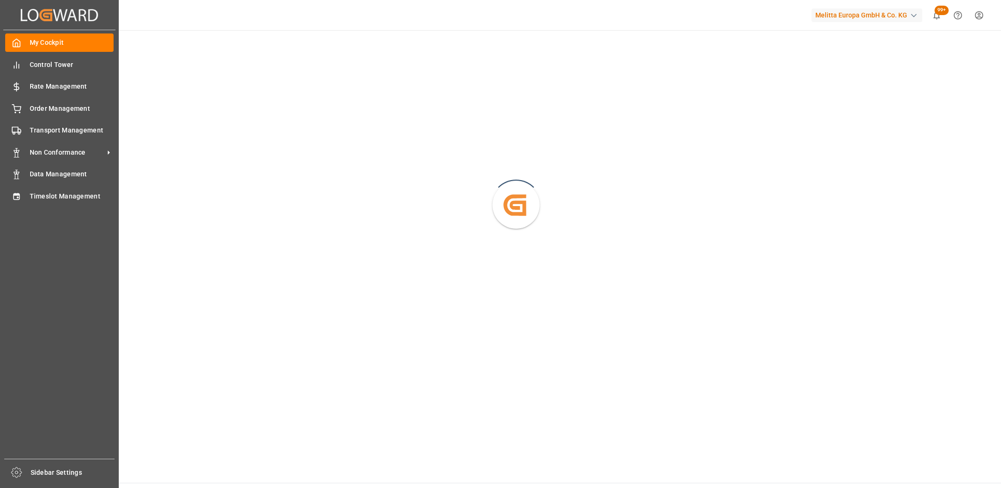
click at [20, 198] on icon at bounding box center [16, 196] width 9 height 9
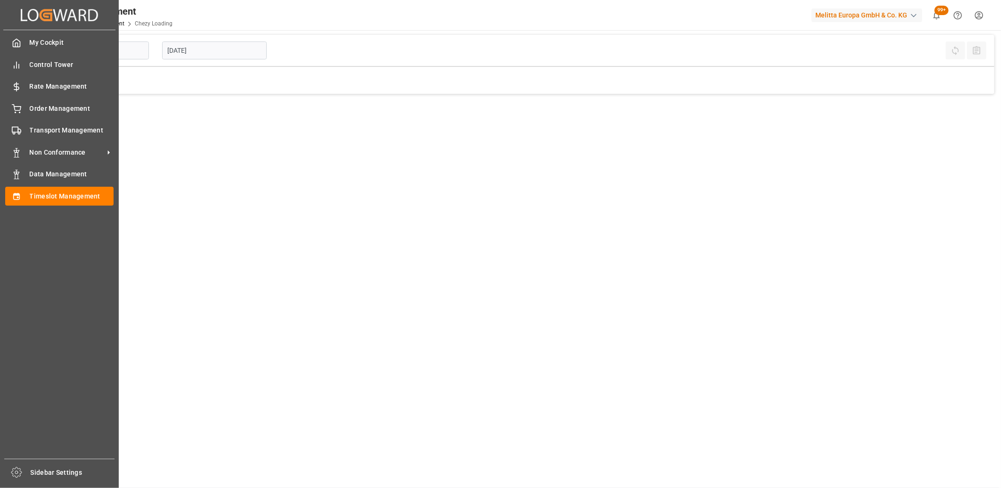
type input "Chezy Loading"
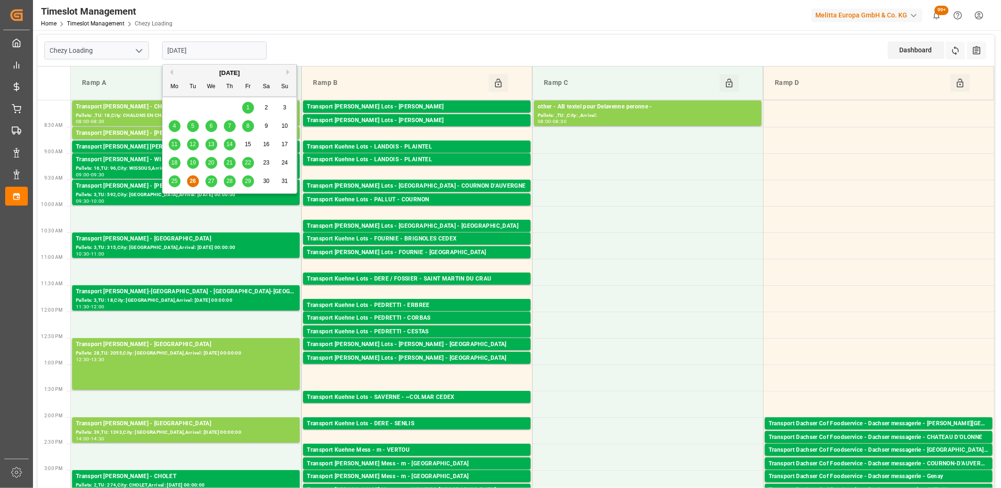
click at [217, 50] on input "[DATE]" at bounding box center [214, 50] width 105 height 18
click at [208, 184] on span "27" at bounding box center [211, 181] width 6 height 7
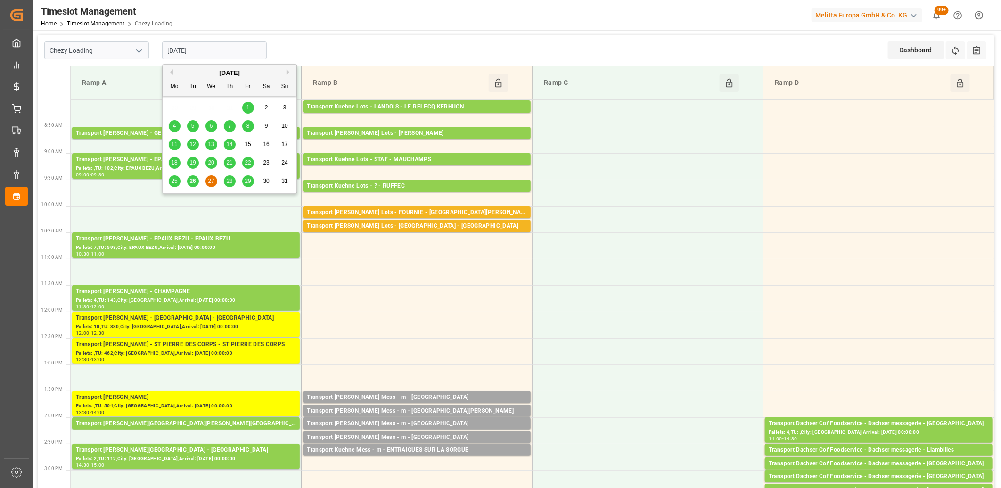
click at [207, 49] on input "[DATE]" at bounding box center [214, 50] width 105 height 18
click at [195, 179] on span "26" at bounding box center [192, 181] width 6 height 7
type input "[DATE]"
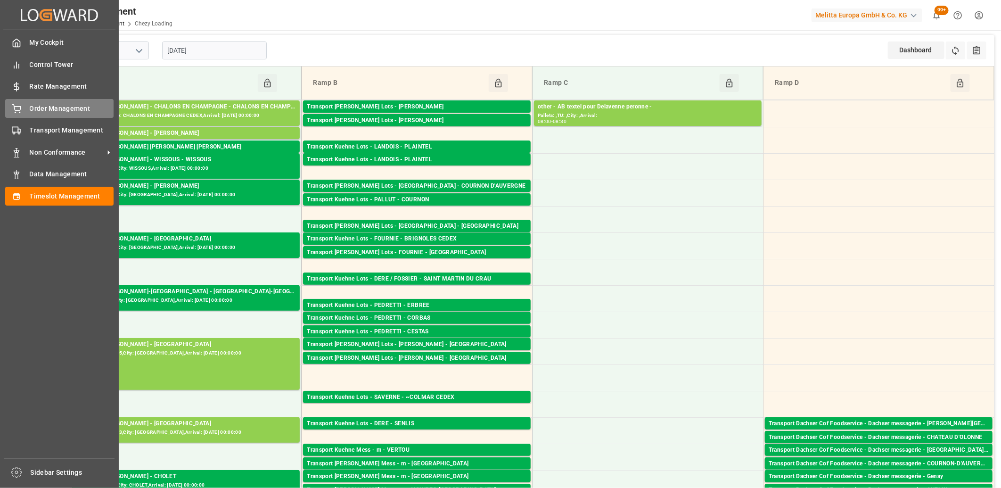
click at [20, 104] on icon at bounding box center [16, 108] width 9 height 9
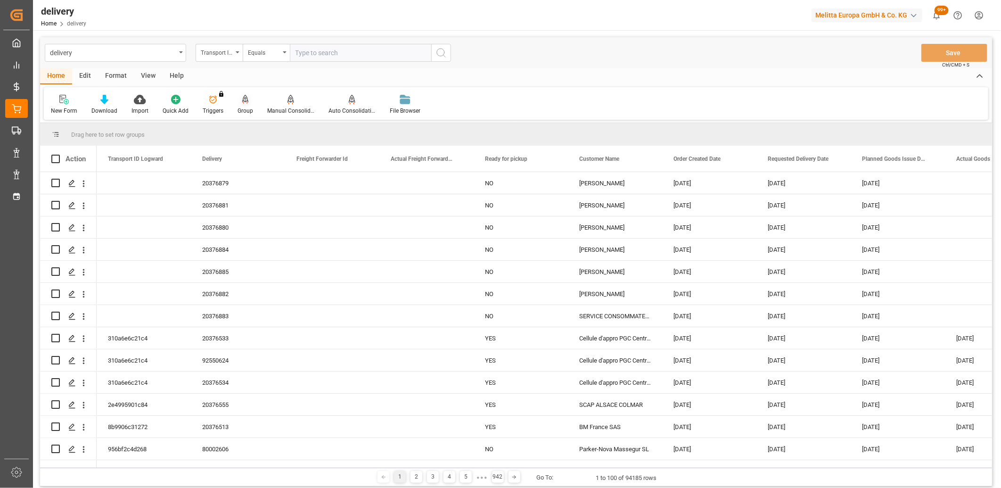
click at [238, 99] on div at bounding box center [246, 99] width 16 height 10
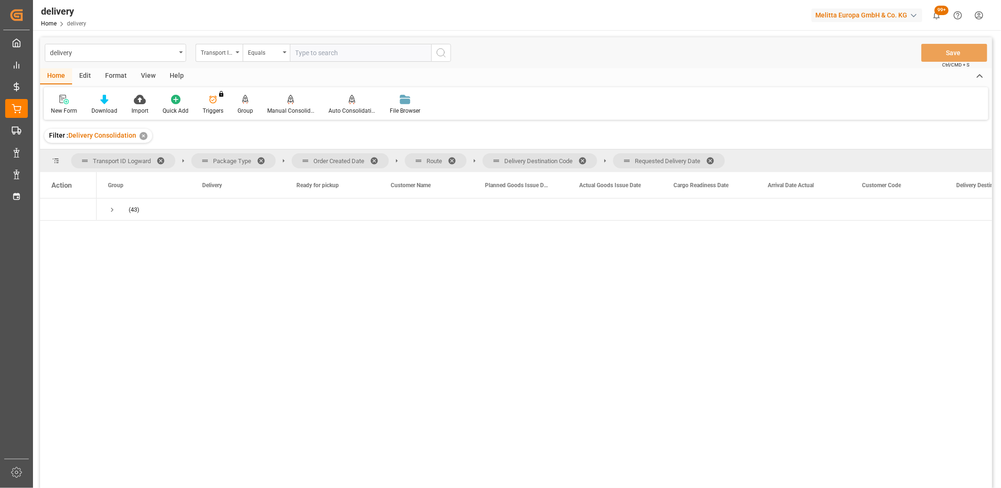
click at [715, 159] on span at bounding box center [713, 160] width 15 height 8
click at [585, 157] on span at bounding box center [585, 160] width 15 height 8
click at [450, 158] on span at bounding box center [455, 160] width 15 height 8
click at [378, 160] on span at bounding box center [377, 160] width 15 height 8
click at [114, 211] on span "Press SPACE to select this row." at bounding box center [112, 209] width 8 height 8
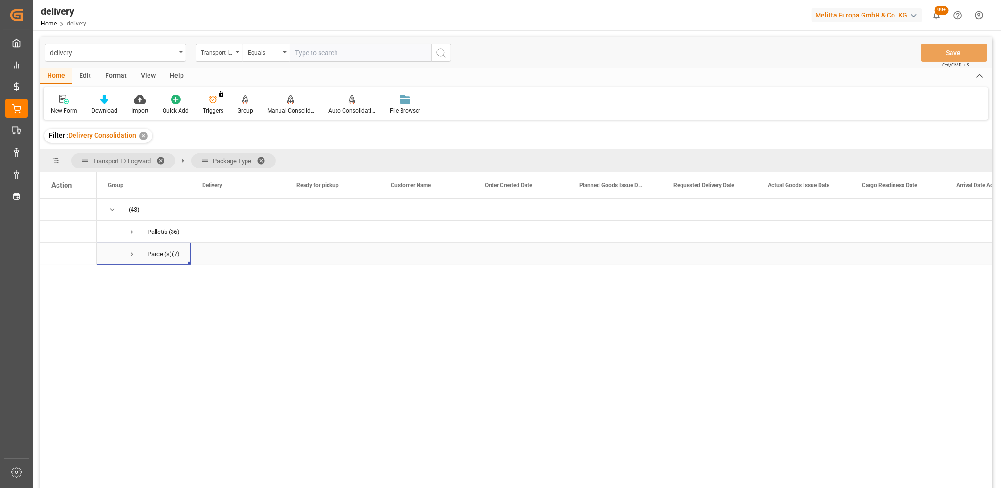
click at [128, 257] on span "Press SPACE to select this row." at bounding box center [132, 254] width 8 height 8
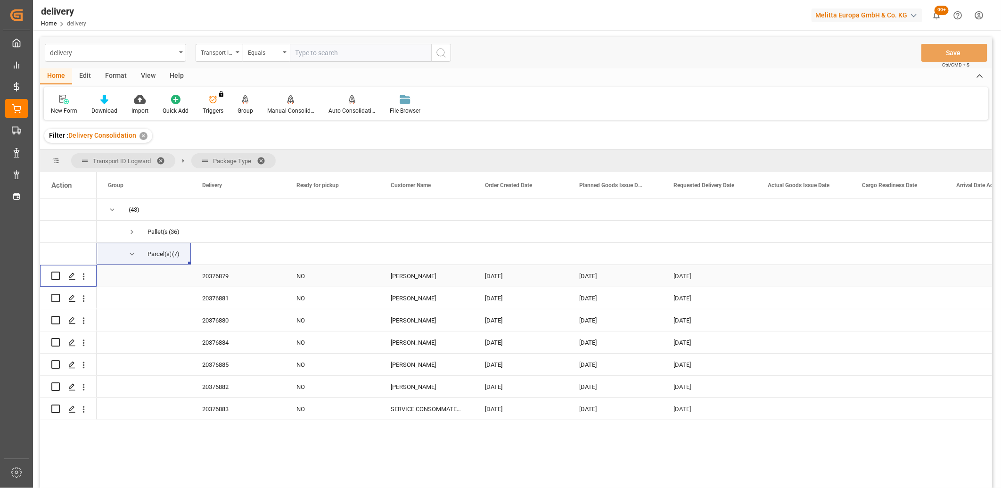
click at [54, 279] on input "Press Space to toggle row selection (unchecked)" at bounding box center [55, 275] width 8 height 8
checkbox input "true"
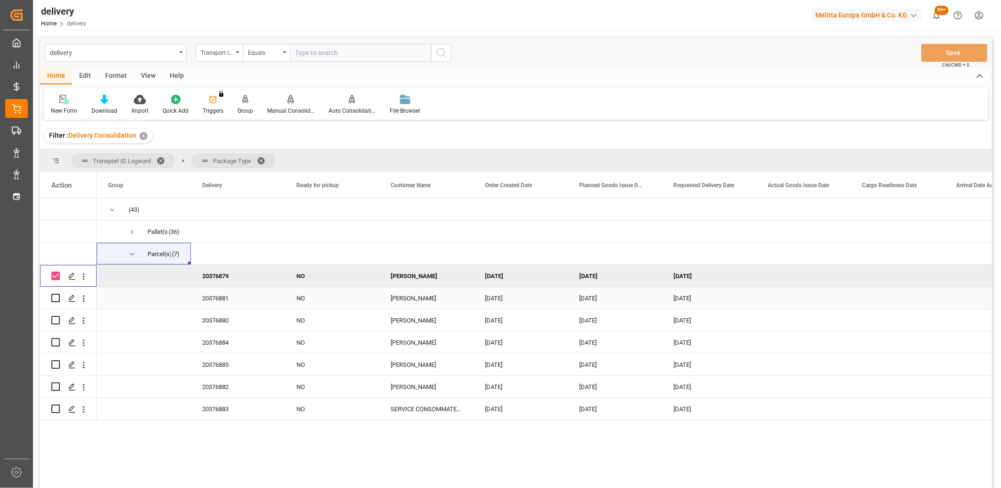
click at [59, 298] on input "Press Space to toggle row selection (unchecked)" at bounding box center [55, 298] width 8 height 8
checkbox input "true"
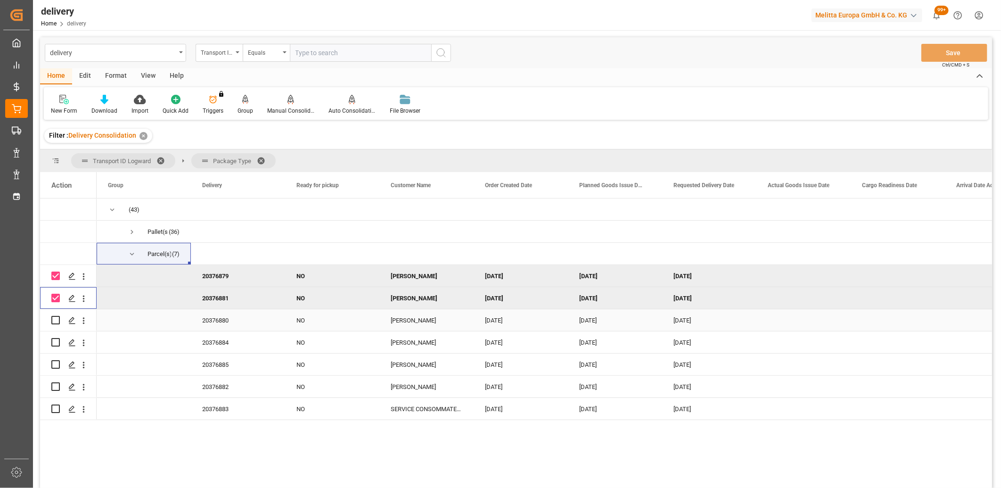
click at [54, 321] on input "Press Space to toggle row selection (unchecked)" at bounding box center [55, 320] width 8 height 8
checkbox input "true"
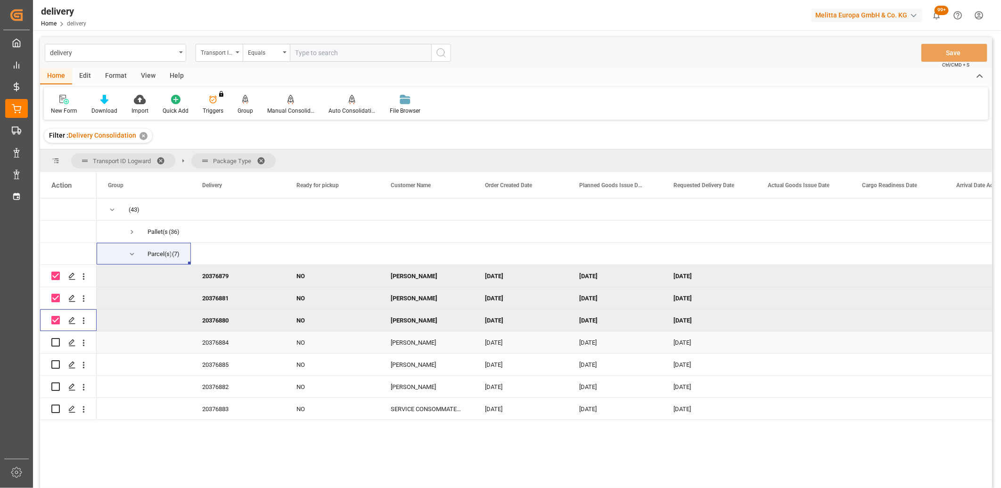
click at [58, 344] on input "Press Space to toggle row selection (unchecked)" at bounding box center [55, 342] width 8 height 8
checkbox input "true"
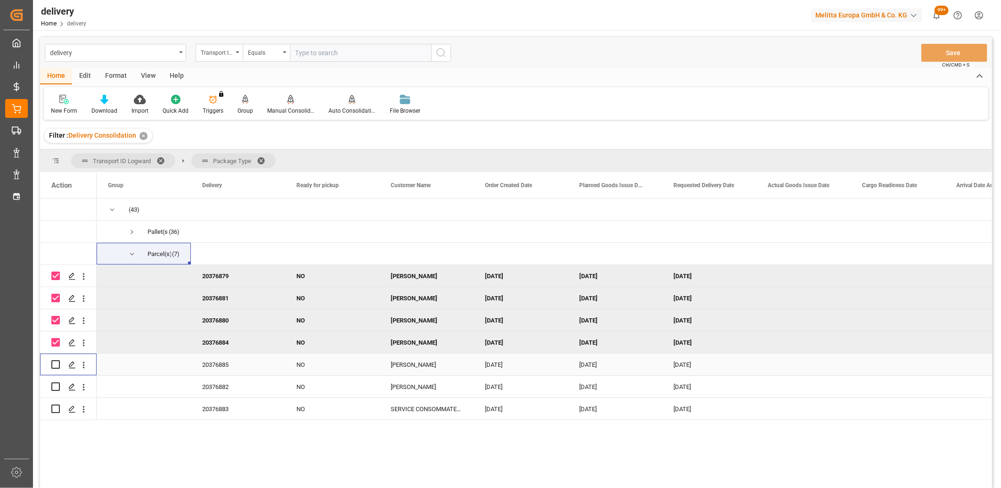
click at [55, 361] on input "Press Space to toggle row selection (unchecked)" at bounding box center [55, 364] width 8 height 8
checkbox input "true"
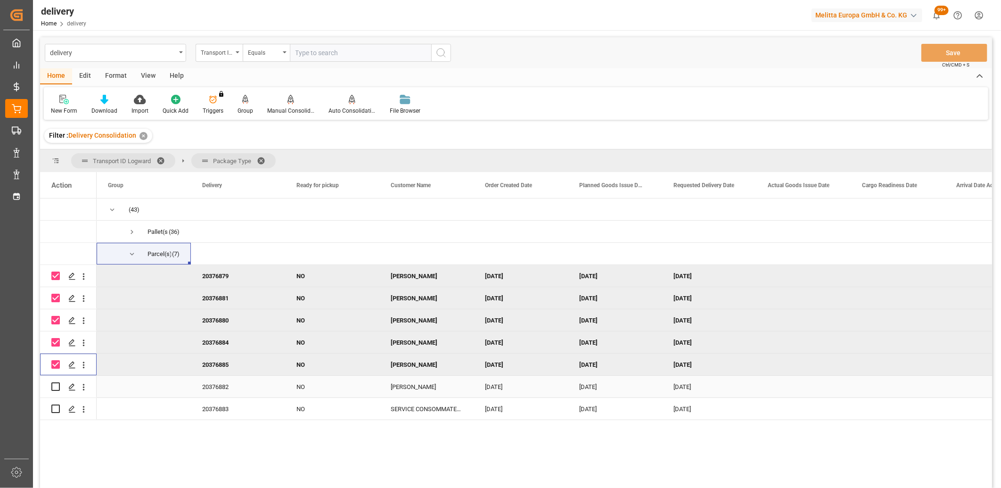
click at [54, 385] on input "Press Space to toggle row selection (unchecked)" at bounding box center [55, 386] width 8 height 8
checkbox input "true"
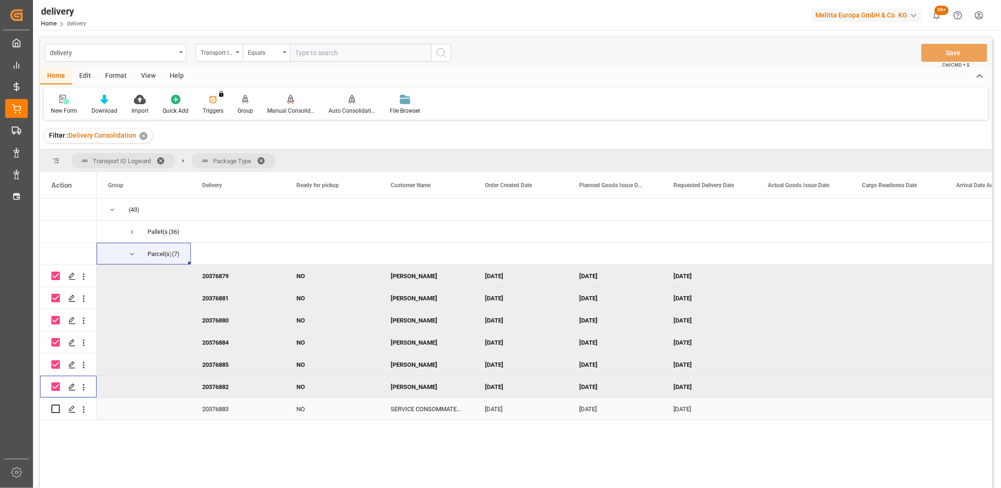
click at [54, 406] on input "Press Space to toggle row selection (unchecked)" at bounding box center [55, 408] width 8 height 8
checkbox input "true"
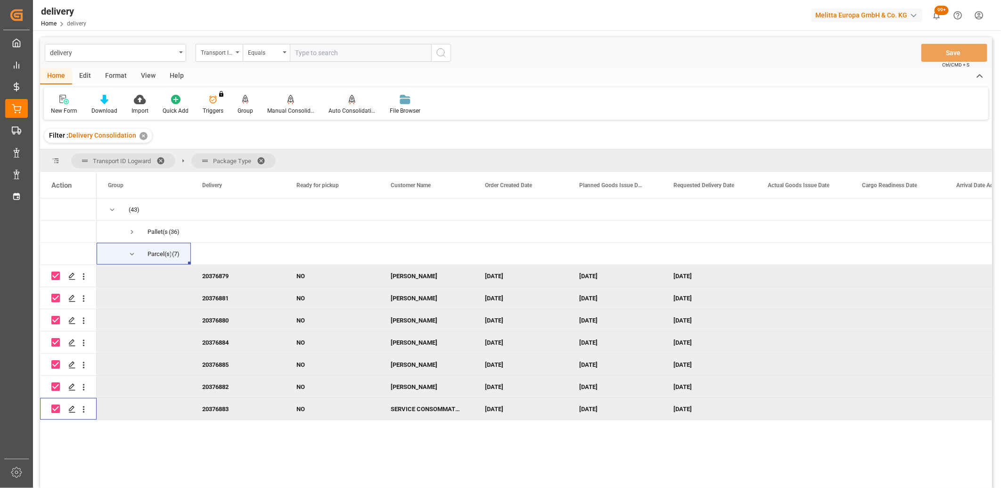
click at [346, 105] on div "Auto Consolidation" at bounding box center [351, 104] width 61 height 21
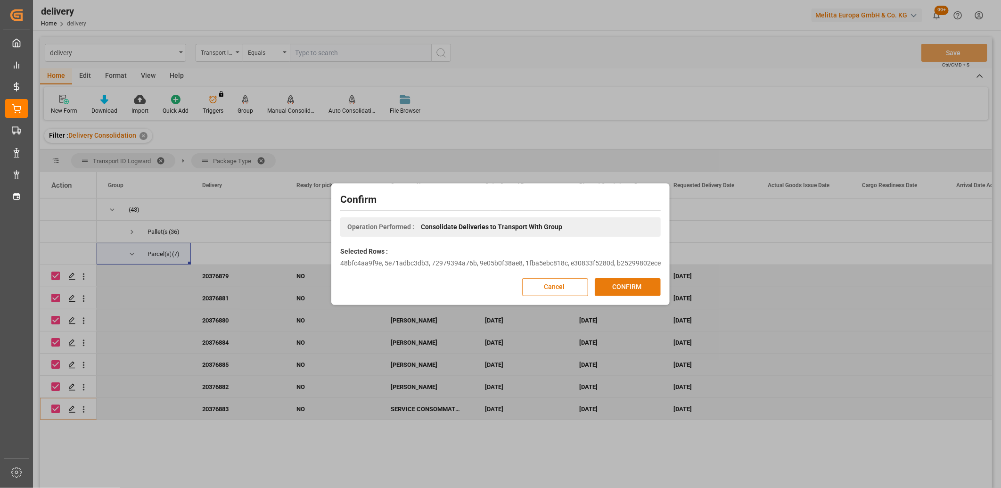
click at [617, 288] on button "CONFIRM" at bounding box center [628, 287] width 66 height 18
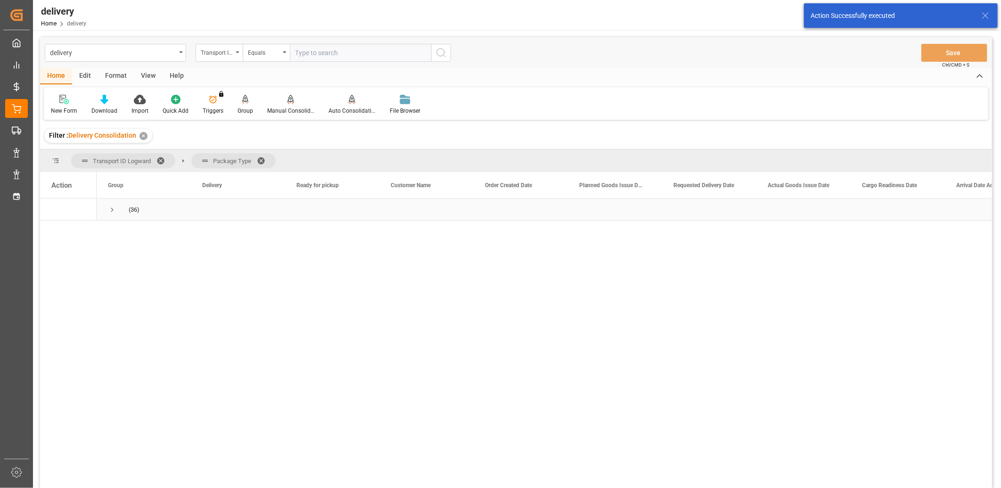
click at [110, 211] on span "Press SPACE to select this row." at bounding box center [112, 209] width 8 height 8
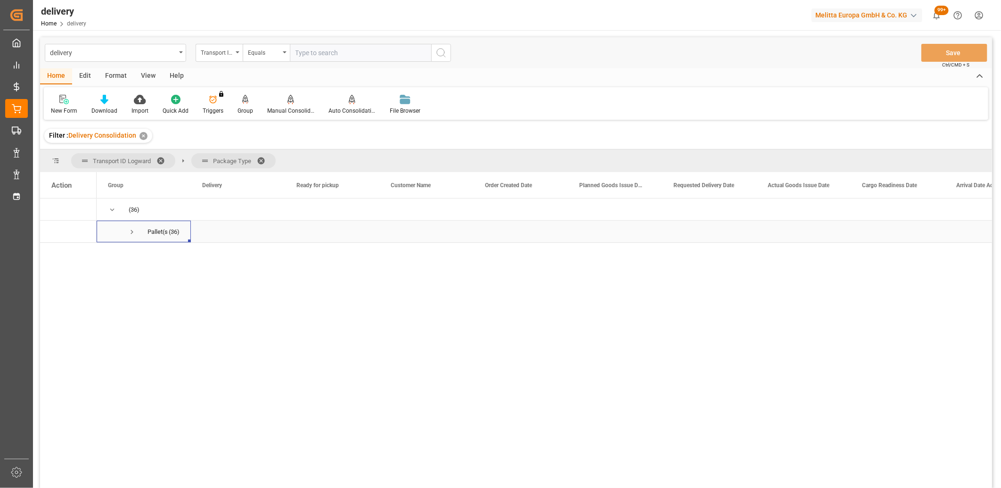
click at [130, 236] on span "Press SPACE to select this row." at bounding box center [132, 232] width 8 height 8
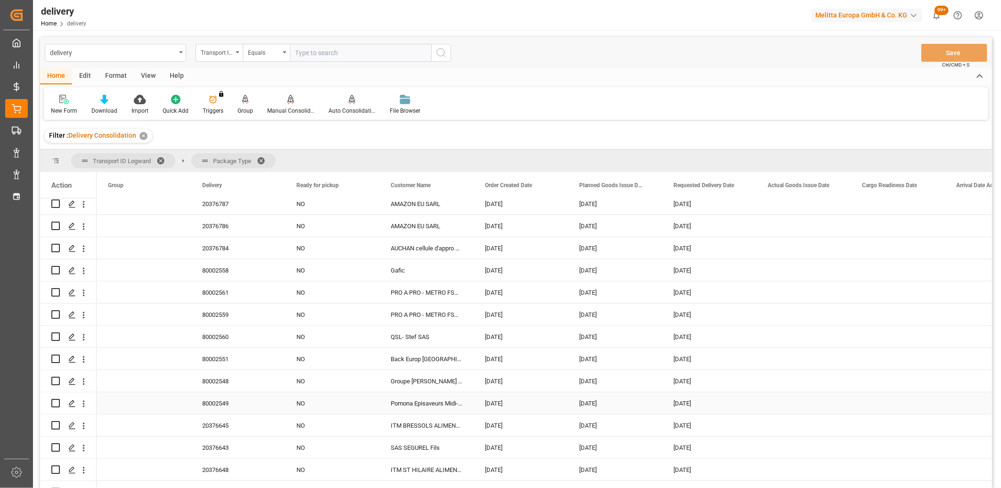
scroll to position [342, 0]
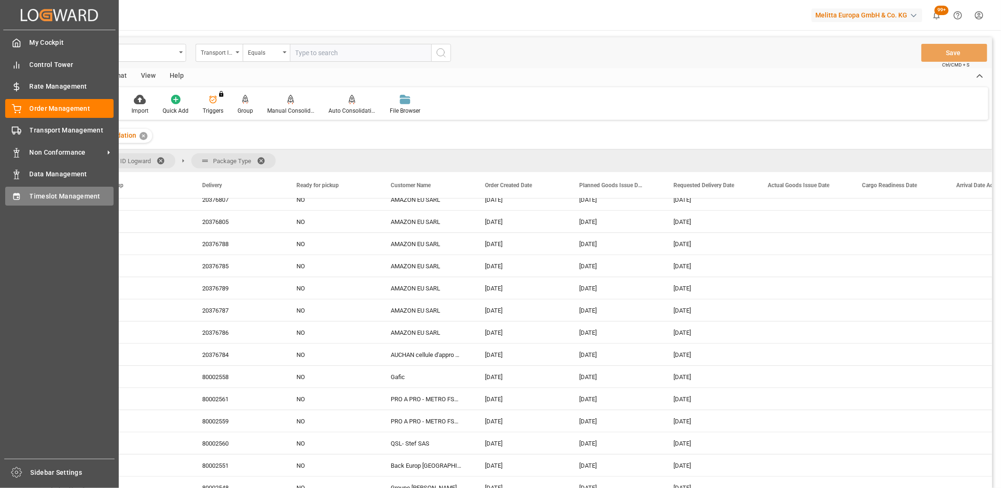
click at [16, 196] on icon at bounding box center [16, 196] width 9 height 9
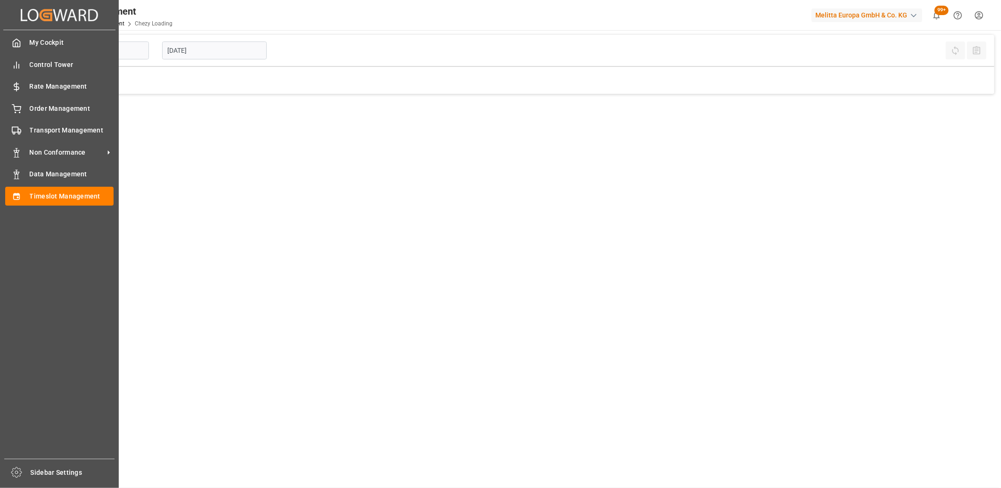
type input "Chezy Loading"
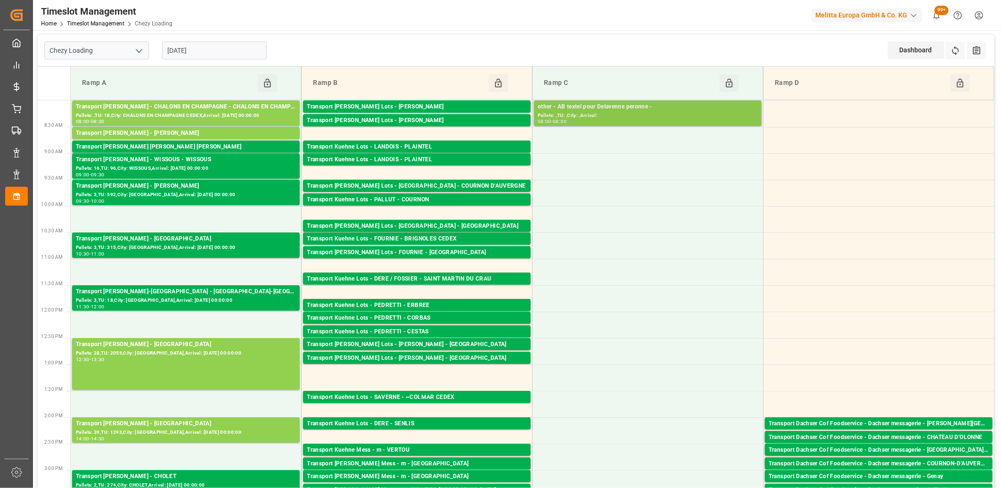
click at [586, 106] on div "other - AB textel pour Delavenne peronne -" at bounding box center [648, 106] width 220 height 9
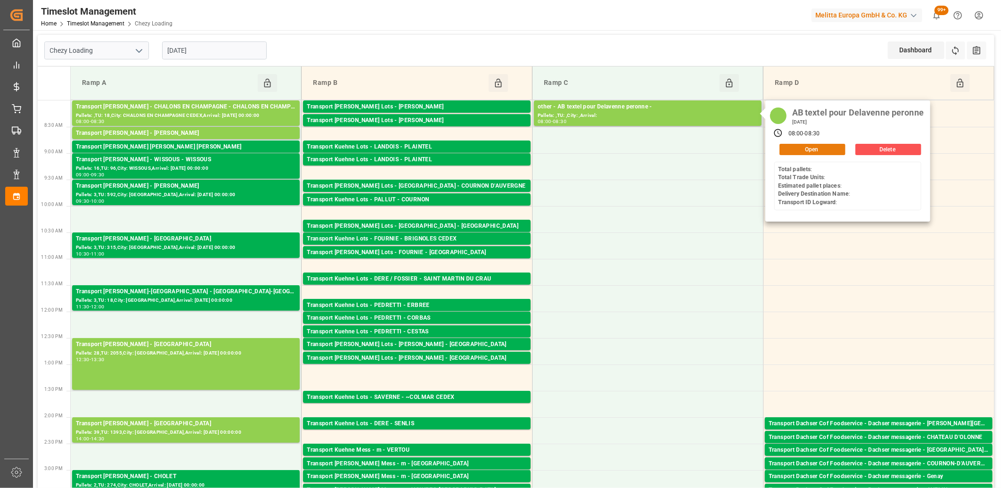
click at [806, 151] on button "Open" at bounding box center [813, 149] width 66 height 11
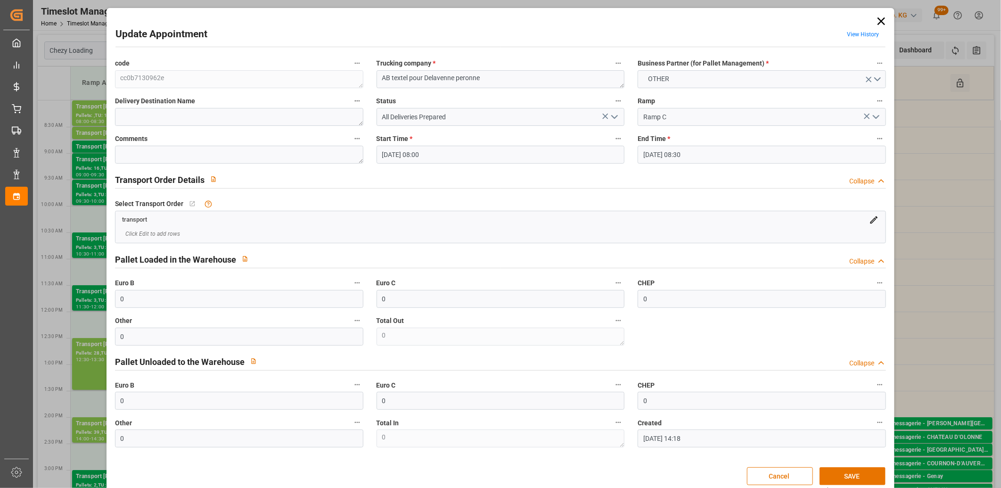
click at [613, 115] on icon "open menu" at bounding box center [614, 116] width 11 height 11
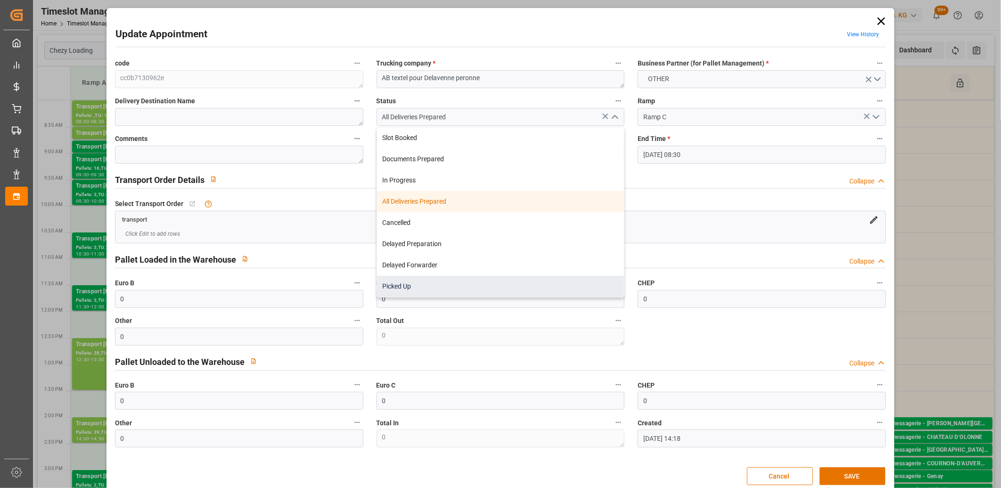
click at [481, 279] on div "Picked Up" at bounding box center [500, 286] width 247 height 21
type input "Picked Up"
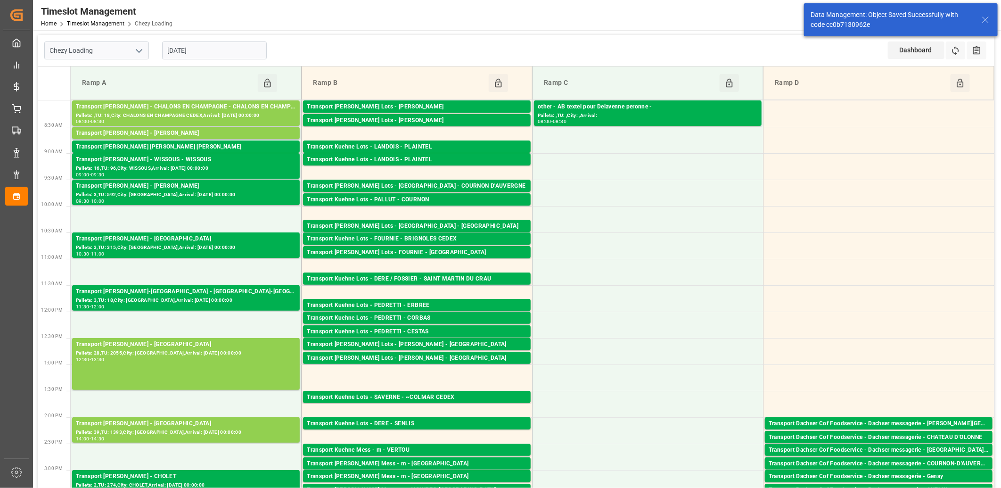
click at [218, 52] on input "[DATE]" at bounding box center [214, 50] width 105 height 18
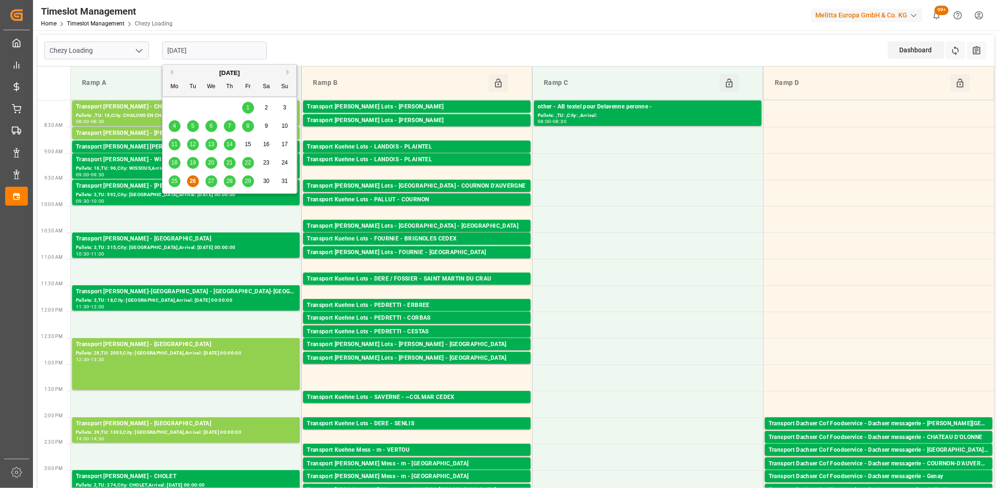
click at [211, 179] on span "27" at bounding box center [211, 181] width 6 height 7
type input "[DATE]"
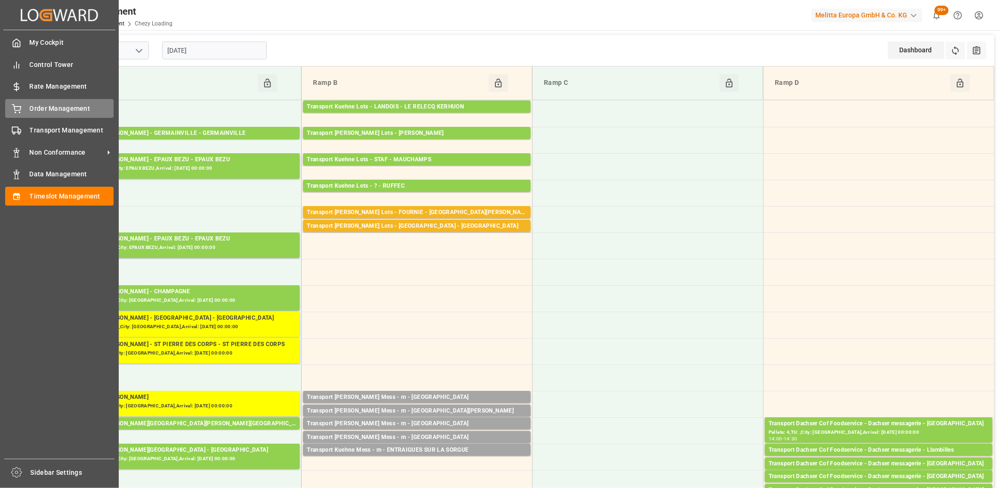
click at [28, 111] on div "Order Management Order Management" at bounding box center [59, 108] width 108 height 18
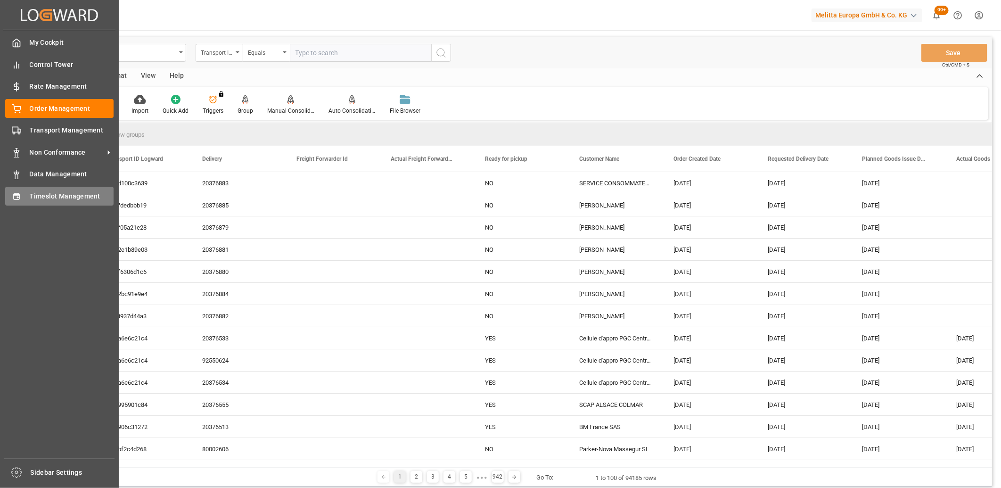
click at [21, 199] on icon at bounding box center [16, 196] width 9 height 9
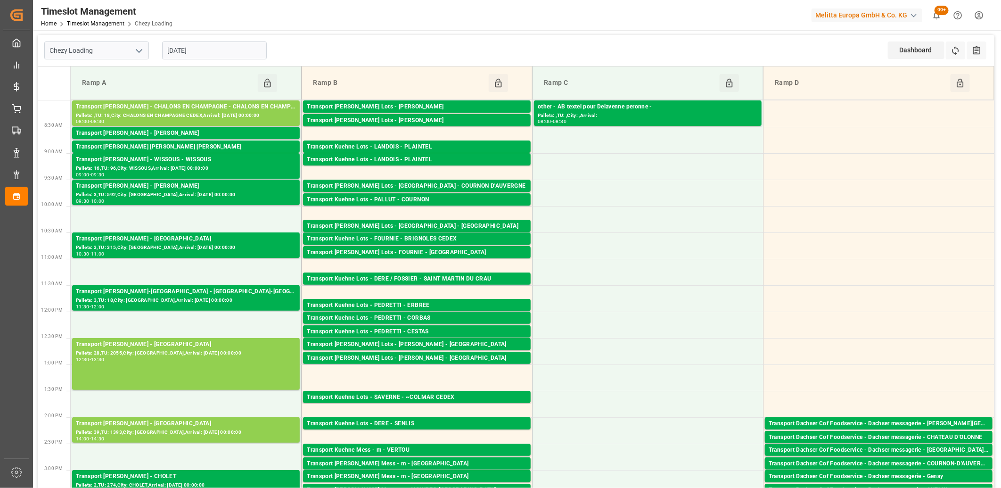
click at [222, 52] on input "[DATE]" at bounding box center [214, 50] width 105 height 18
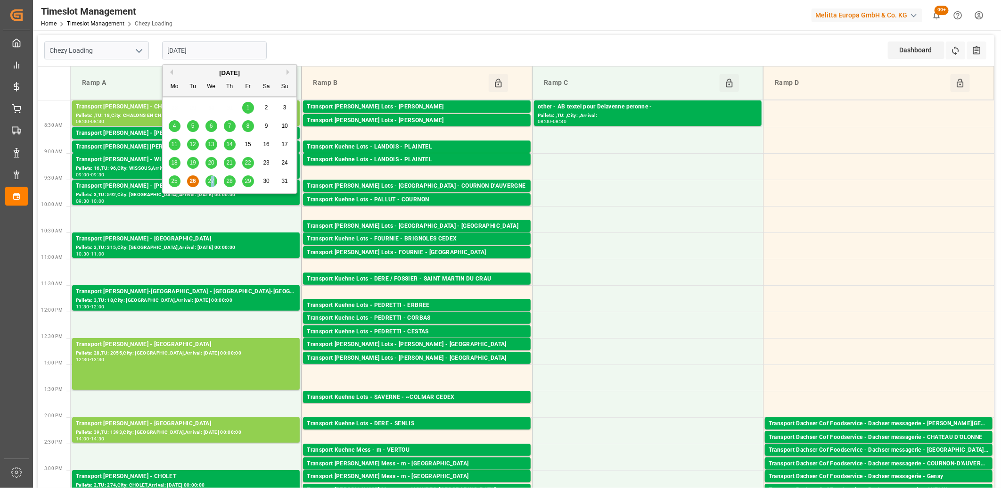
click at [214, 181] on span "27" at bounding box center [211, 181] width 6 height 7
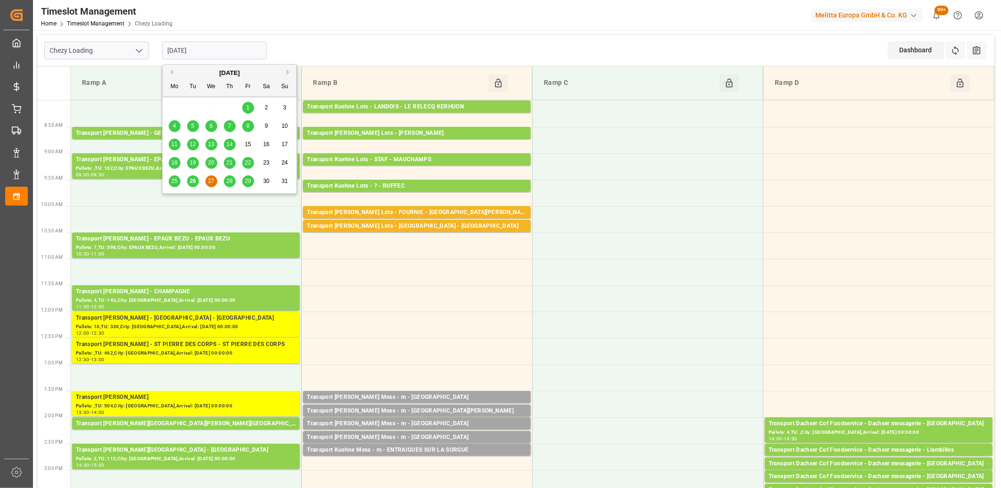
click at [236, 50] on input "[DATE]" at bounding box center [214, 50] width 105 height 18
click at [231, 182] on span "28" at bounding box center [229, 181] width 6 height 7
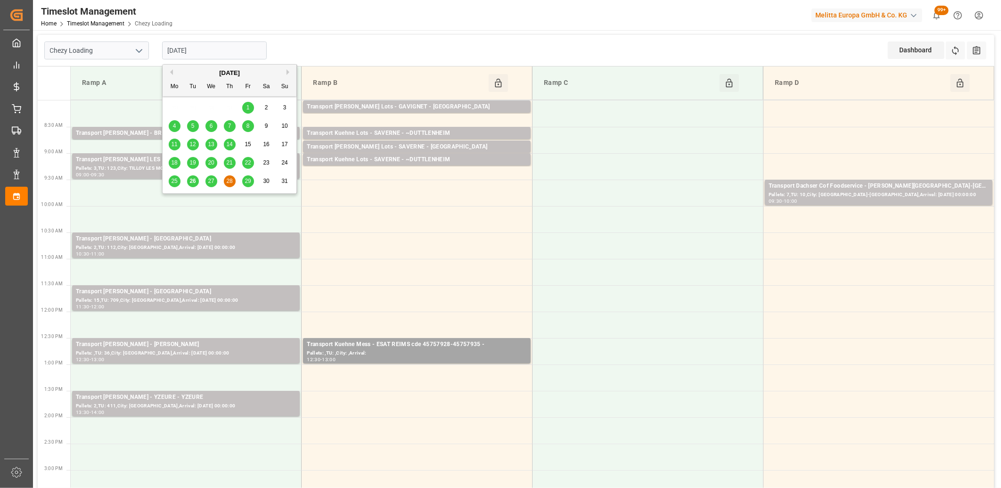
click at [247, 50] on input "[DATE]" at bounding box center [214, 50] width 105 height 18
click at [250, 179] on span "29" at bounding box center [248, 181] width 6 height 7
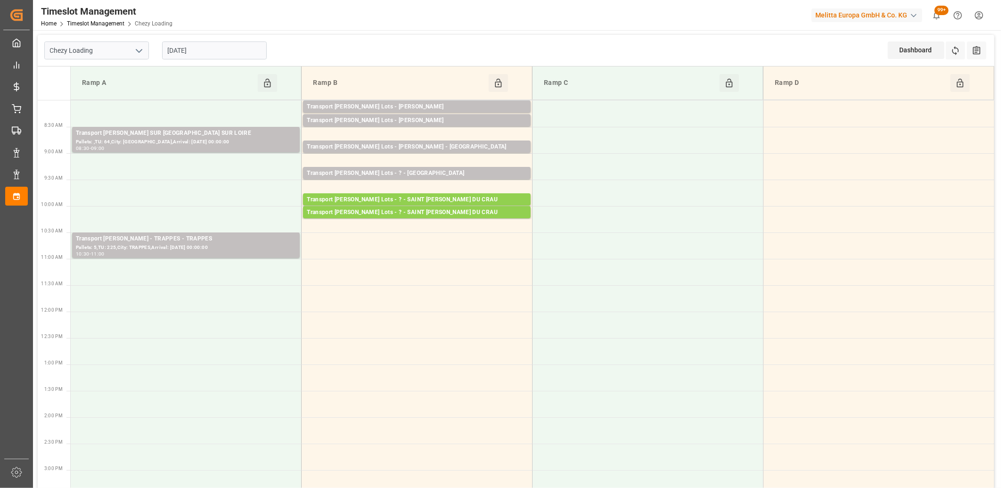
click at [244, 45] on input "[DATE]" at bounding box center [214, 50] width 105 height 18
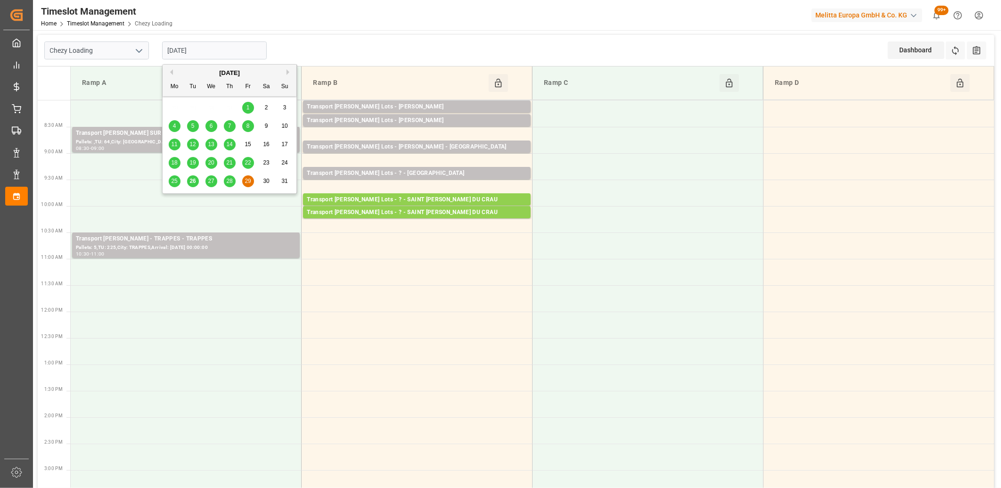
click at [209, 182] on span "27" at bounding box center [211, 181] width 6 height 7
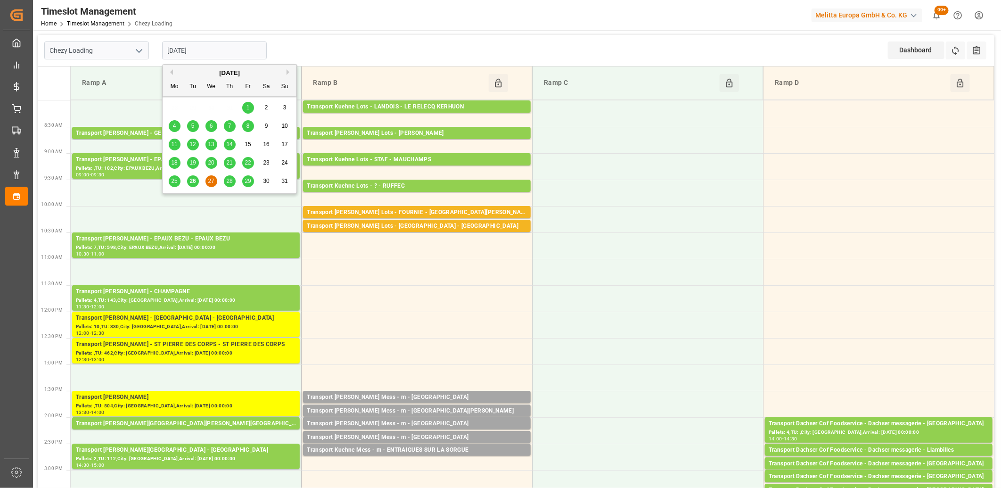
click at [251, 55] on input "[DATE]" at bounding box center [214, 50] width 105 height 18
click at [194, 180] on span "26" at bounding box center [192, 181] width 6 height 7
type input "[DATE]"
